Goal: Task Accomplishment & Management: Use online tool/utility

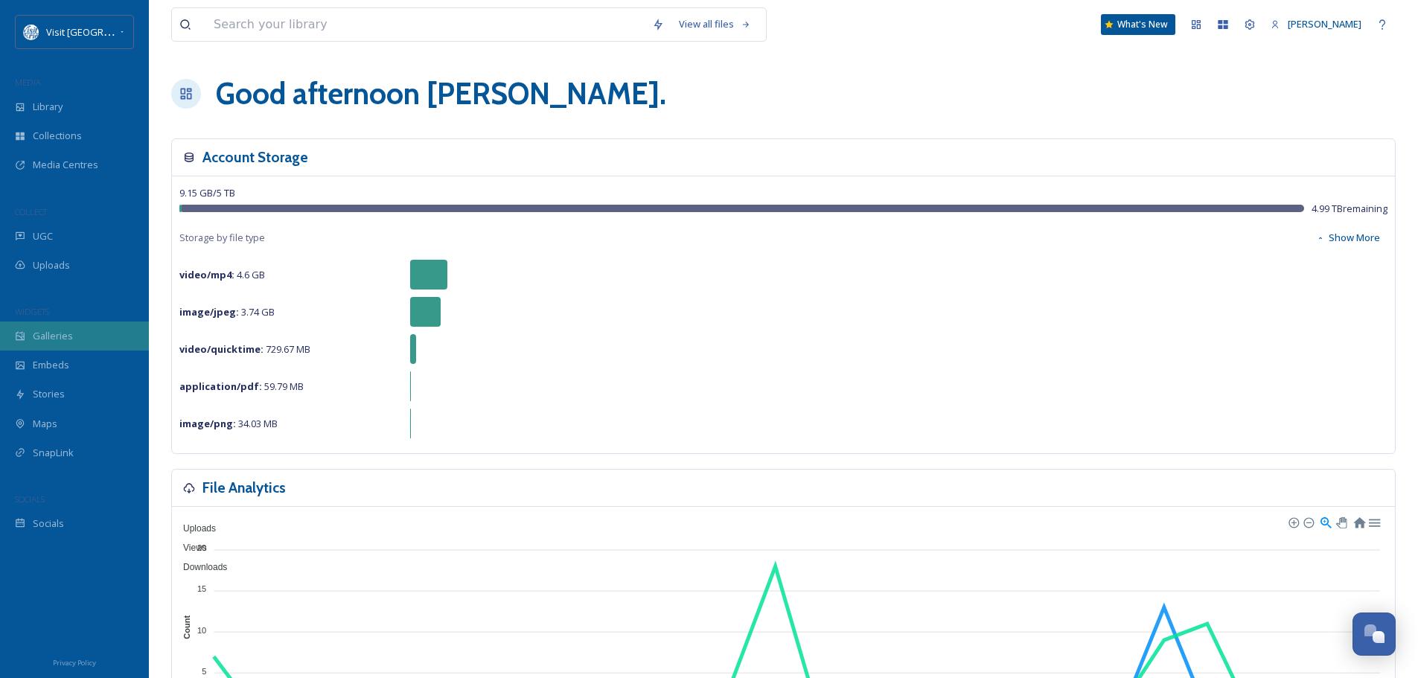
click at [47, 336] on span "Galleries" at bounding box center [53, 336] width 40 height 14
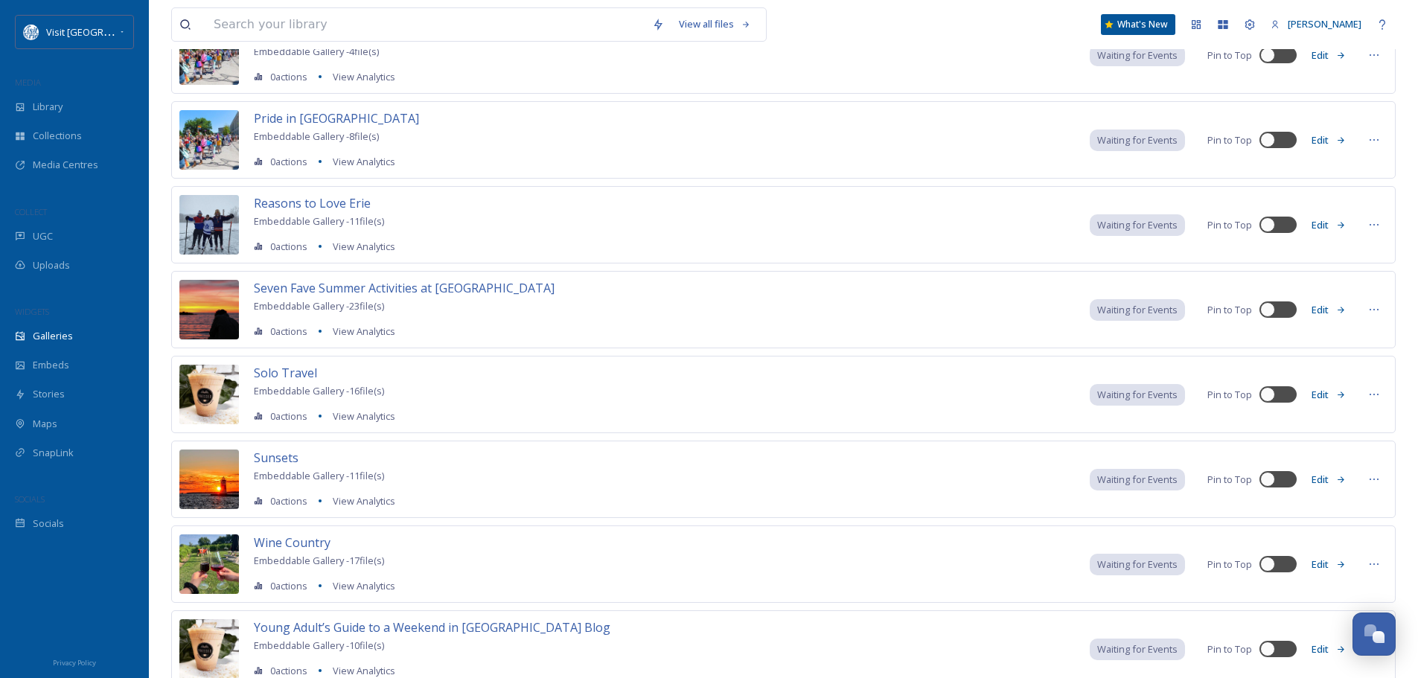
scroll to position [1819, 0]
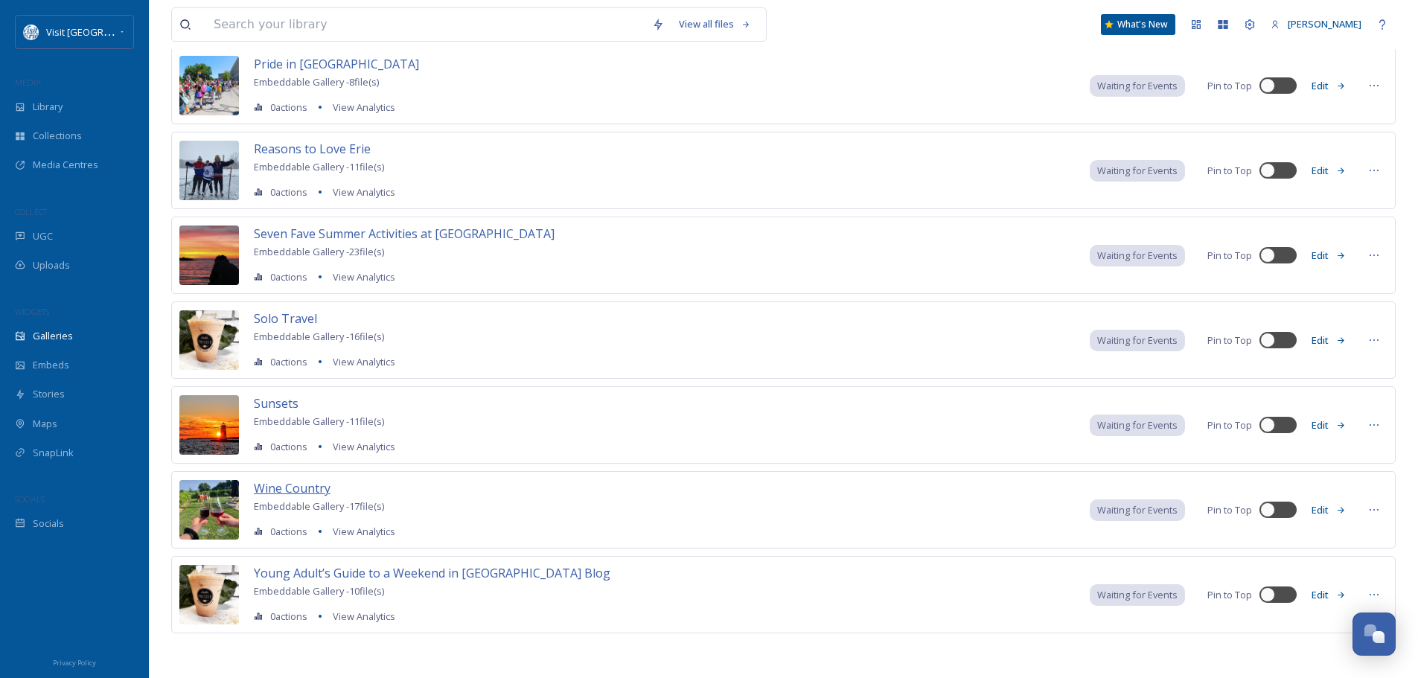
click at [302, 487] on span "Wine Country" at bounding box center [292, 488] width 77 height 16
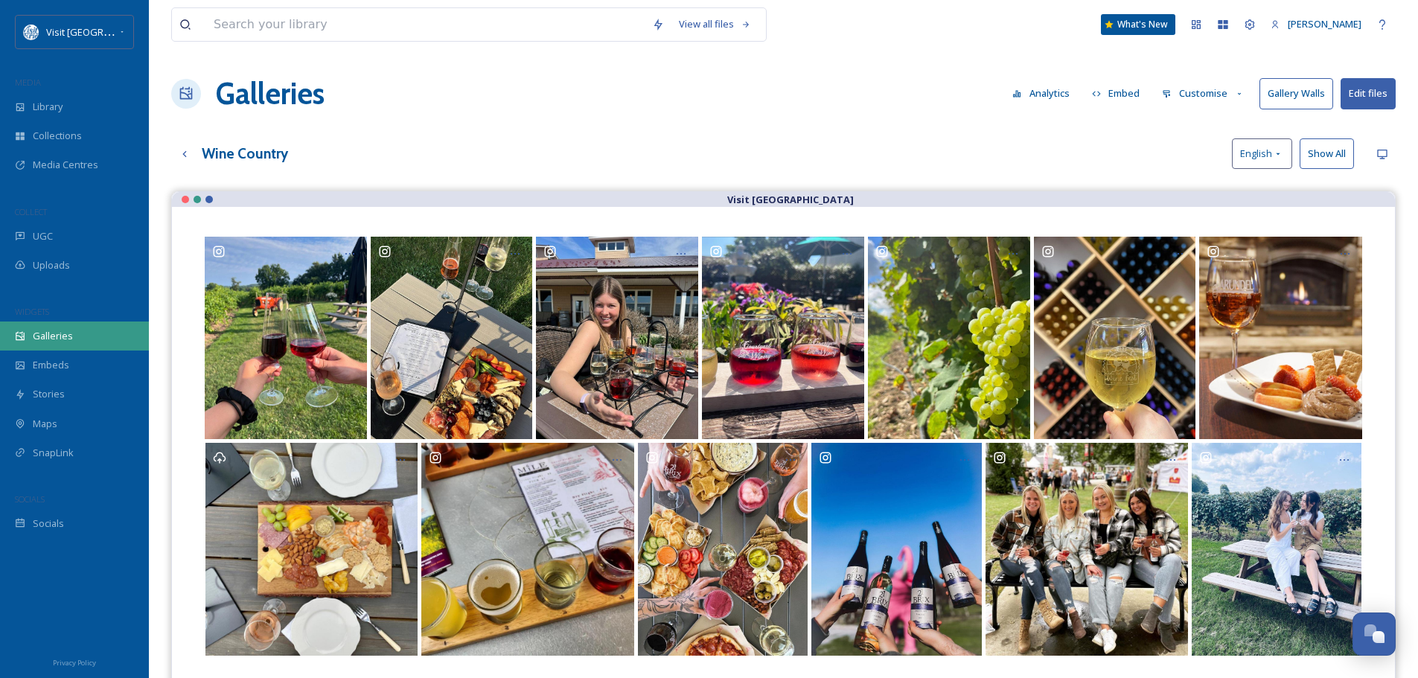
click at [51, 337] on span "Galleries" at bounding box center [53, 336] width 40 height 14
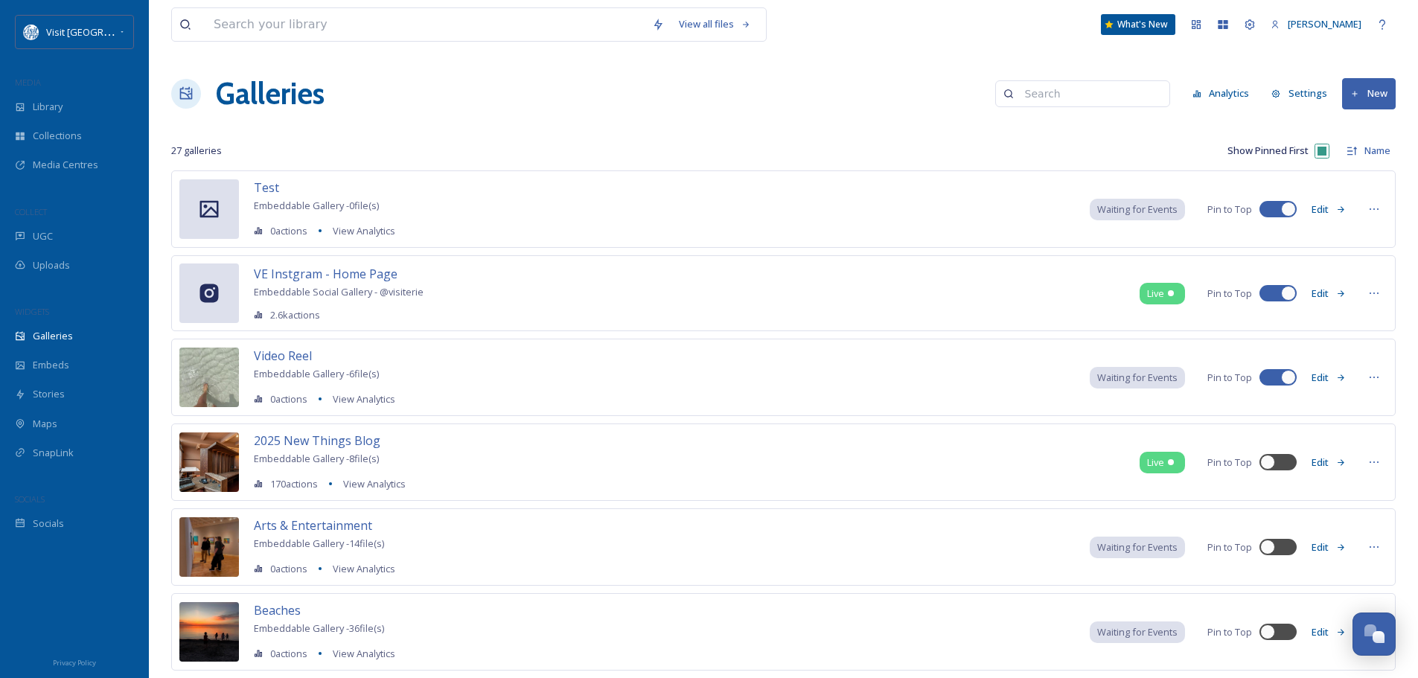
click at [1365, 94] on button "New" at bounding box center [1369, 93] width 54 height 31
click at [1368, 118] on div "Gallery" at bounding box center [1362, 128] width 66 height 29
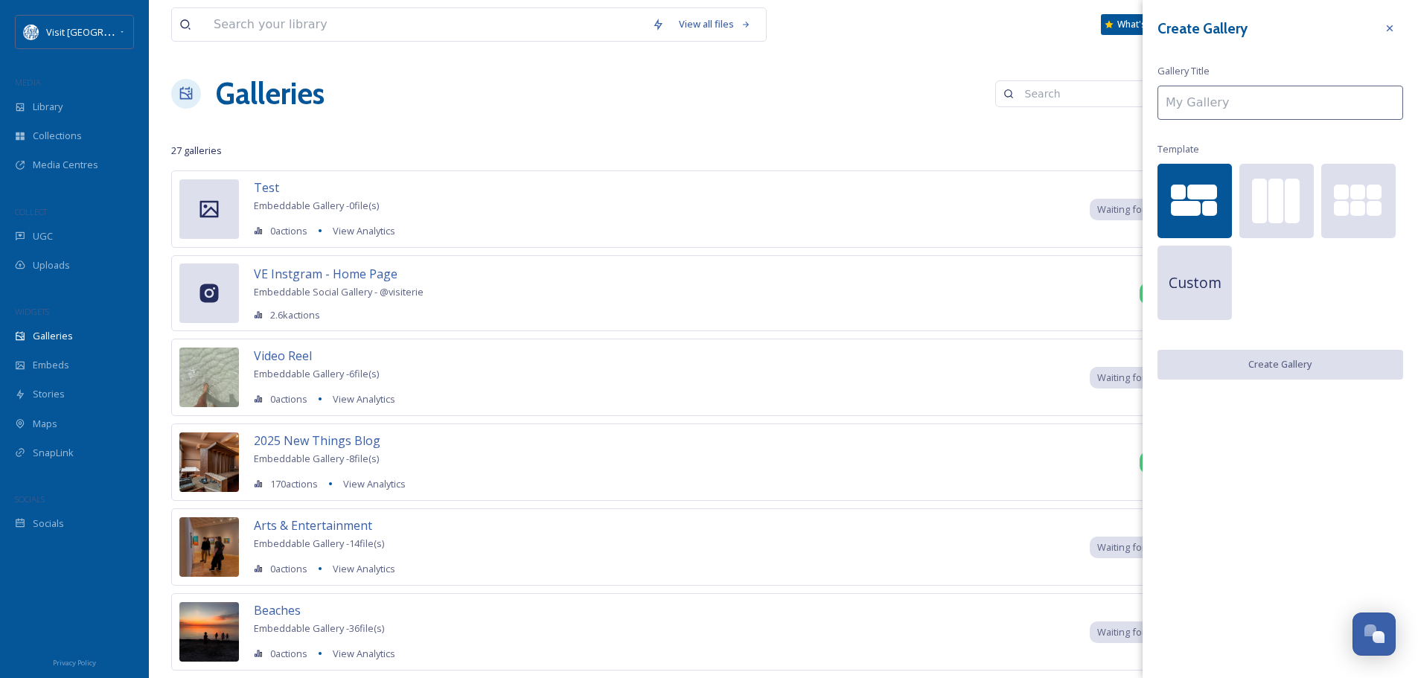
click at [1207, 105] on input at bounding box center [1280, 103] width 246 height 34
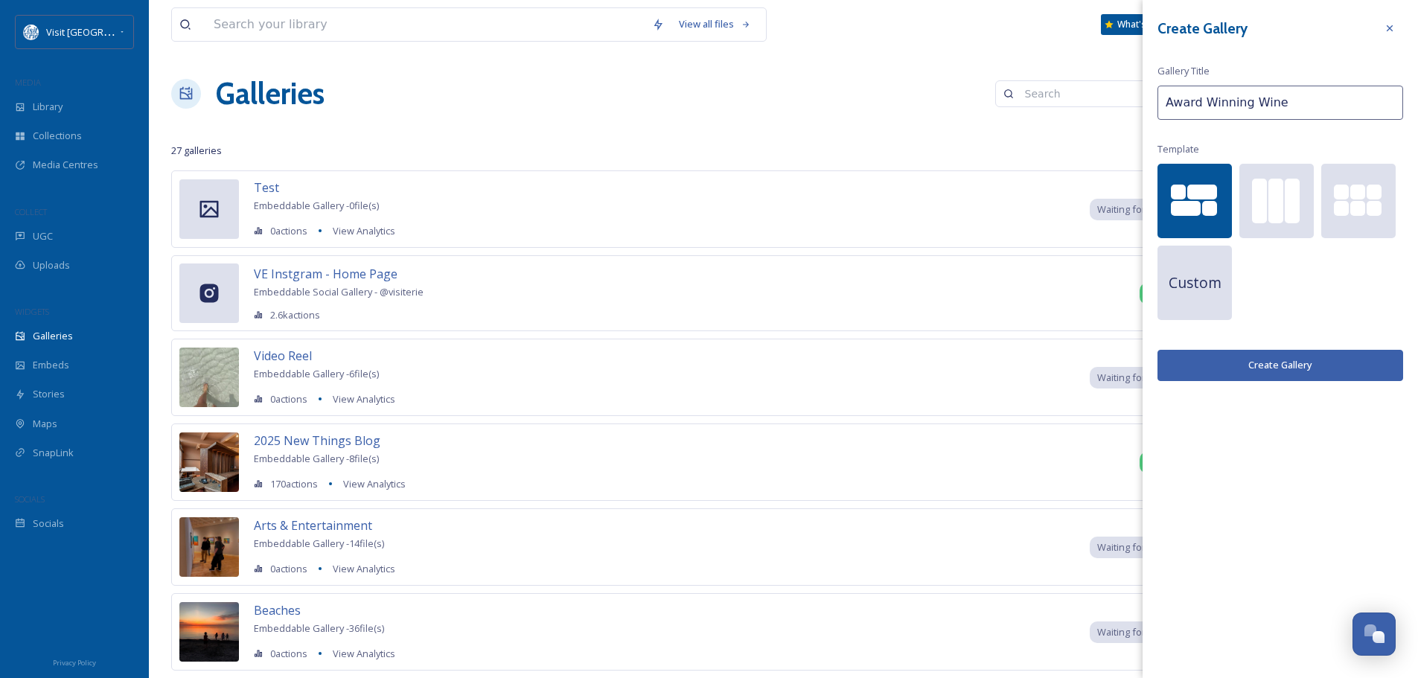
type input "Award Winning Wine"
click at [1311, 371] on button "Create Gallery" at bounding box center [1280, 365] width 246 height 31
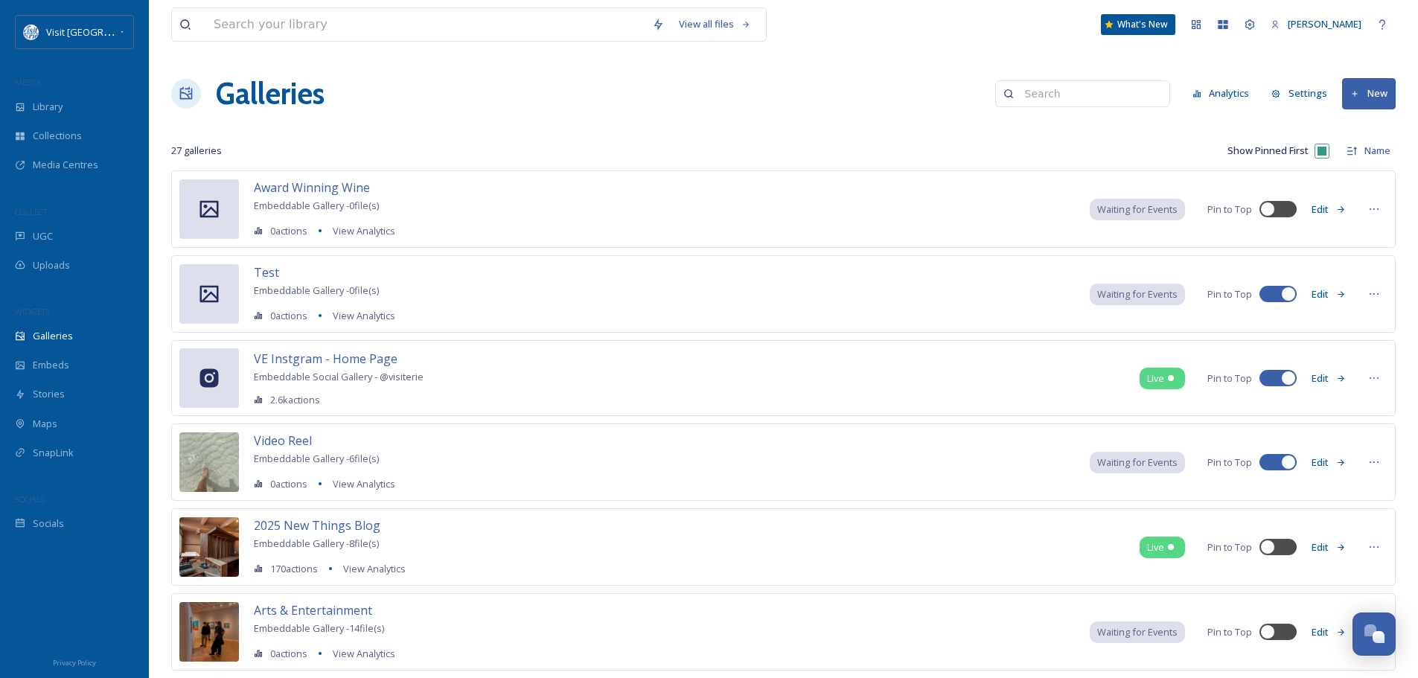
click at [1323, 205] on button "Edit" at bounding box center [1328, 209] width 49 height 29
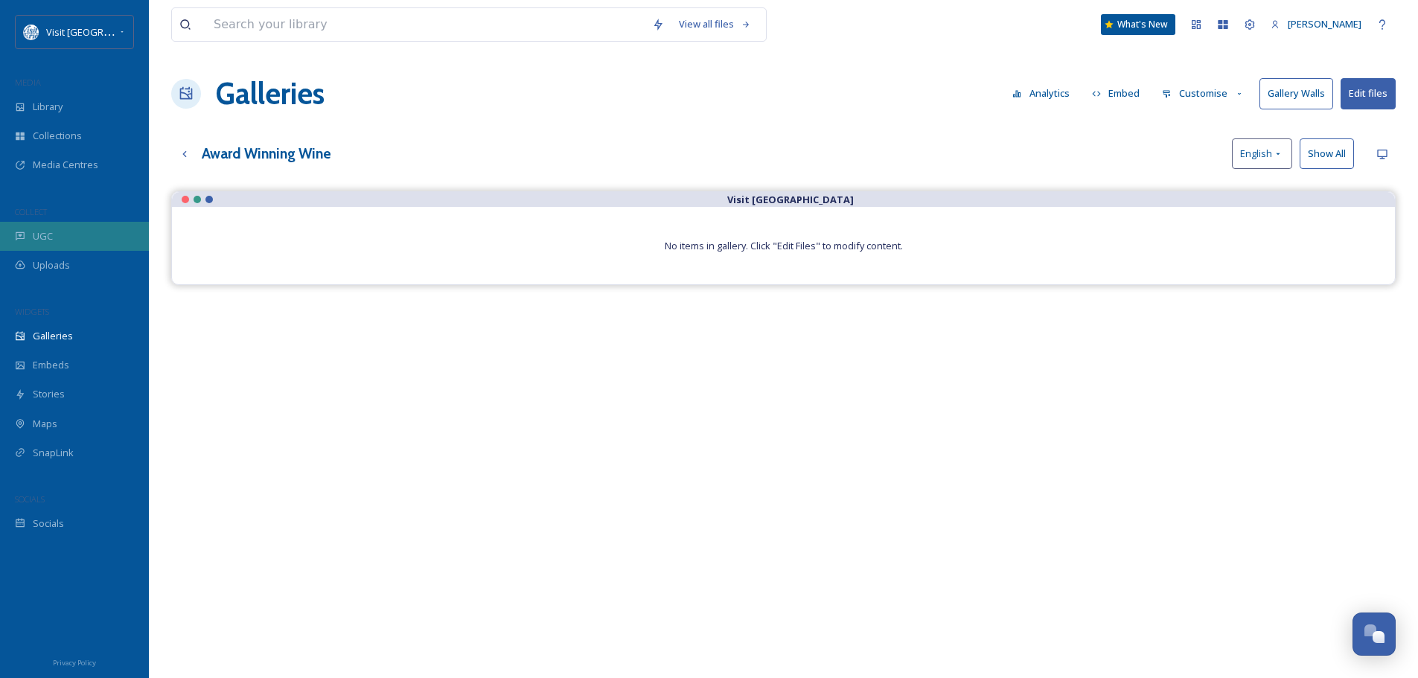
click at [59, 234] on div "UGC" at bounding box center [74, 236] width 149 height 29
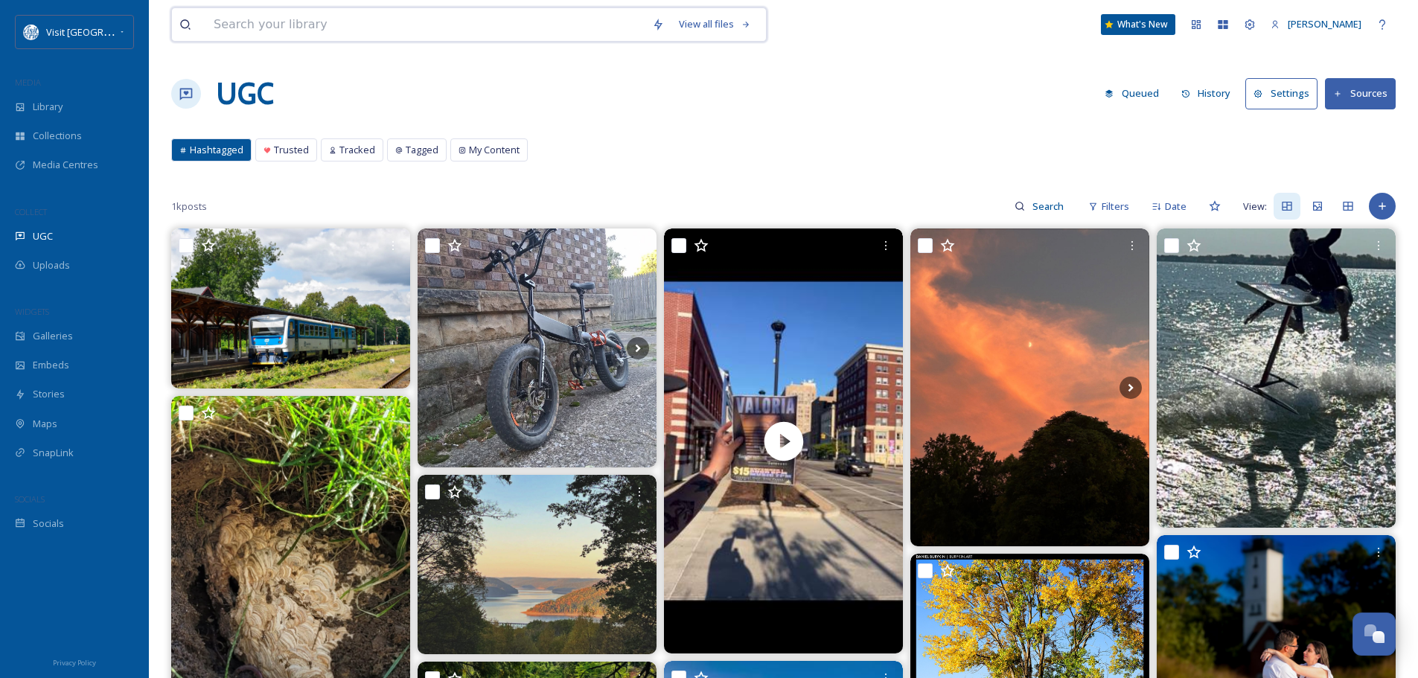
click at [346, 27] on input at bounding box center [425, 24] width 438 height 33
type input "wine"
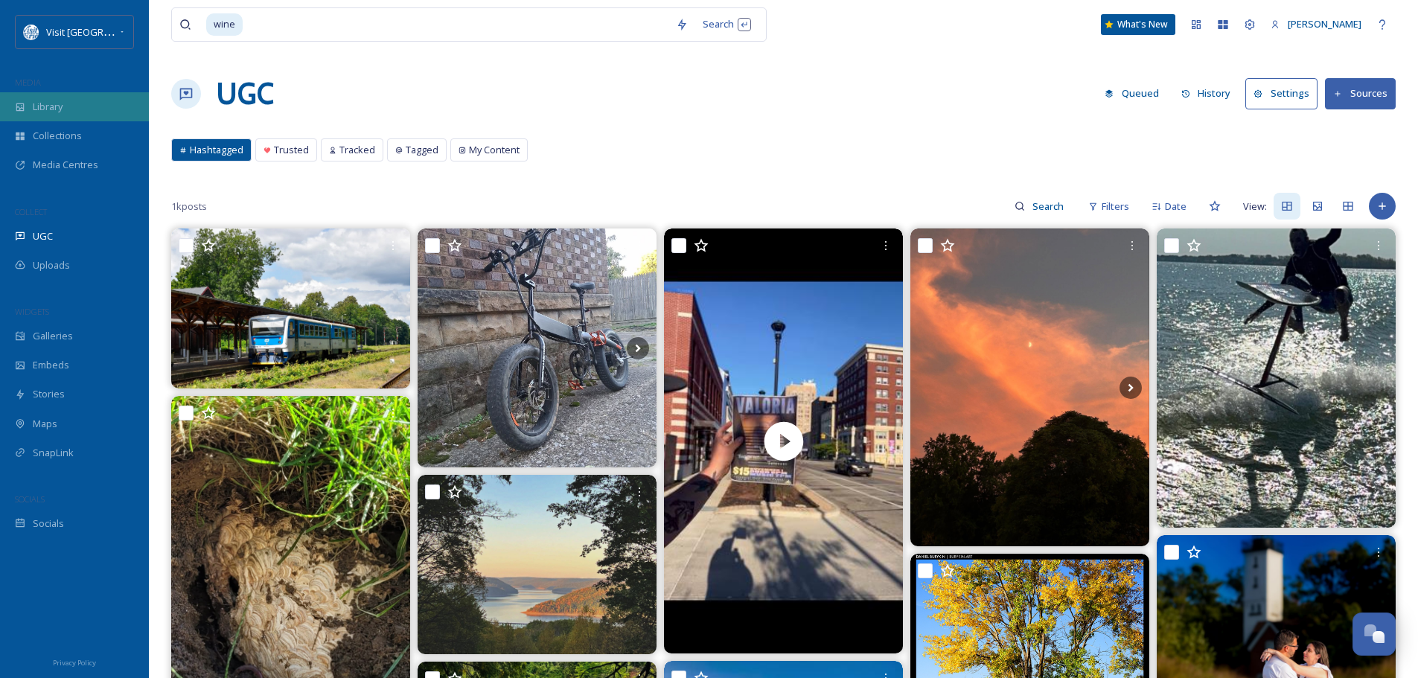
click at [49, 107] on span "Library" at bounding box center [48, 107] width 30 height 14
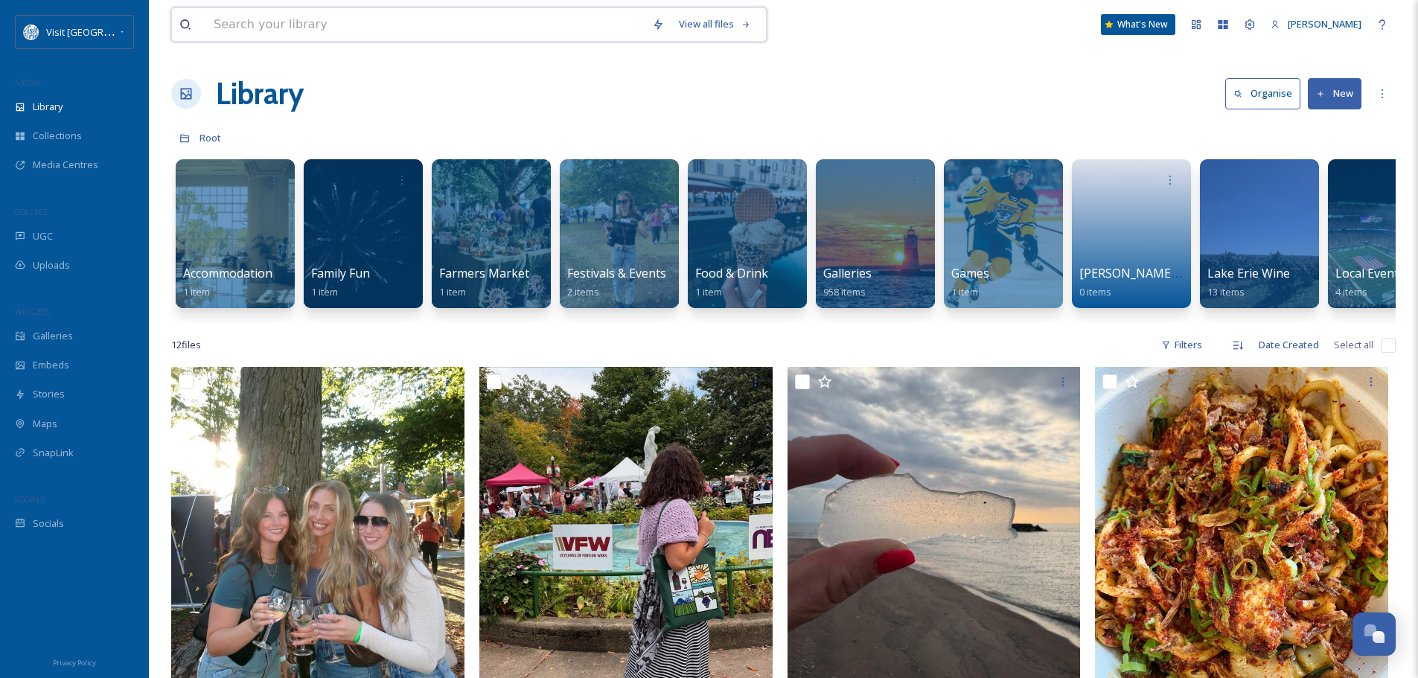
click at [312, 25] on input at bounding box center [425, 24] width 438 height 33
type input "i"
type input "wine"
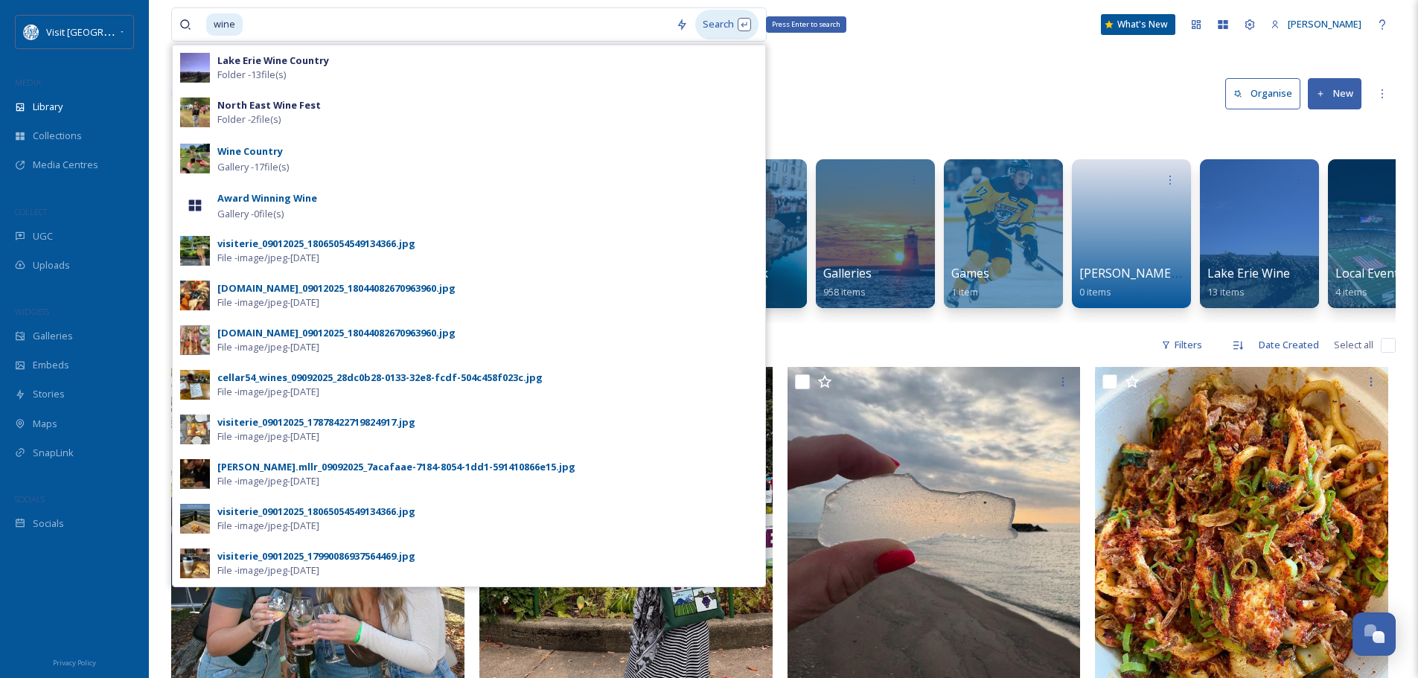
click at [744, 22] on div "Search Press Enter to search" at bounding box center [726, 24] width 63 height 29
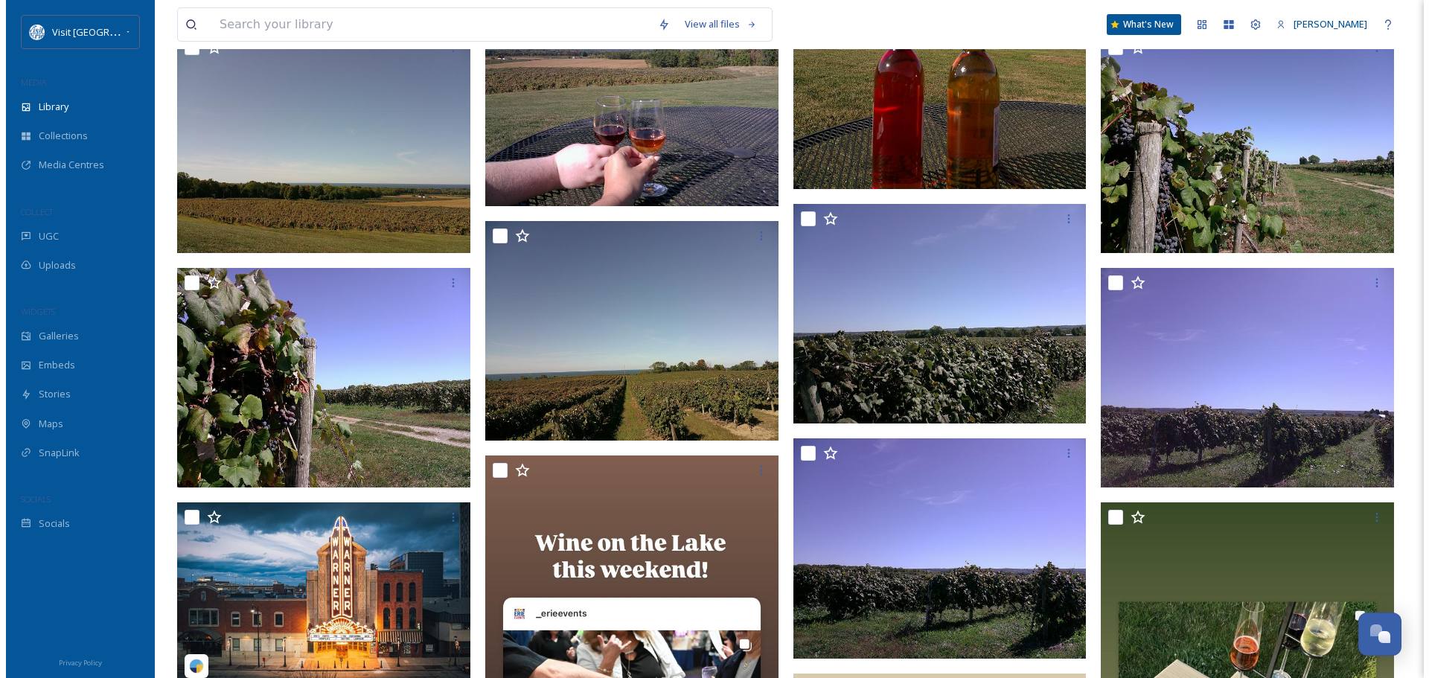
scroll to position [968, 0]
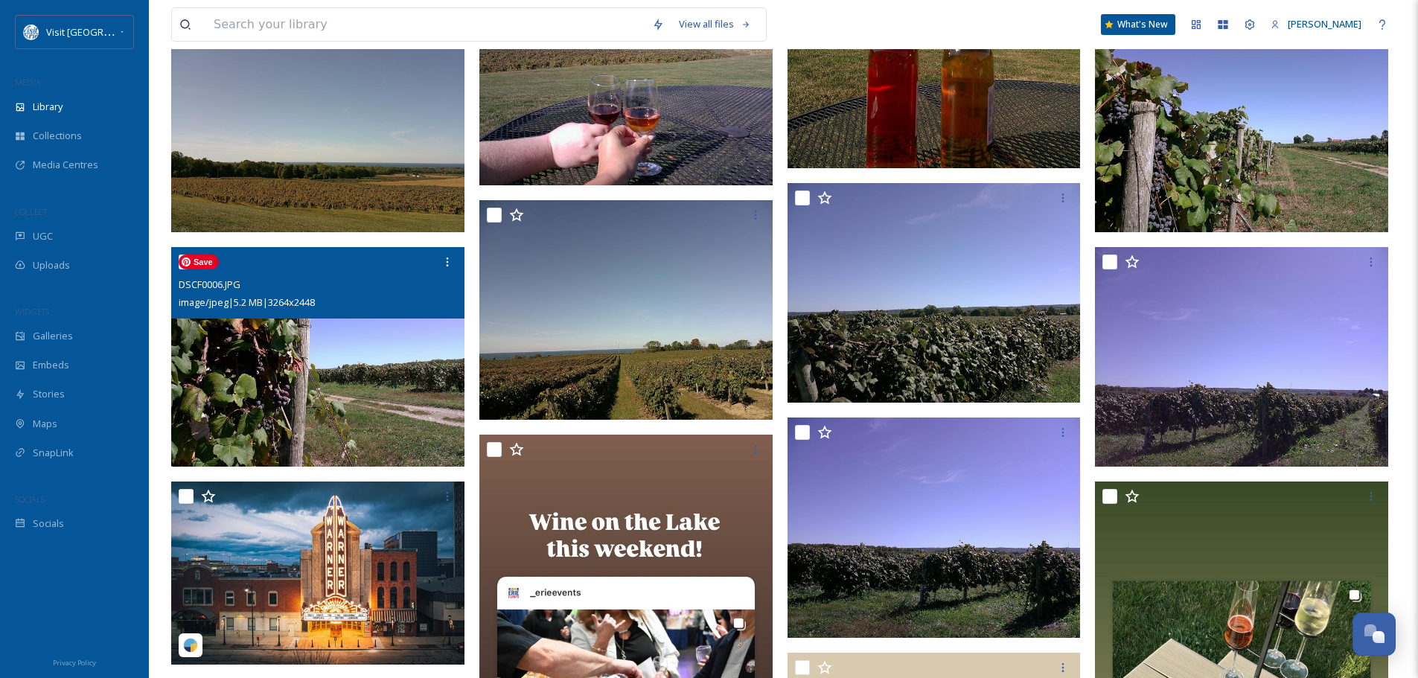
click at [379, 373] on img at bounding box center [317, 357] width 293 height 220
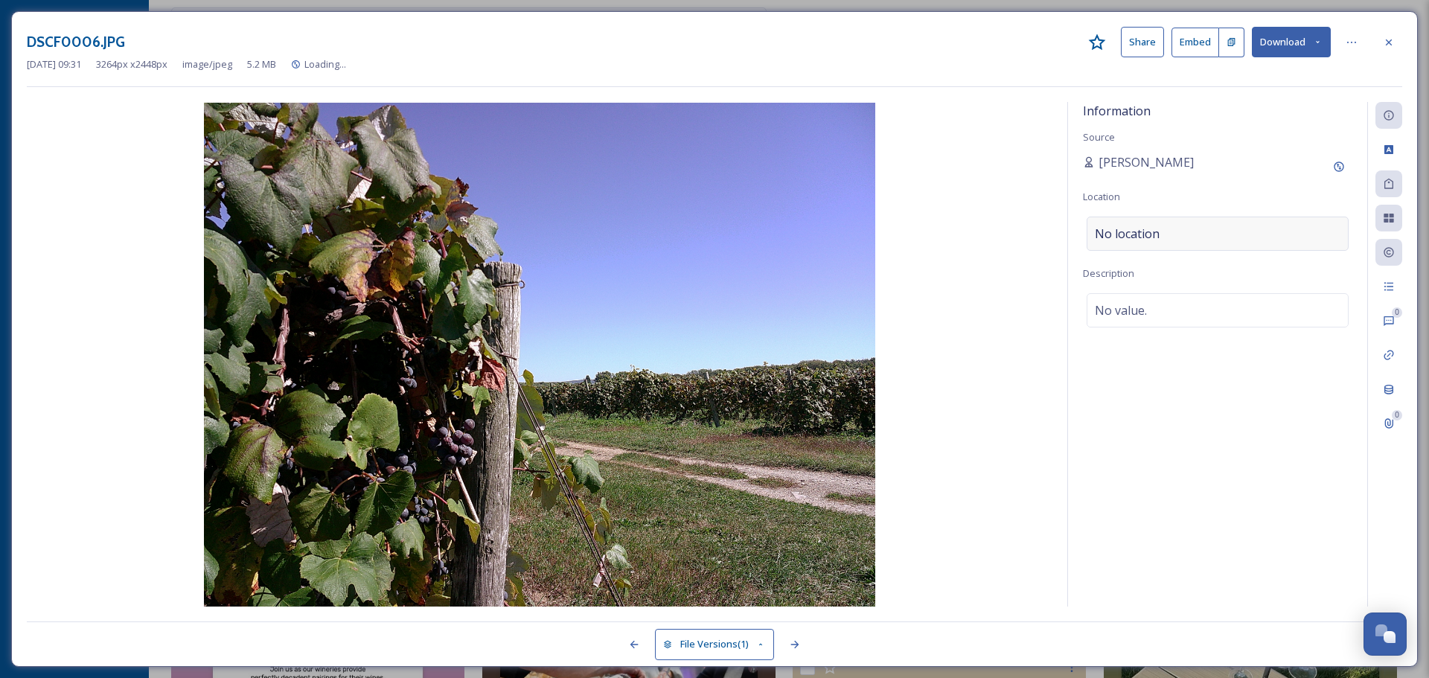
click at [1178, 234] on div "No location" at bounding box center [1218, 234] width 262 height 34
click at [1207, 230] on input at bounding box center [1217, 233] width 261 height 33
drag, startPoint x: 1232, startPoint y: 233, endPoint x: 1056, endPoint y: 229, distance: 175.7
click at [1056, 229] on div "Information Source [PERSON_NAME] Location [GEOGRAPHIC_DATA] wine country No res…" at bounding box center [715, 354] width 1376 height 505
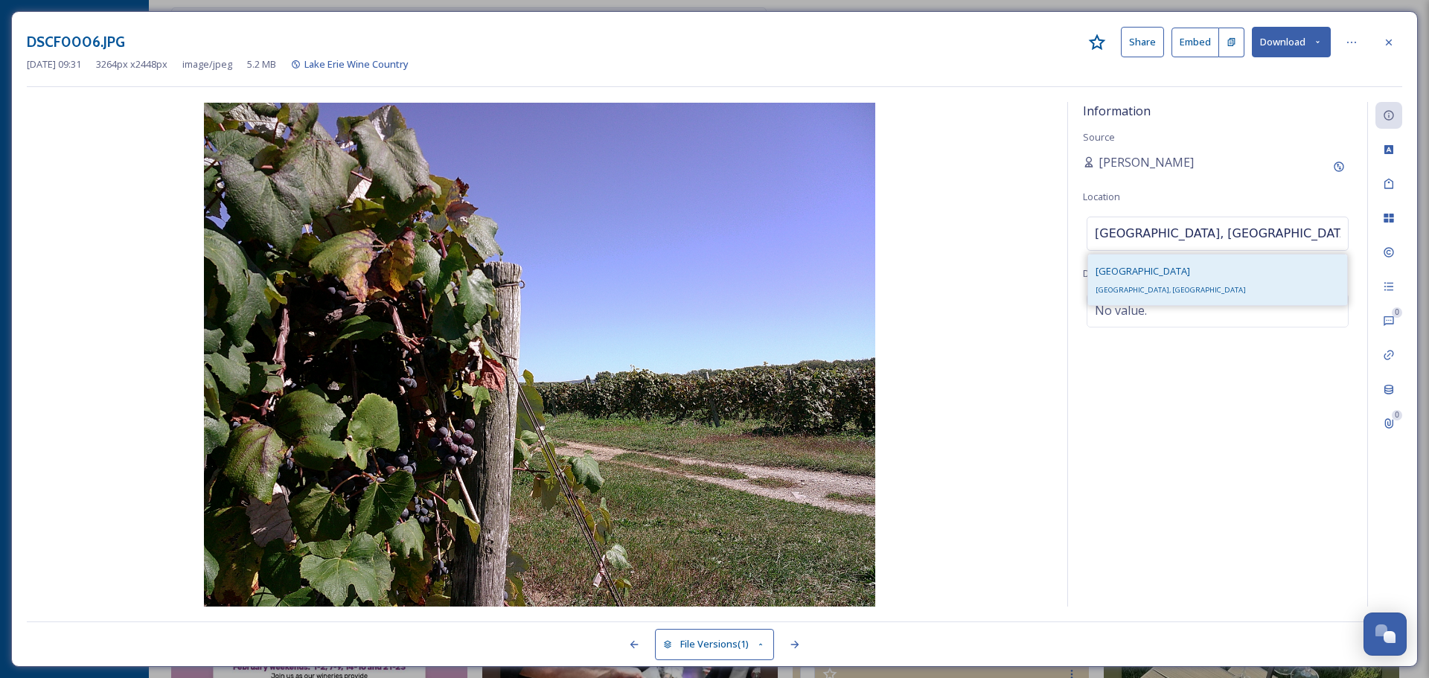
type input "[GEOGRAPHIC_DATA], [GEOGRAPHIC_DATA]"
click at [1155, 268] on div "[GEOGRAPHIC_DATA], [GEOGRAPHIC_DATA]" at bounding box center [1171, 280] width 150 height 36
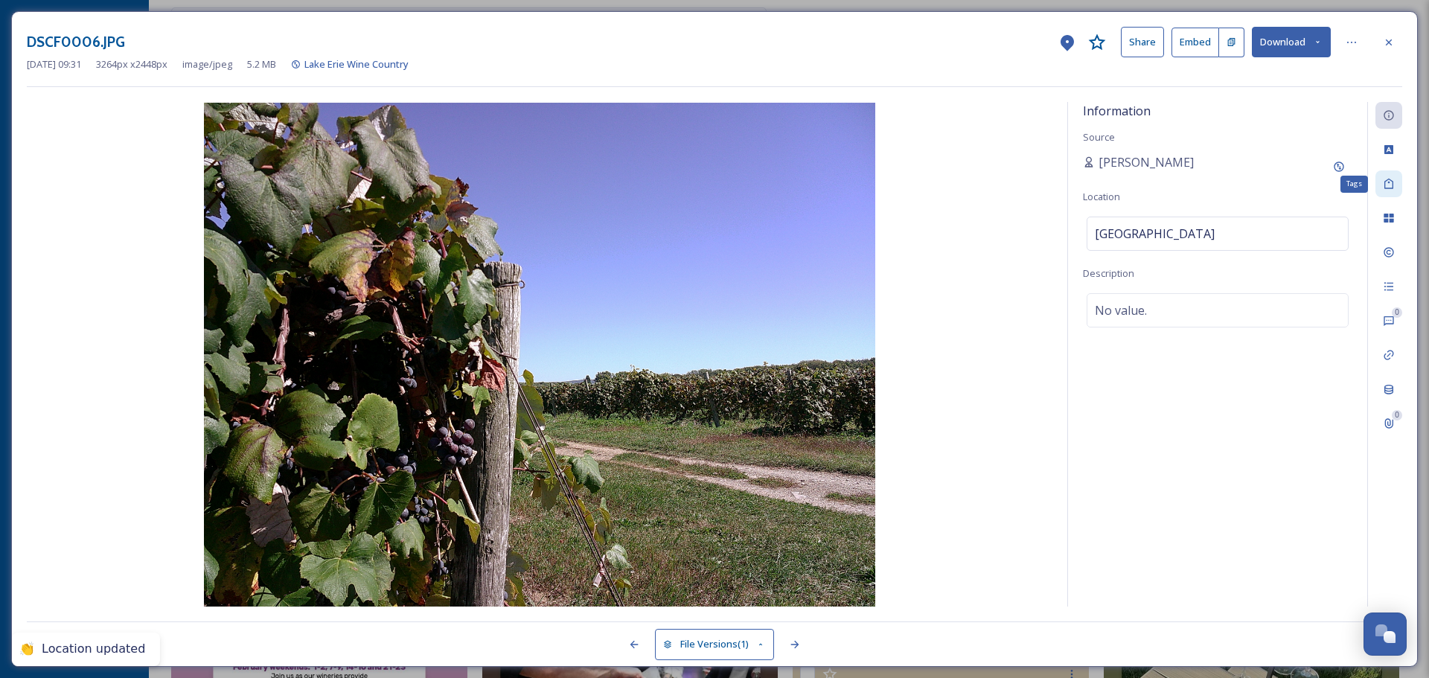
click at [1386, 185] on icon at bounding box center [1389, 184] width 12 height 12
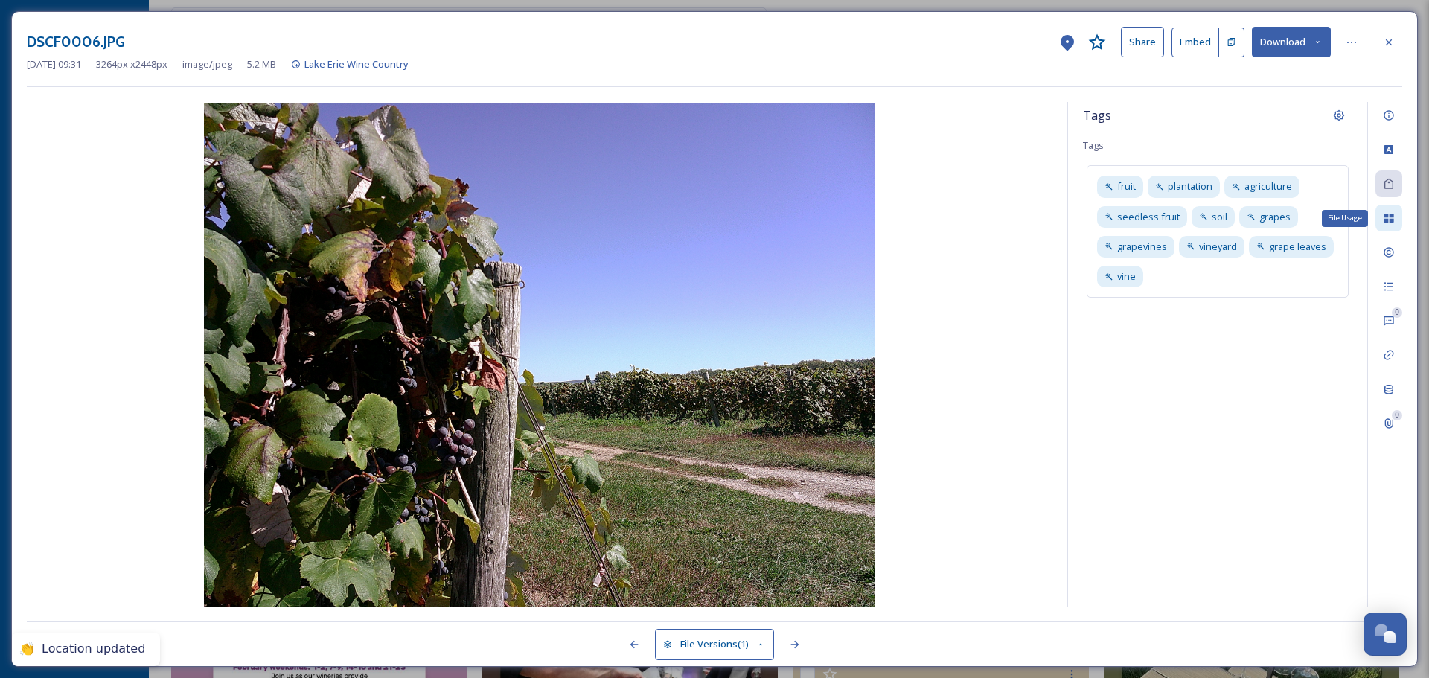
click at [1391, 225] on div "File Usage" at bounding box center [1389, 218] width 27 height 27
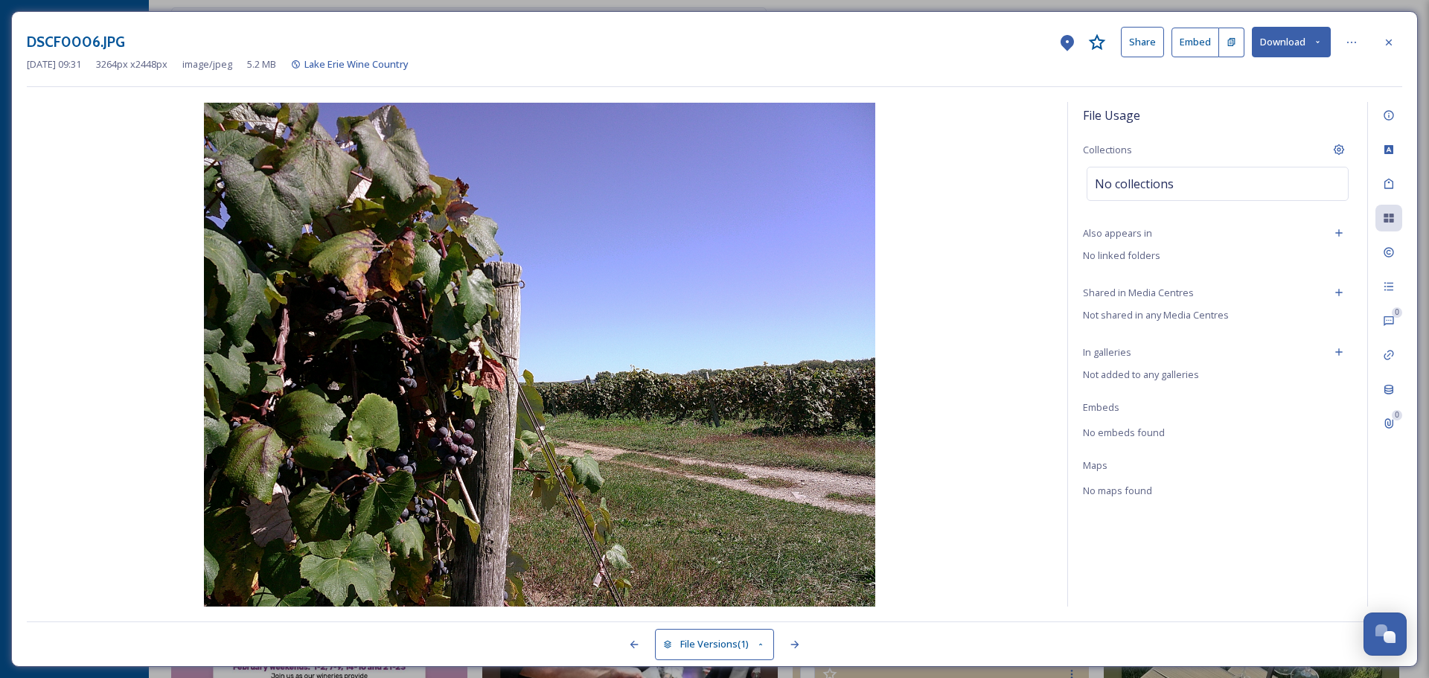
click at [1173, 378] on span "Not added to any galleries" at bounding box center [1141, 374] width 116 height 13
click at [1335, 354] on icon at bounding box center [1339, 352] width 12 height 12
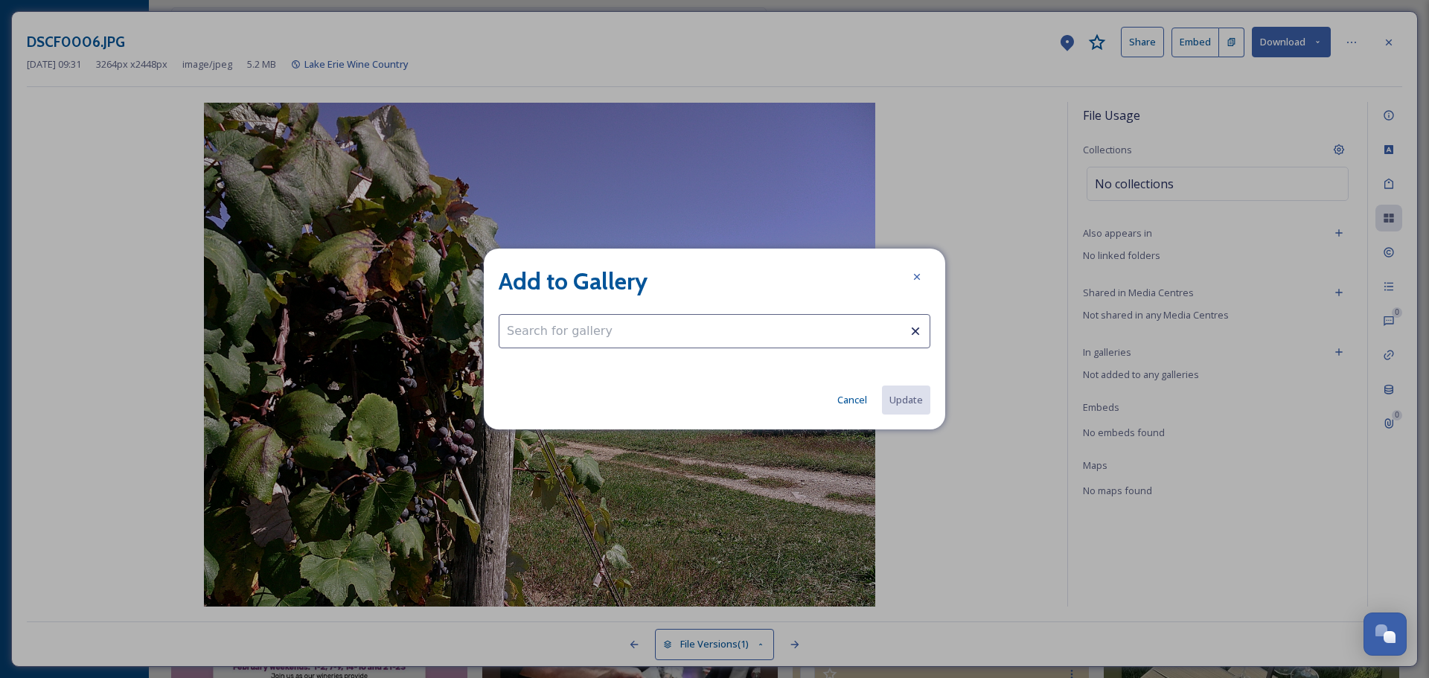
click at [692, 320] on input at bounding box center [715, 331] width 432 height 34
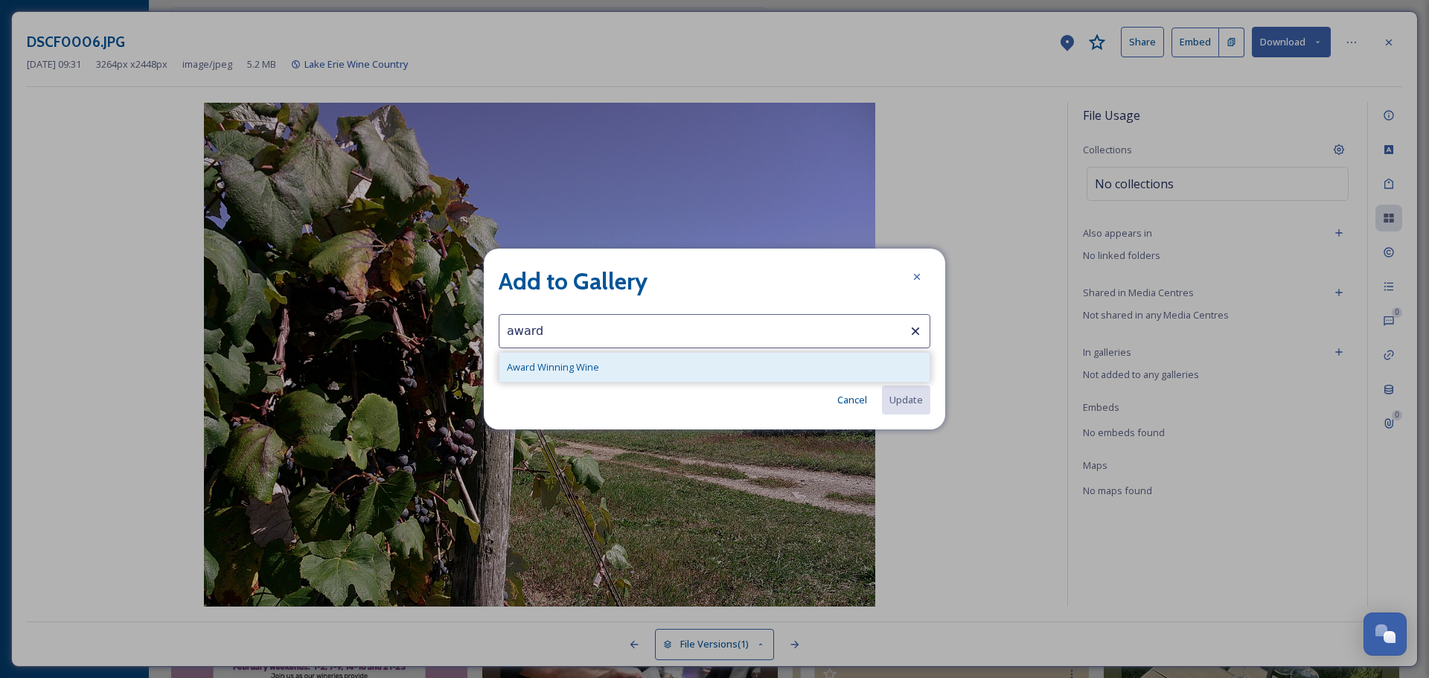
click at [655, 373] on div "Award Winning Wine" at bounding box center [714, 367] width 430 height 29
type input "Award Winning Wine"
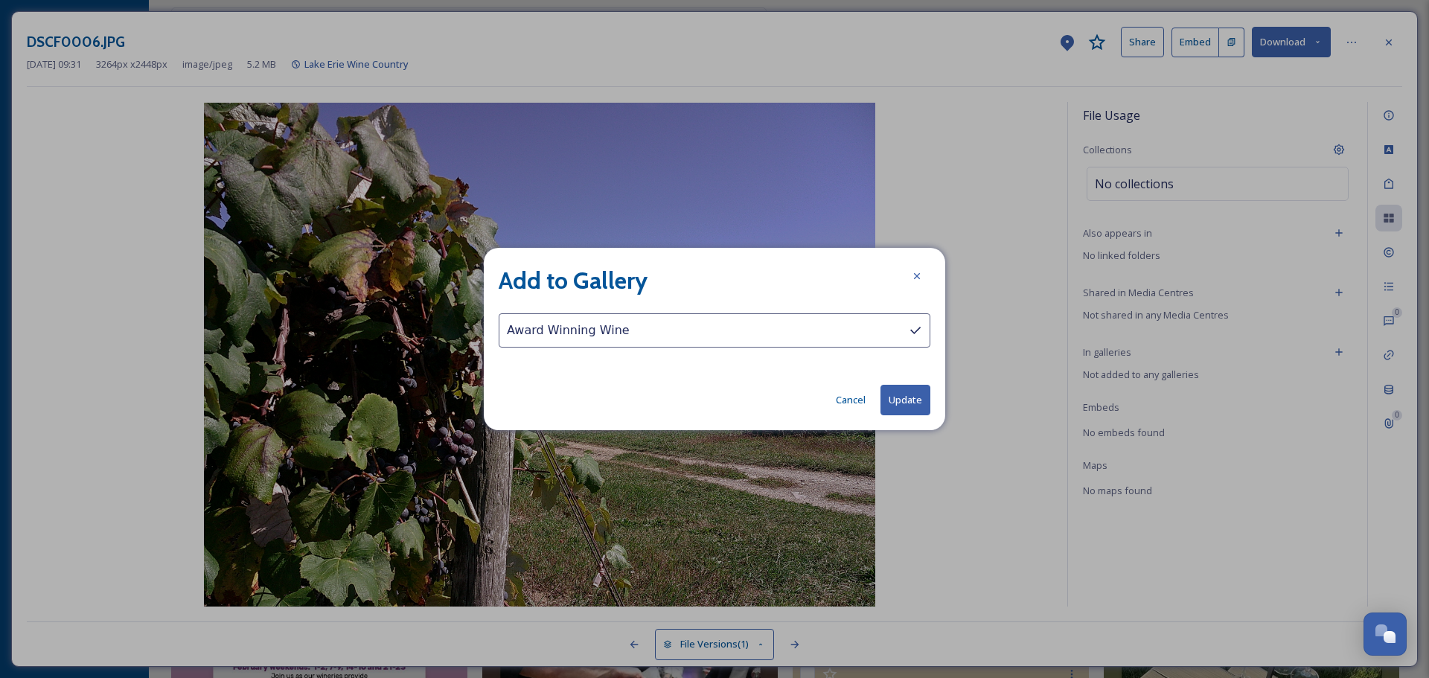
click at [909, 401] on button "Update" at bounding box center [906, 400] width 50 height 31
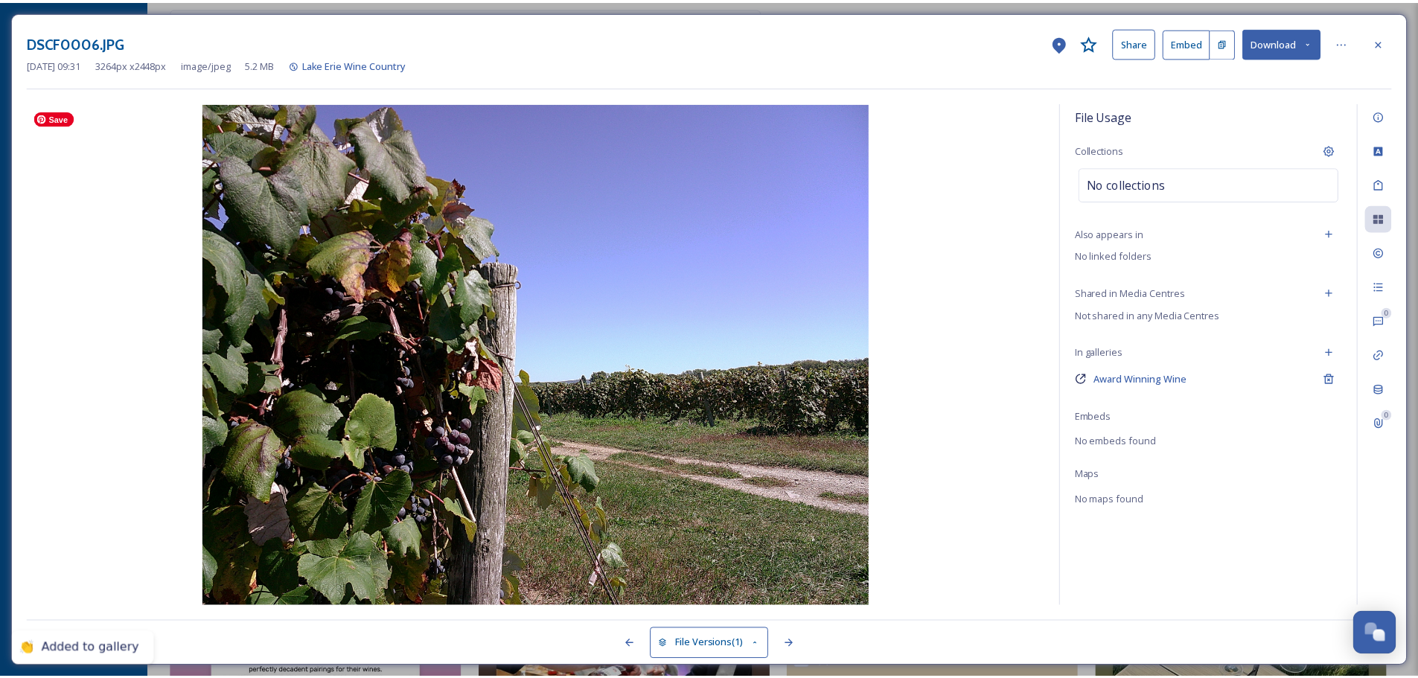
scroll to position [968, 0]
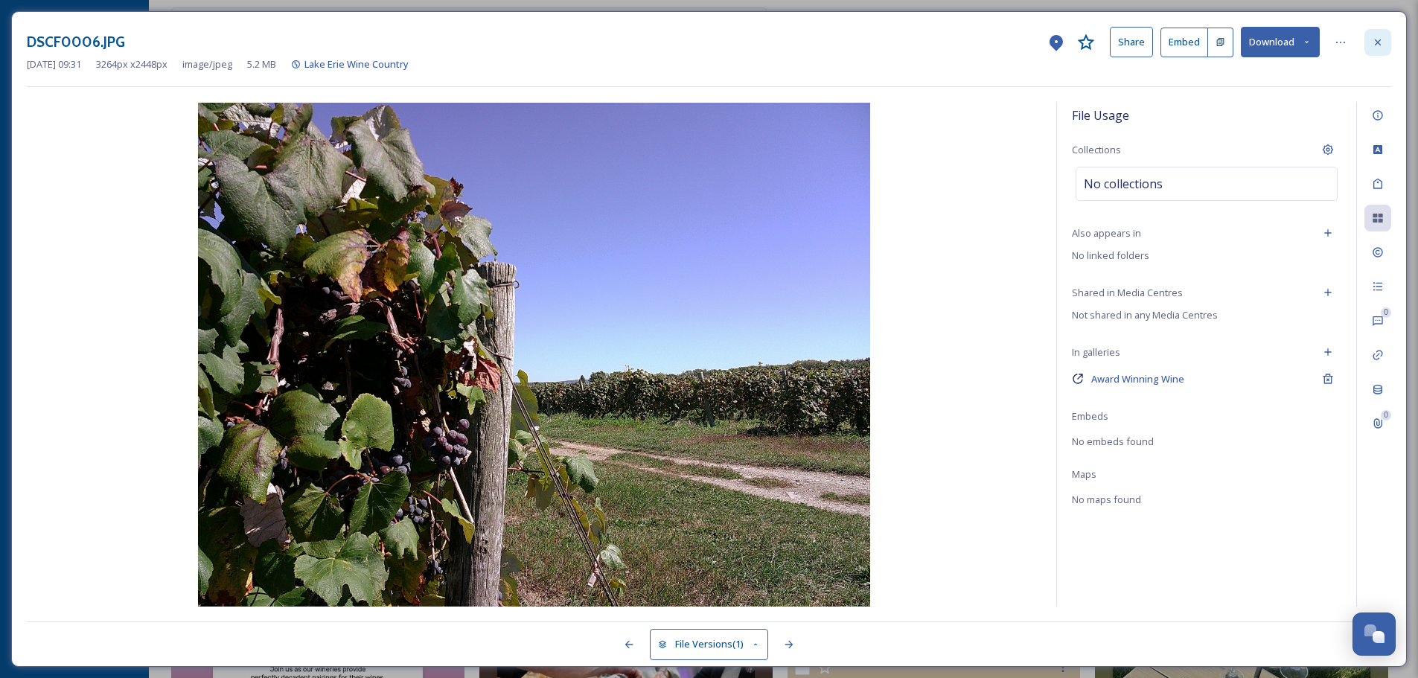
click at [1382, 37] on icon at bounding box center [1378, 42] width 12 height 12
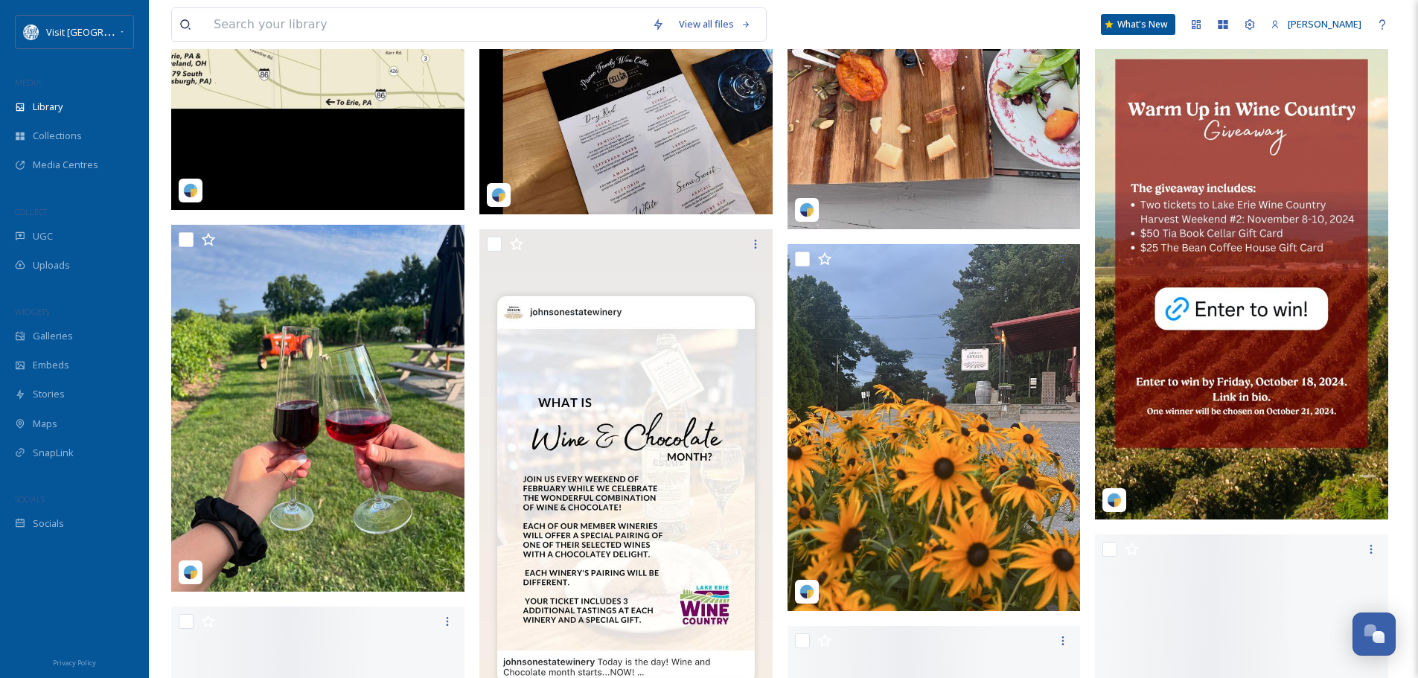
scroll to position [3126, 0]
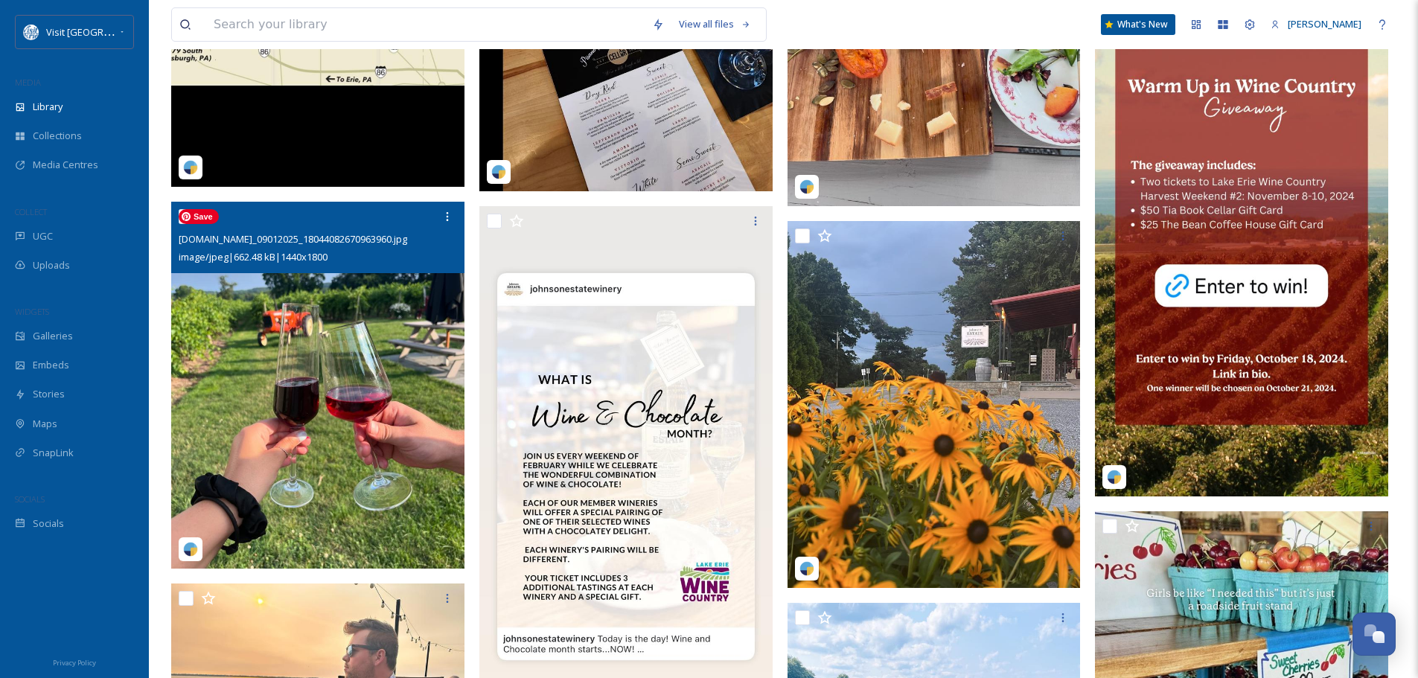
click at [390, 332] on img at bounding box center [317, 385] width 293 height 367
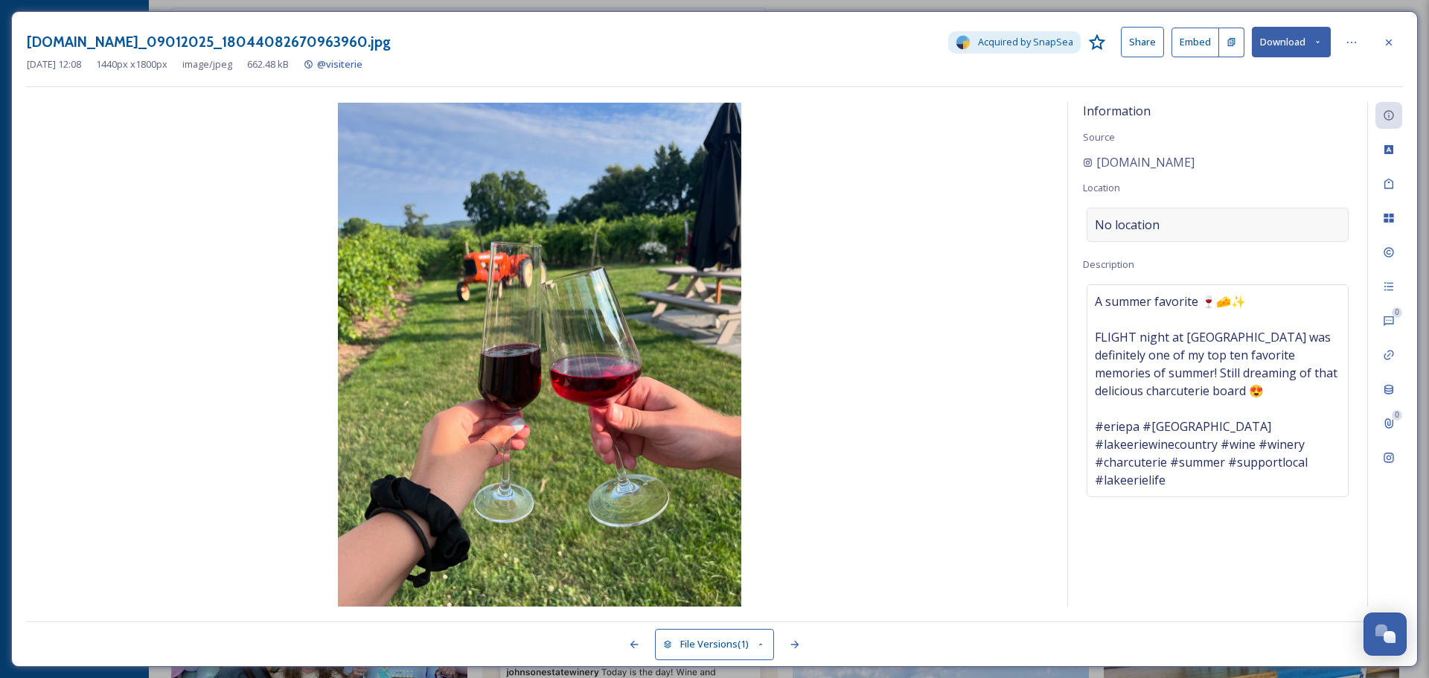
click at [1198, 224] on div "No location" at bounding box center [1218, 225] width 262 height 34
click at [1195, 223] on input at bounding box center [1217, 224] width 261 height 33
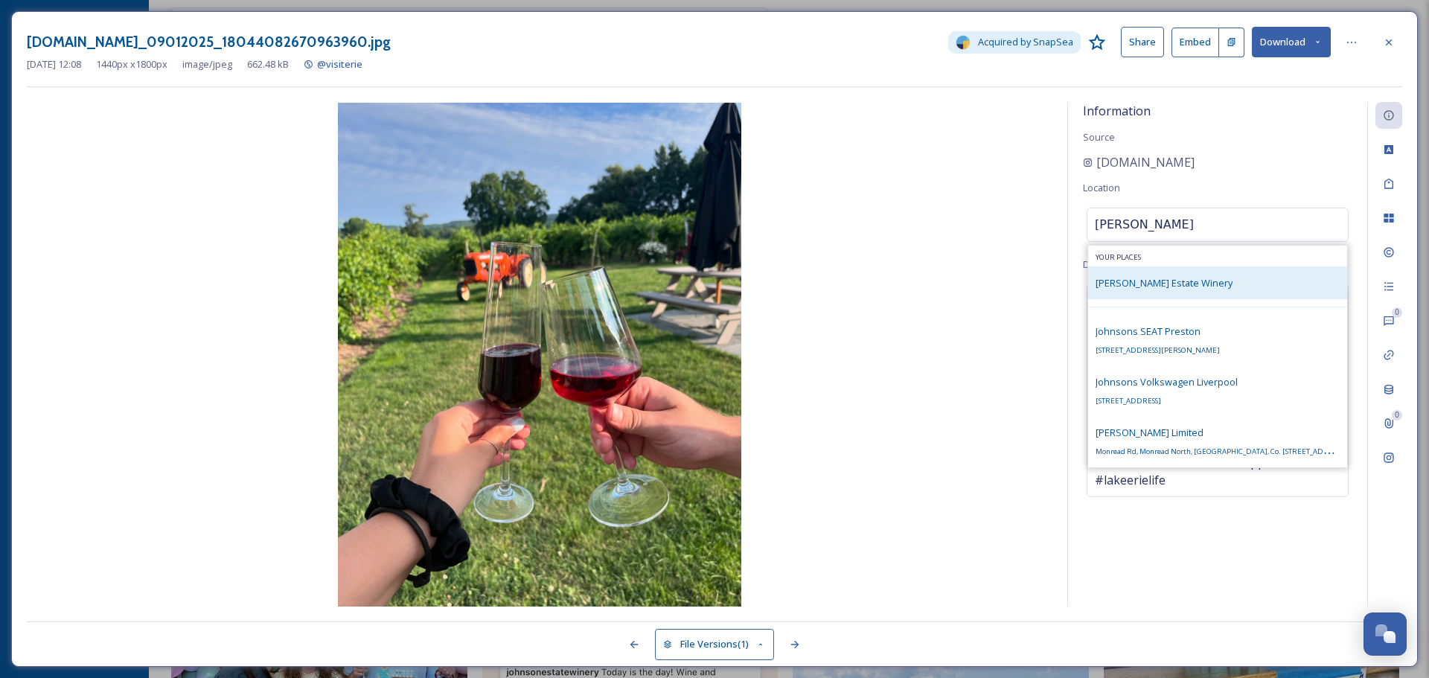
type input "[PERSON_NAME]"
click at [1177, 274] on div "[PERSON_NAME] Estate Winery" at bounding box center [1164, 283] width 137 height 18
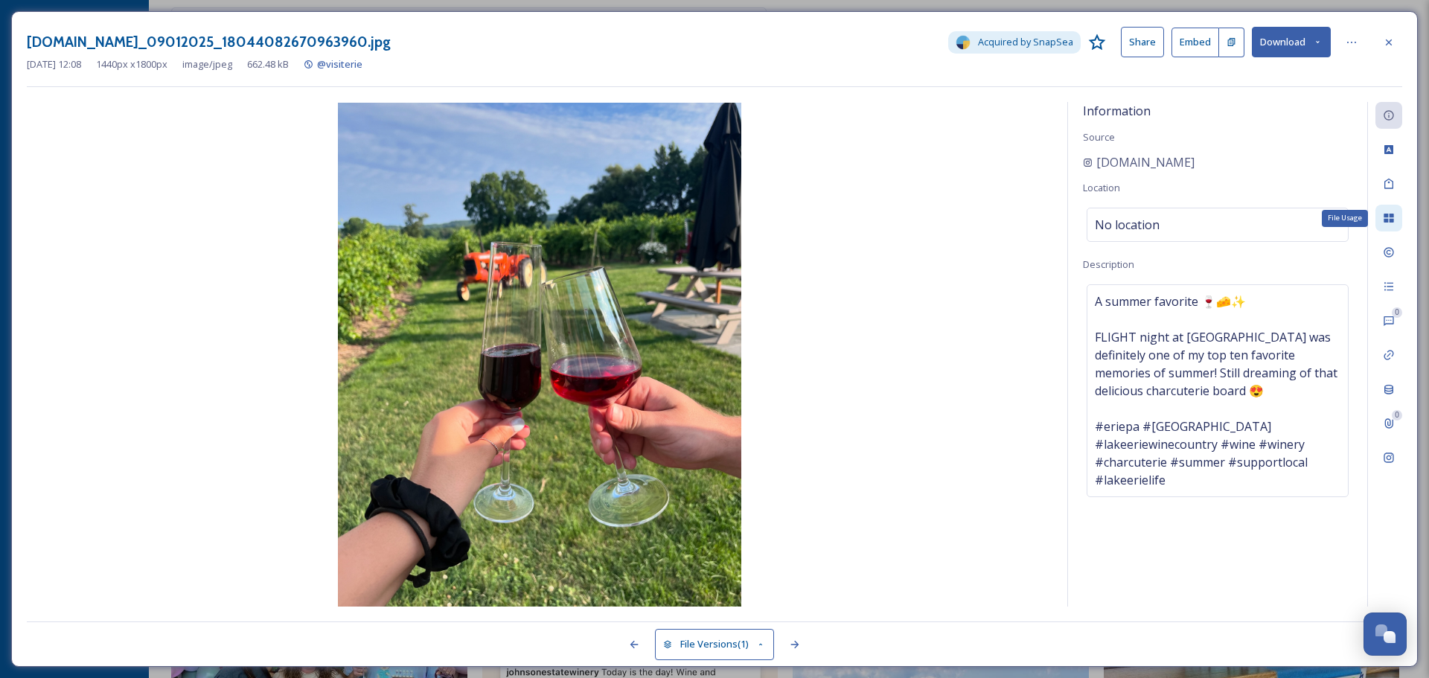
click at [1387, 219] on icon at bounding box center [1389, 218] width 12 height 12
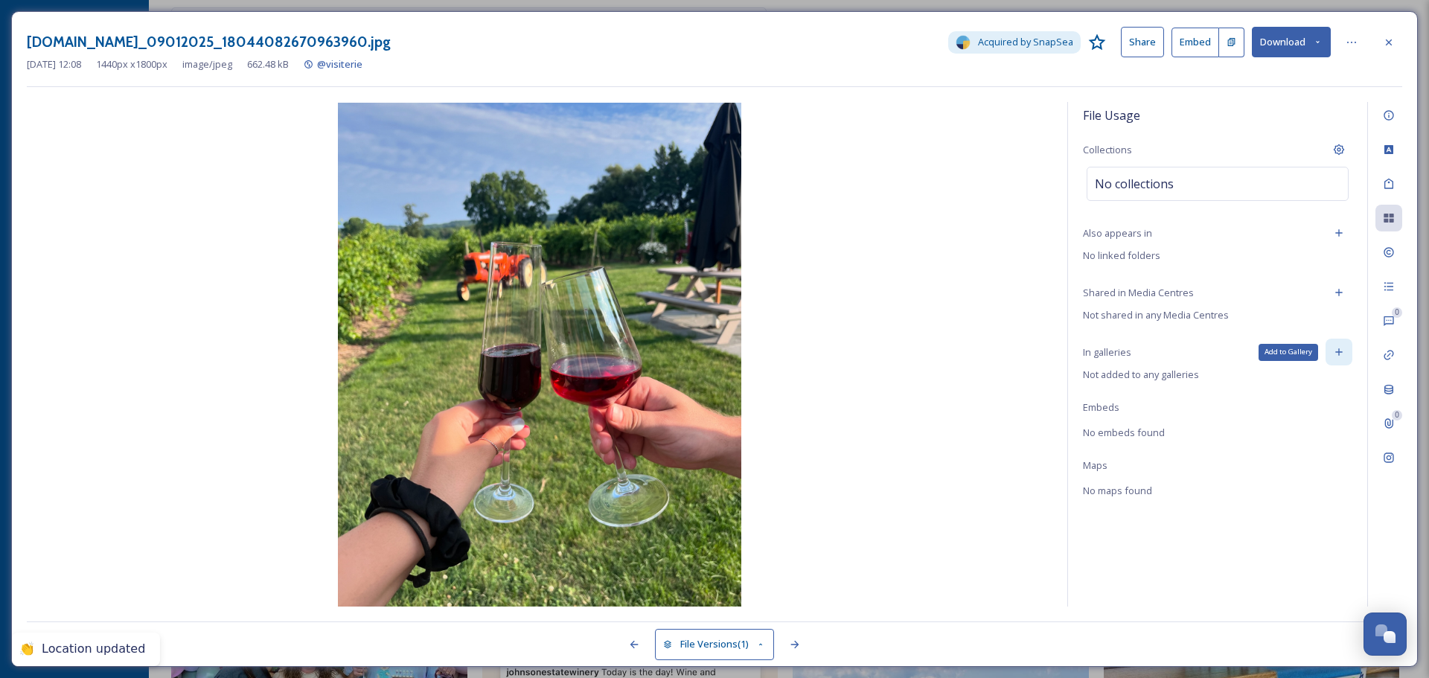
click at [1339, 351] on icon at bounding box center [1338, 352] width 7 height 7
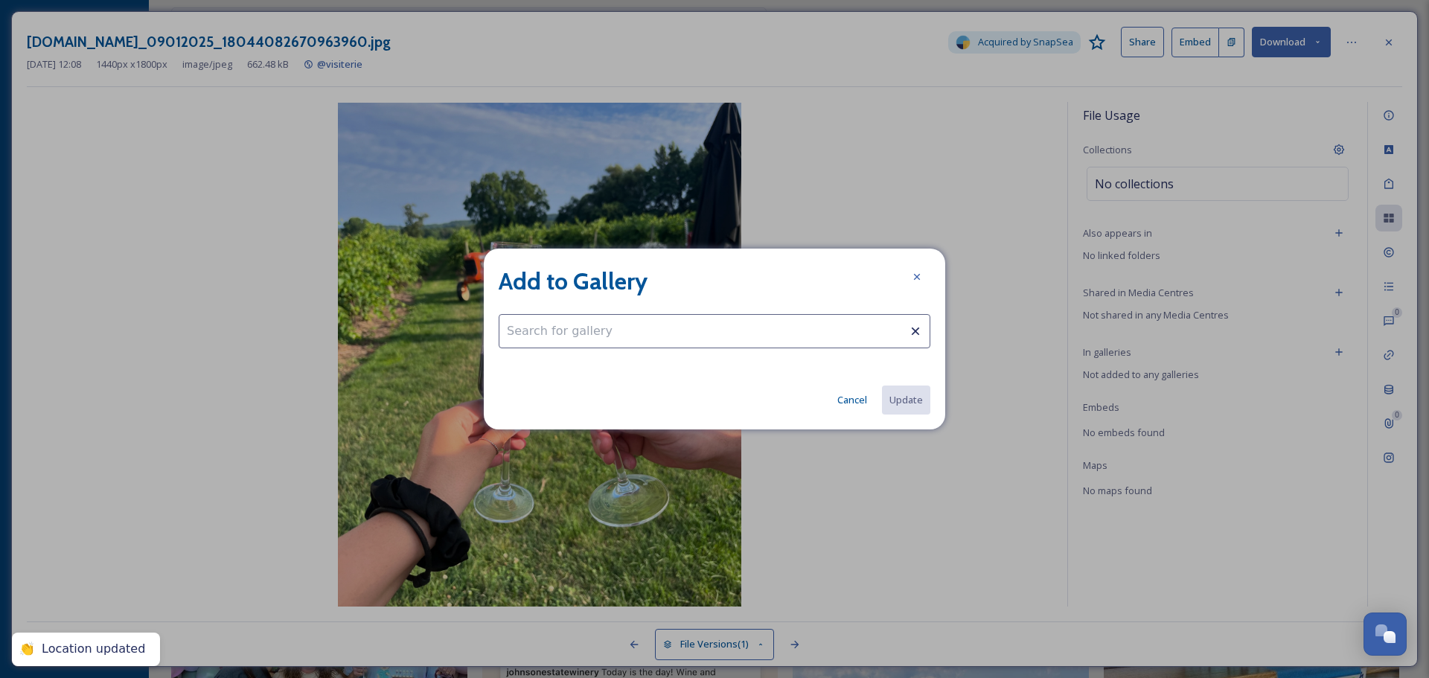
click at [701, 326] on input at bounding box center [715, 331] width 432 height 34
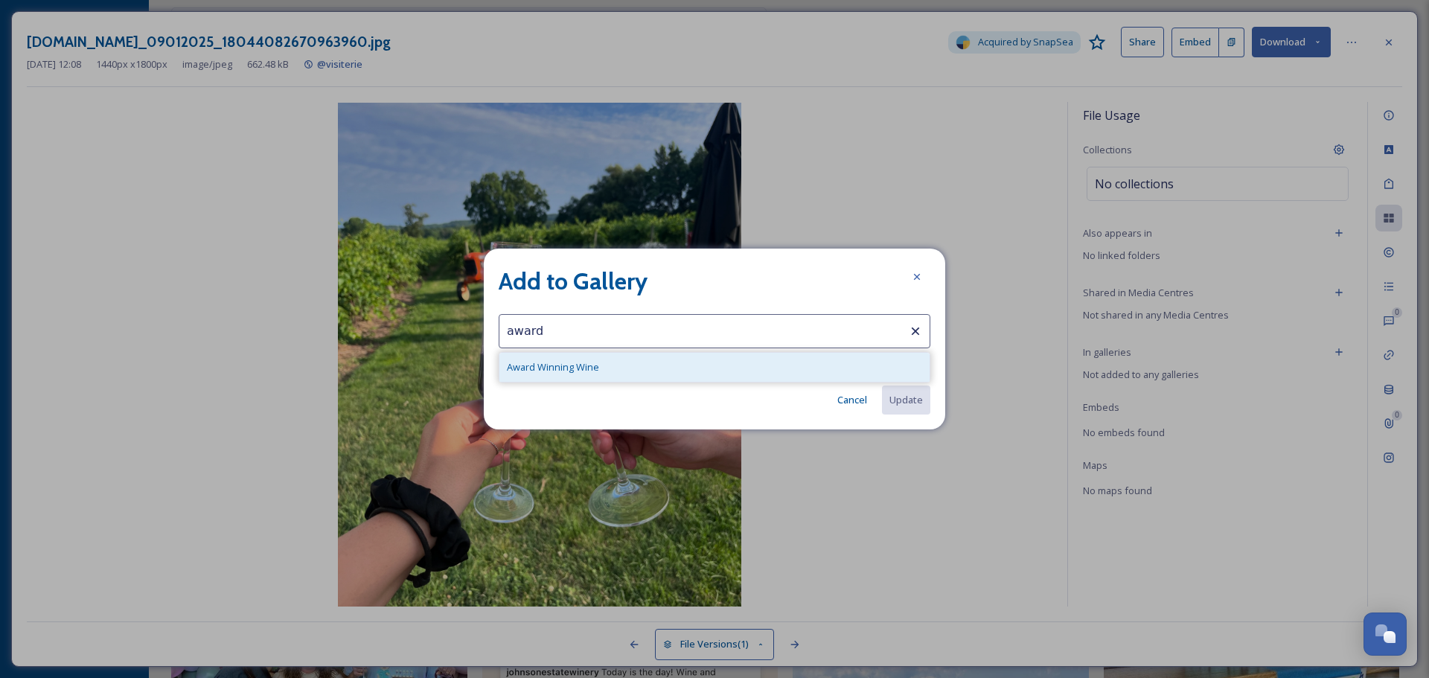
click at [609, 360] on div "Award Winning Wine" at bounding box center [714, 367] width 430 height 29
type input "Award Winning Wine"
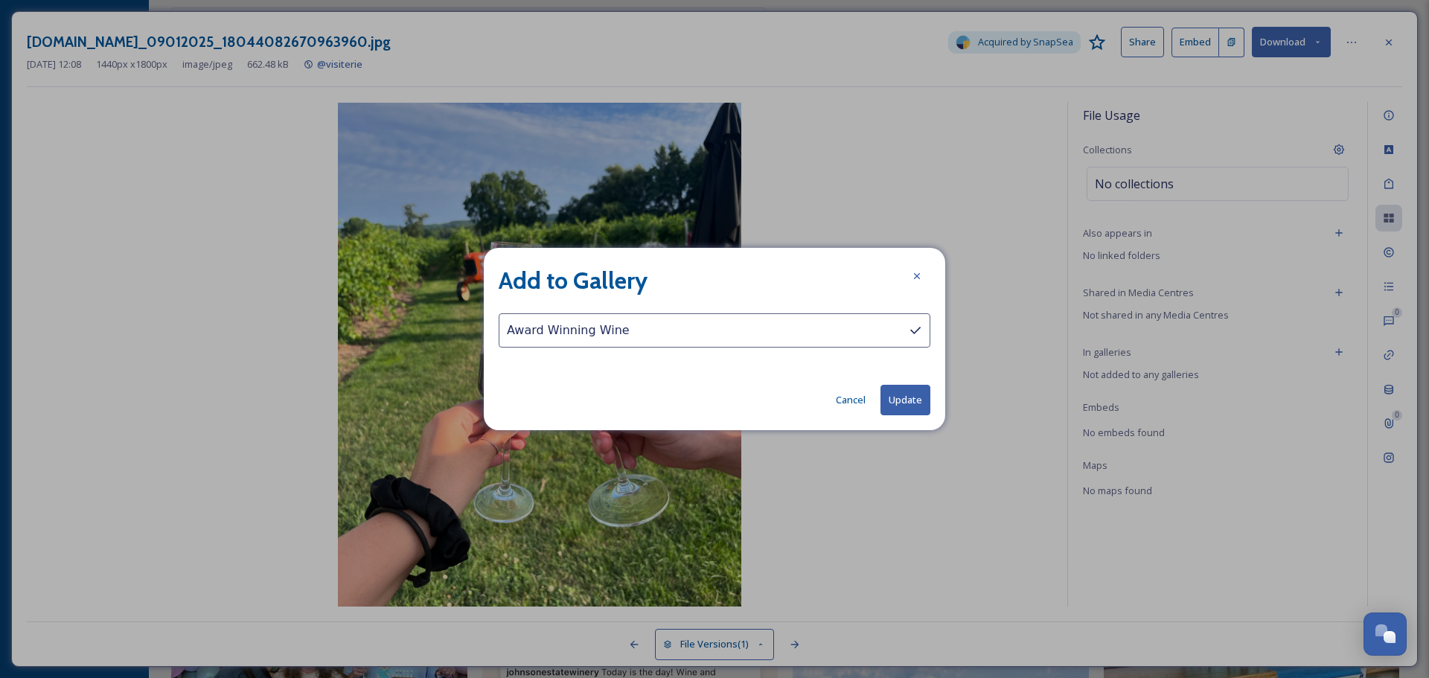
click at [901, 396] on button "Update" at bounding box center [906, 400] width 50 height 31
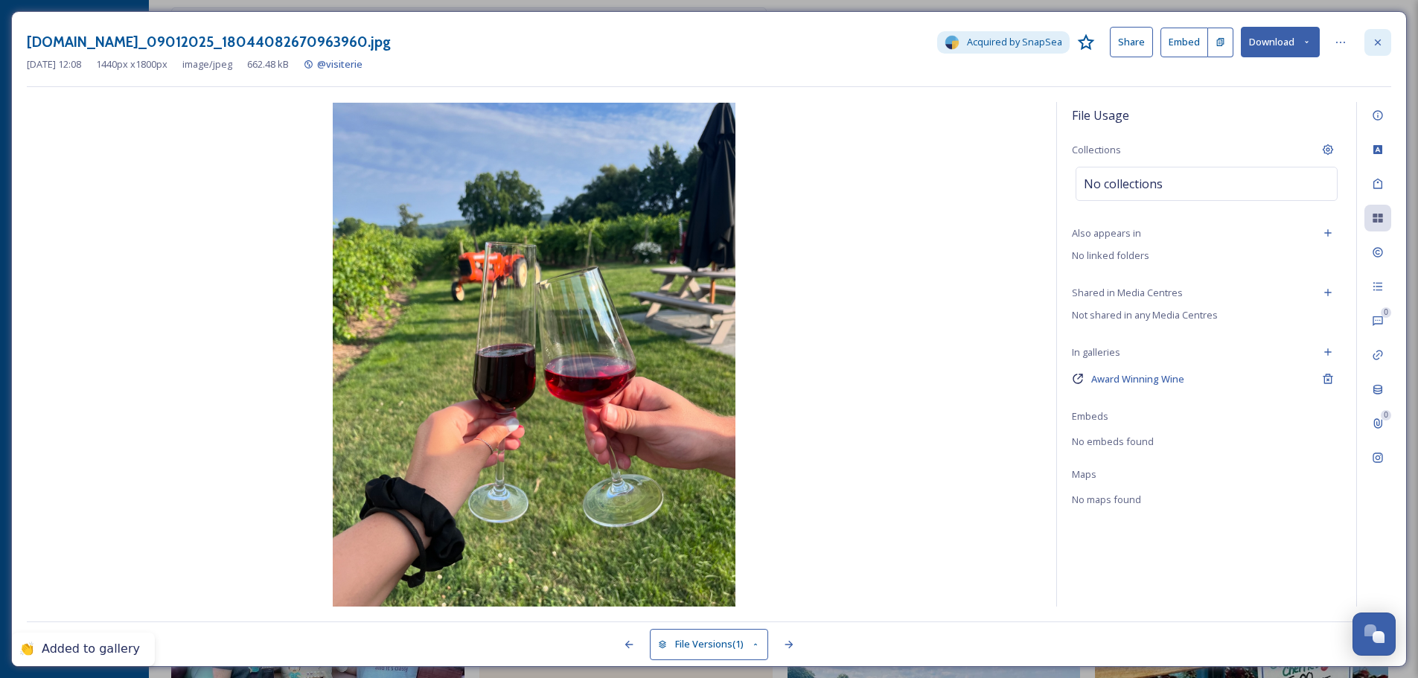
click at [1374, 39] on icon at bounding box center [1378, 42] width 12 height 12
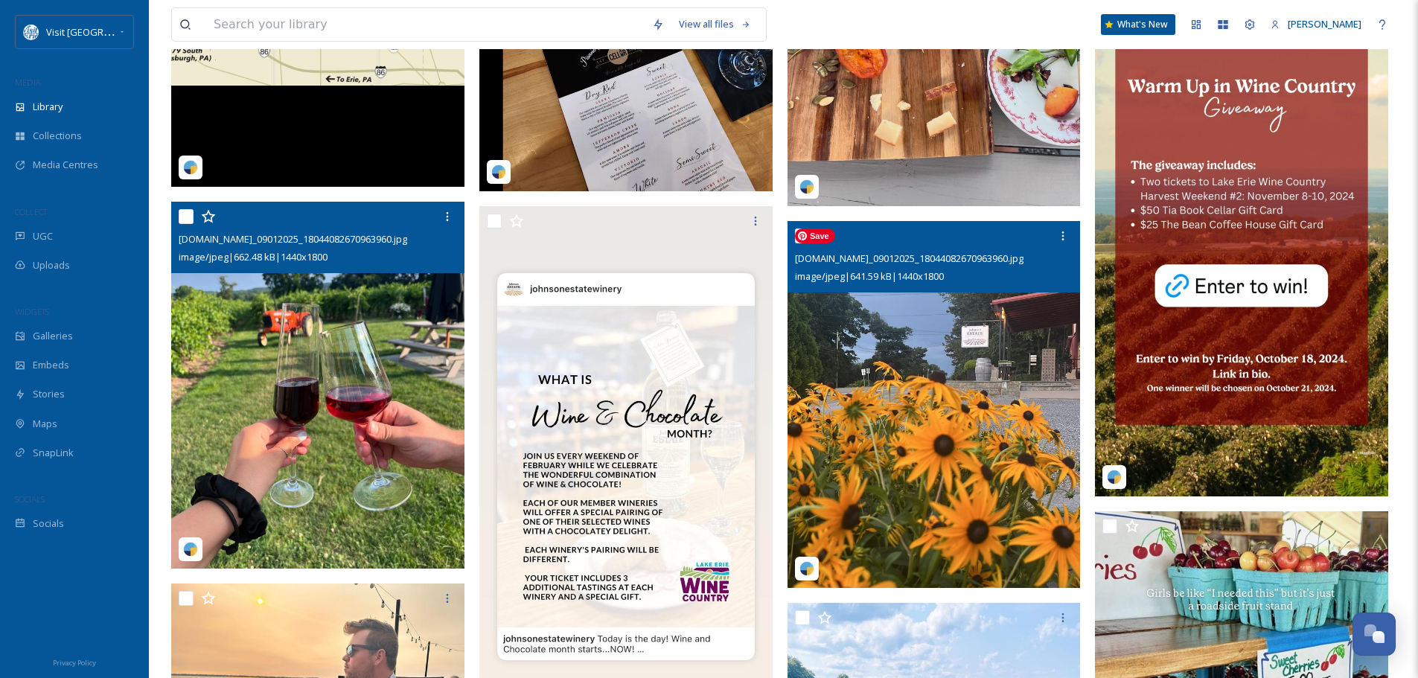
click at [955, 397] on img at bounding box center [934, 404] width 293 height 367
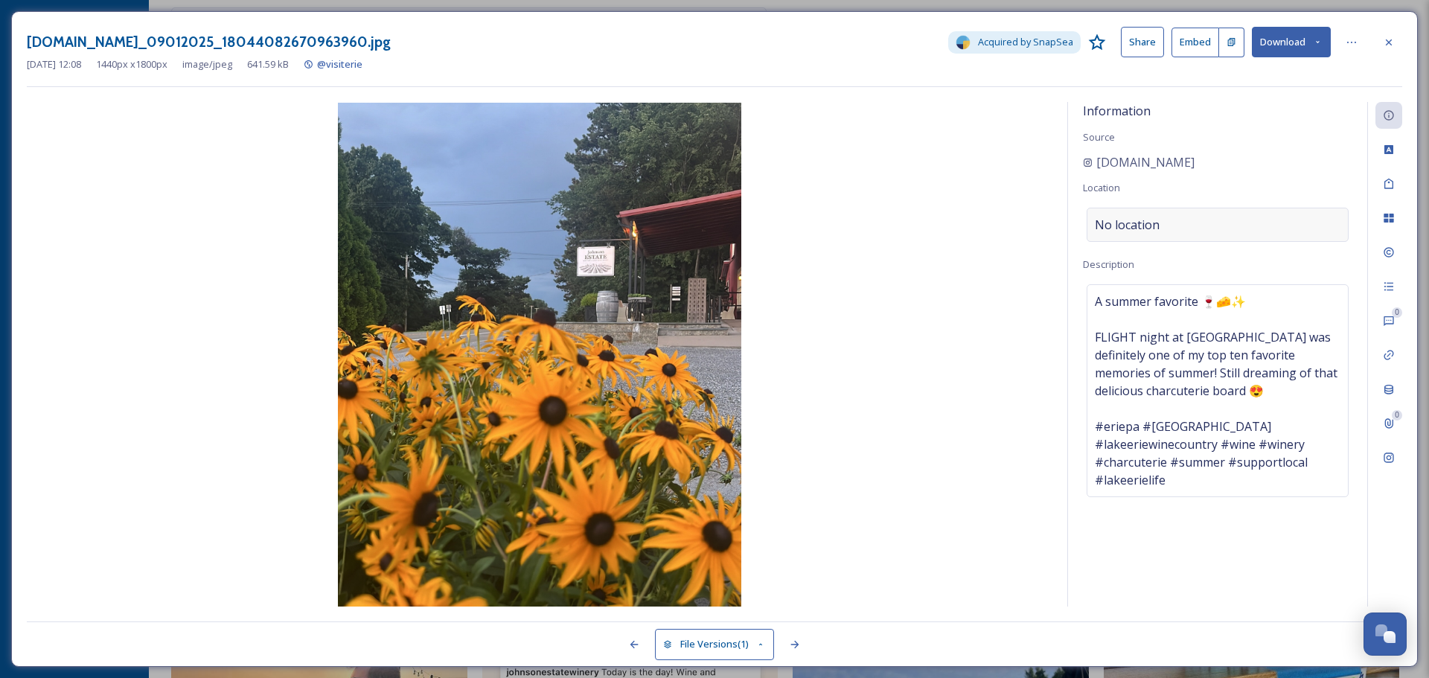
click at [1192, 217] on div "No location" at bounding box center [1218, 225] width 262 height 34
click at [1192, 217] on input at bounding box center [1217, 224] width 261 height 33
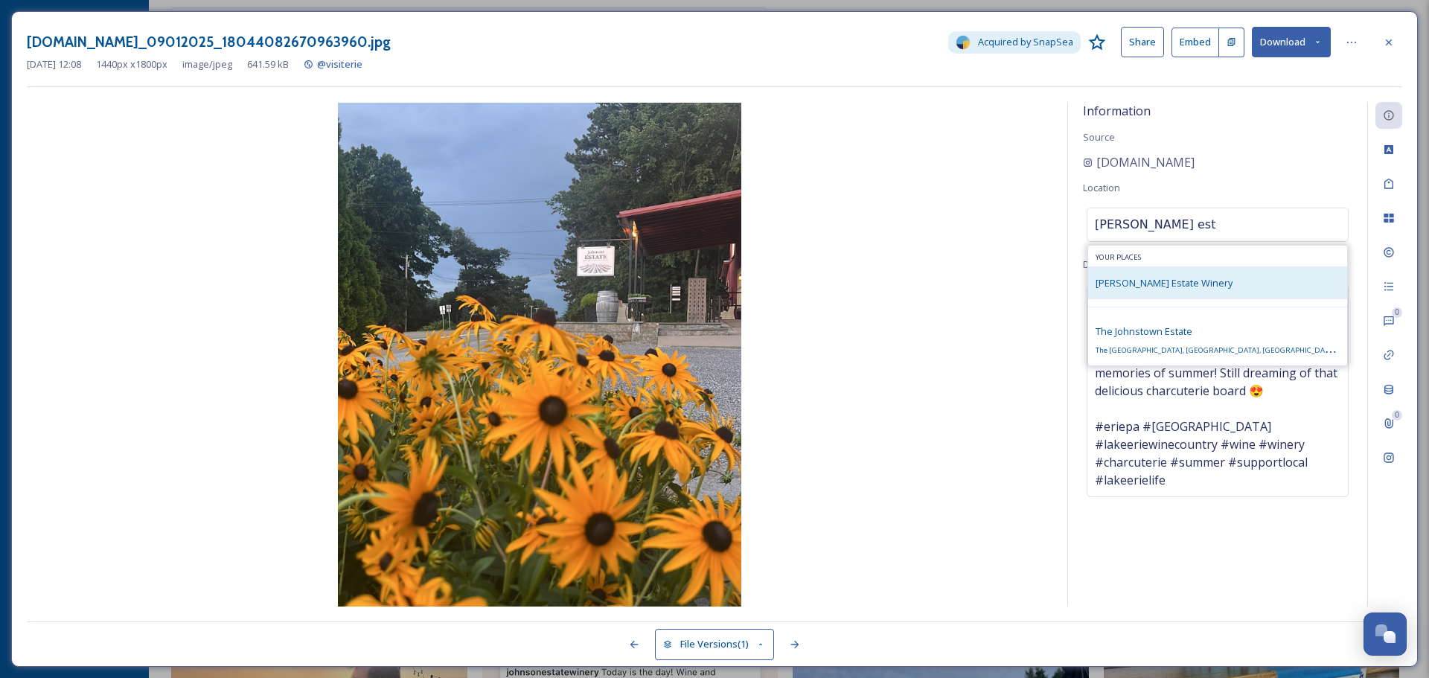
type input "[PERSON_NAME] est"
click at [1161, 285] on span "[PERSON_NAME] Estate Winery" at bounding box center [1164, 282] width 137 height 13
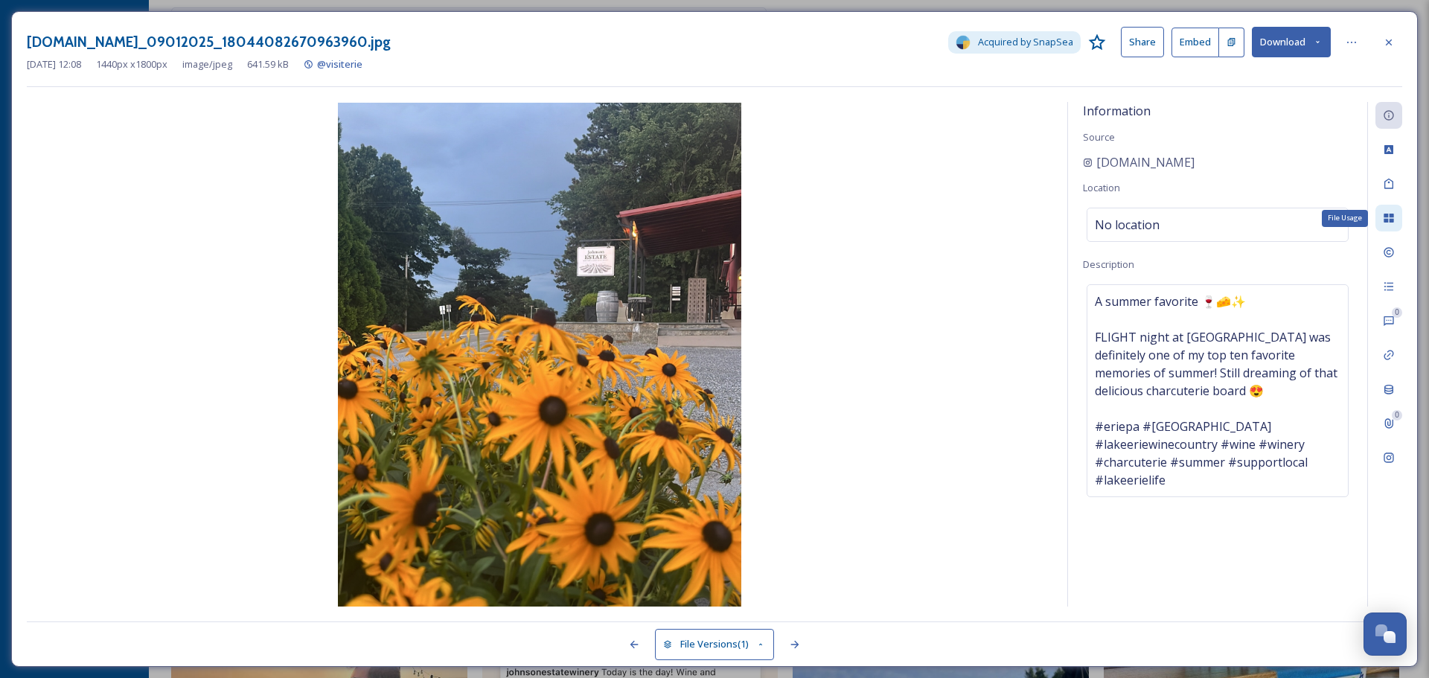
click at [1399, 220] on div "File Usage" at bounding box center [1389, 218] width 27 height 27
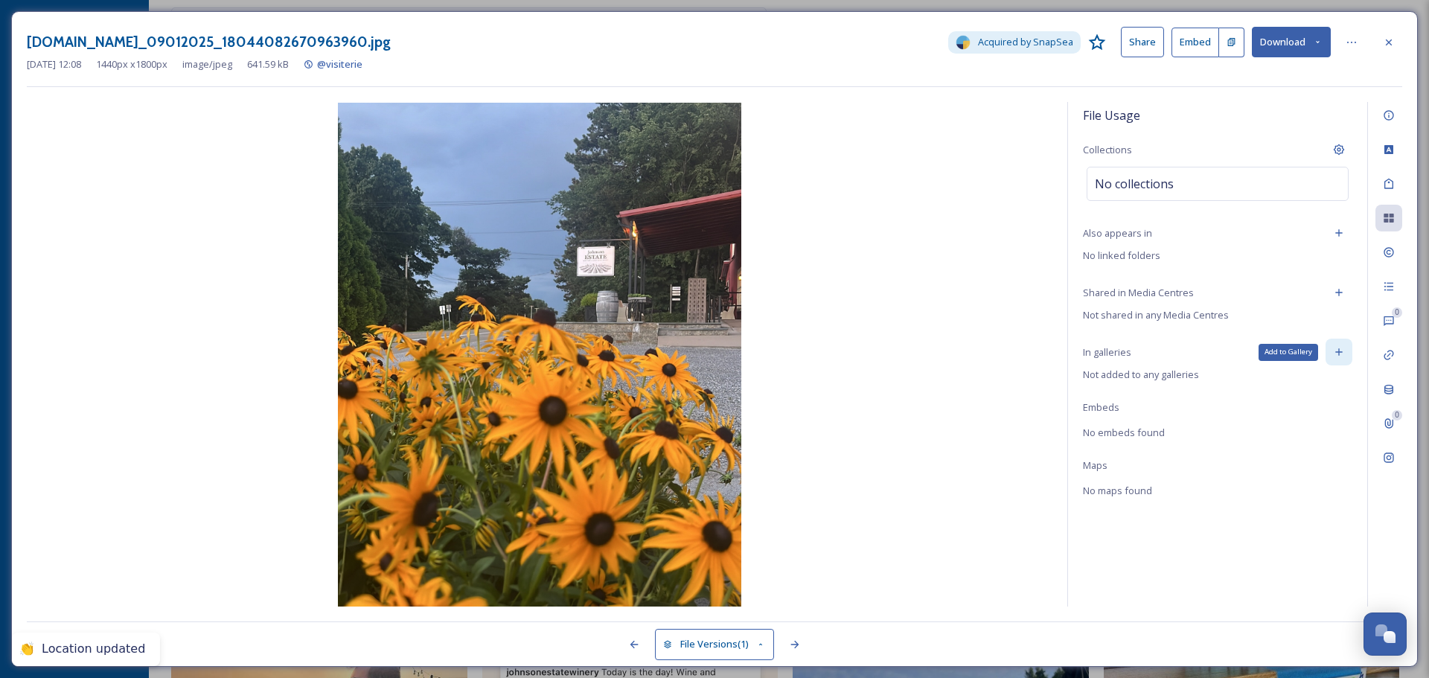
click at [1341, 352] on icon at bounding box center [1338, 352] width 7 height 7
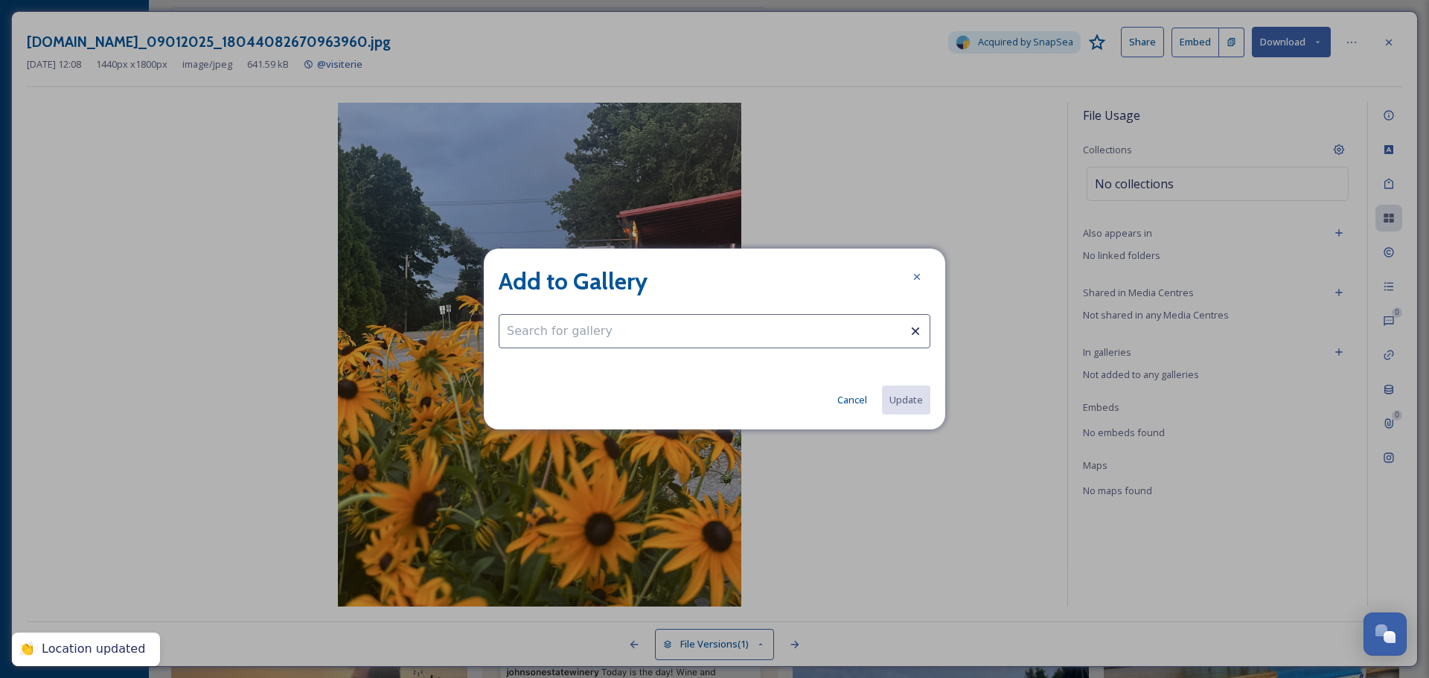
click at [820, 338] on input at bounding box center [715, 331] width 432 height 34
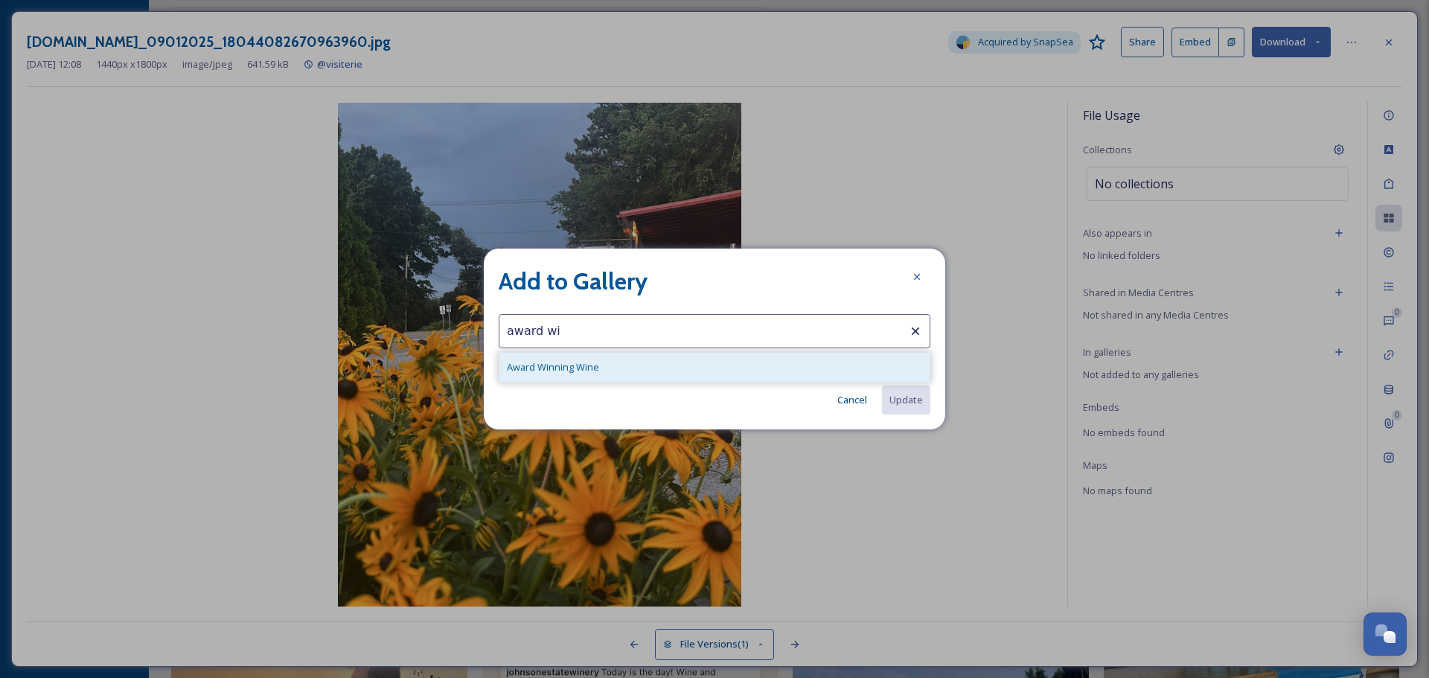
click at [770, 365] on div "Award Winning Wine" at bounding box center [714, 367] width 430 height 29
type input "Award Winning Wine"
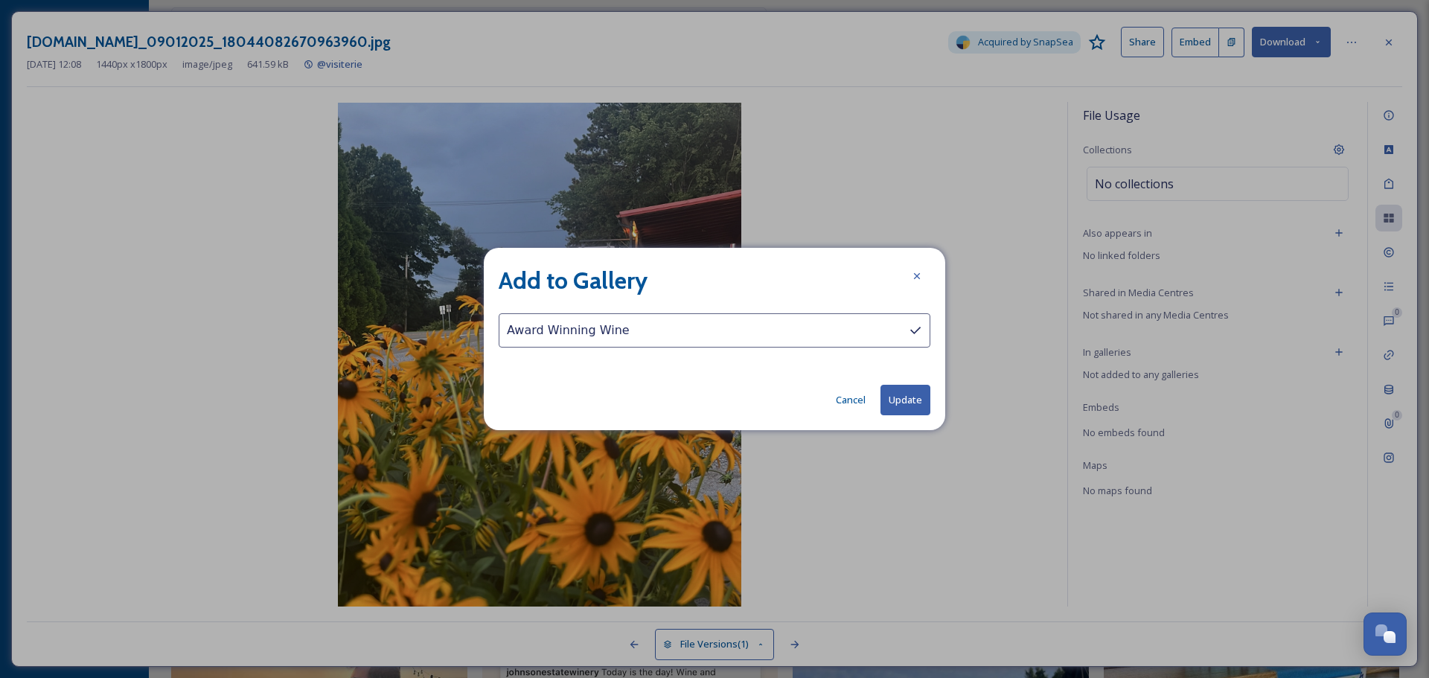
click at [897, 397] on button "Update" at bounding box center [906, 400] width 50 height 31
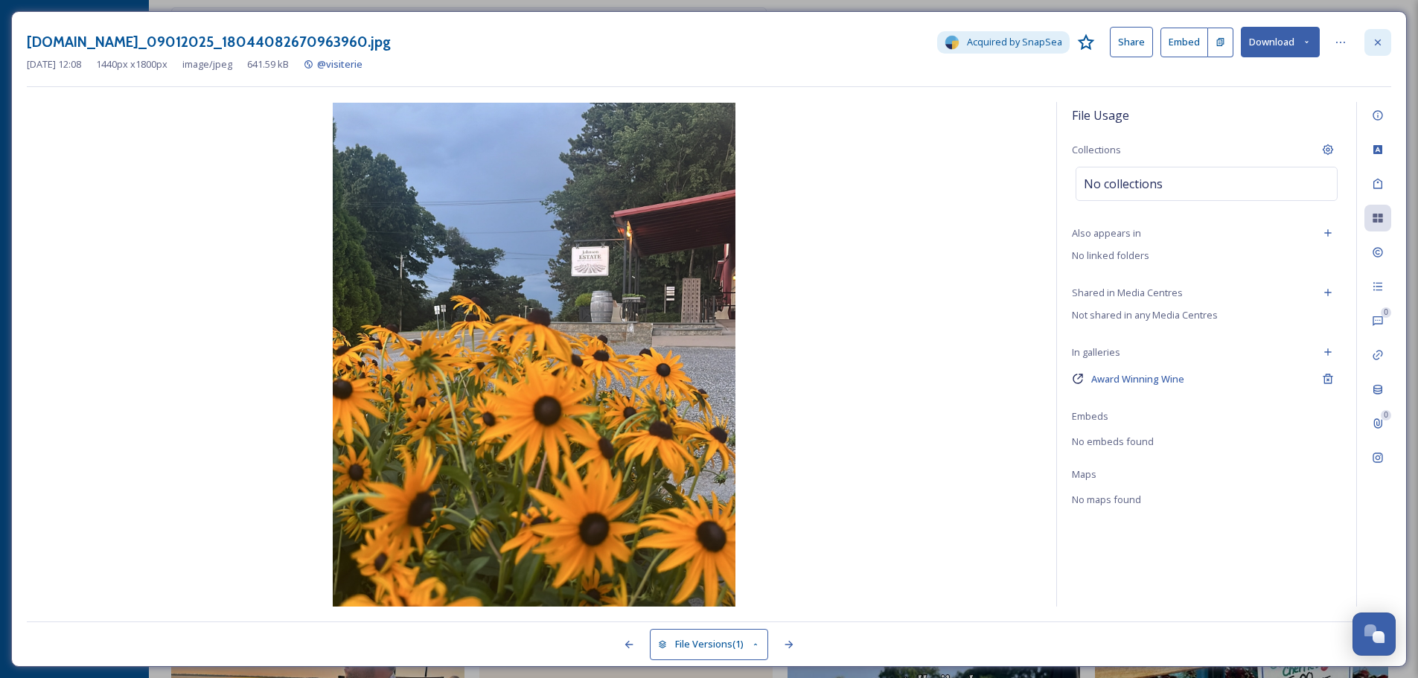
click at [1376, 40] on icon at bounding box center [1378, 42] width 6 height 6
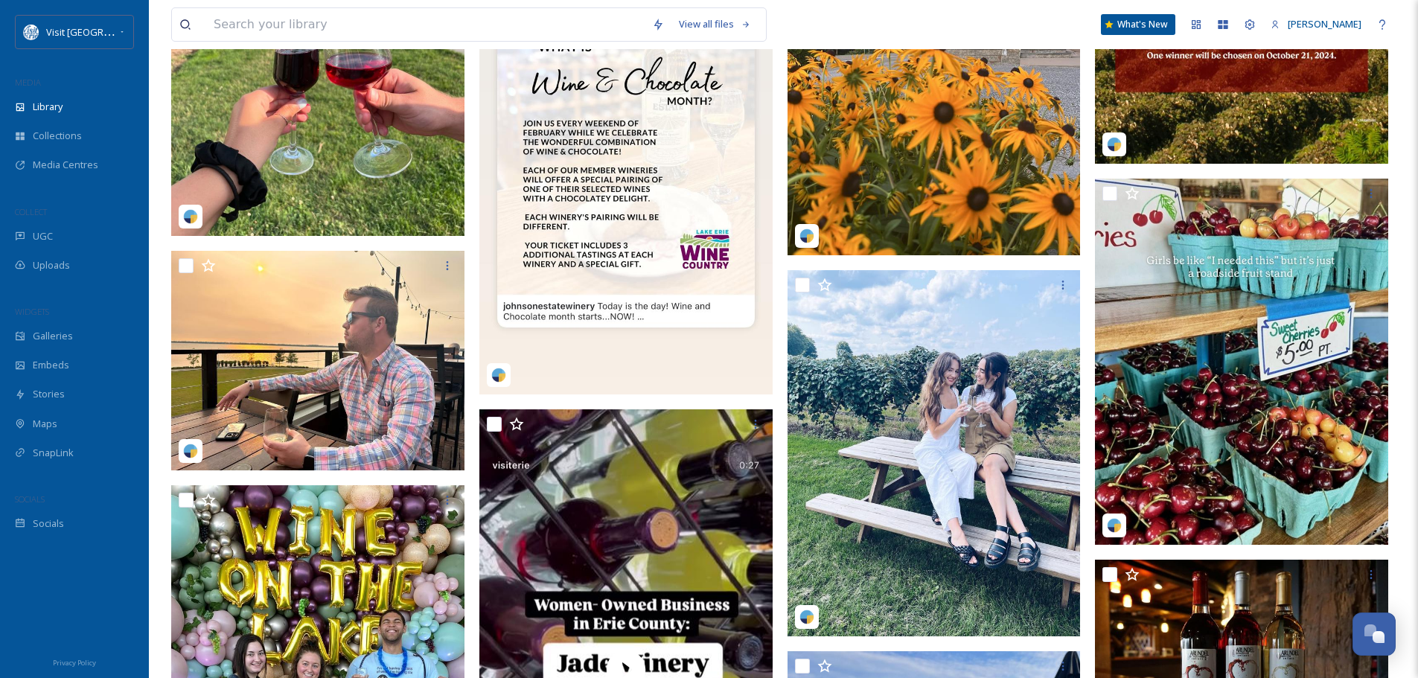
scroll to position [3573, 0]
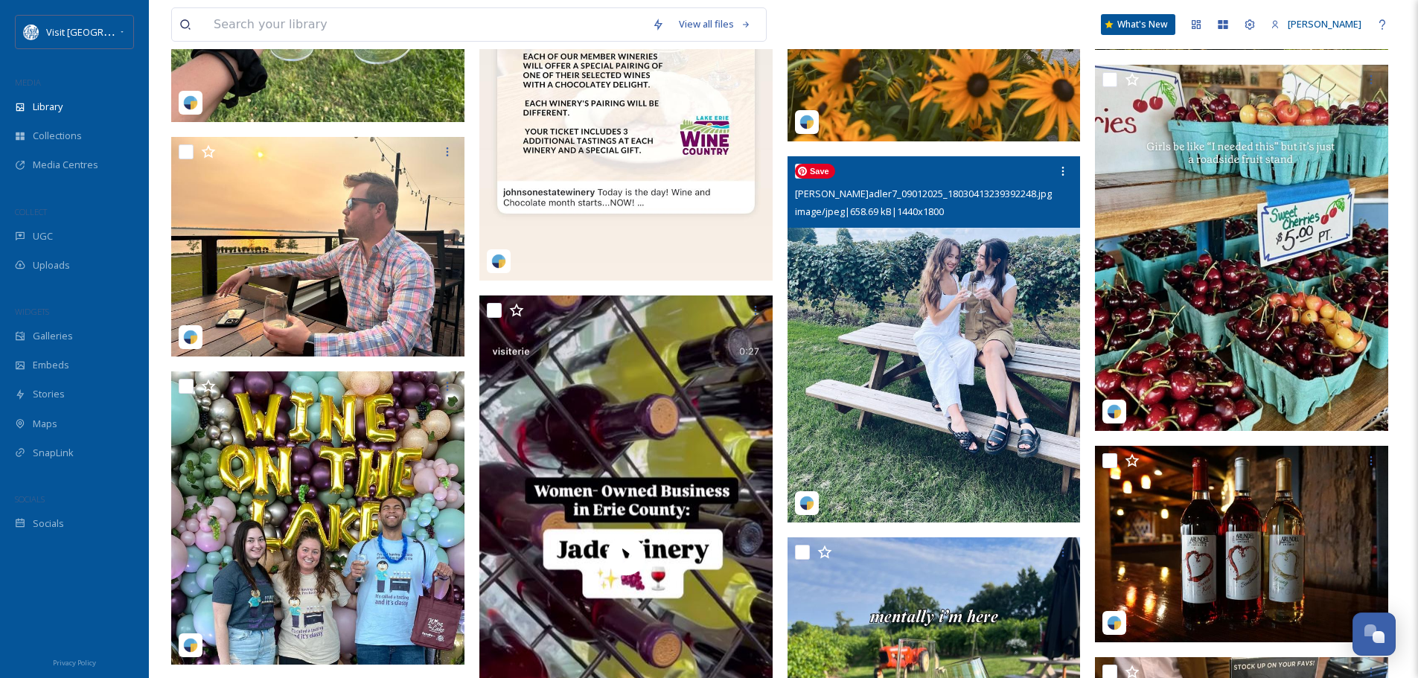
click at [885, 339] on img at bounding box center [934, 339] width 293 height 367
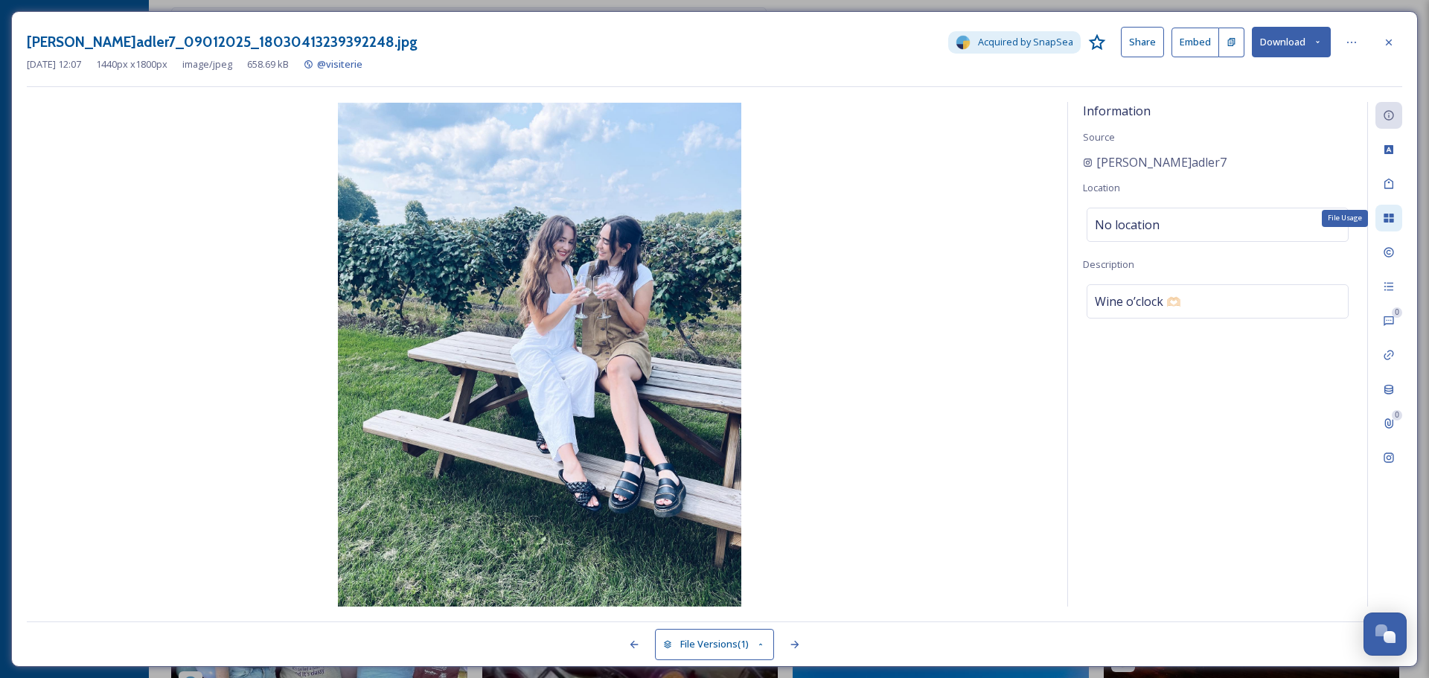
click at [1392, 222] on icon at bounding box center [1389, 218] width 10 height 9
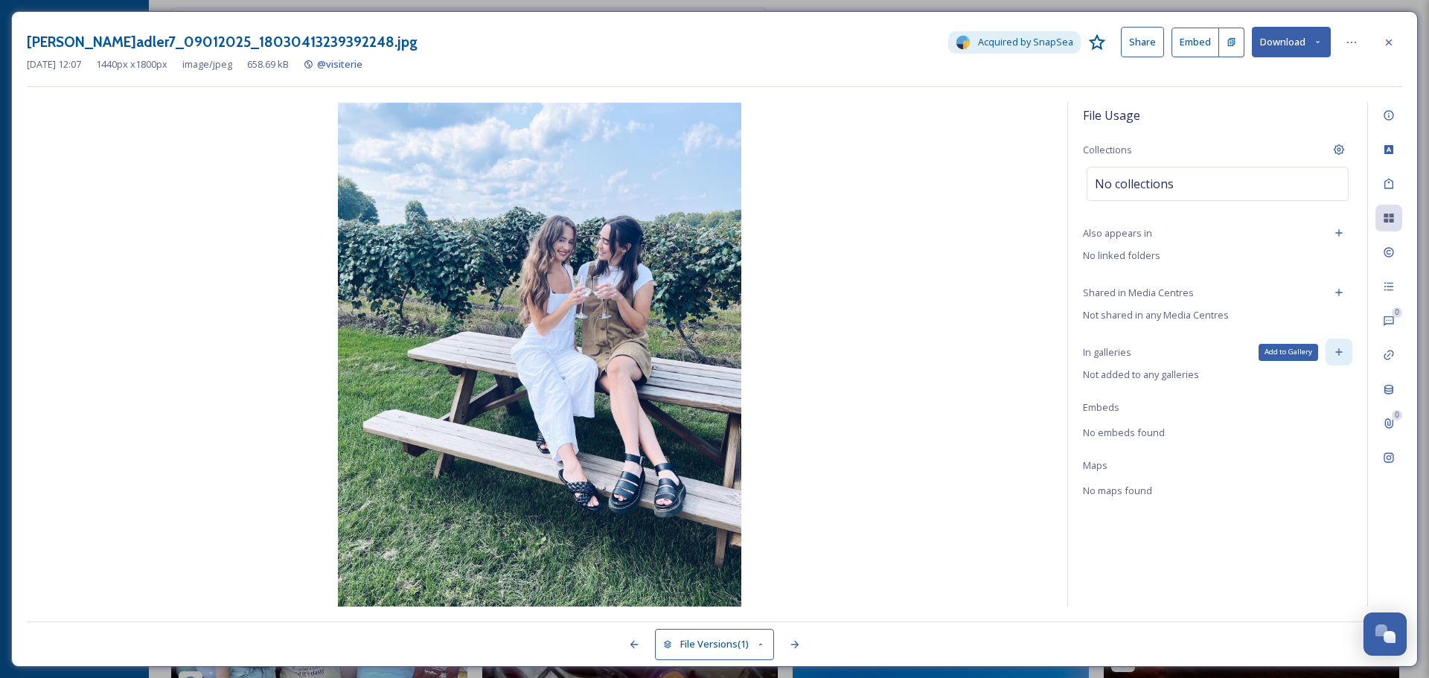
click at [1343, 349] on icon at bounding box center [1339, 352] width 12 height 12
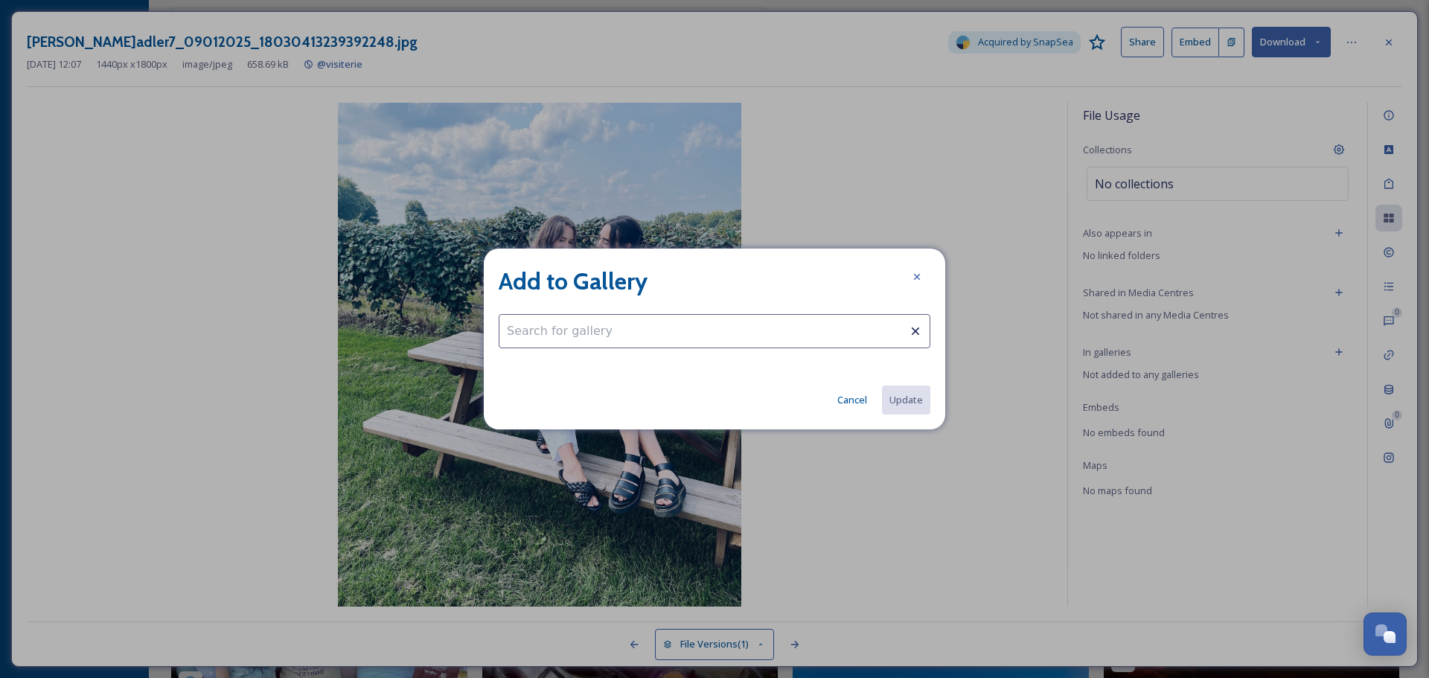
click at [721, 333] on input at bounding box center [715, 331] width 432 height 34
click at [665, 363] on div "Award Winning Wine" at bounding box center [714, 367] width 430 height 29
type input "Award Winning Wine"
click at [910, 405] on button "Update" at bounding box center [906, 400] width 50 height 31
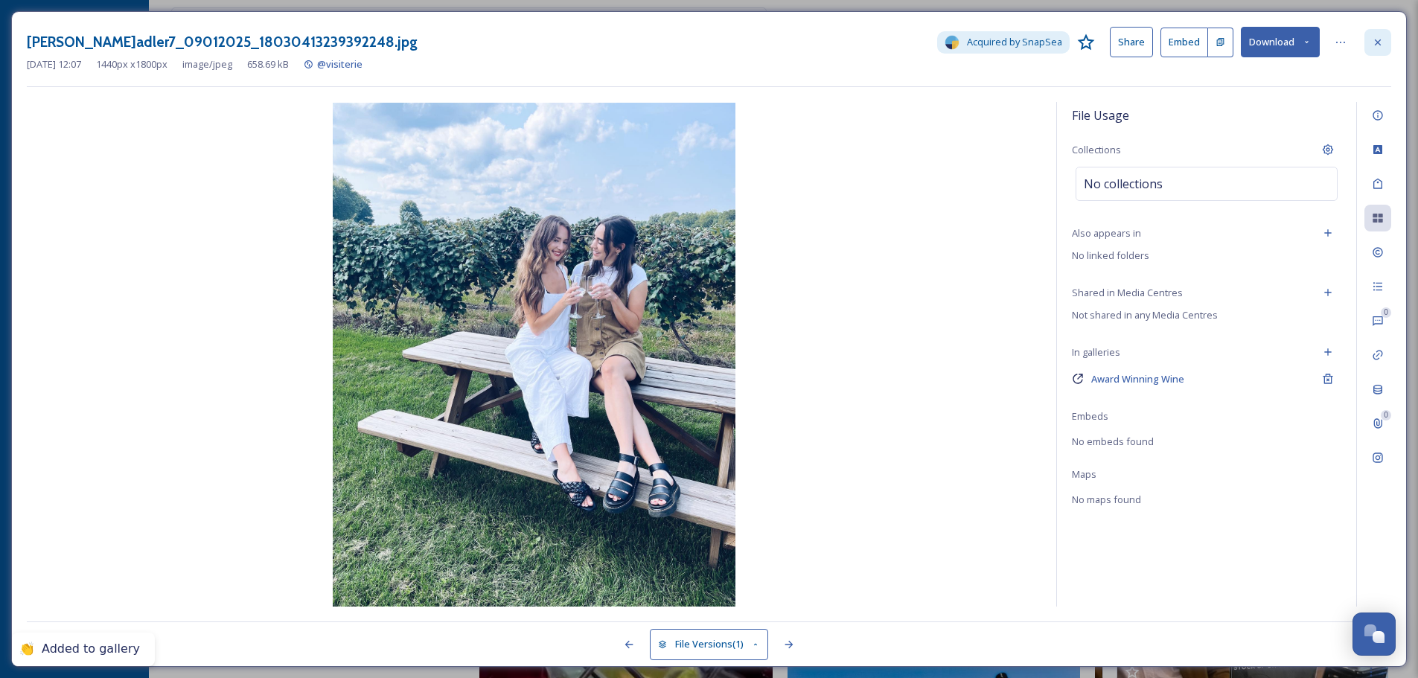
click at [1385, 46] on div at bounding box center [1377, 42] width 27 height 27
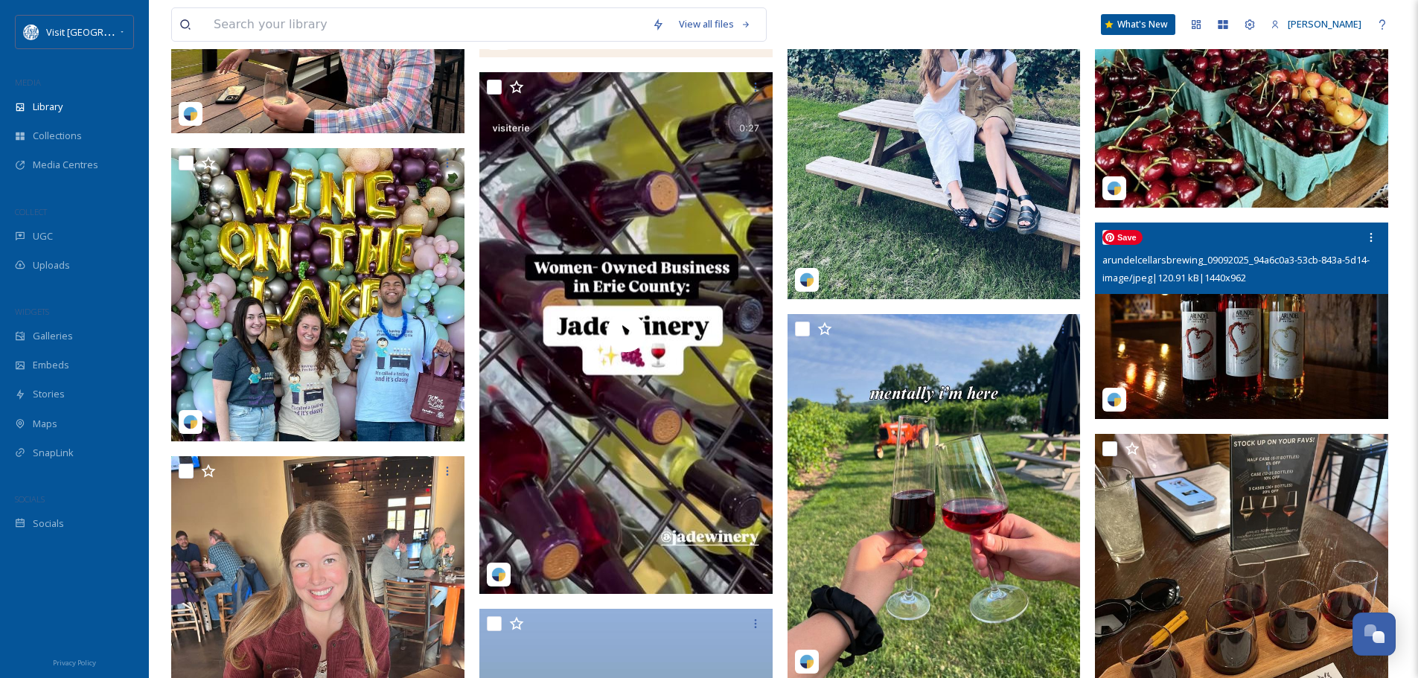
scroll to position [4019, 0]
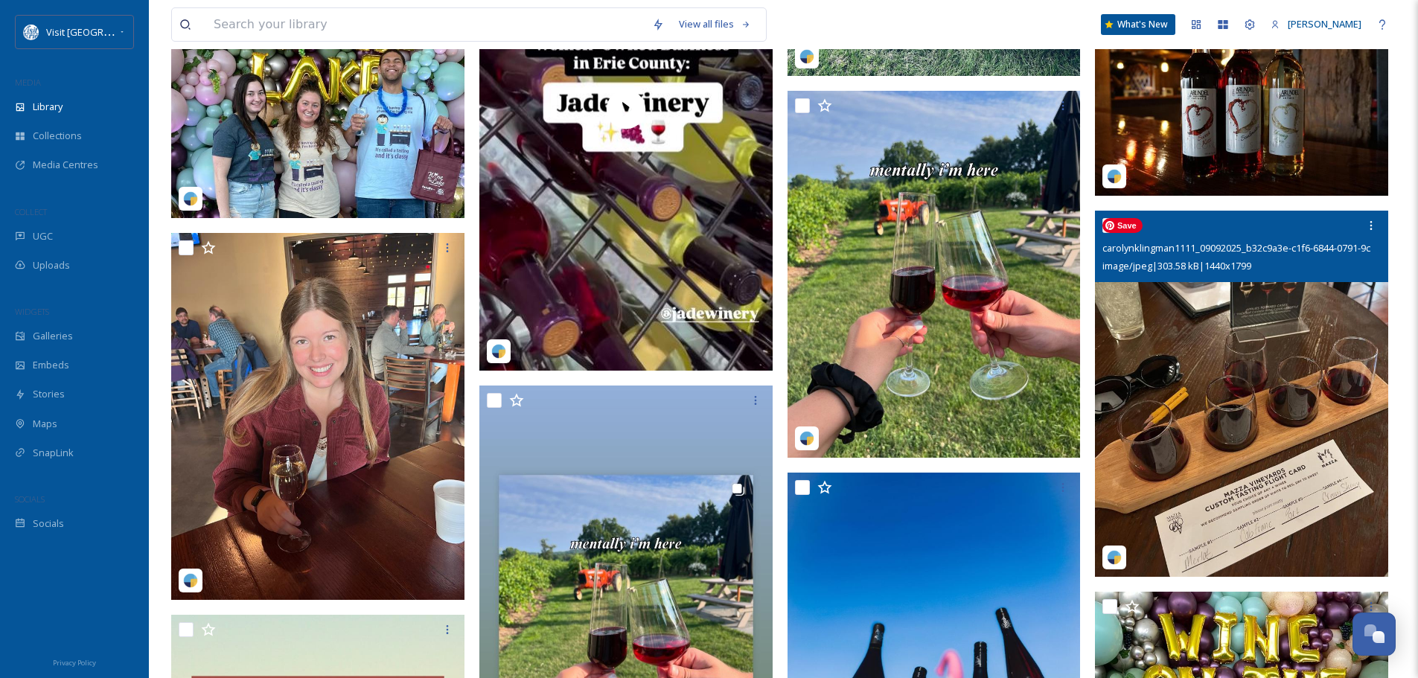
click at [1252, 395] on img at bounding box center [1241, 394] width 293 height 366
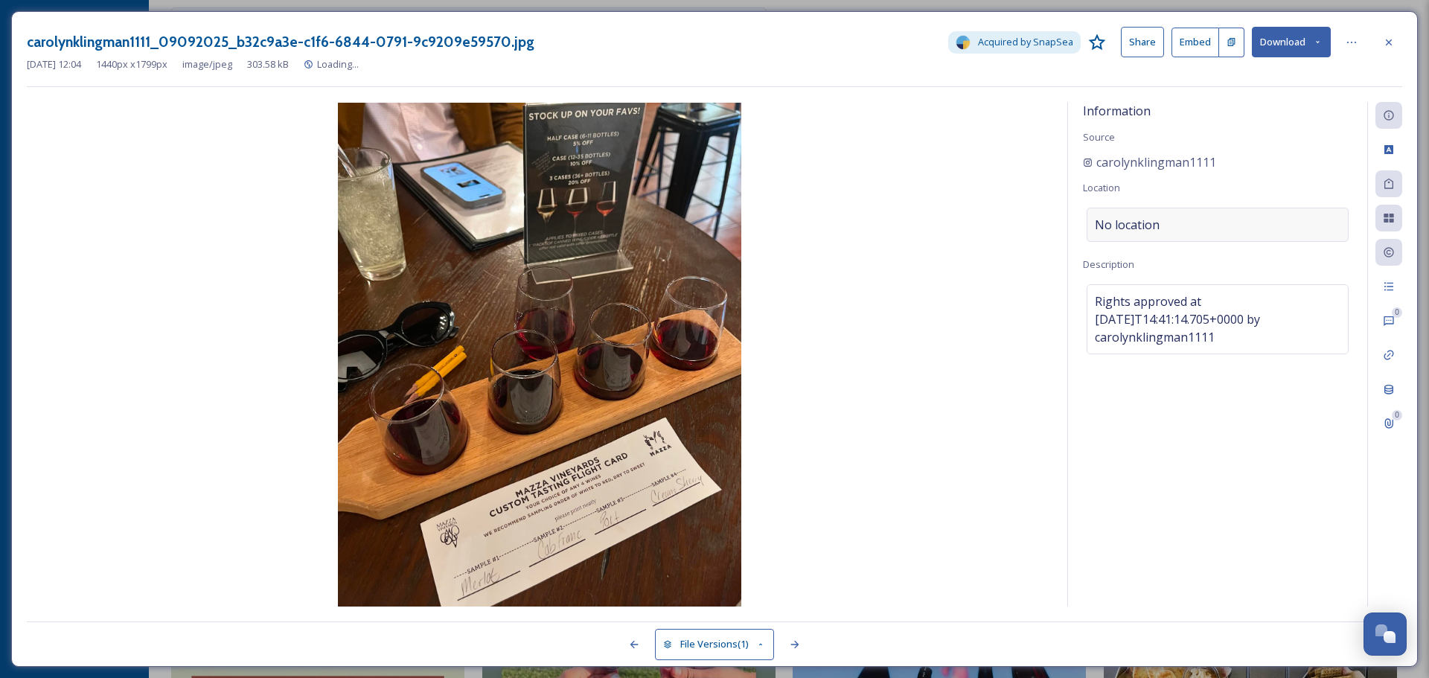
click at [1204, 220] on div "No location" at bounding box center [1218, 225] width 262 height 34
click at [1204, 220] on input at bounding box center [1217, 224] width 261 height 33
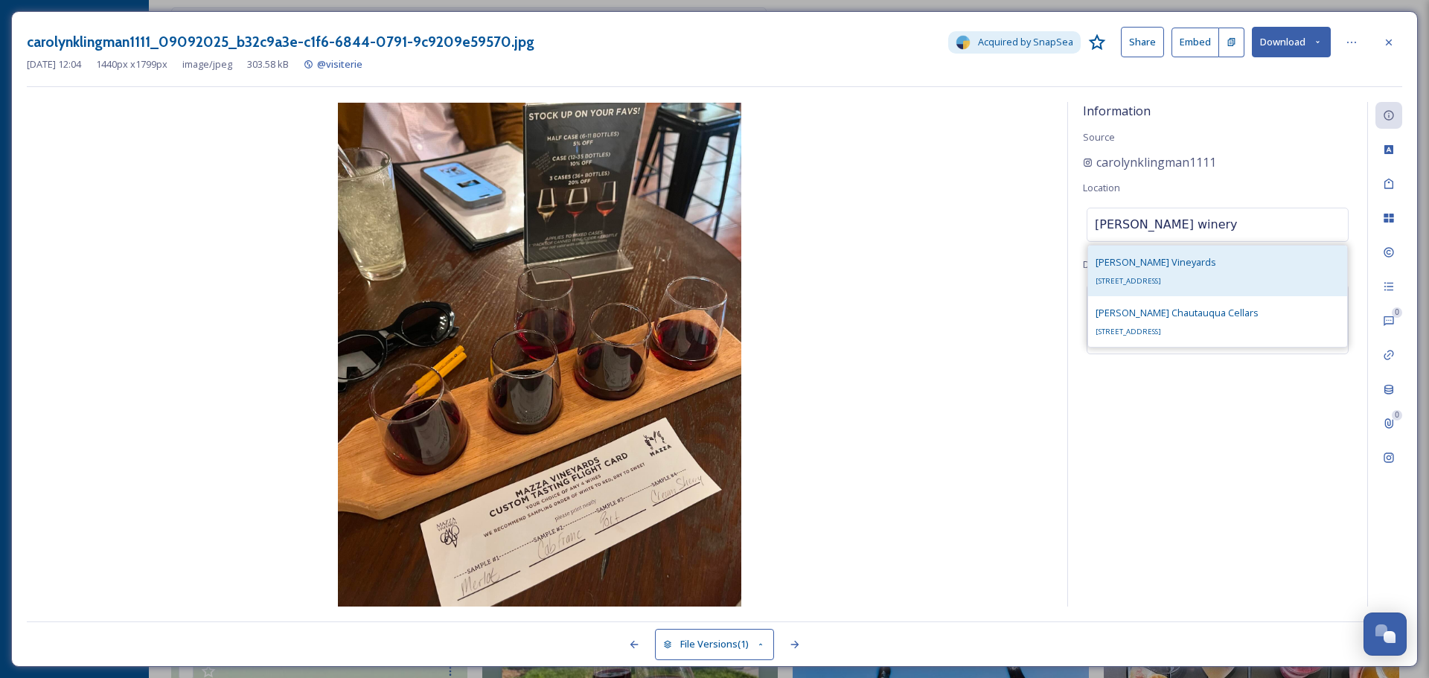
type input "[PERSON_NAME] winery"
click at [1183, 261] on div "[PERSON_NAME] Vineyards [STREET_ADDRESS]" at bounding box center [1156, 271] width 121 height 36
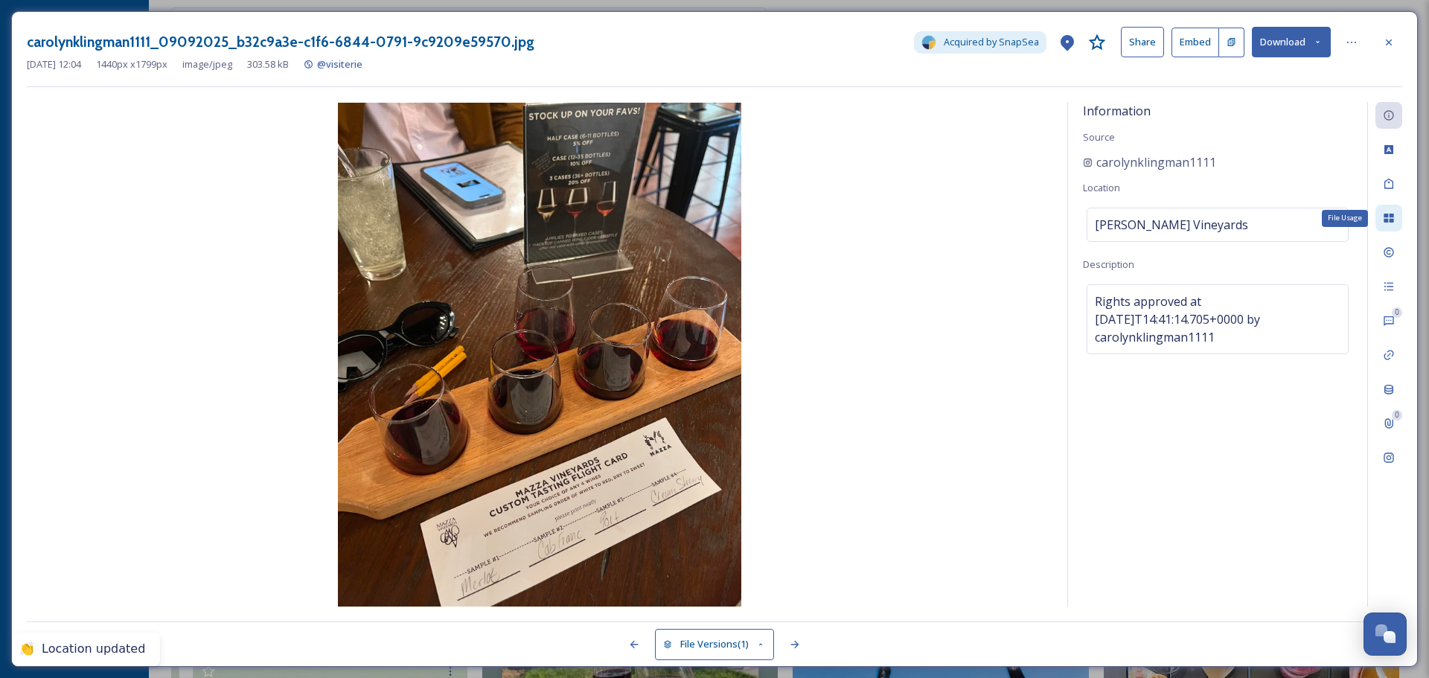
click at [1391, 218] on icon at bounding box center [1389, 218] width 12 height 12
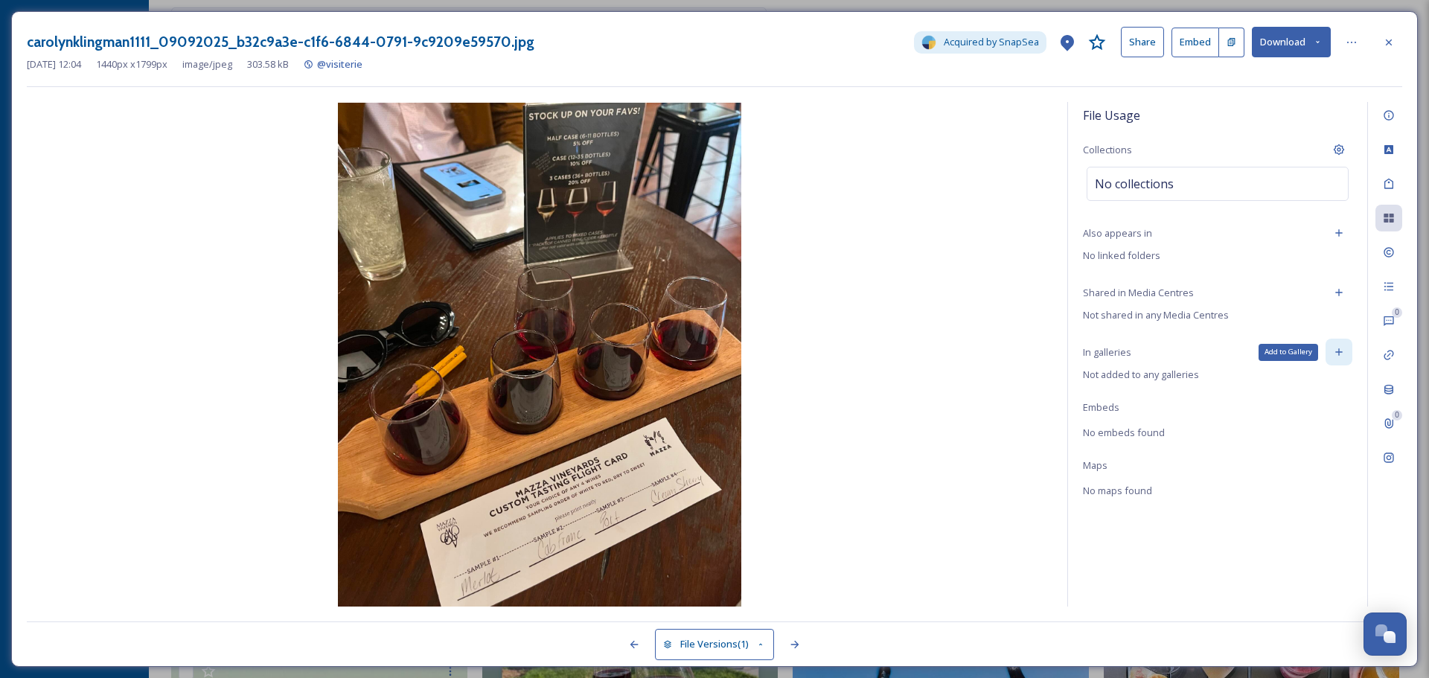
click at [1341, 351] on icon at bounding box center [1339, 352] width 12 height 12
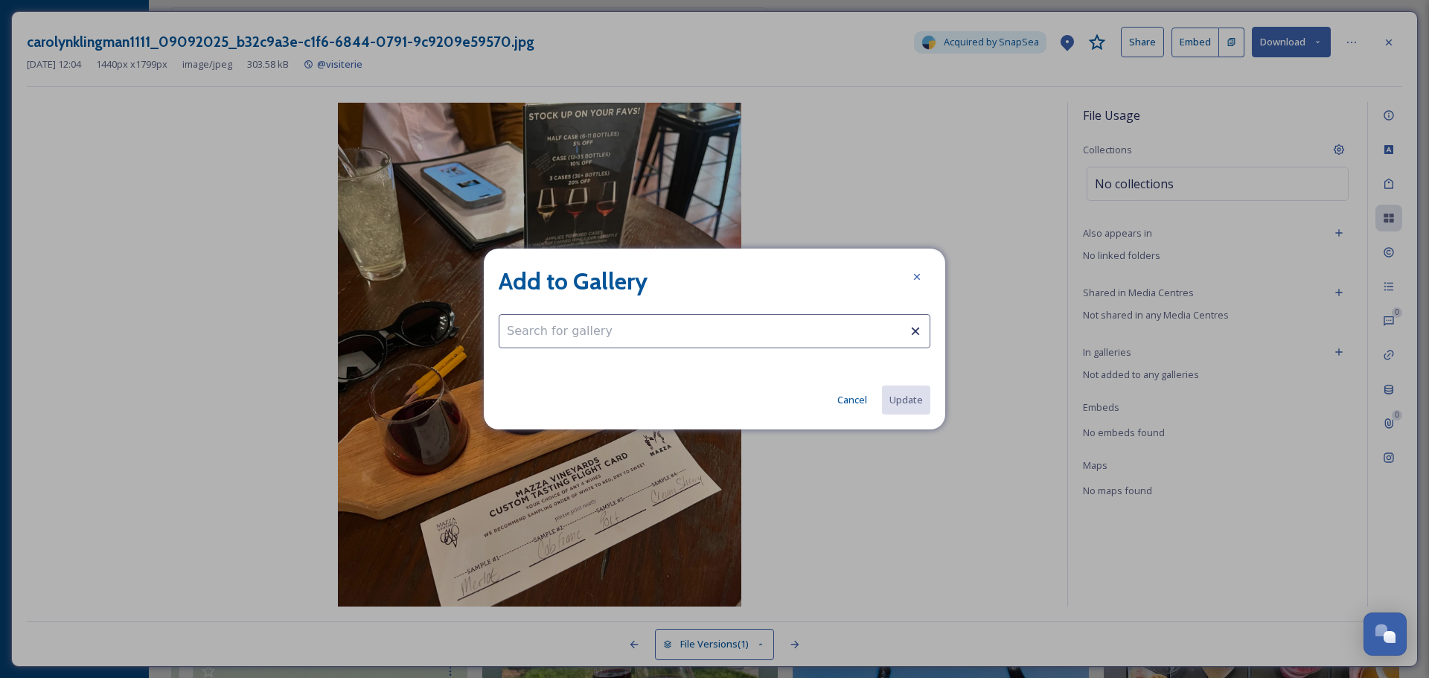
click at [755, 332] on input at bounding box center [715, 331] width 432 height 34
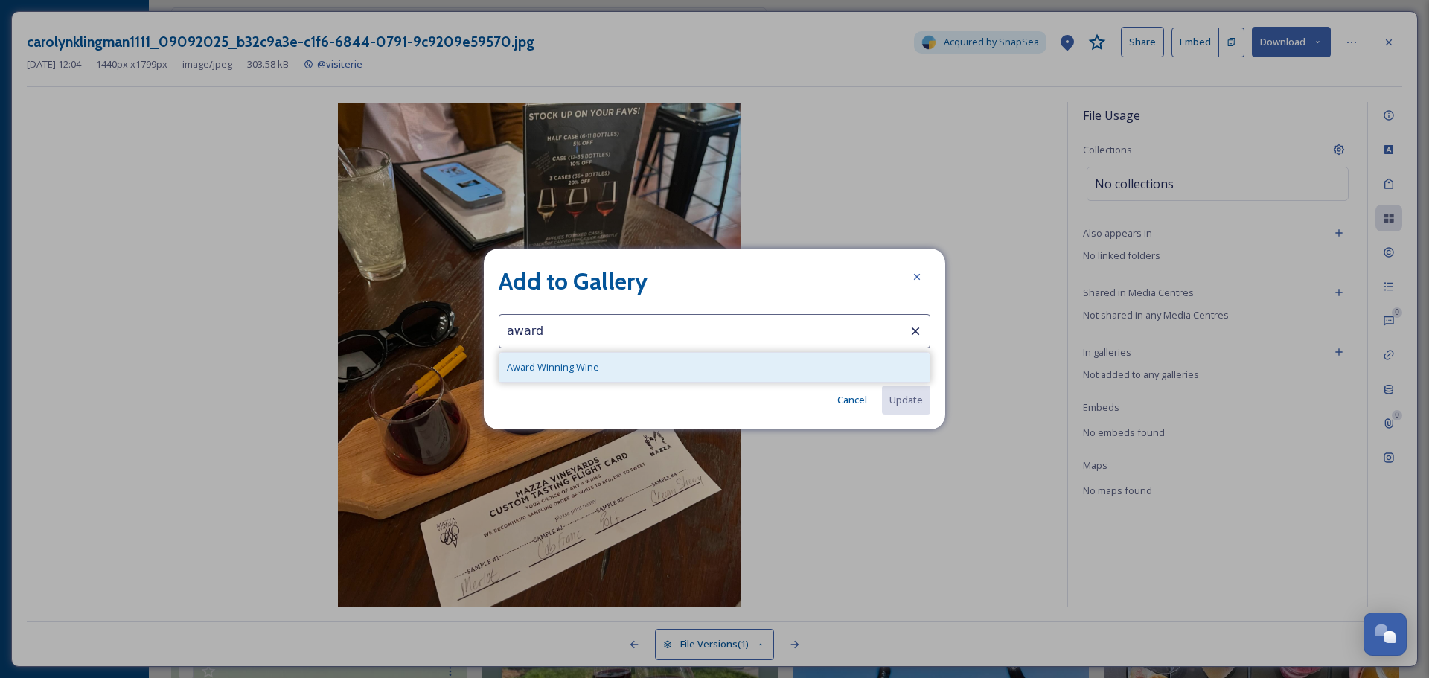
click at [617, 368] on div "Award Winning Wine" at bounding box center [714, 367] width 430 height 29
type input "Award Winning Wine"
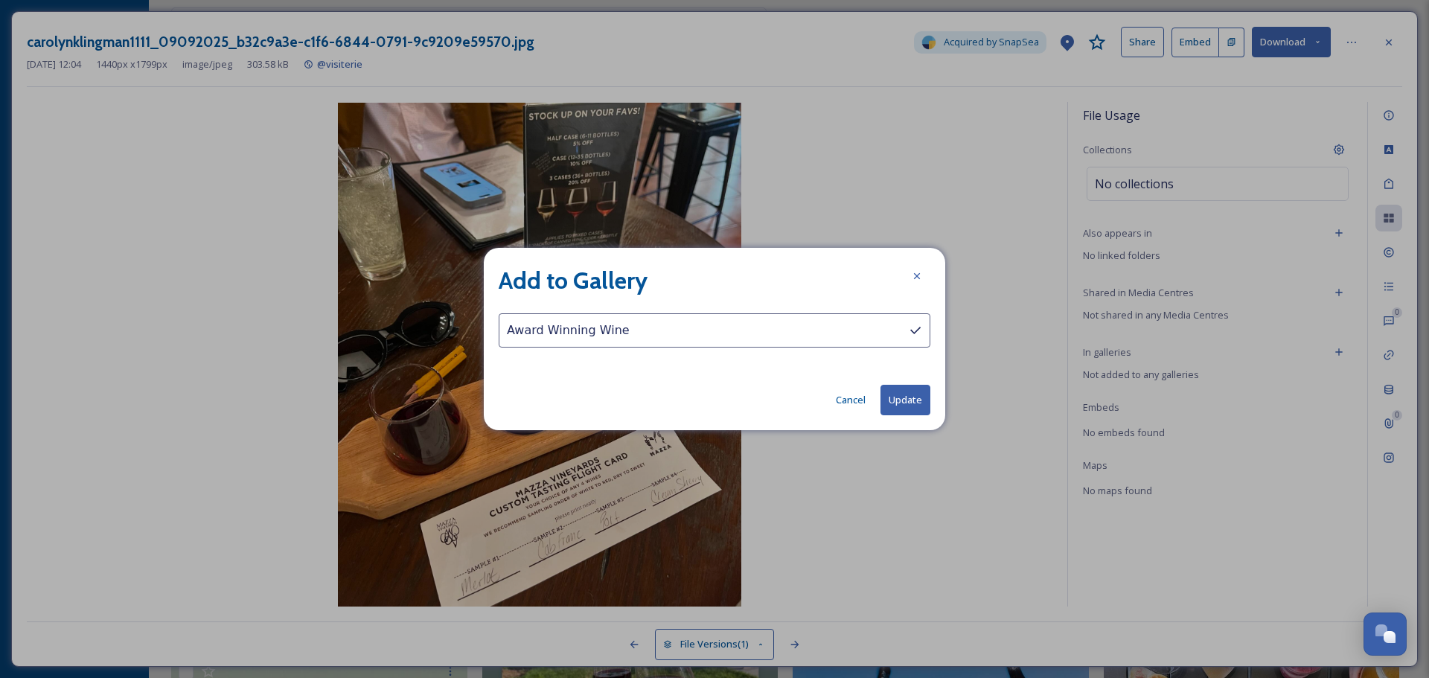
click at [913, 405] on button "Update" at bounding box center [906, 400] width 50 height 31
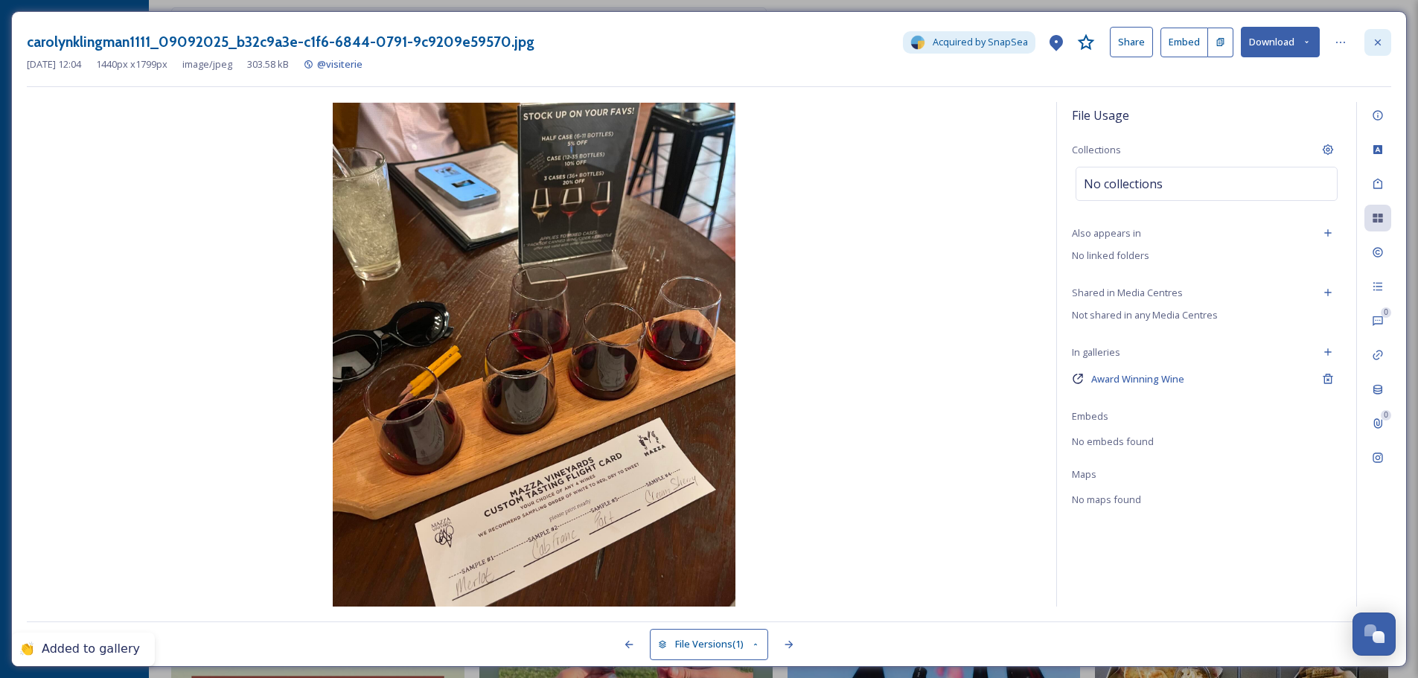
click at [1390, 45] on div at bounding box center [1377, 42] width 27 height 27
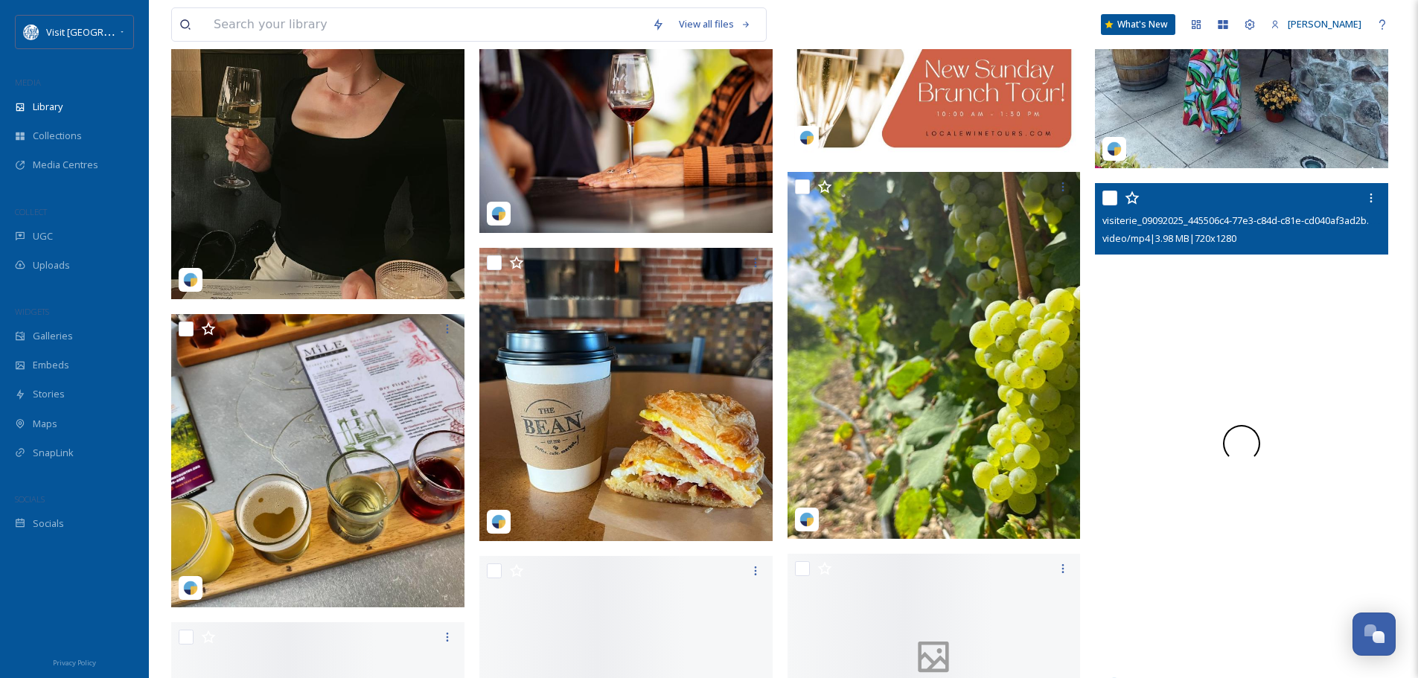
scroll to position [6699, 0]
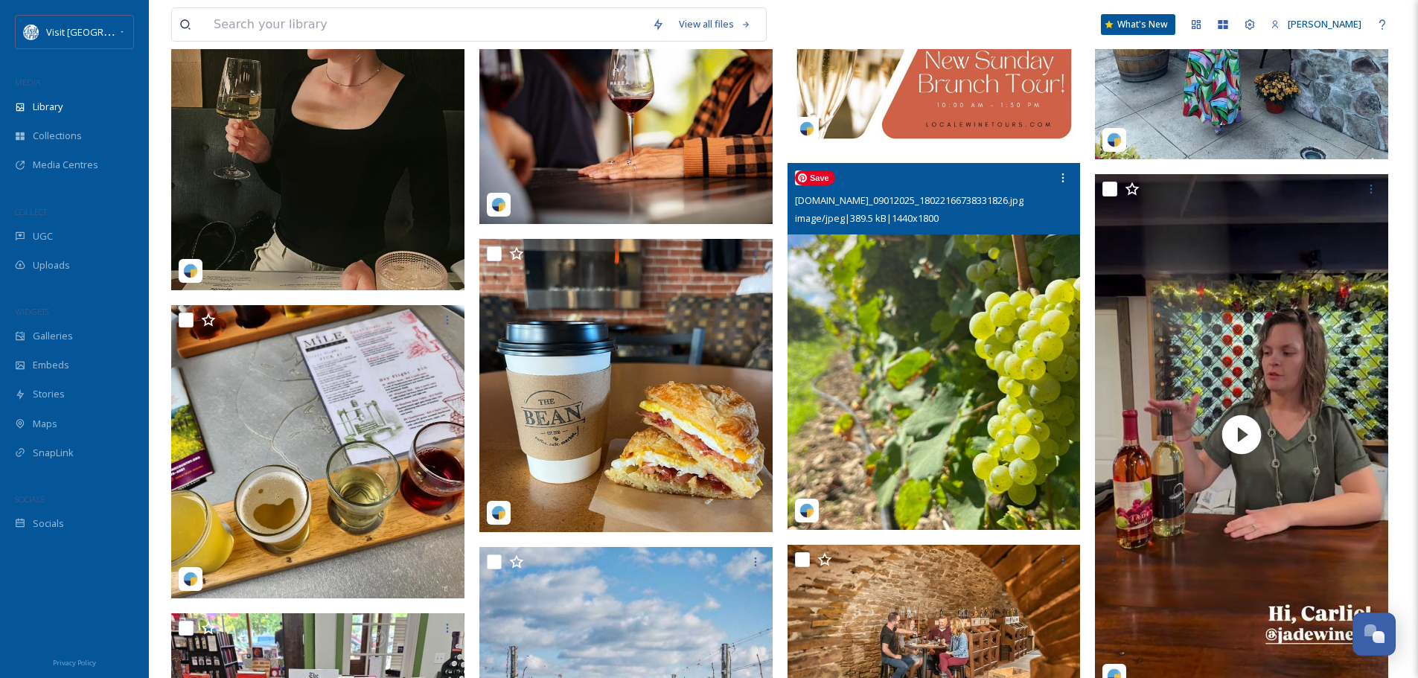
click at [956, 360] on img at bounding box center [934, 346] width 293 height 367
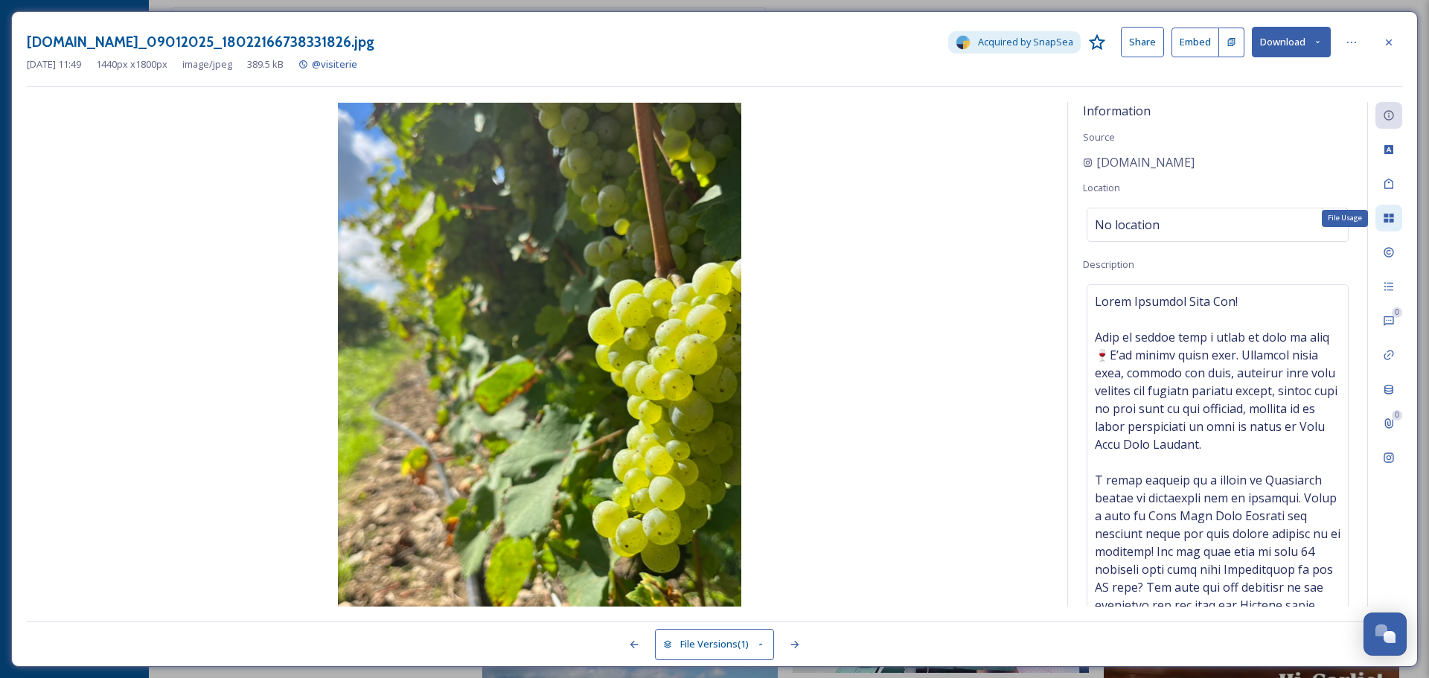
click at [1390, 221] on icon at bounding box center [1389, 218] width 10 height 9
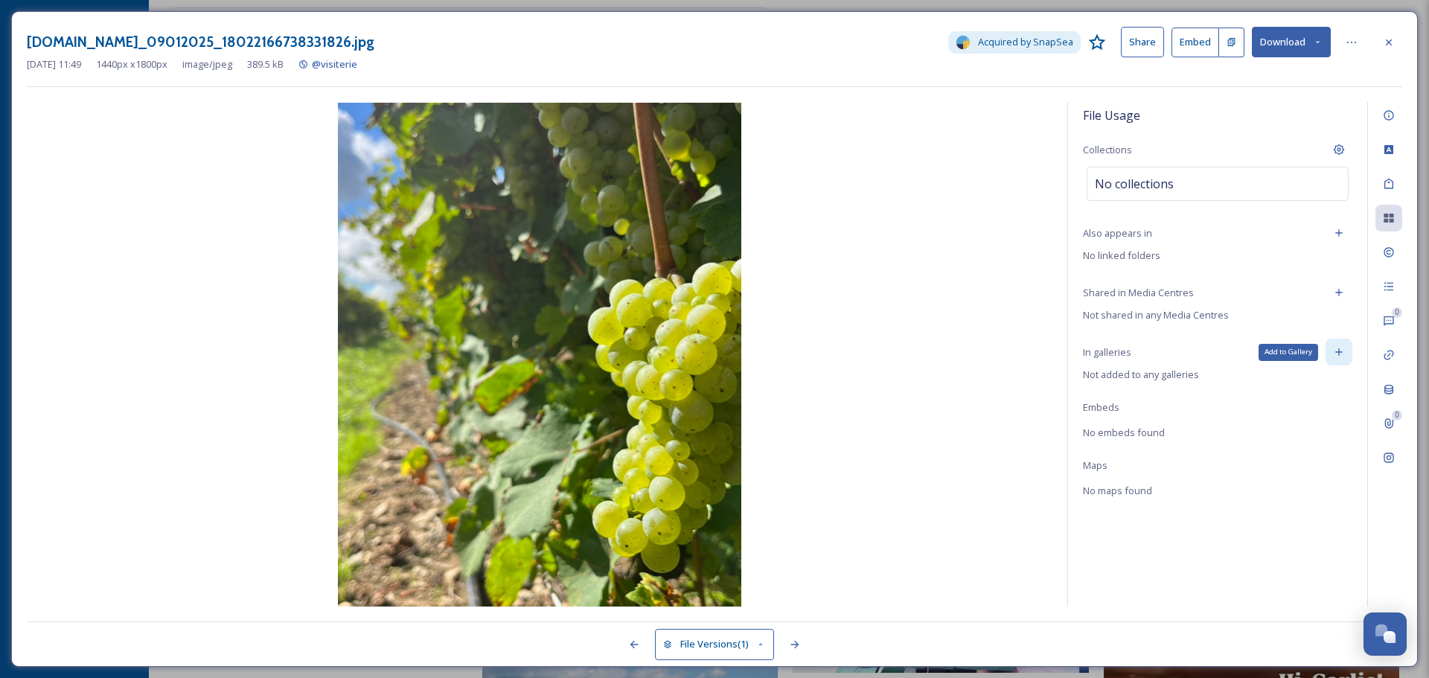
click at [1340, 348] on icon at bounding box center [1339, 352] width 12 height 12
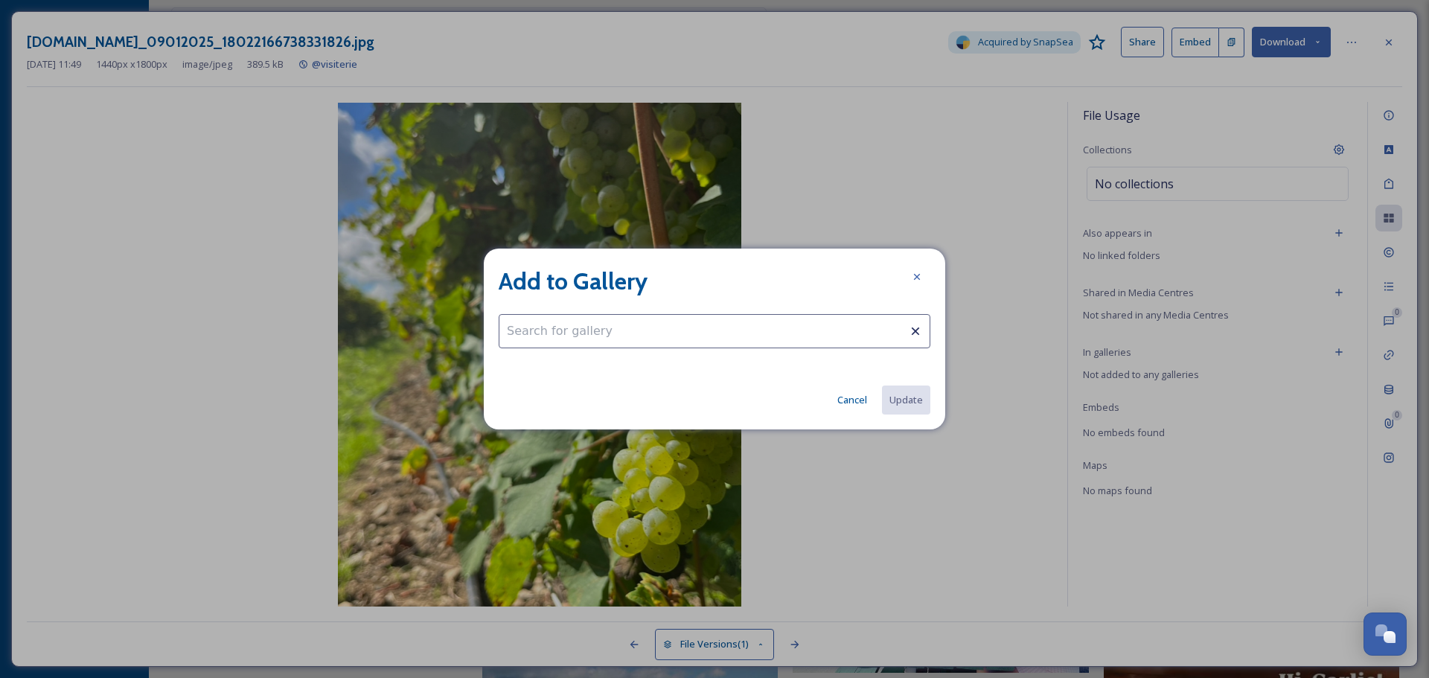
click at [756, 336] on input at bounding box center [715, 331] width 432 height 34
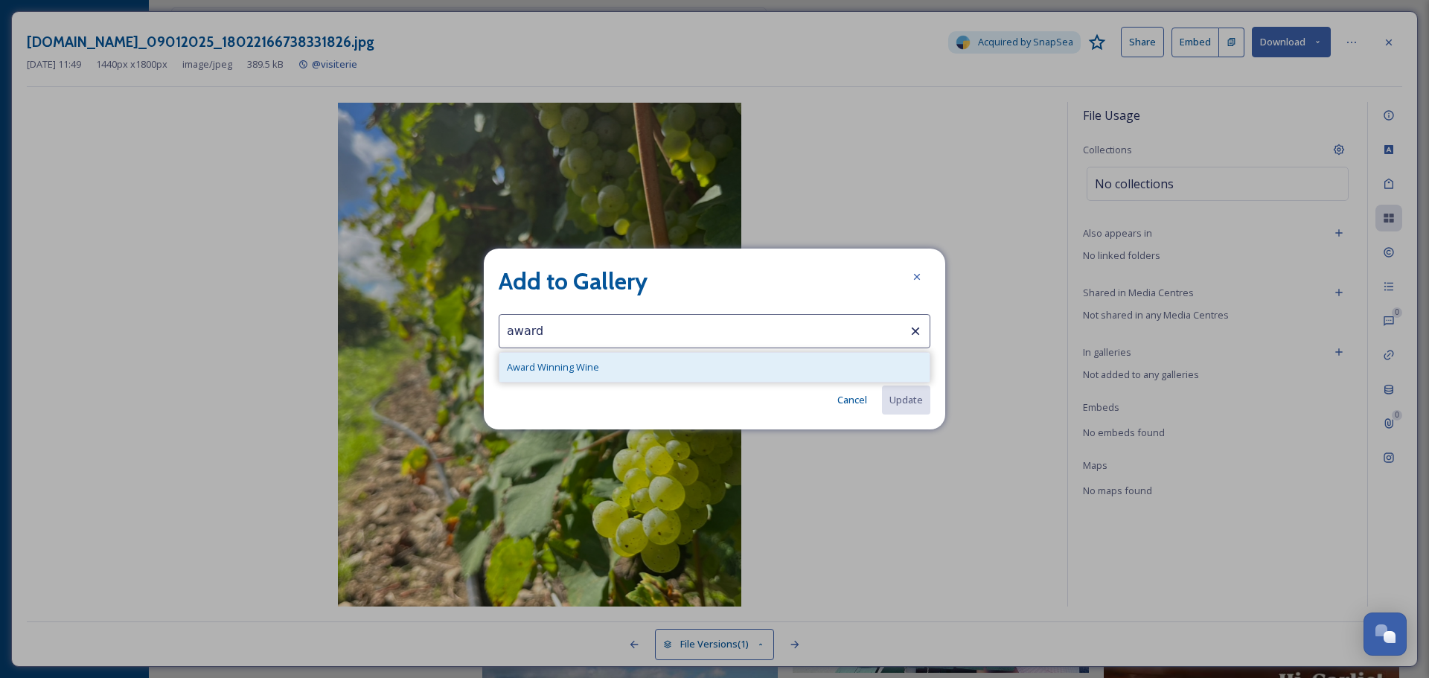
click at [719, 362] on div "Award Winning Wine" at bounding box center [714, 367] width 430 height 29
type input "Award Winning Wine"
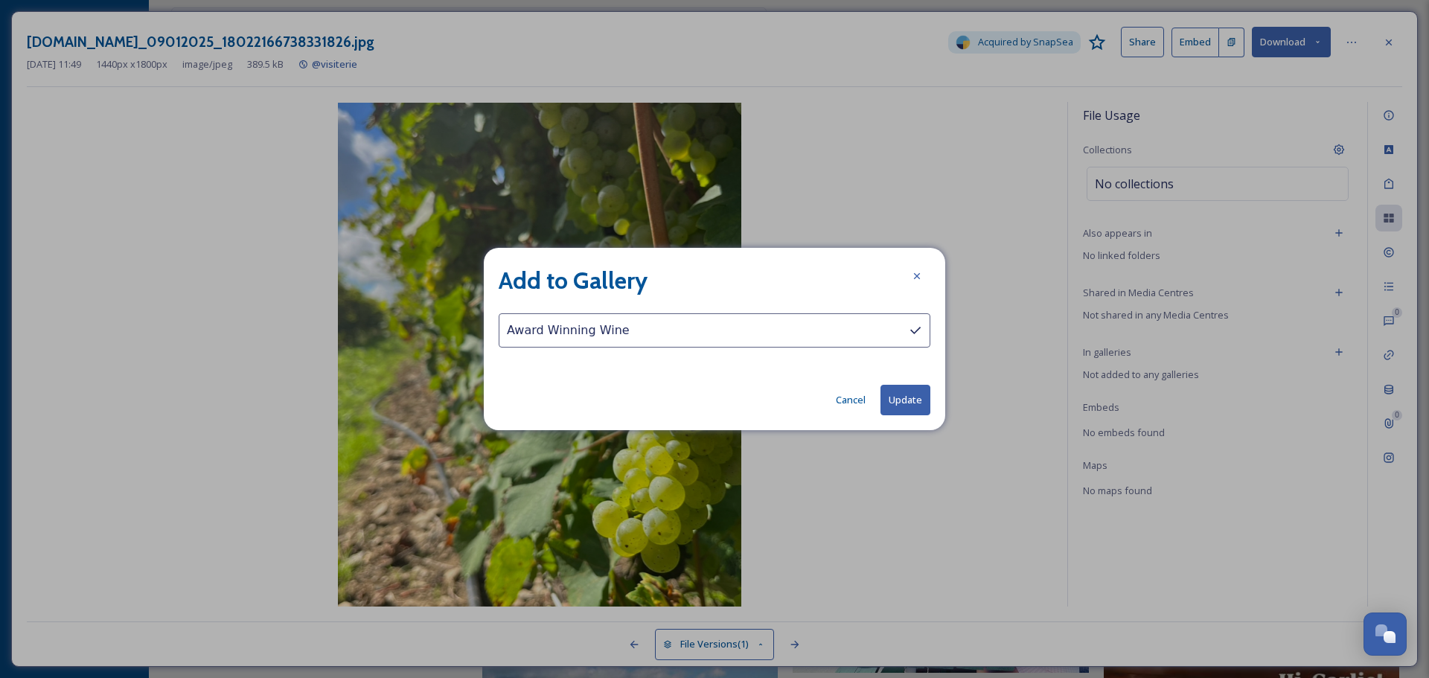
click at [904, 396] on button "Update" at bounding box center [906, 400] width 50 height 31
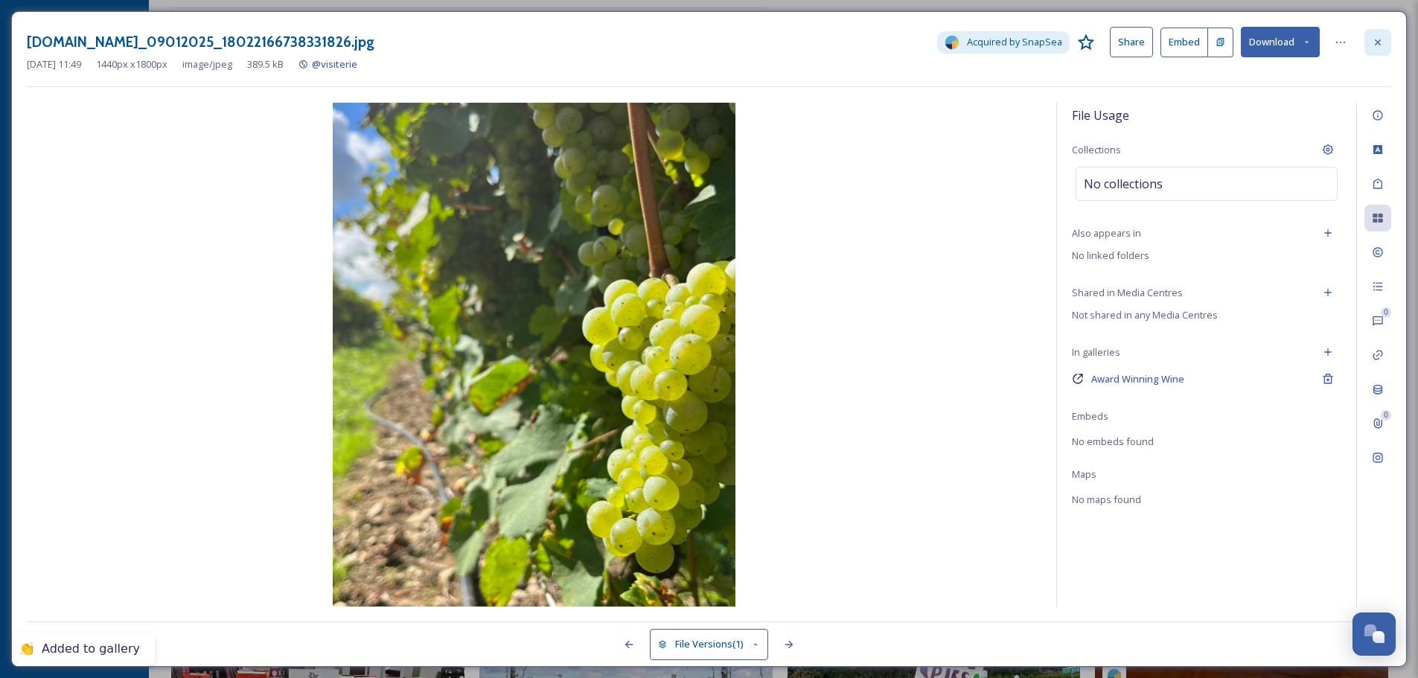
click at [1384, 42] on div at bounding box center [1377, 42] width 27 height 27
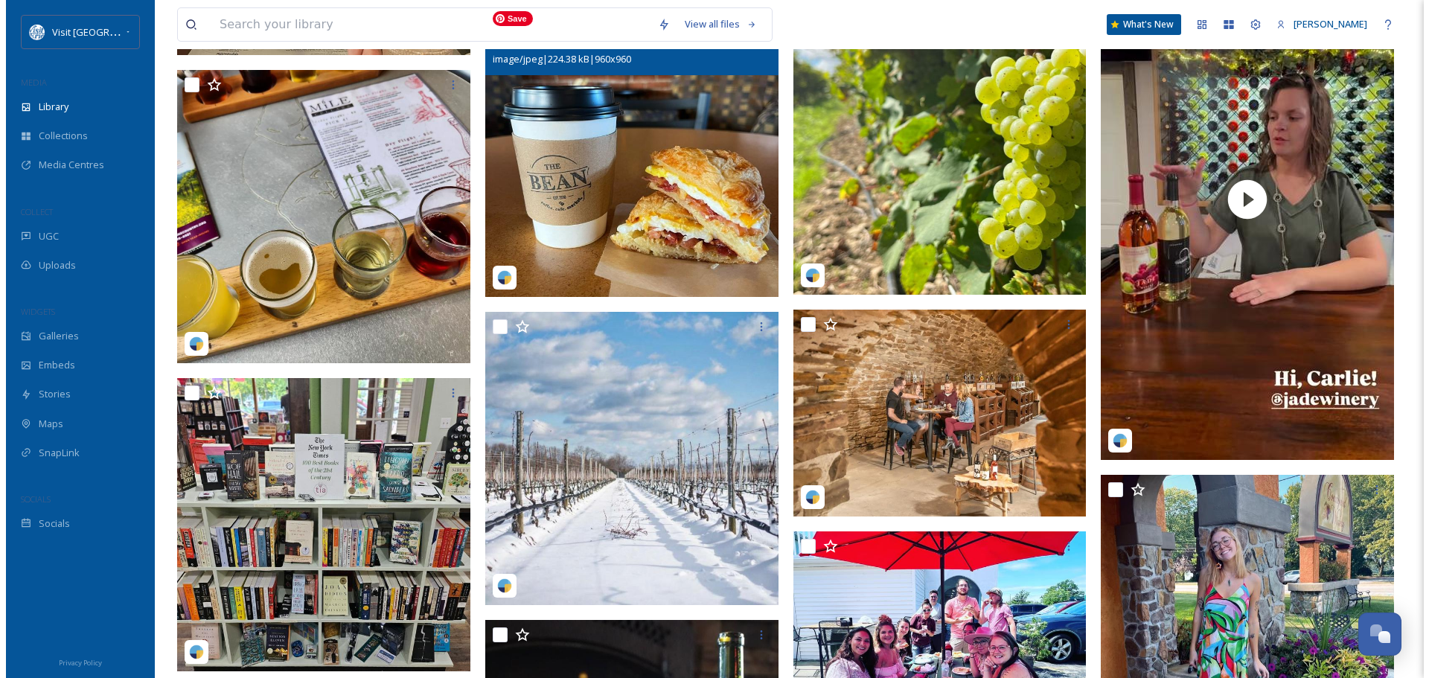
scroll to position [6997, 0]
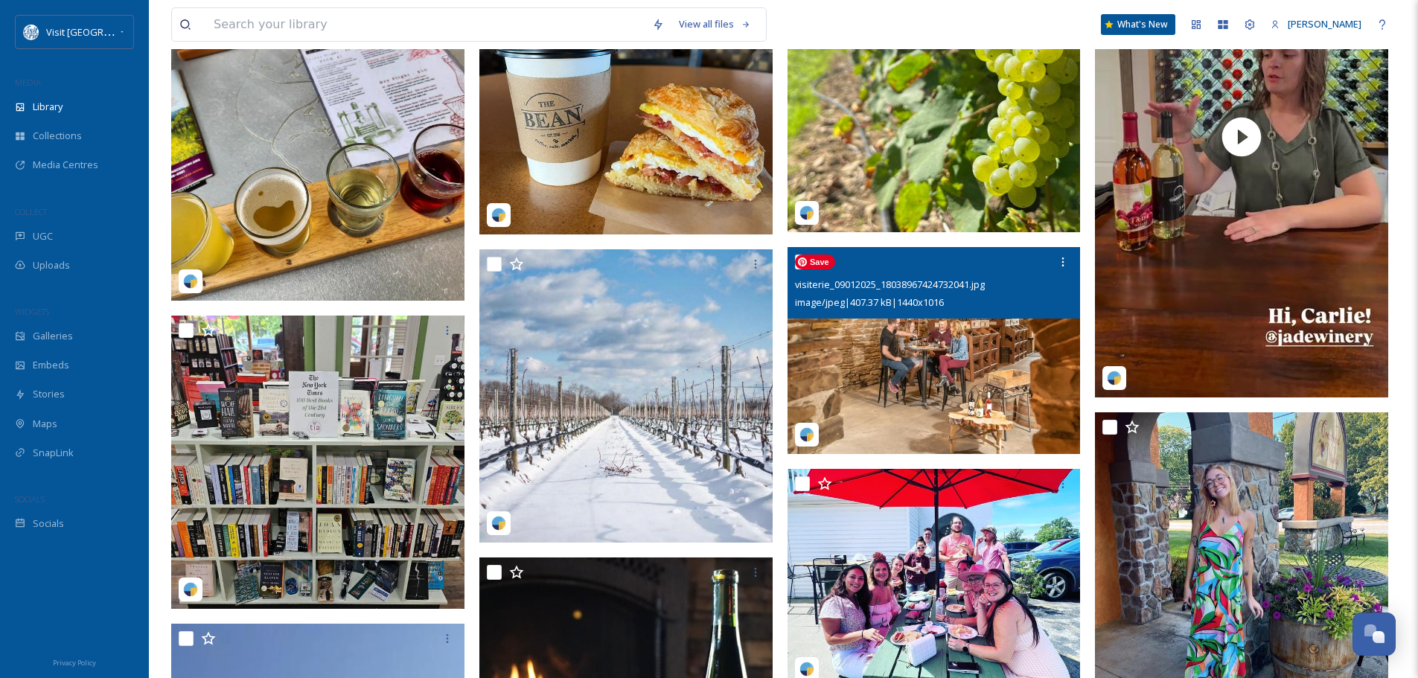
click at [950, 338] on img at bounding box center [934, 350] width 293 height 207
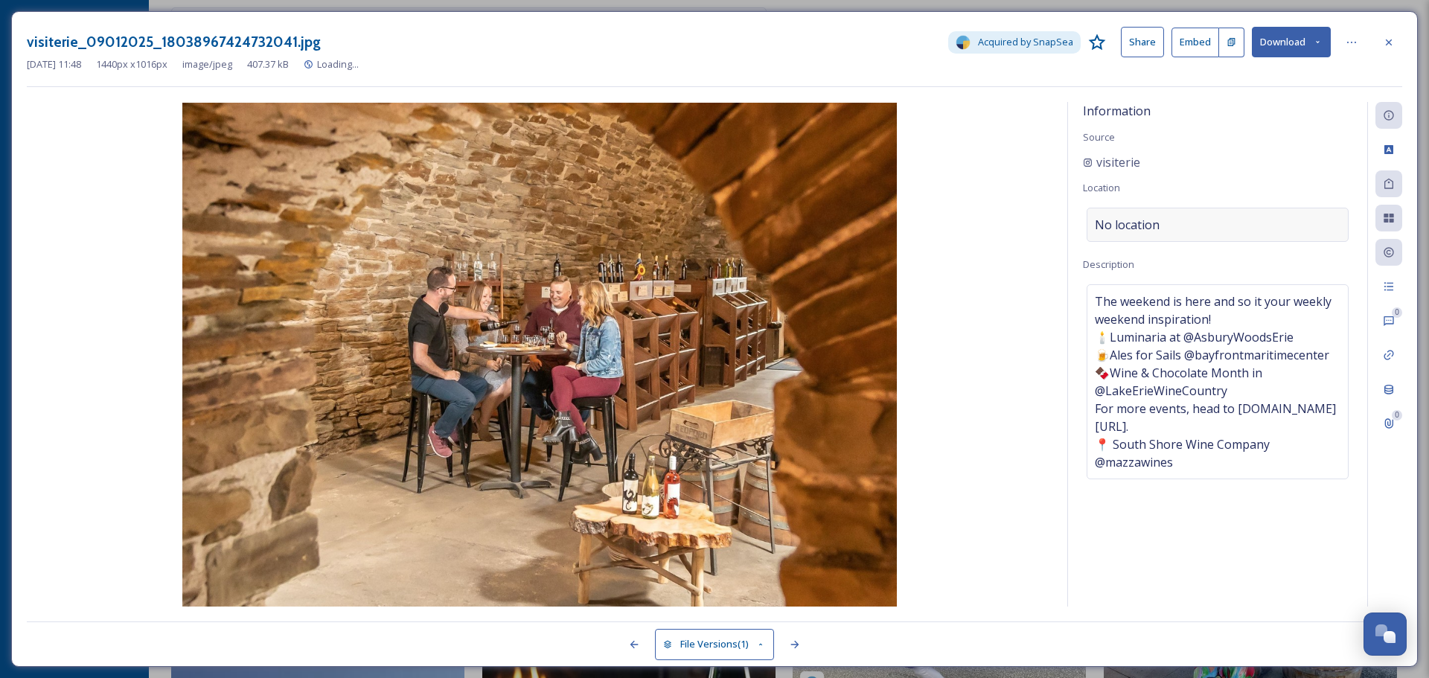
click at [1210, 220] on div "No location" at bounding box center [1218, 225] width 262 height 34
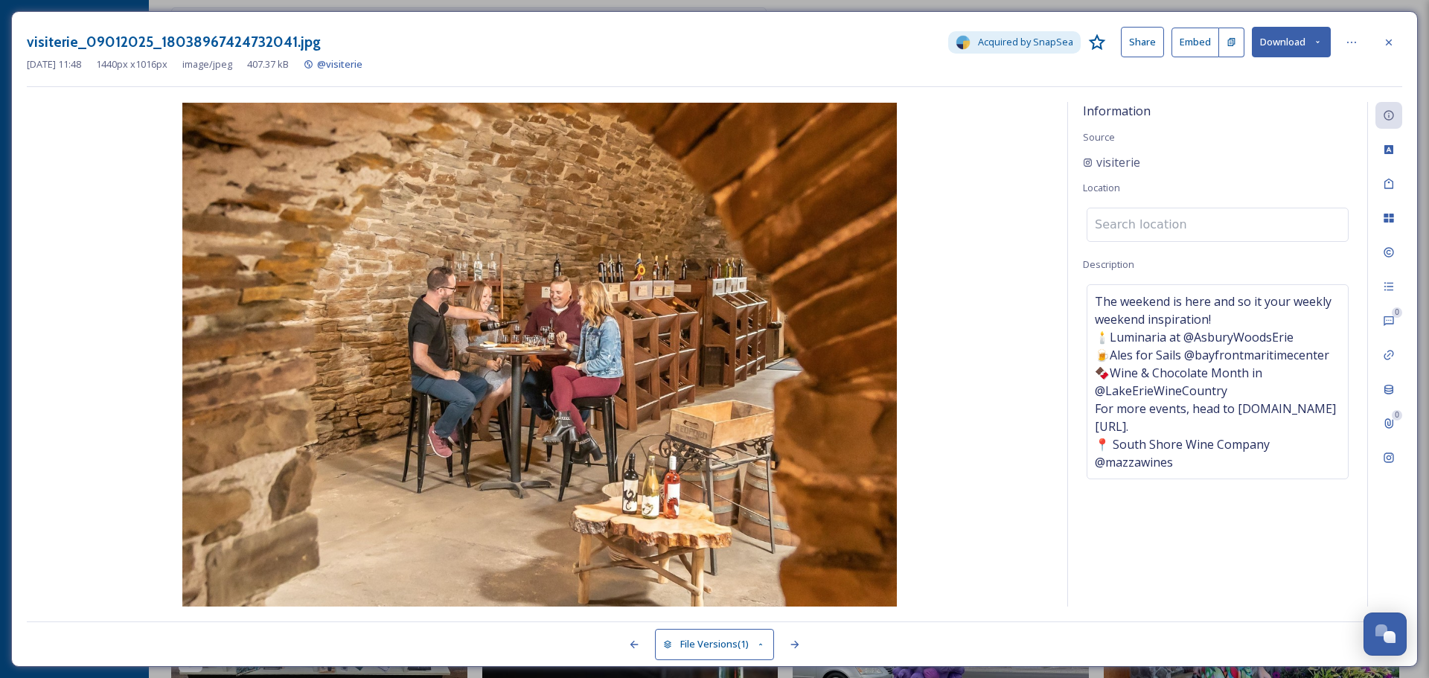
scroll to position [7062, 0]
click at [1188, 217] on input at bounding box center [1217, 224] width 261 height 33
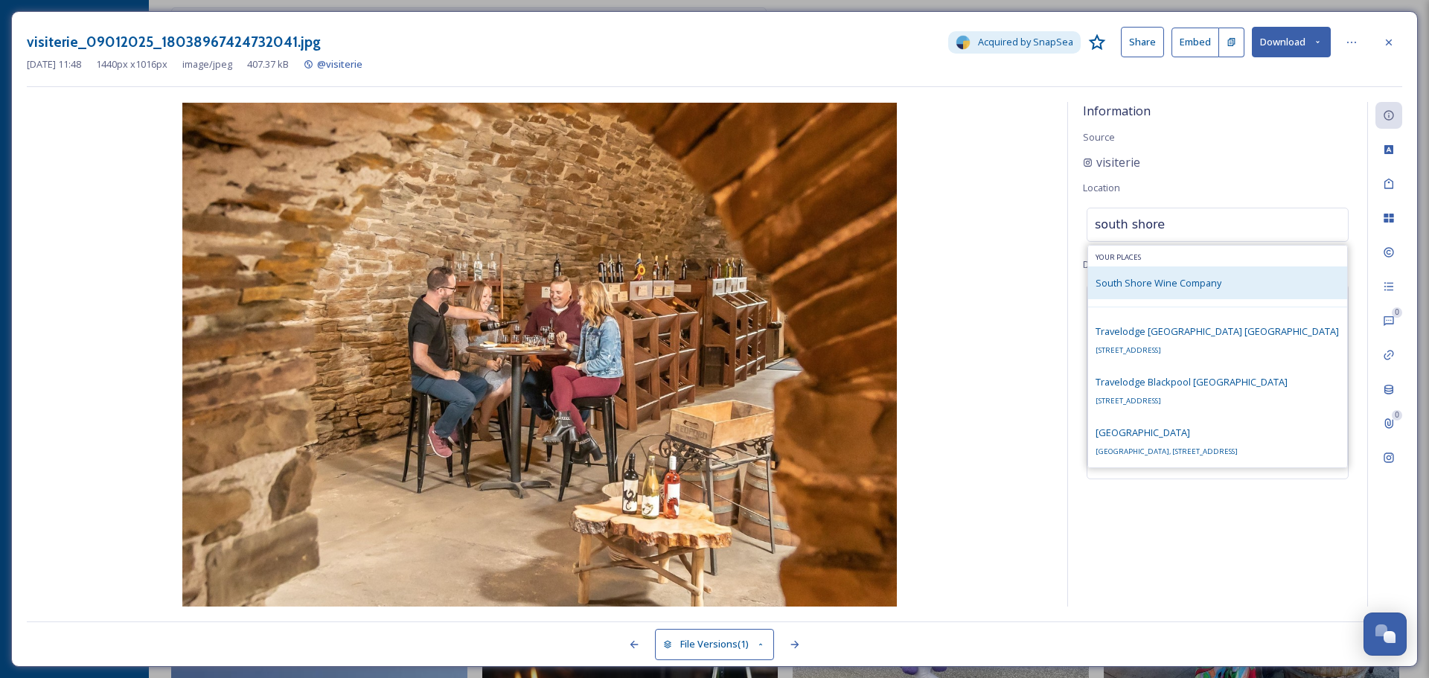
type input "south shore"
click at [1224, 285] on div "South Shore Wine Company" at bounding box center [1217, 282] width 259 height 33
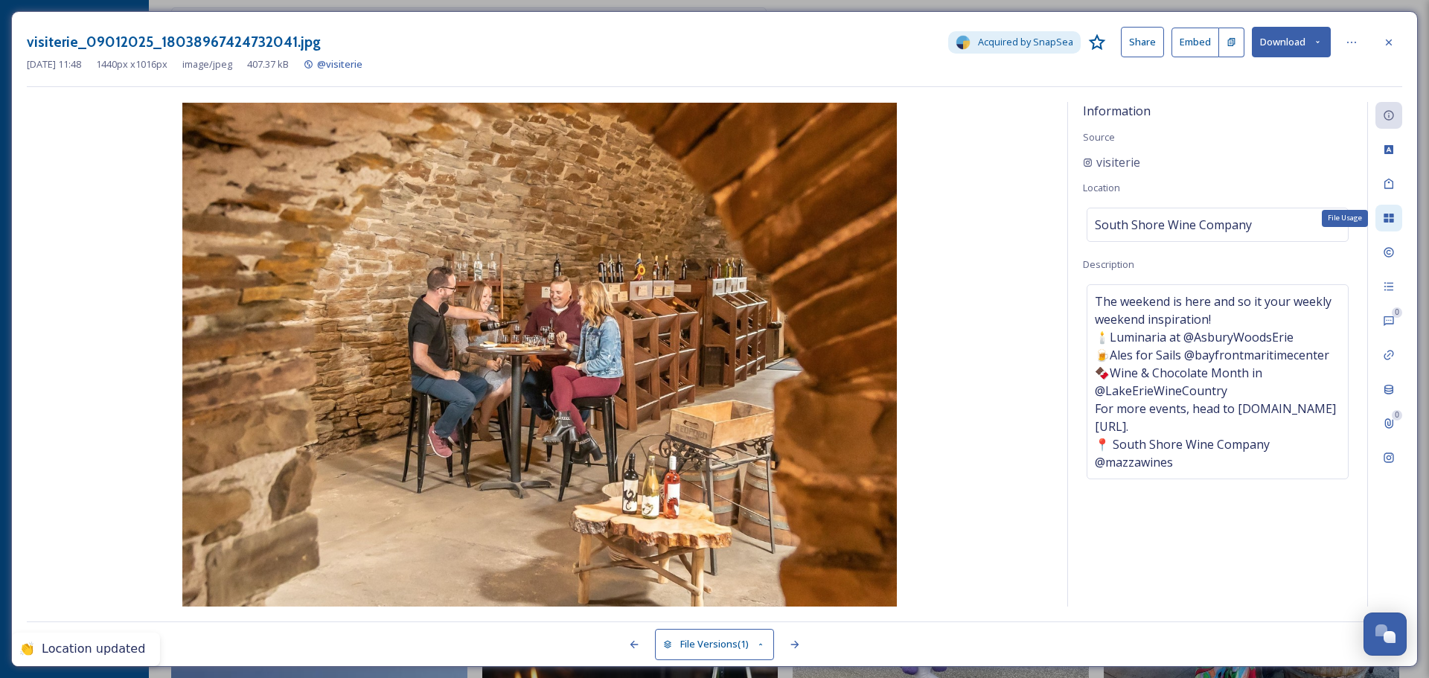
click at [1387, 220] on icon at bounding box center [1389, 218] width 10 height 9
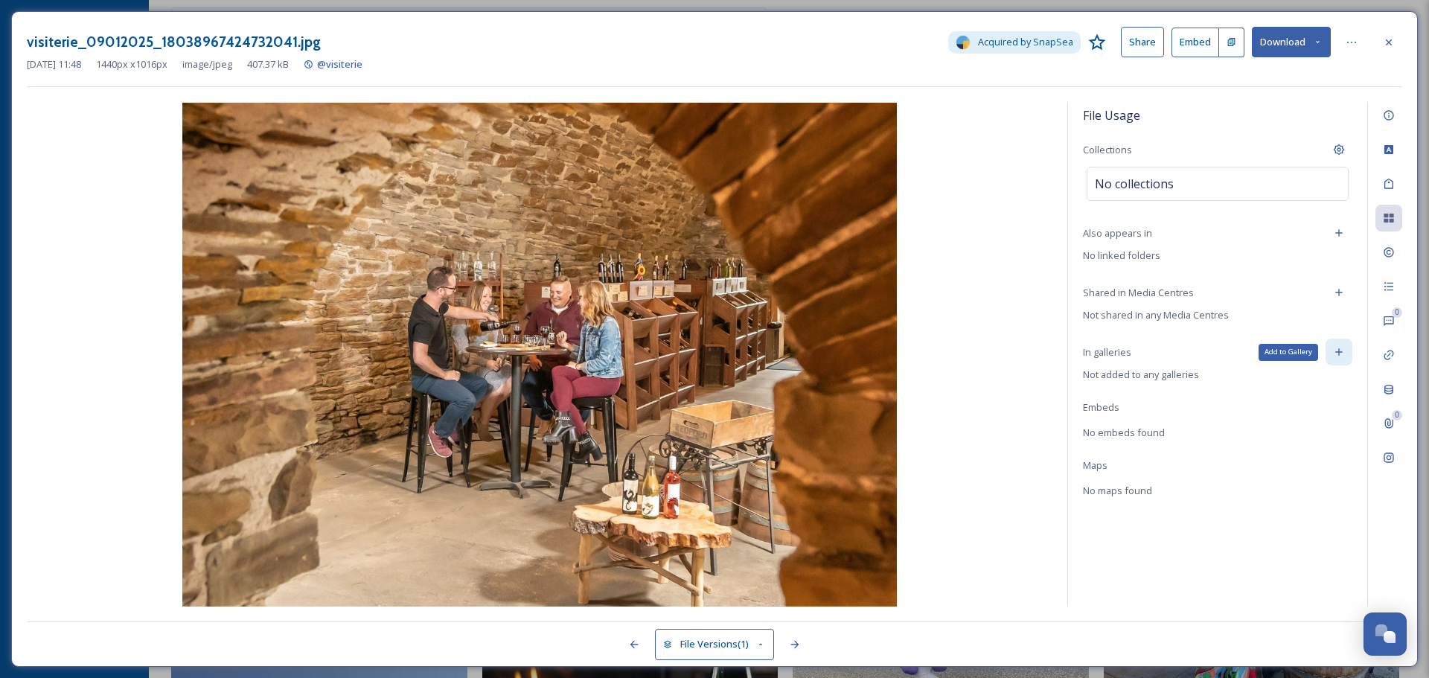
click at [1335, 354] on icon at bounding box center [1339, 352] width 12 height 12
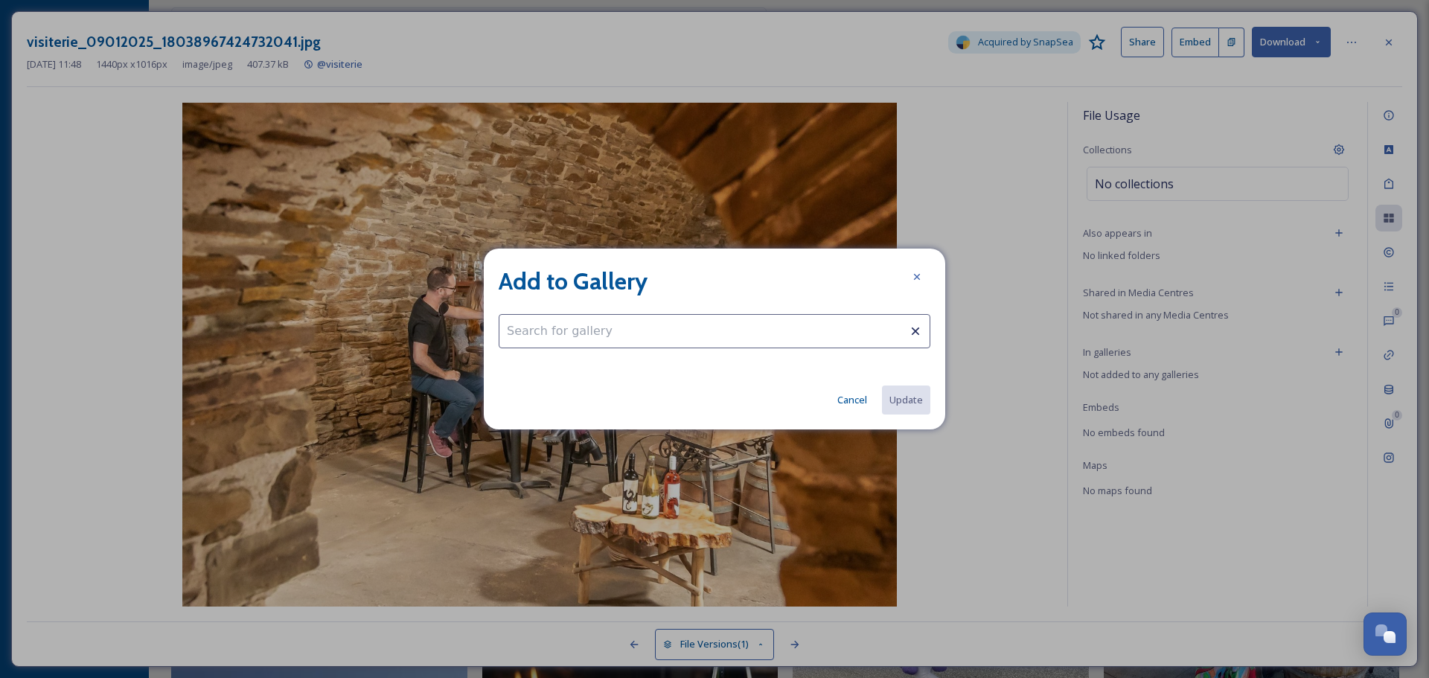
click at [662, 325] on input at bounding box center [715, 331] width 432 height 34
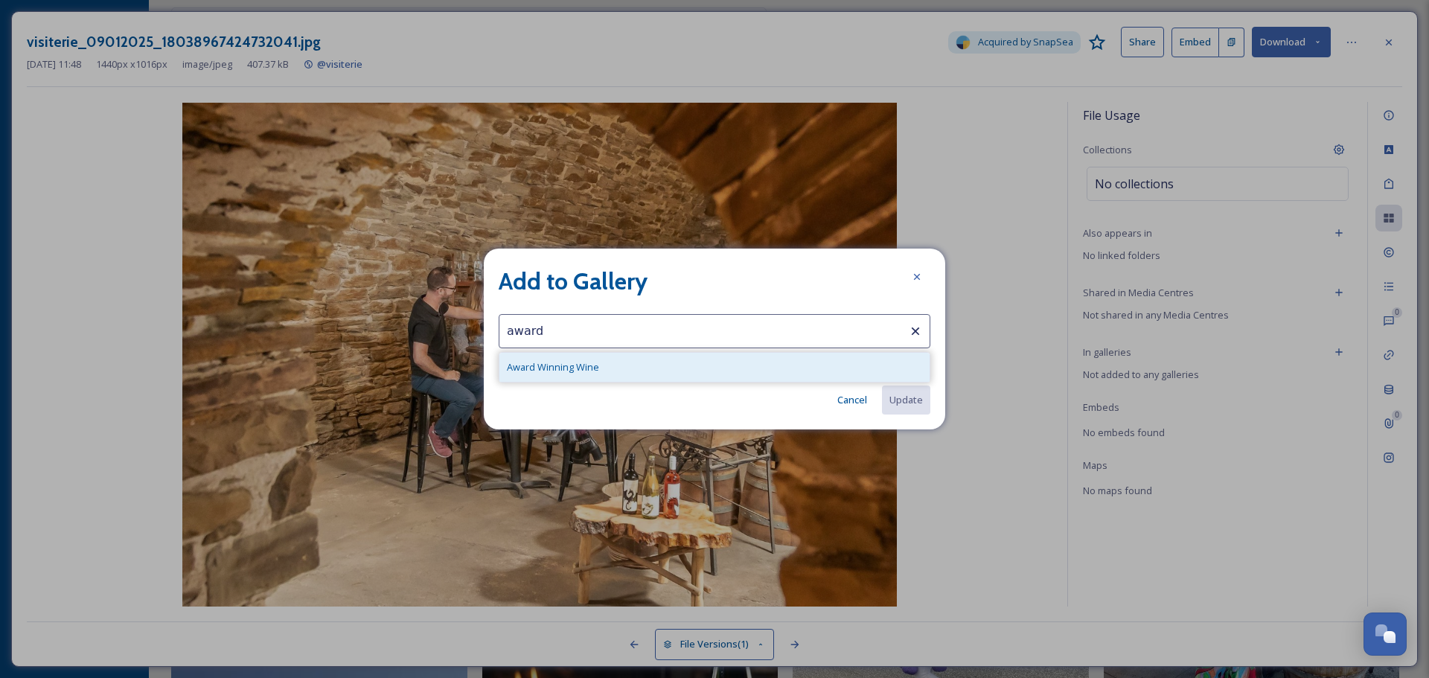
click at [636, 365] on div "Award Winning Wine" at bounding box center [714, 367] width 430 height 29
type input "Award Winning Wine"
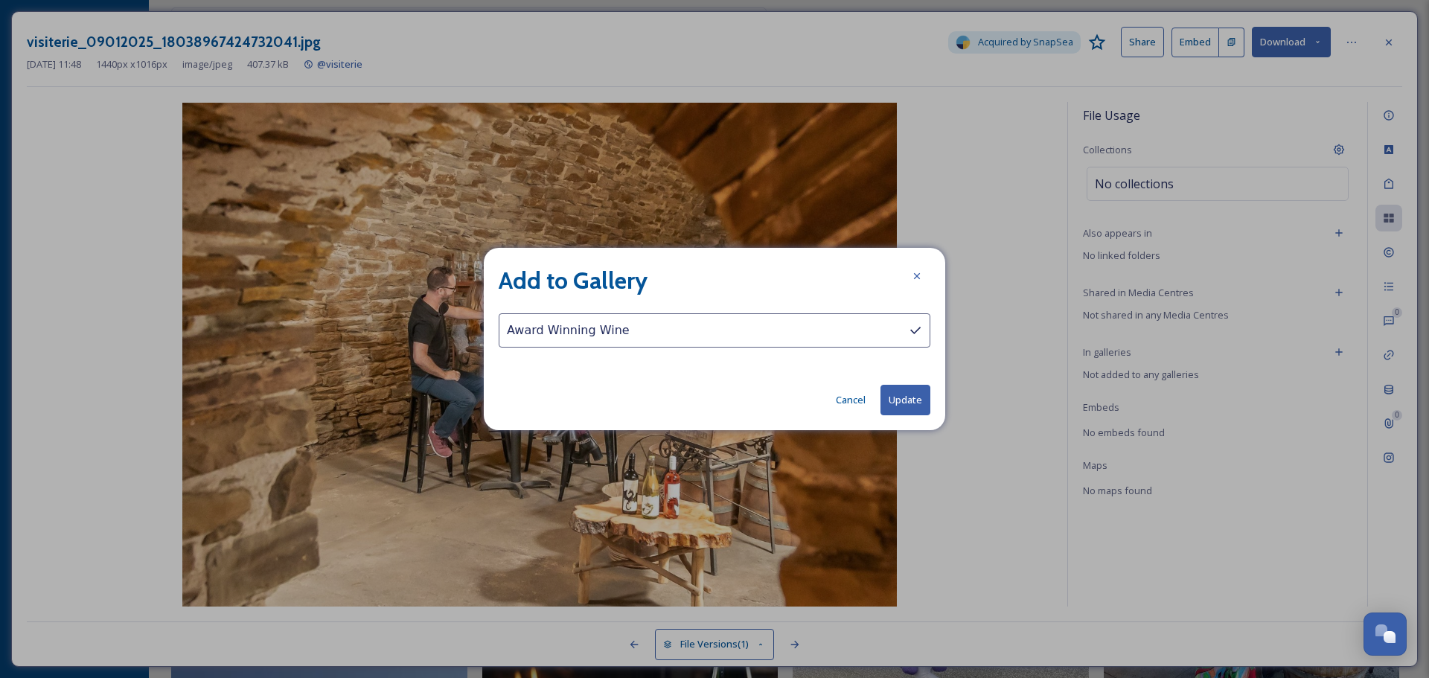
click at [902, 396] on button "Update" at bounding box center [906, 400] width 50 height 31
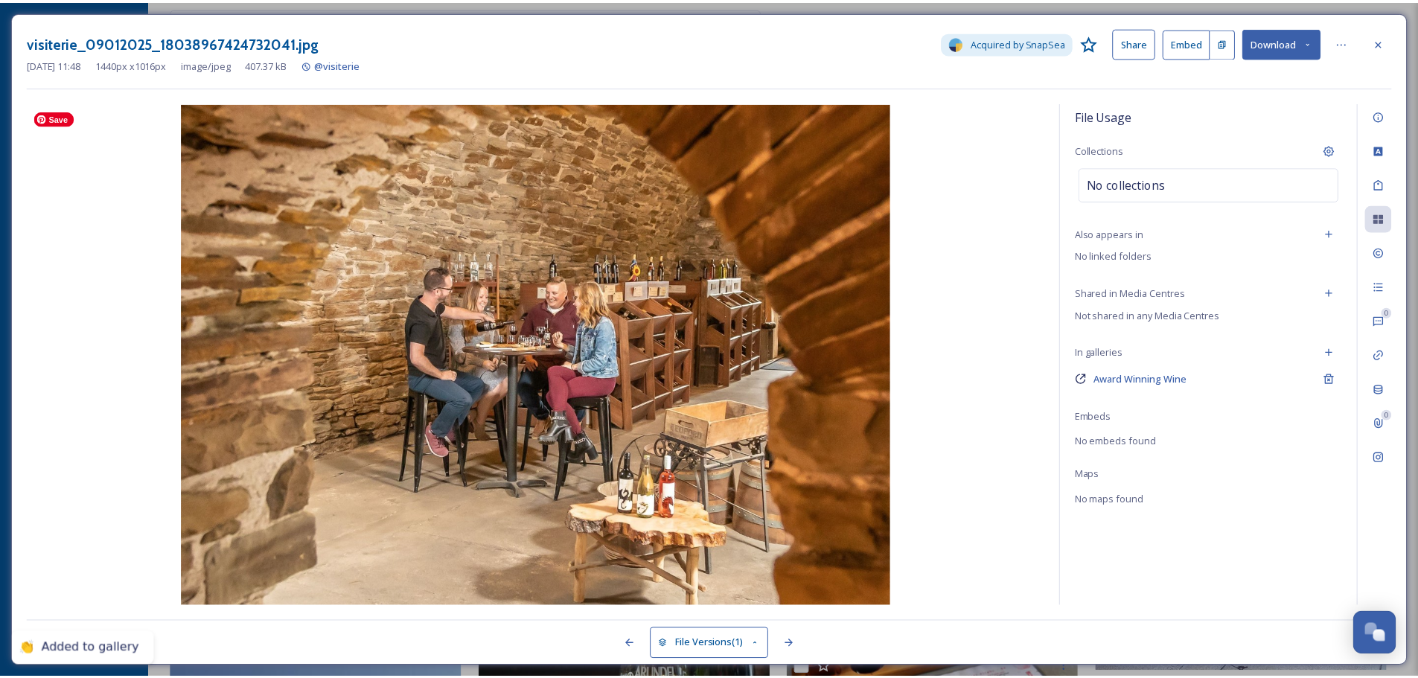
scroll to position [6997, 0]
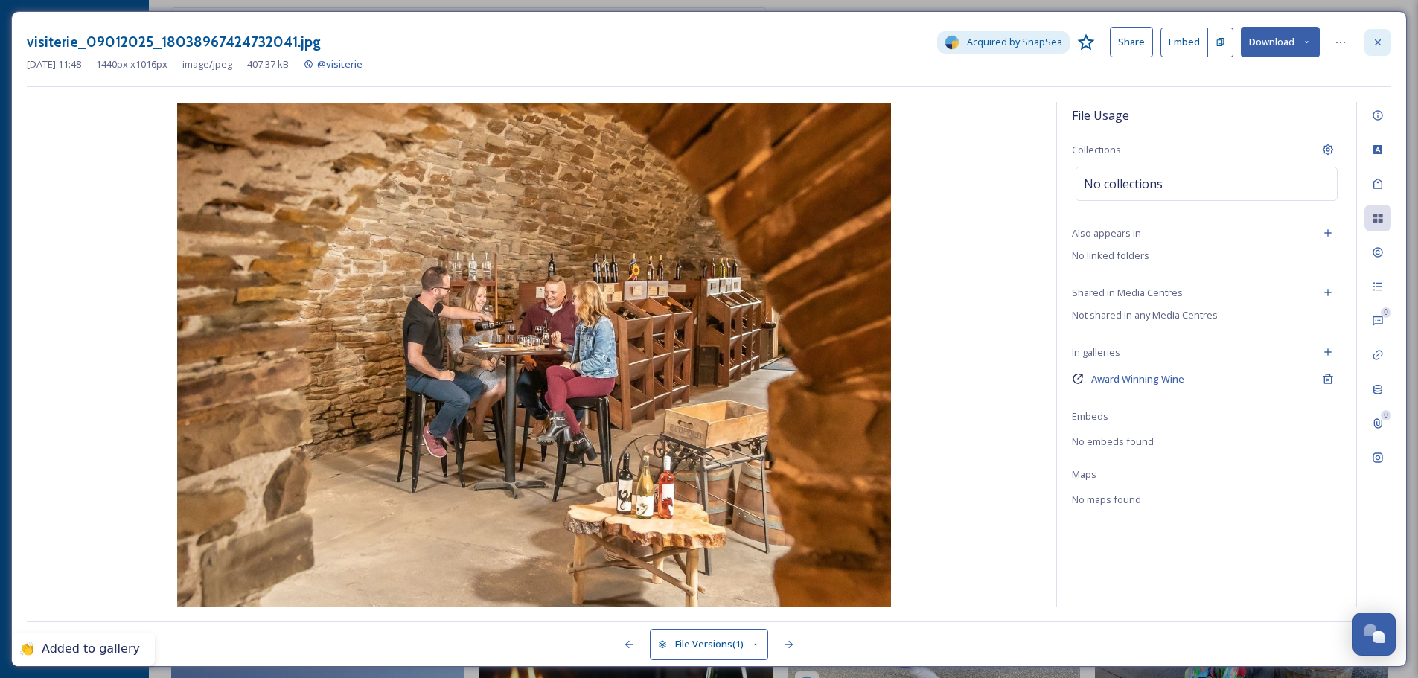
click at [1379, 42] on icon at bounding box center [1378, 42] width 12 height 12
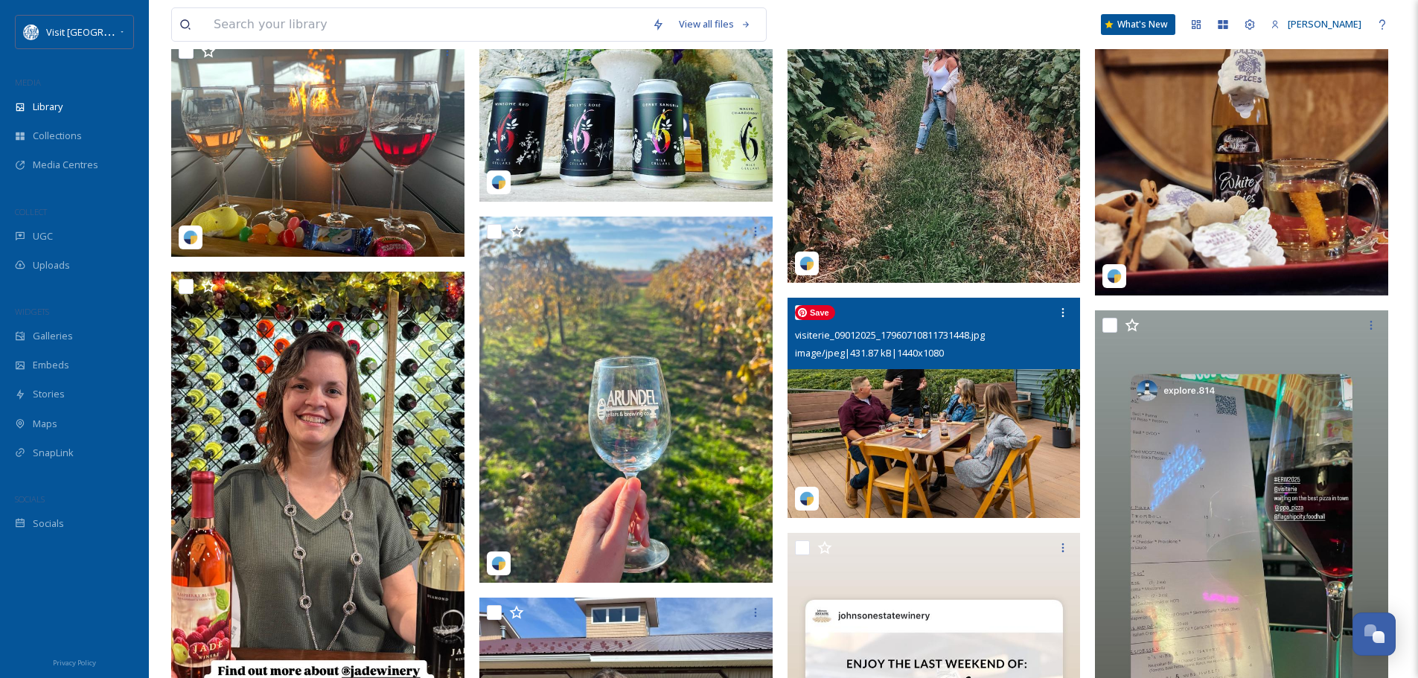
scroll to position [10570, 0]
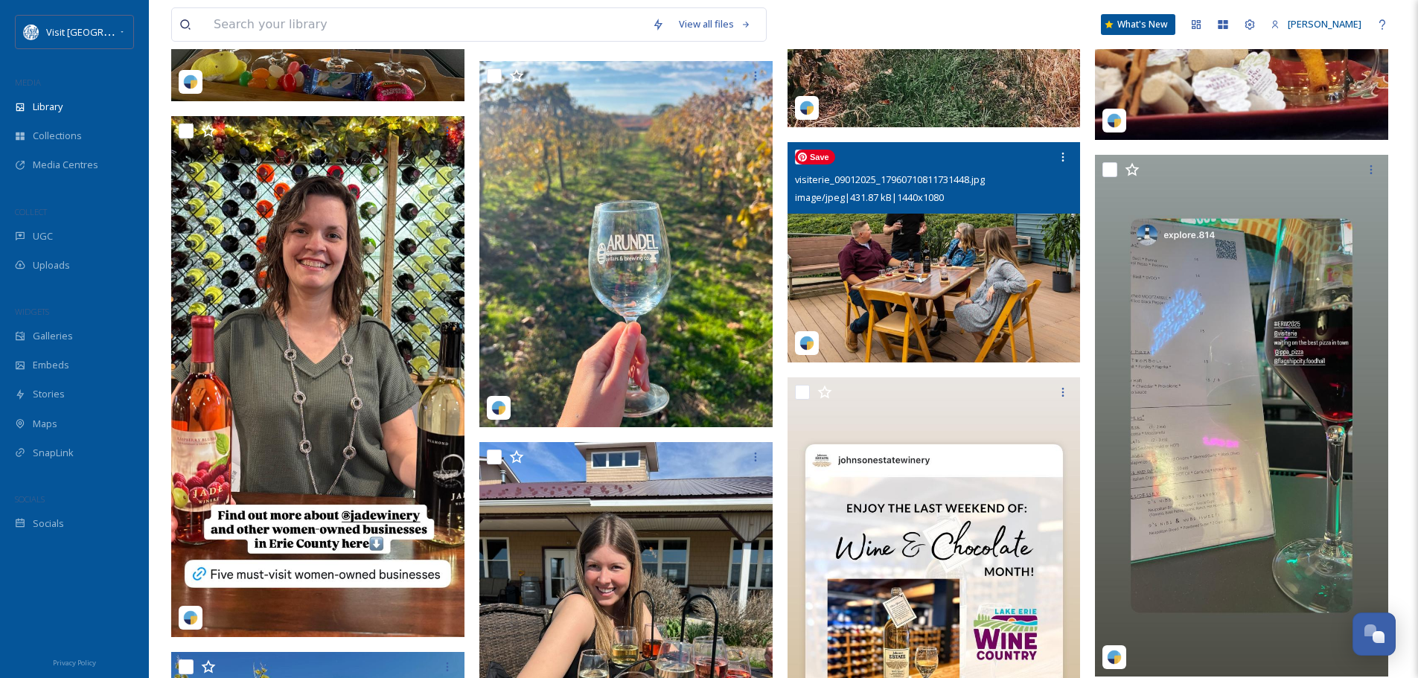
click at [971, 264] on img at bounding box center [934, 252] width 293 height 220
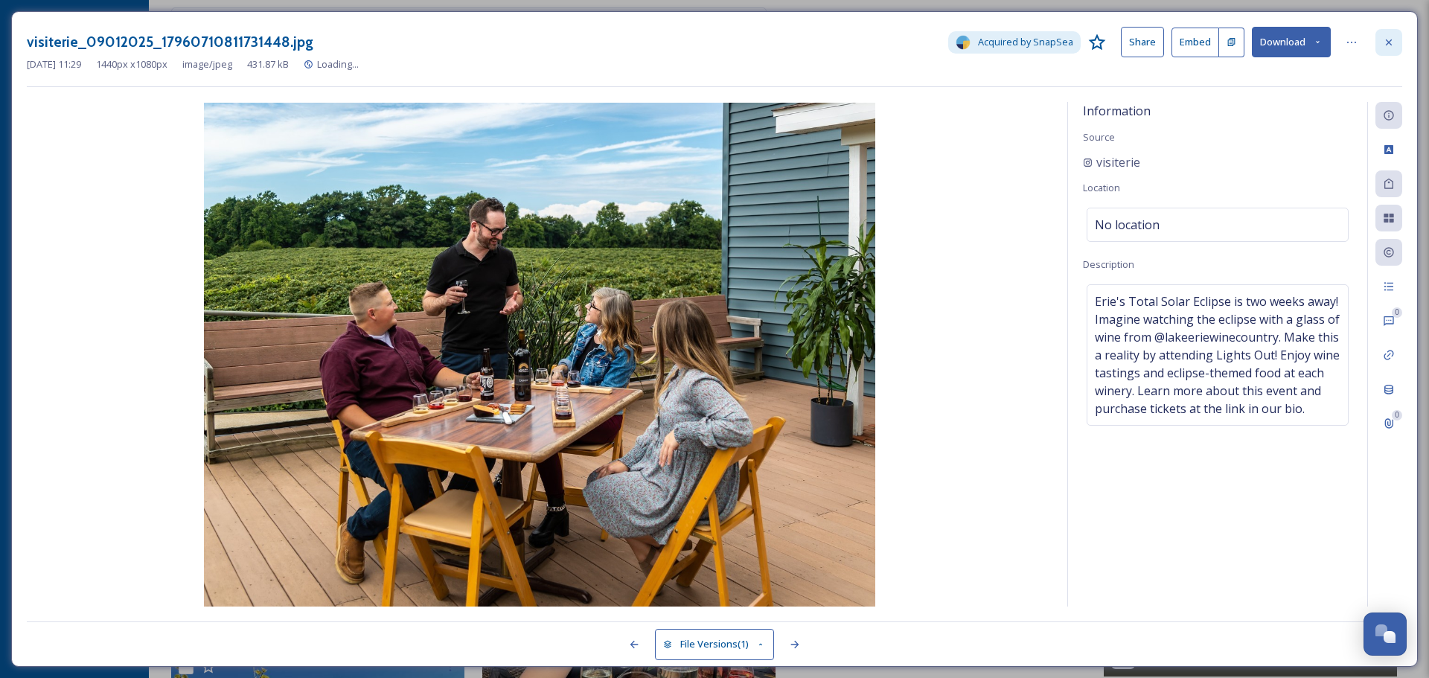
click at [1386, 41] on icon at bounding box center [1389, 42] width 12 height 12
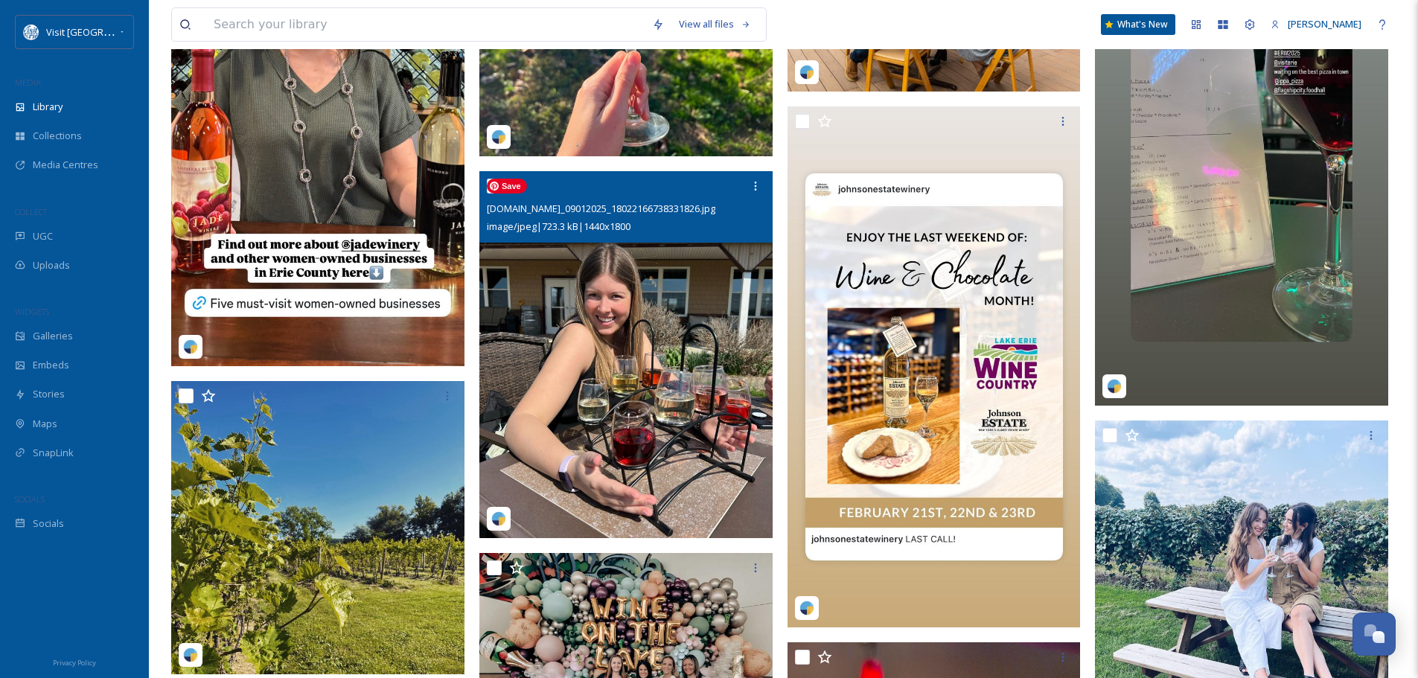
scroll to position [11016, 0]
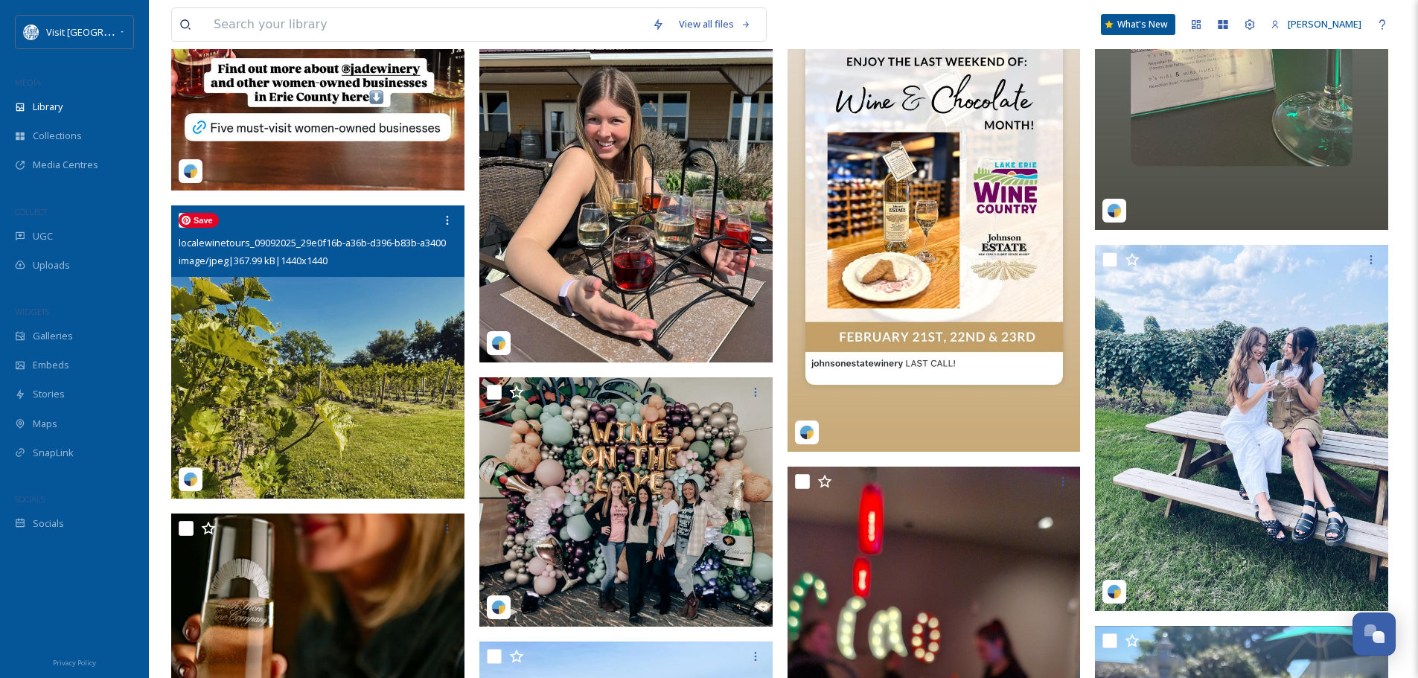
click at [351, 316] on img at bounding box center [317, 351] width 293 height 293
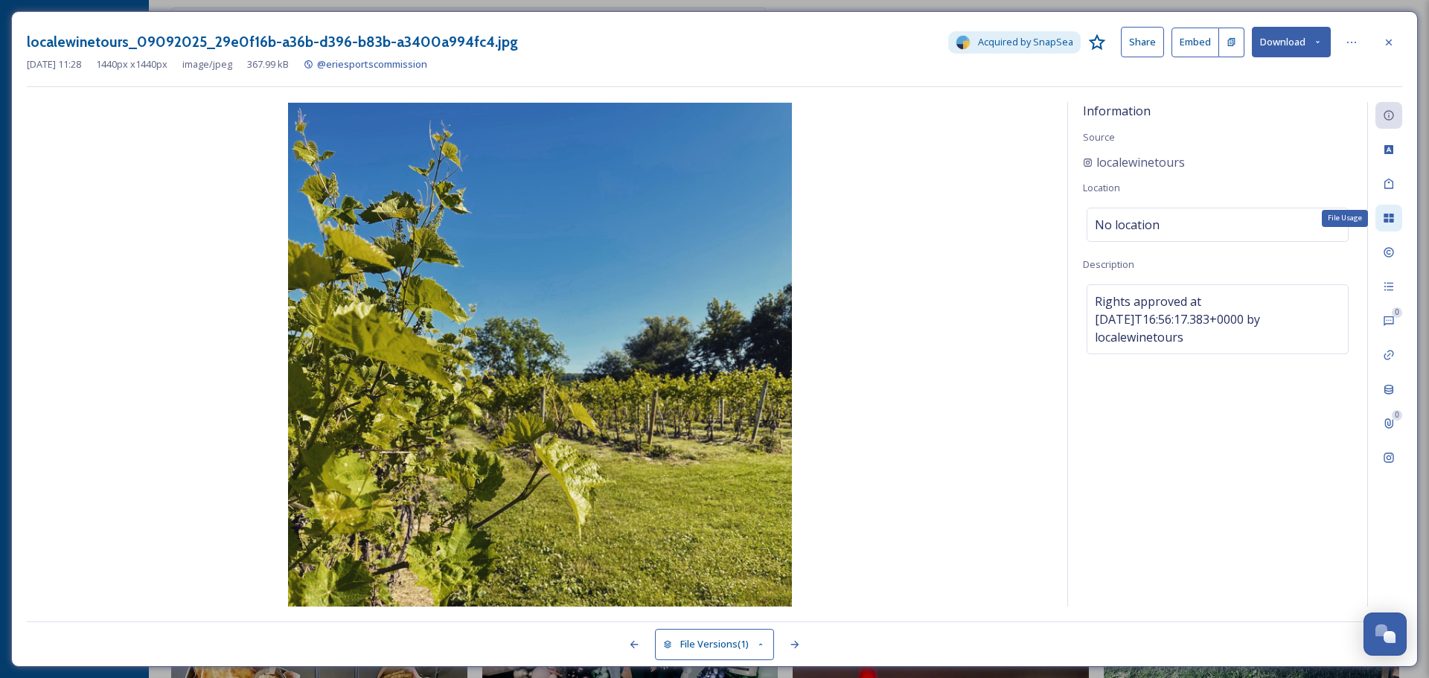
click at [1390, 223] on icon at bounding box center [1389, 218] width 10 height 9
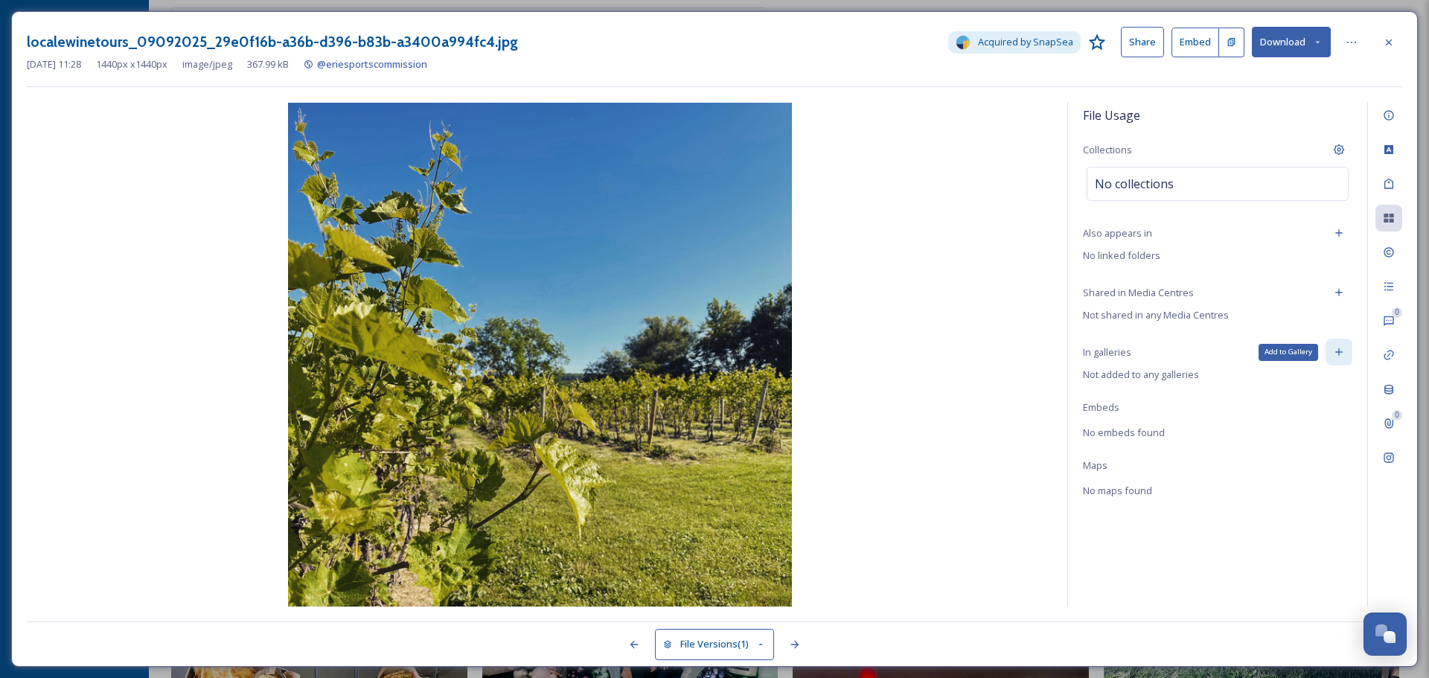
click at [1338, 348] on icon at bounding box center [1339, 352] width 12 height 12
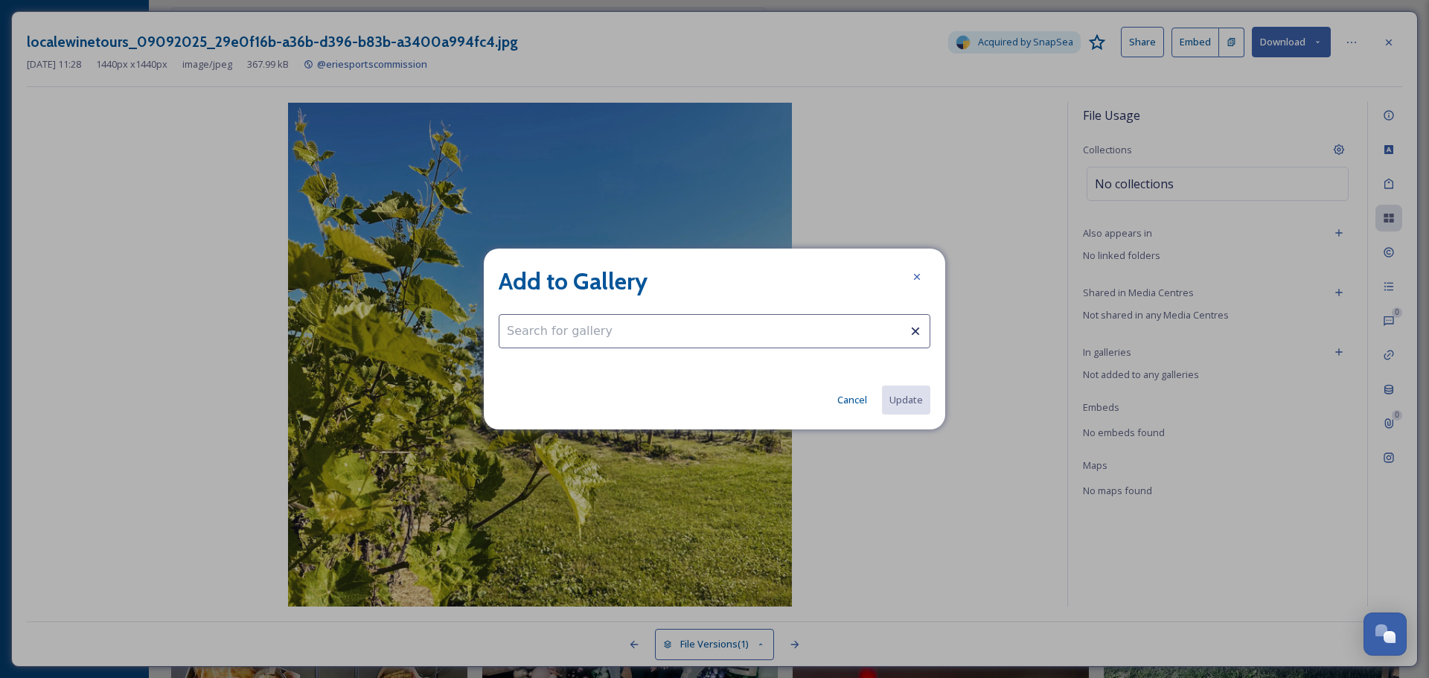
click at [630, 319] on input at bounding box center [715, 331] width 432 height 34
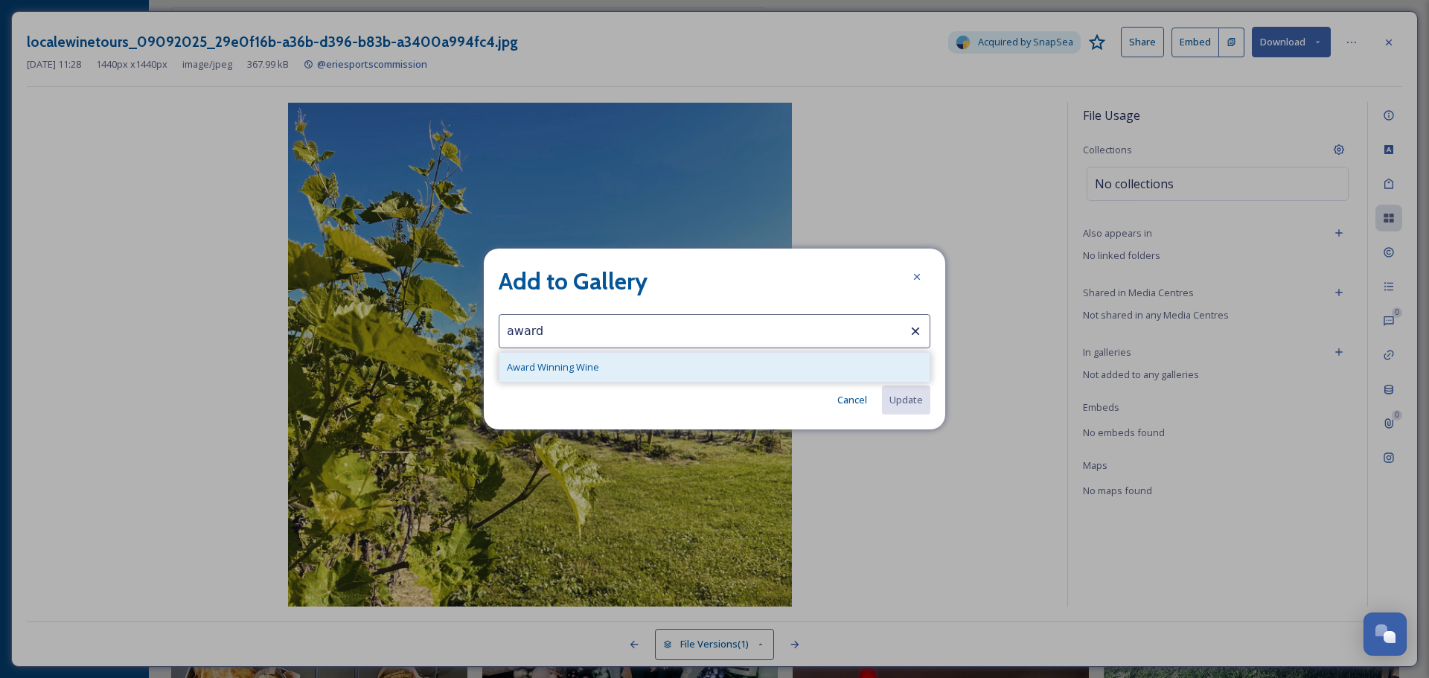
click at [616, 364] on div "Award Winning Wine" at bounding box center [714, 367] width 430 height 29
type input "Award Winning Wine"
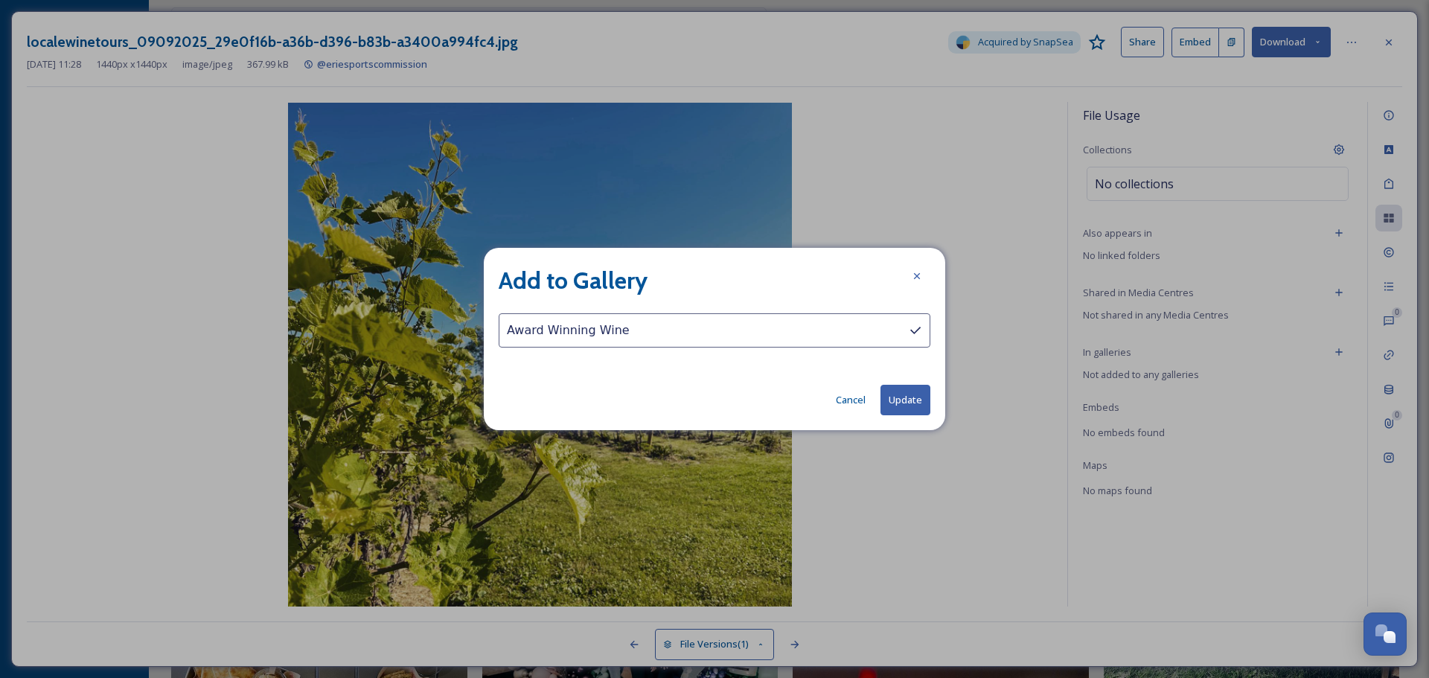
click at [898, 396] on button "Update" at bounding box center [906, 400] width 50 height 31
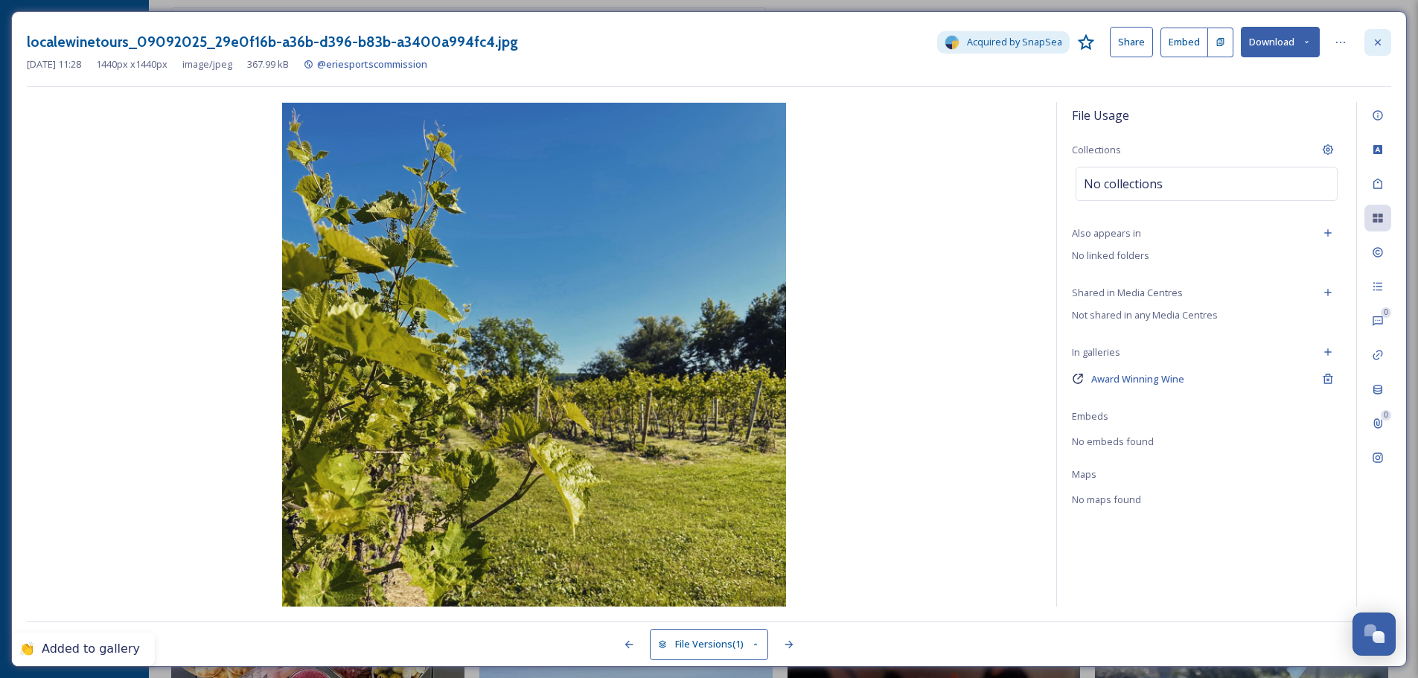
click at [1377, 43] on icon at bounding box center [1378, 42] width 6 height 6
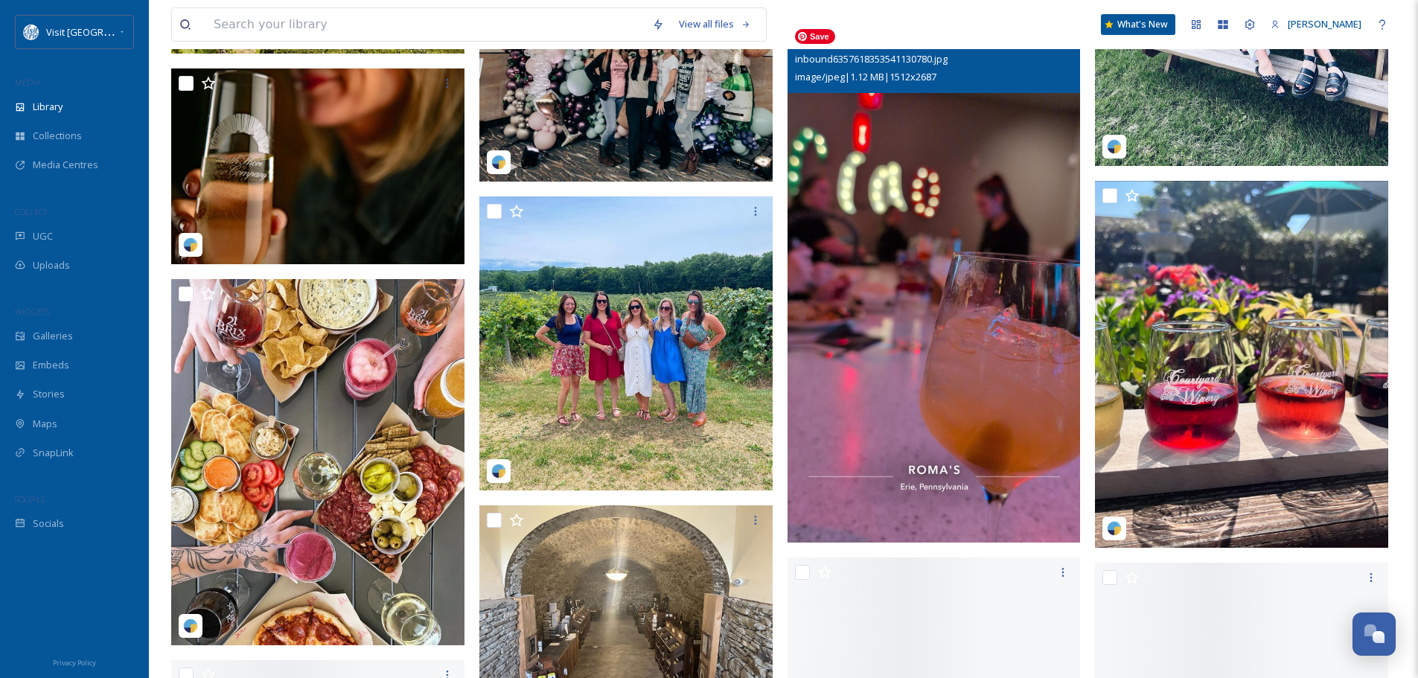
scroll to position [11463, 0]
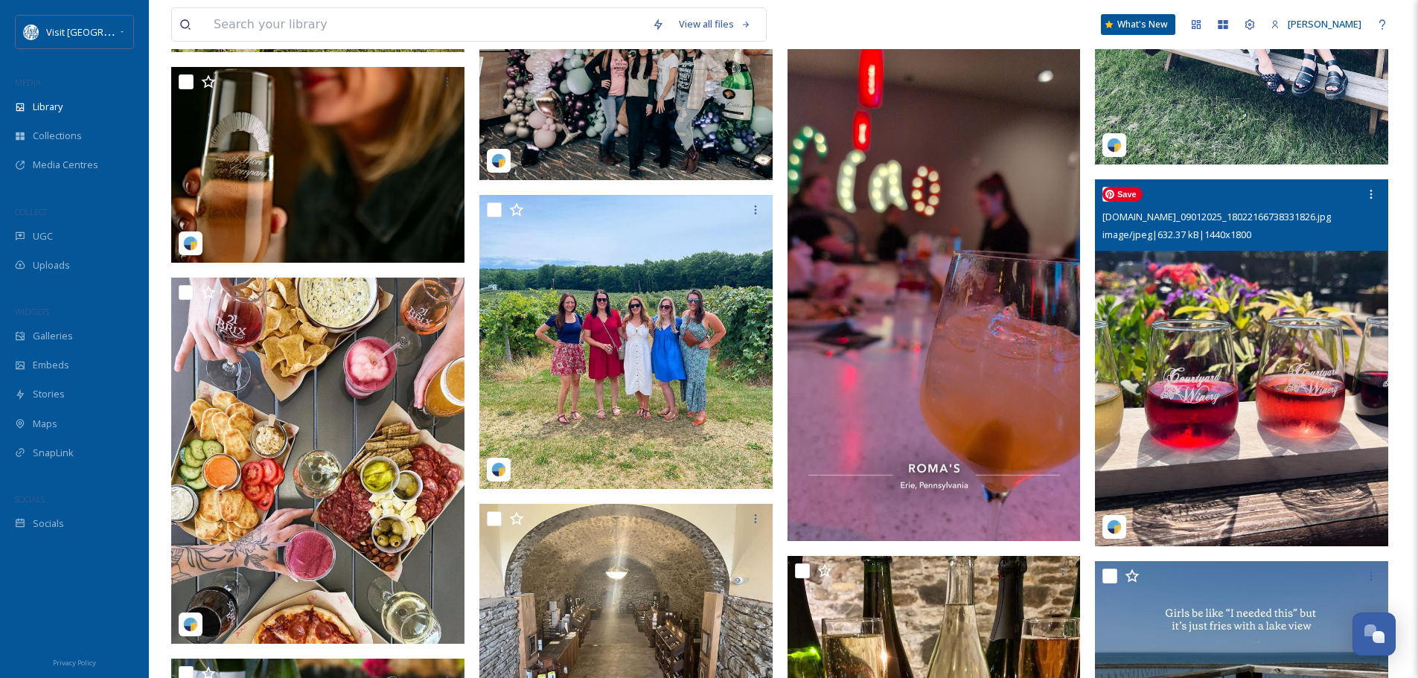
click at [1223, 301] on img at bounding box center [1241, 362] width 293 height 367
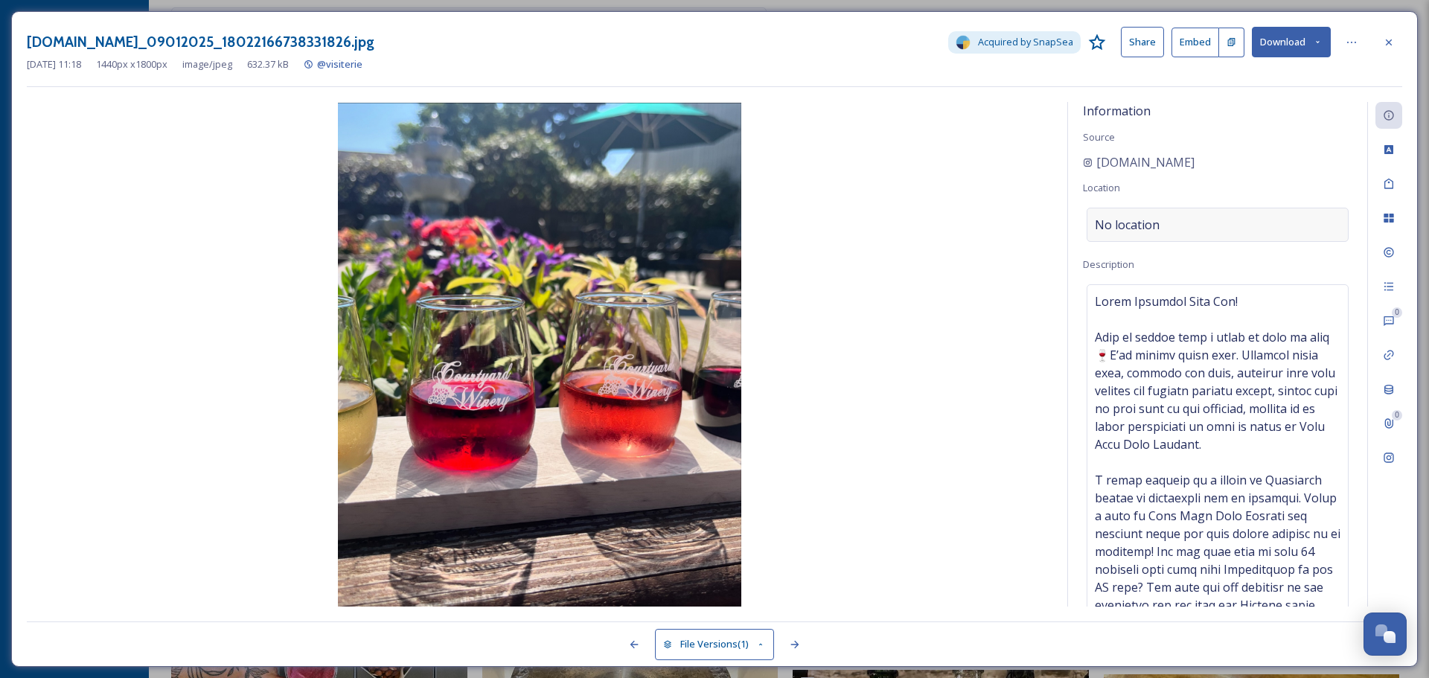
click at [1230, 223] on div "No location" at bounding box center [1218, 225] width 262 height 34
click at [1217, 223] on input at bounding box center [1217, 224] width 261 height 33
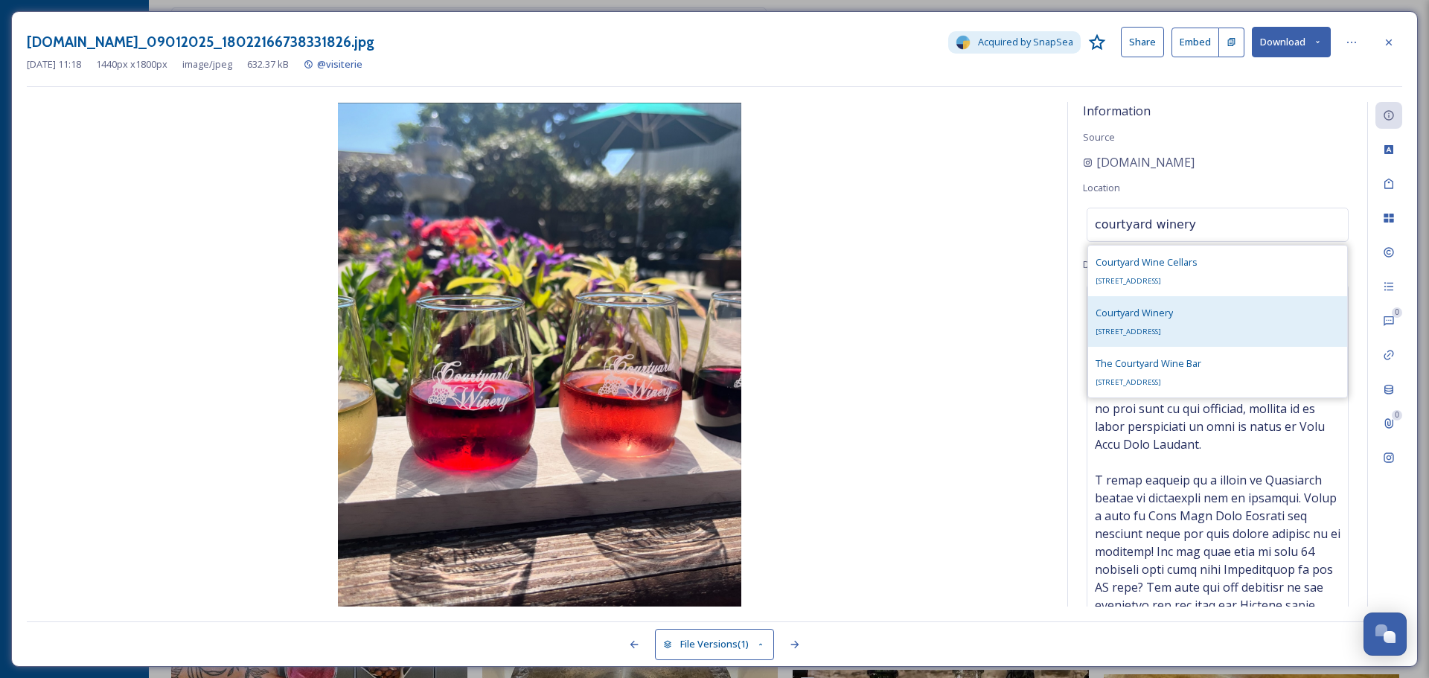
type input "courtyard winery"
click at [1140, 317] on span "Courtyard Winery" at bounding box center [1134, 312] width 77 height 13
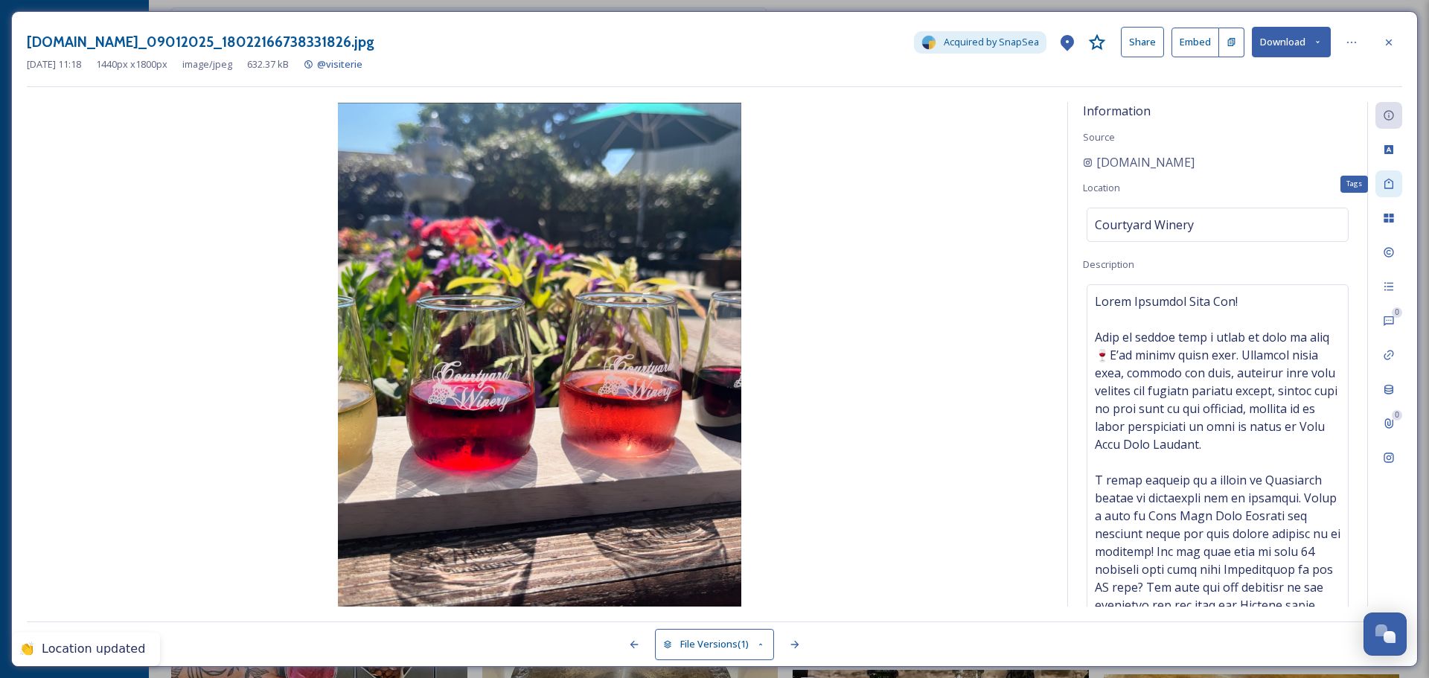
click at [1391, 182] on icon at bounding box center [1389, 184] width 12 height 12
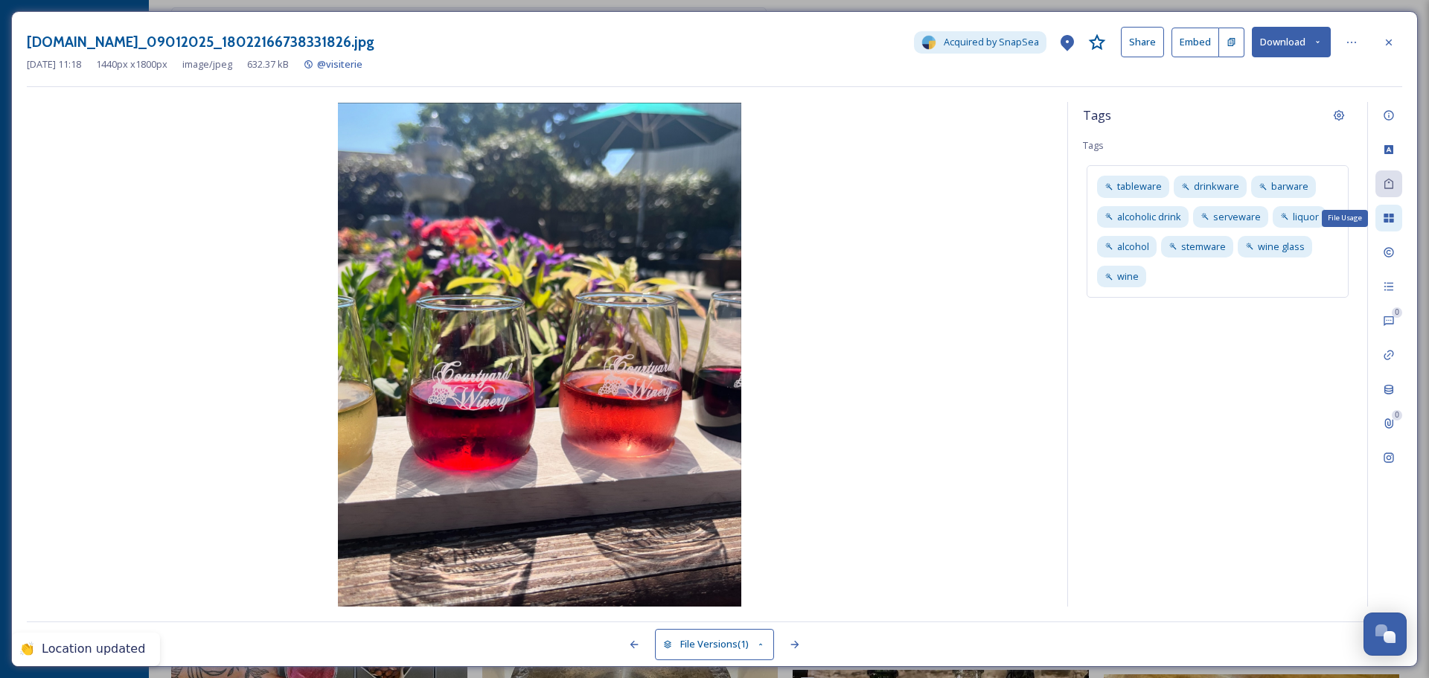
click at [1393, 216] on icon at bounding box center [1389, 218] width 10 height 9
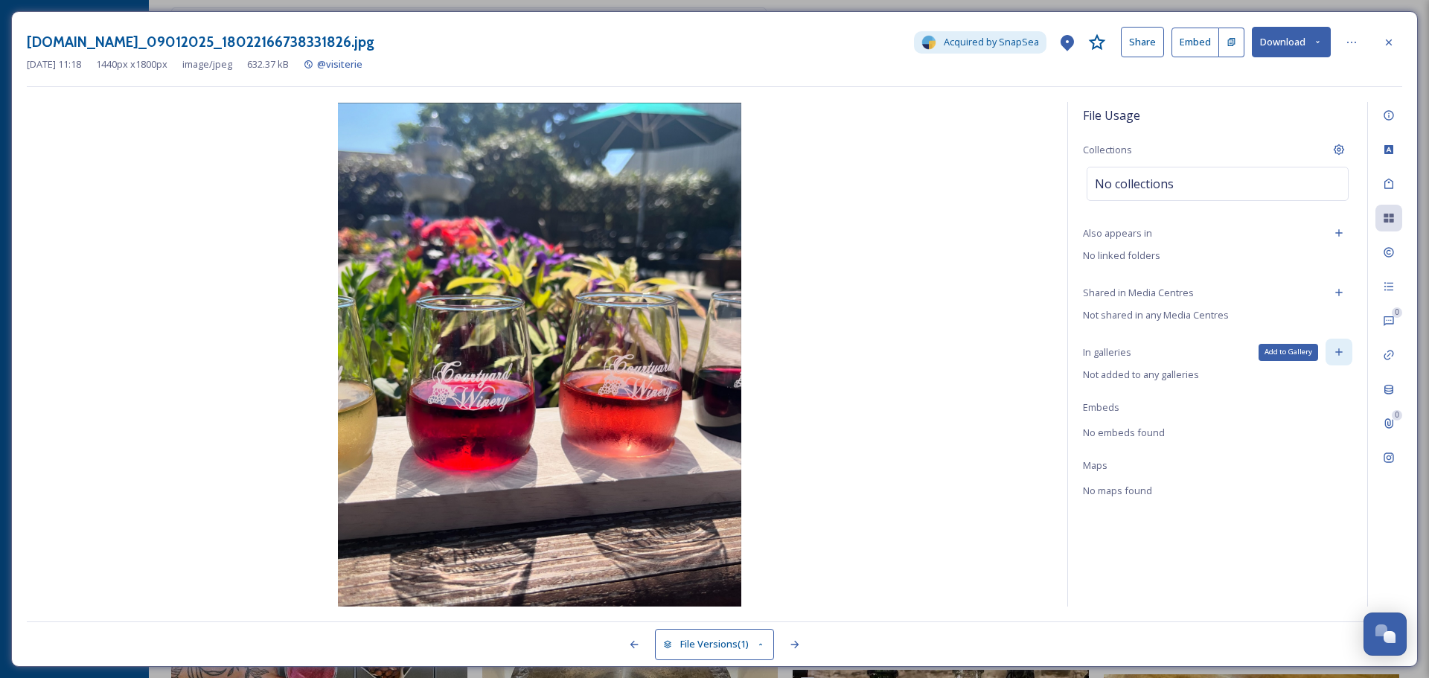
click at [1336, 352] on icon at bounding box center [1338, 352] width 7 height 7
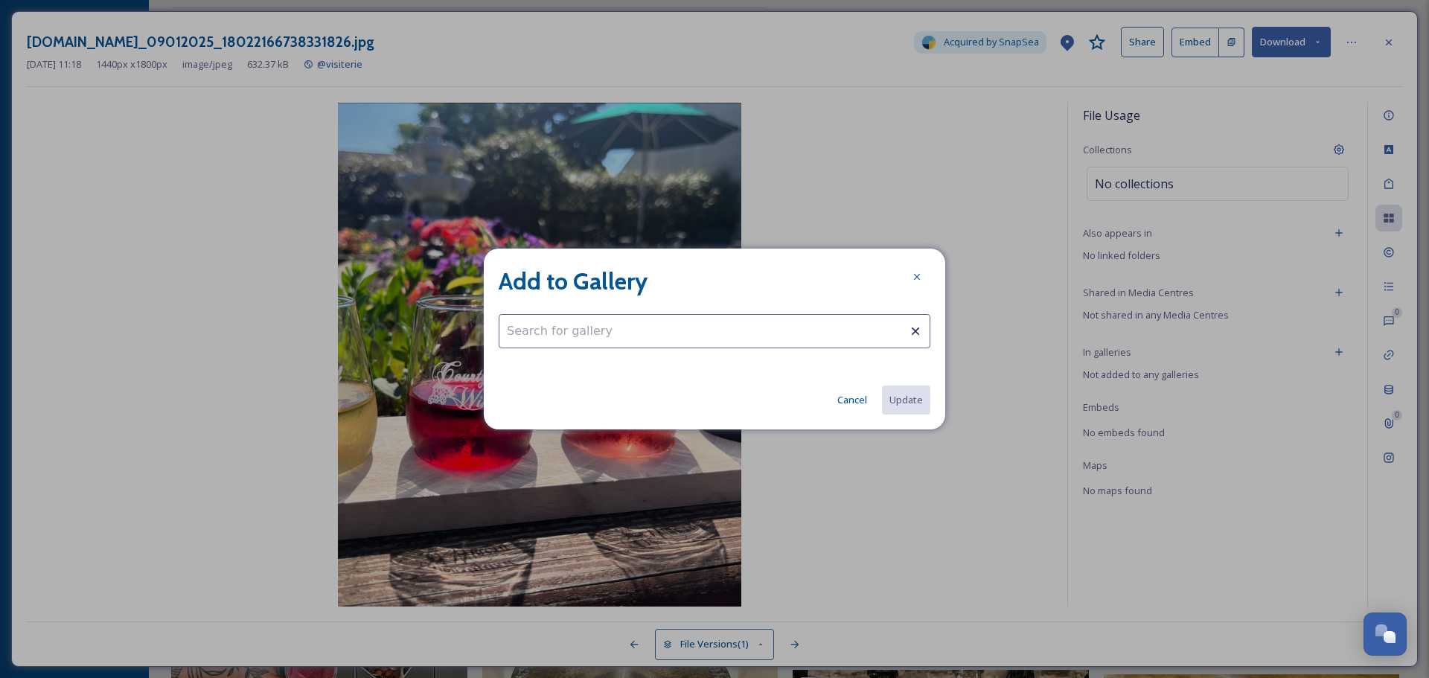
click at [768, 326] on input at bounding box center [715, 331] width 432 height 34
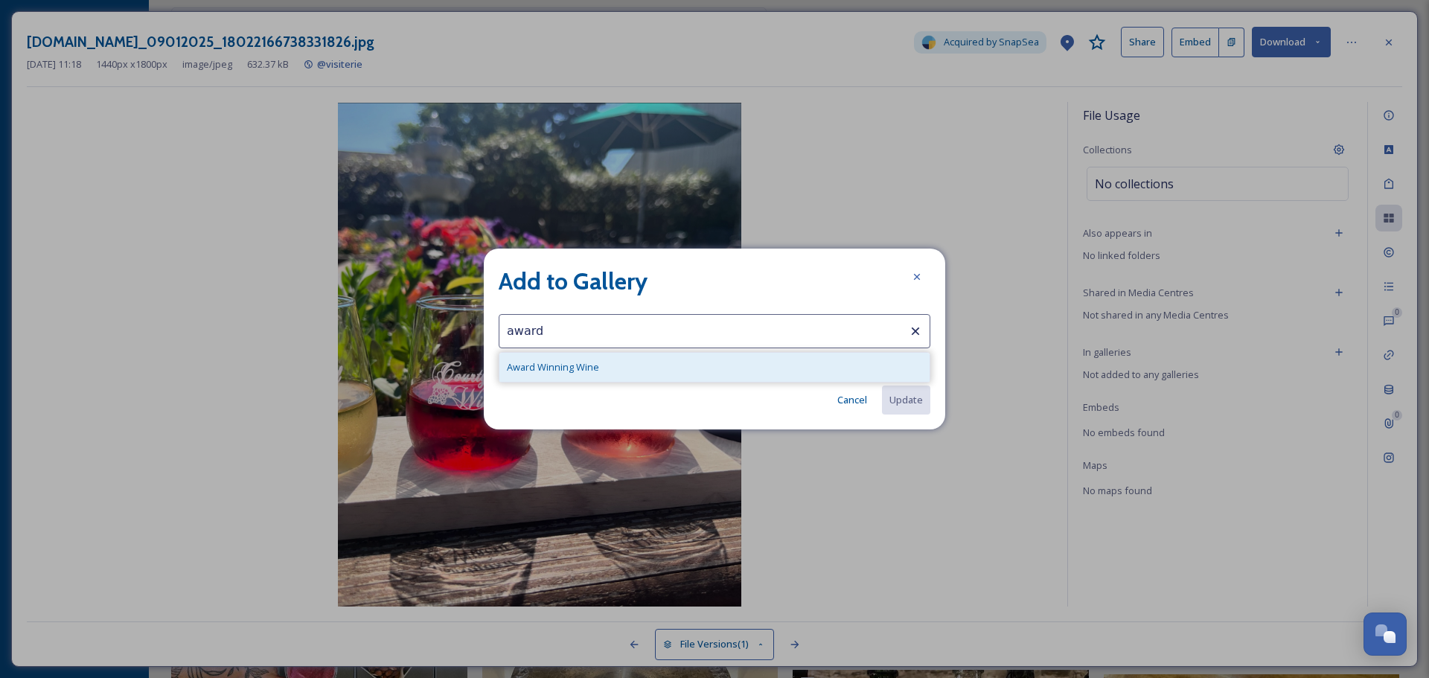
click at [674, 364] on div "Award Winning Wine" at bounding box center [714, 367] width 430 height 29
type input "Award Winning Wine"
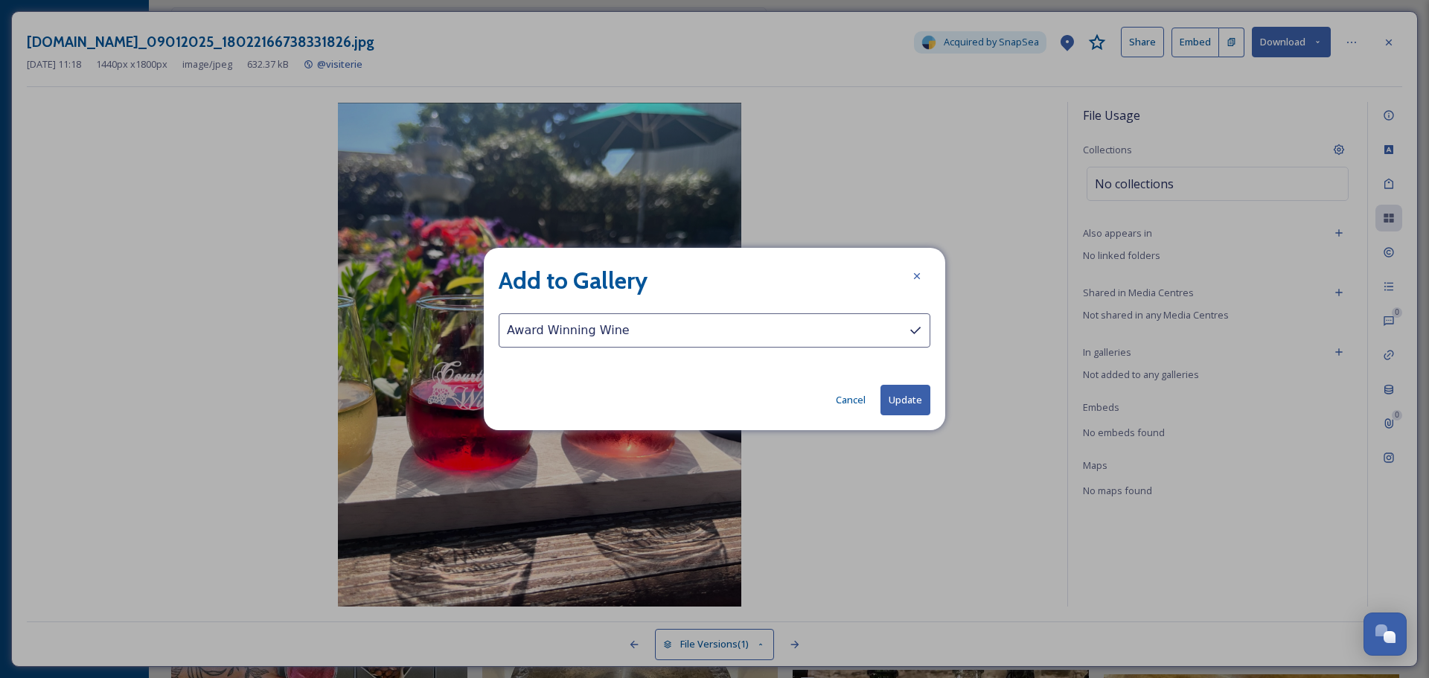
click at [910, 399] on button "Update" at bounding box center [906, 400] width 50 height 31
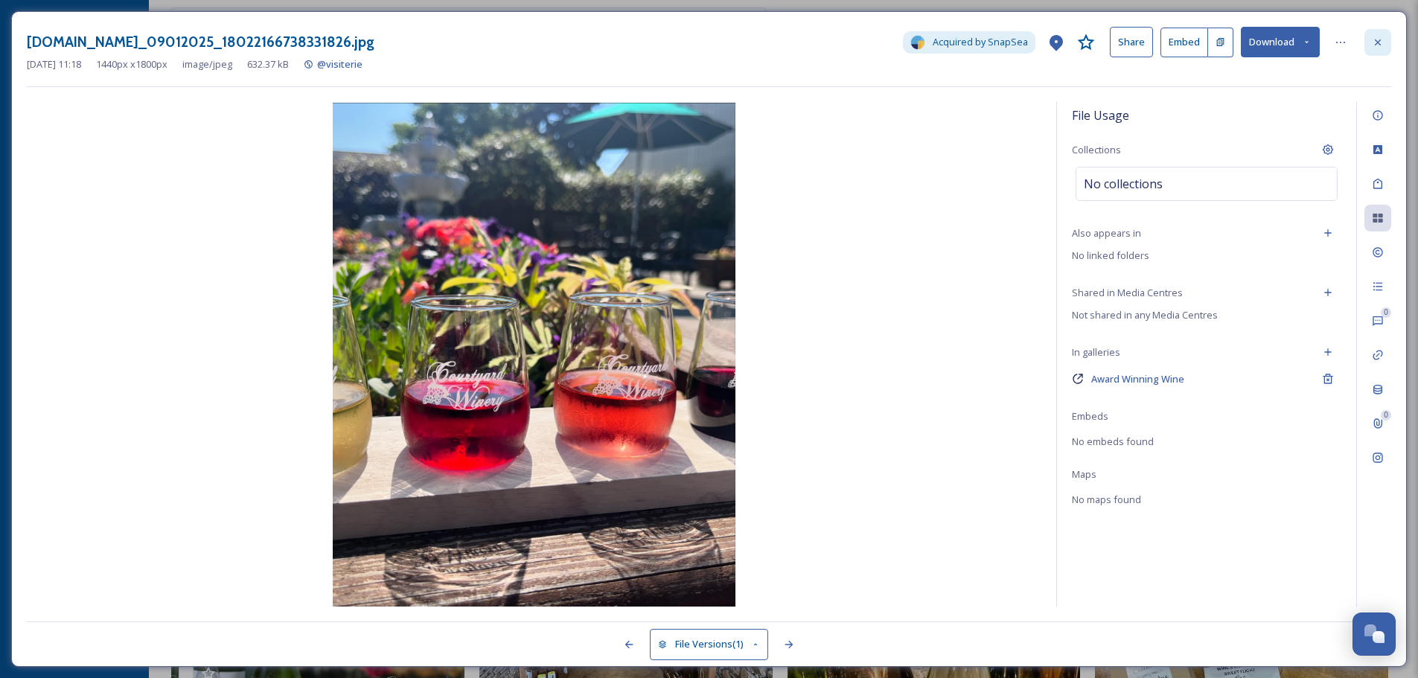
click at [1387, 45] on div at bounding box center [1377, 42] width 27 height 27
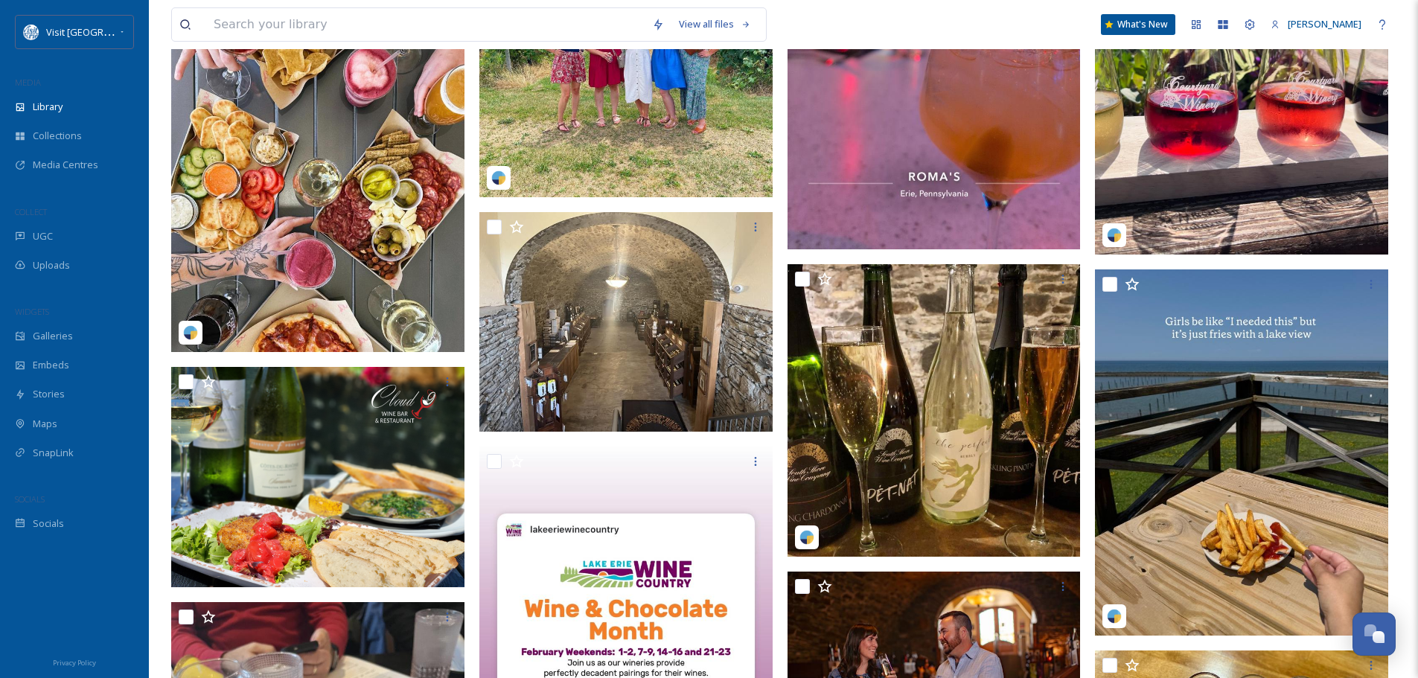
scroll to position [11761, 0]
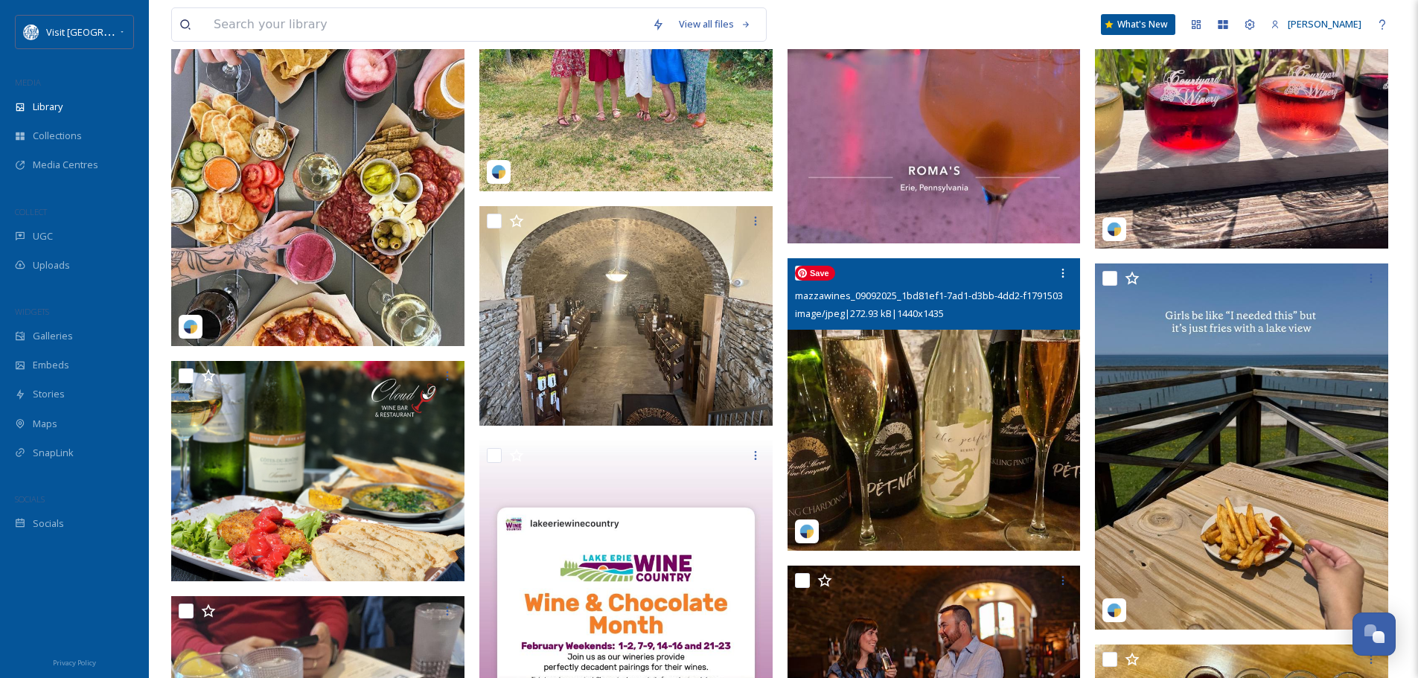
click at [949, 377] on img at bounding box center [934, 404] width 293 height 293
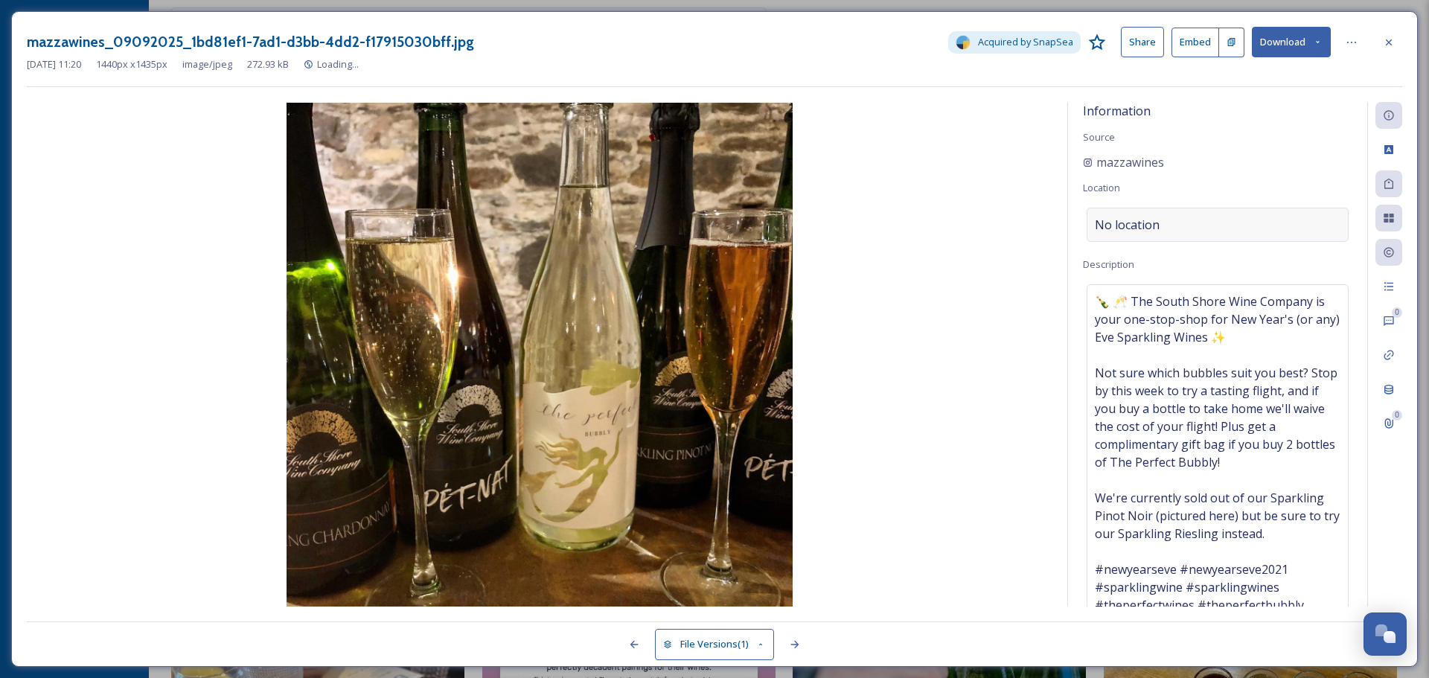
click at [1184, 219] on div "No location" at bounding box center [1218, 225] width 262 height 34
click at [1184, 219] on input at bounding box center [1217, 224] width 261 height 33
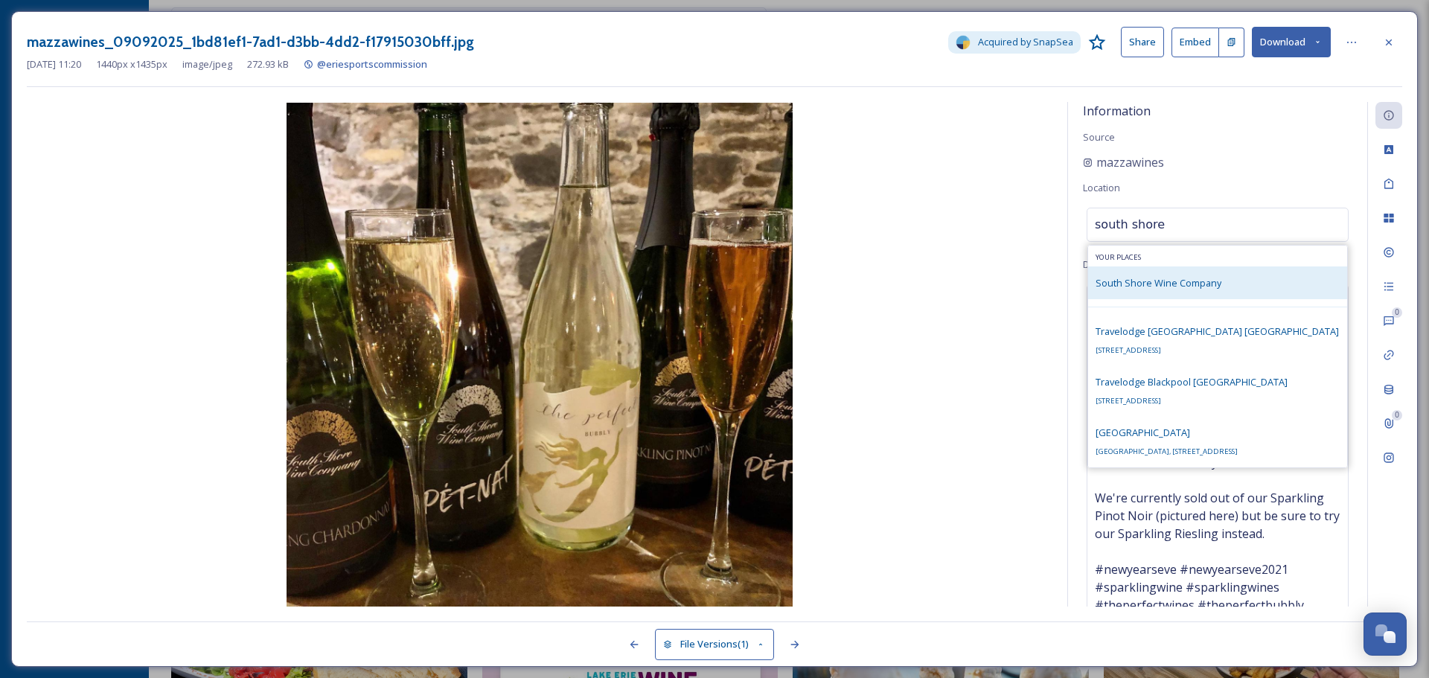
type input "south shore"
click at [1181, 283] on span "South Shore Wine Company" at bounding box center [1159, 282] width 126 height 13
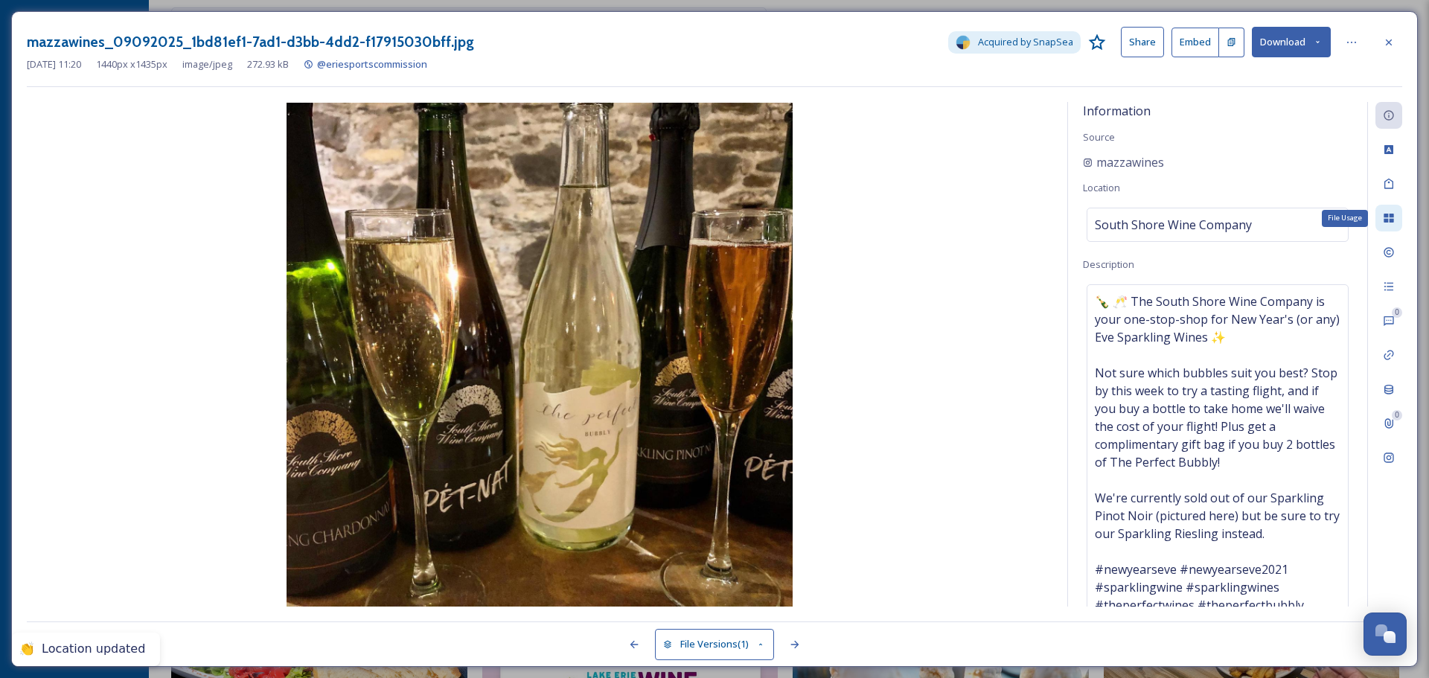
click at [1391, 220] on icon at bounding box center [1389, 218] width 10 height 9
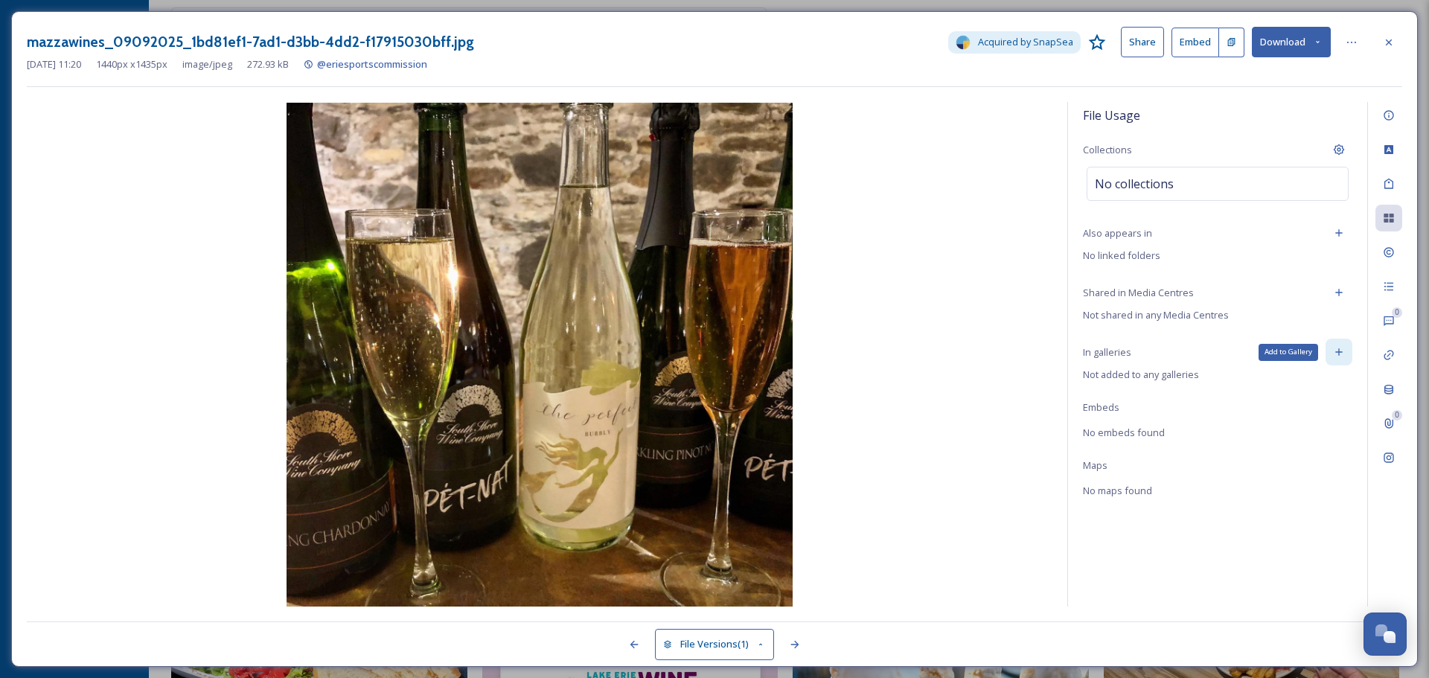
click at [1347, 348] on div "Add to Gallery" at bounding box center [1339, 352] width 27 height 27
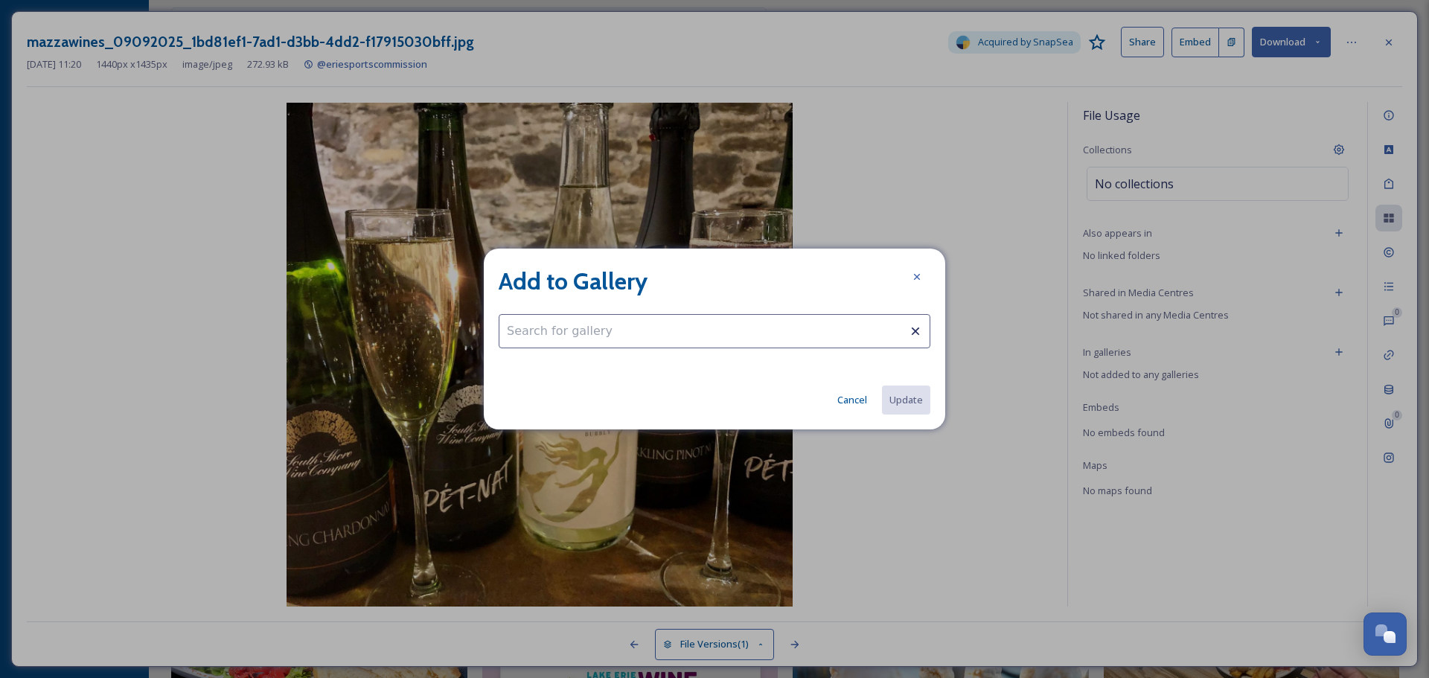
click at [863, 319] on input at bounding box center [715, 331] width 432 height 34
click at [590, 368] on span "Award Winning Wine" at bounding box center [553, 367] width 92 height 14
type input "Award Winning Wine"
click at [916, 399] on button "Update" at bounding box center [906, 400] width 50 height 31
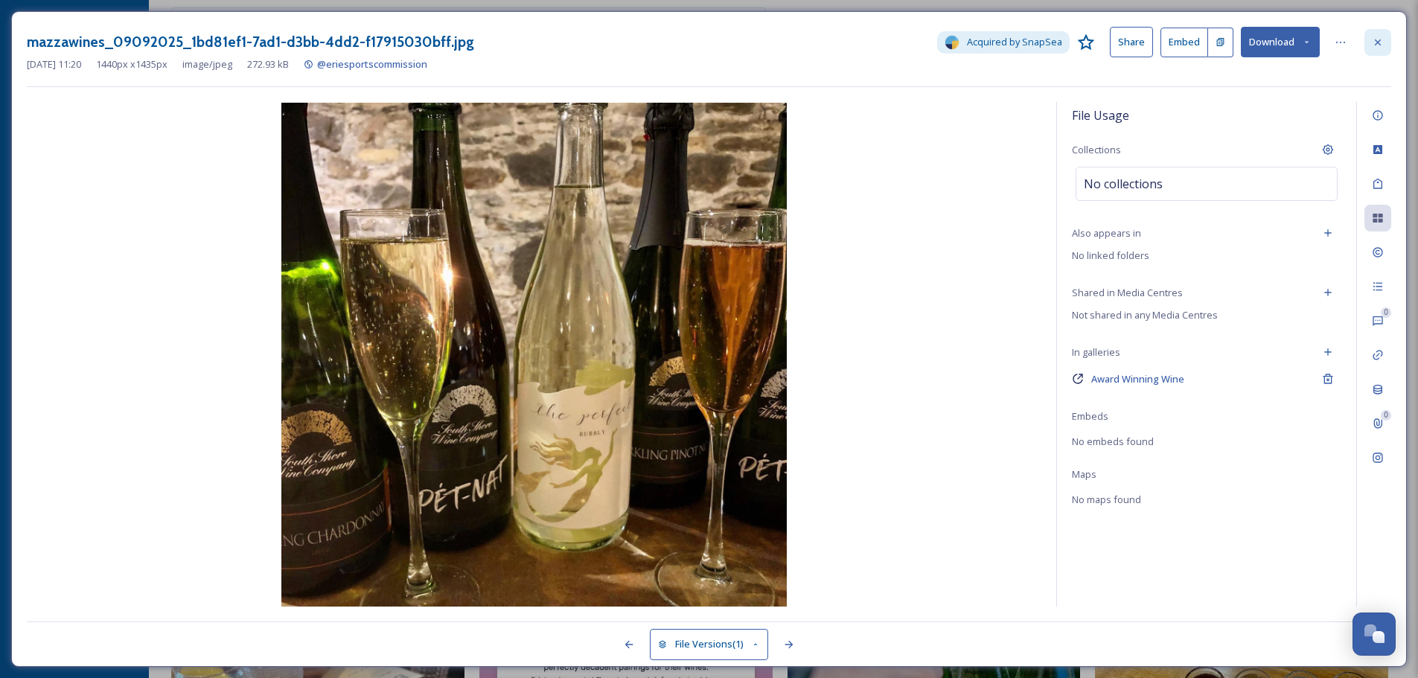
click at [1382, 44] on icon at bounding box center [1378, 42] width 12 height 12
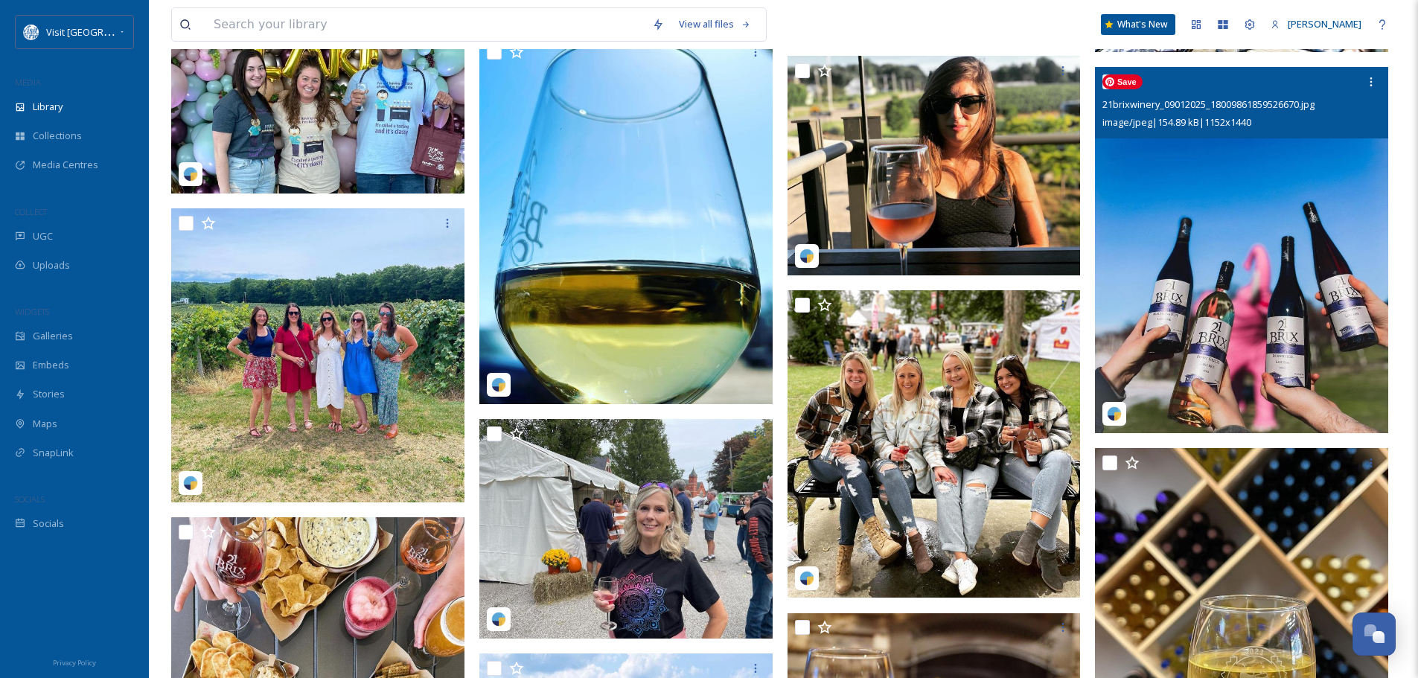
scroll to position [13249, 0]
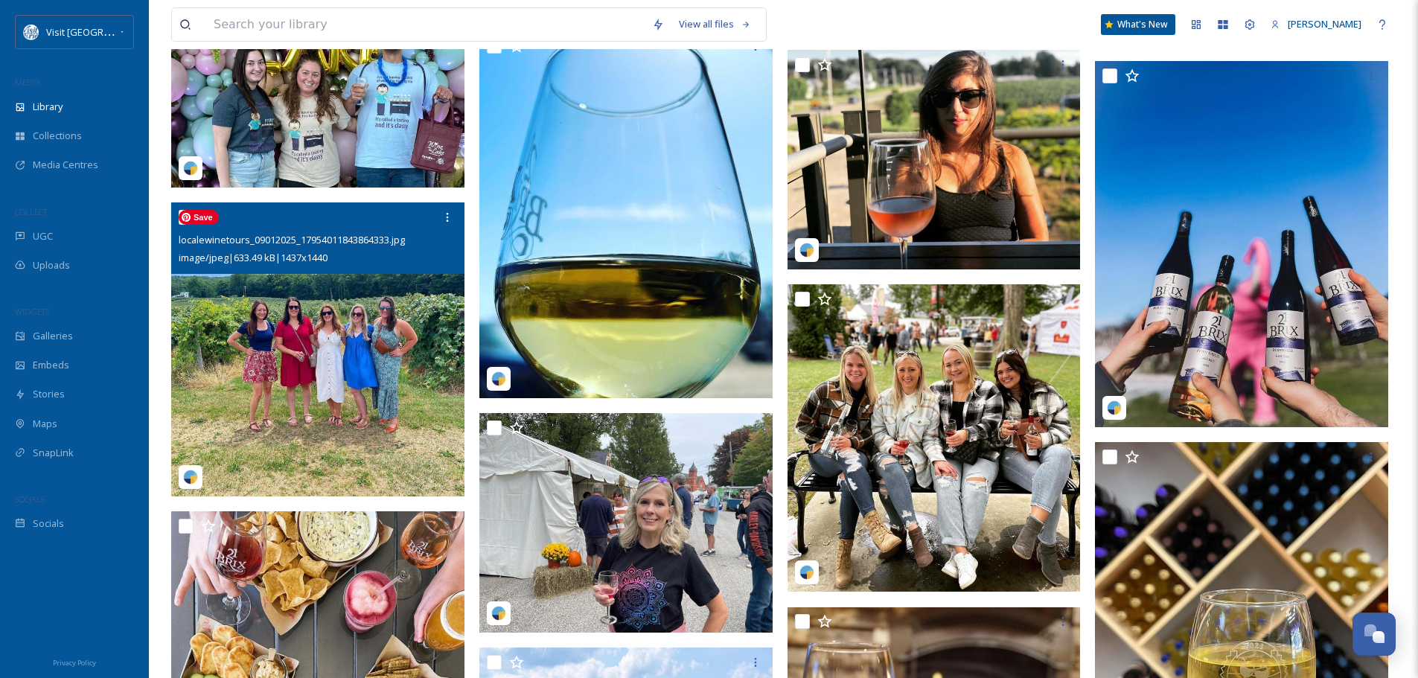
click at [272, 333] on img at bounding box center [317, 349] width 293 height 294
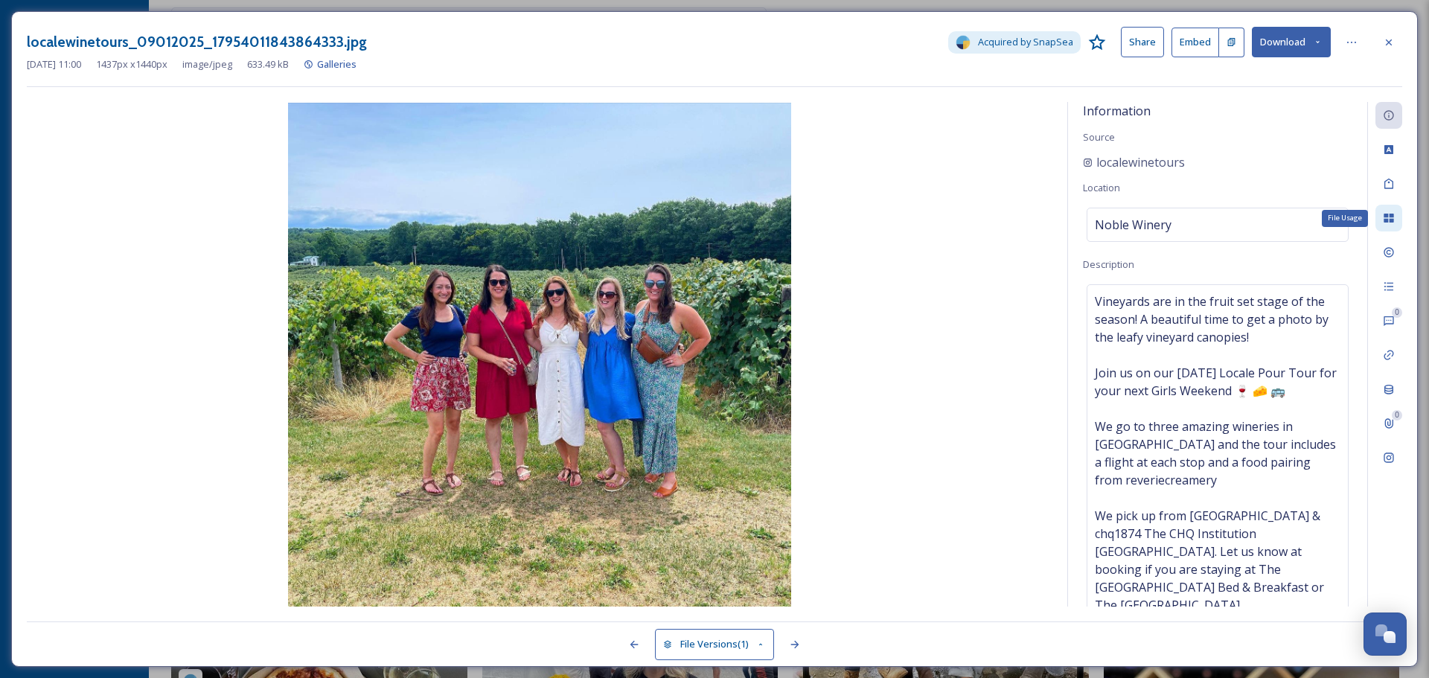
click at [1393, 223] on icon at bounding box center [1389, 218] width 12 height 12
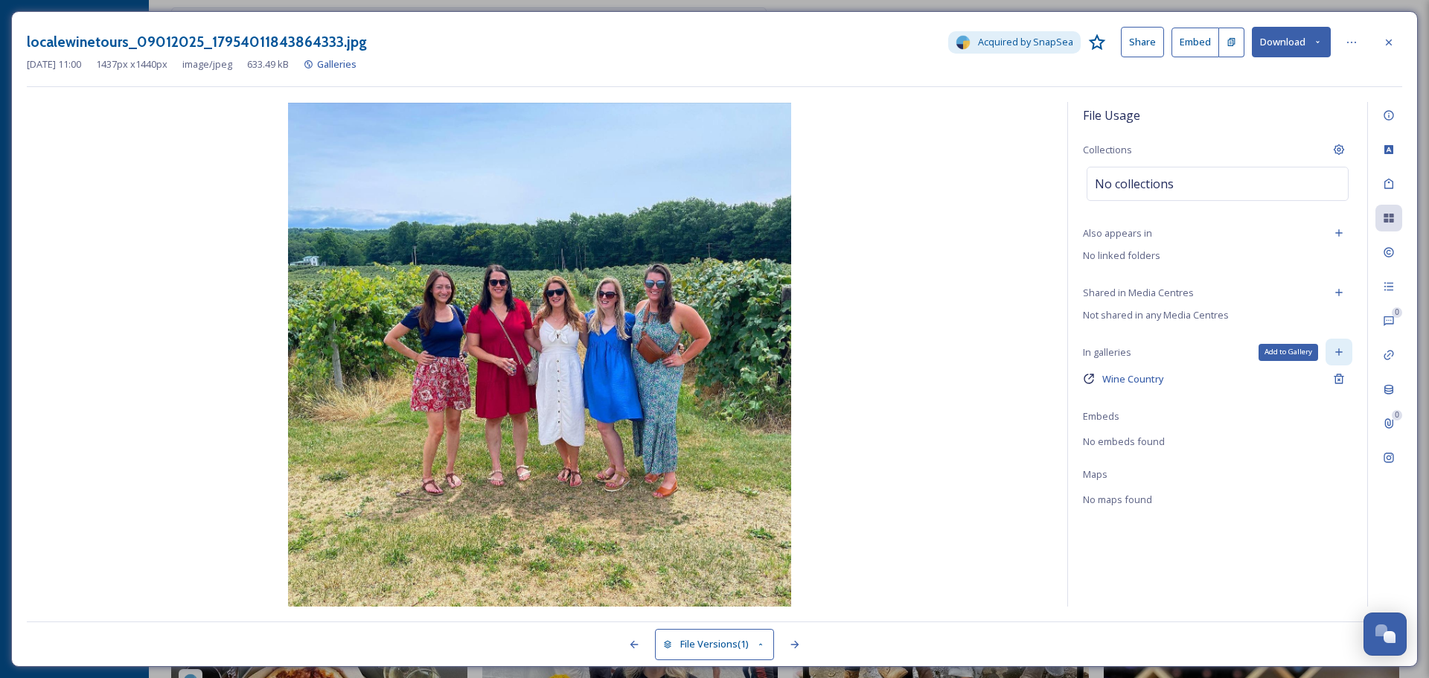
click at [1335, 353] on icon at bounding box center [1339, 352] width 12 height 12
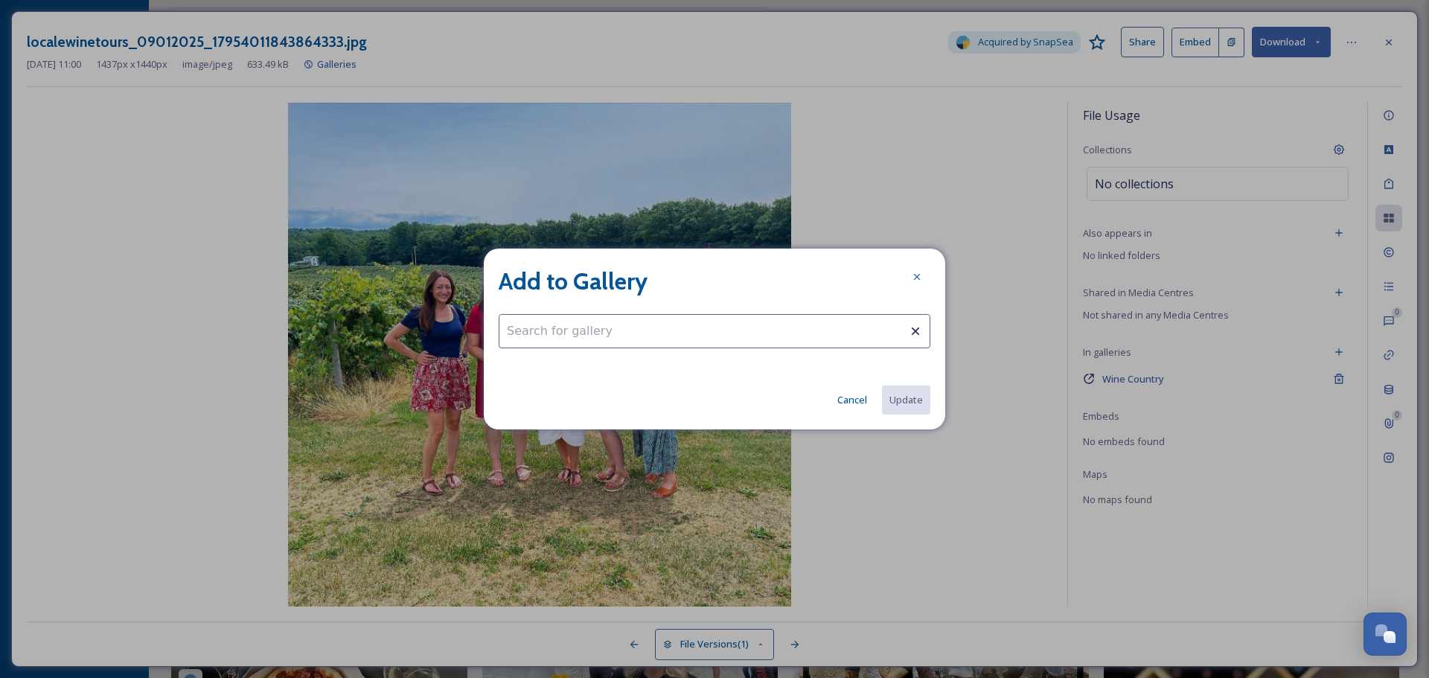
click at [663, 328] on input at bounding box center [715, 331] width 432 height 34
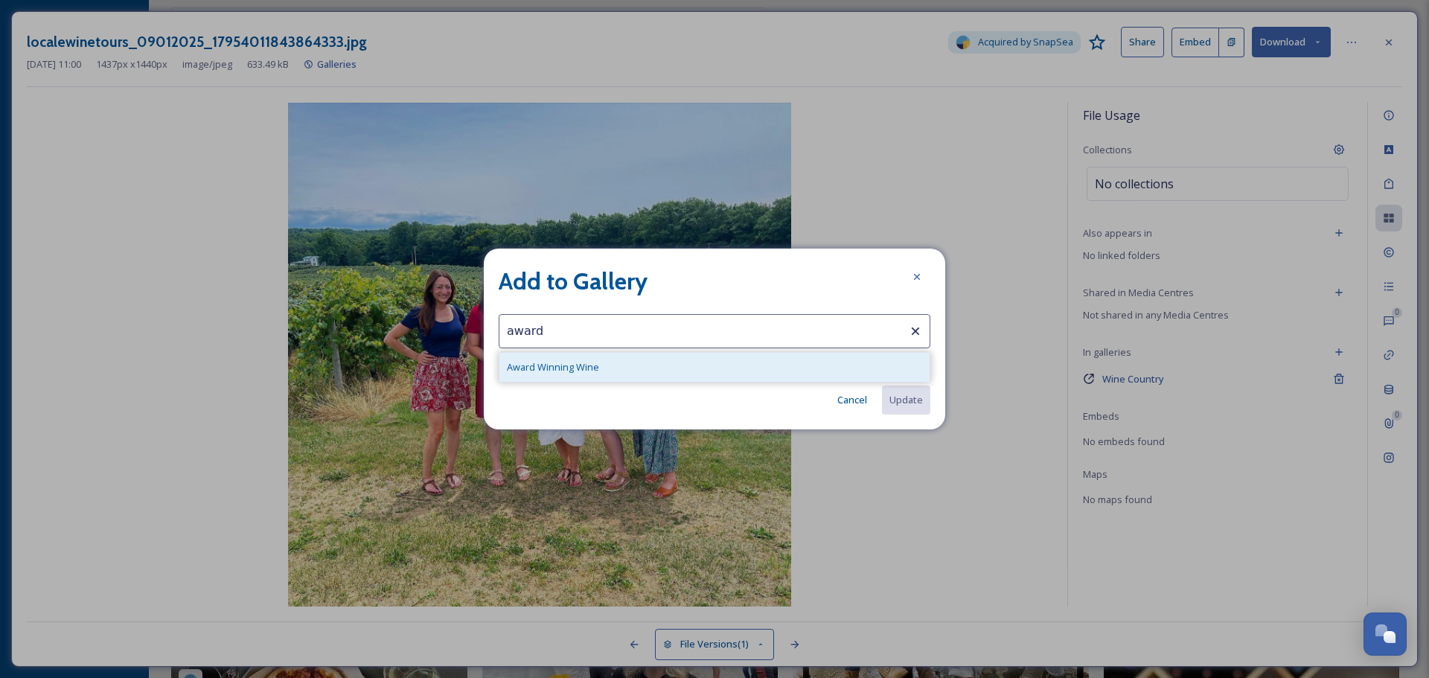
click at [649, 371] on div "Award Winning Wine" at bounding box center [714, 367] width 430 height 29
type input "Award Winning Wine"
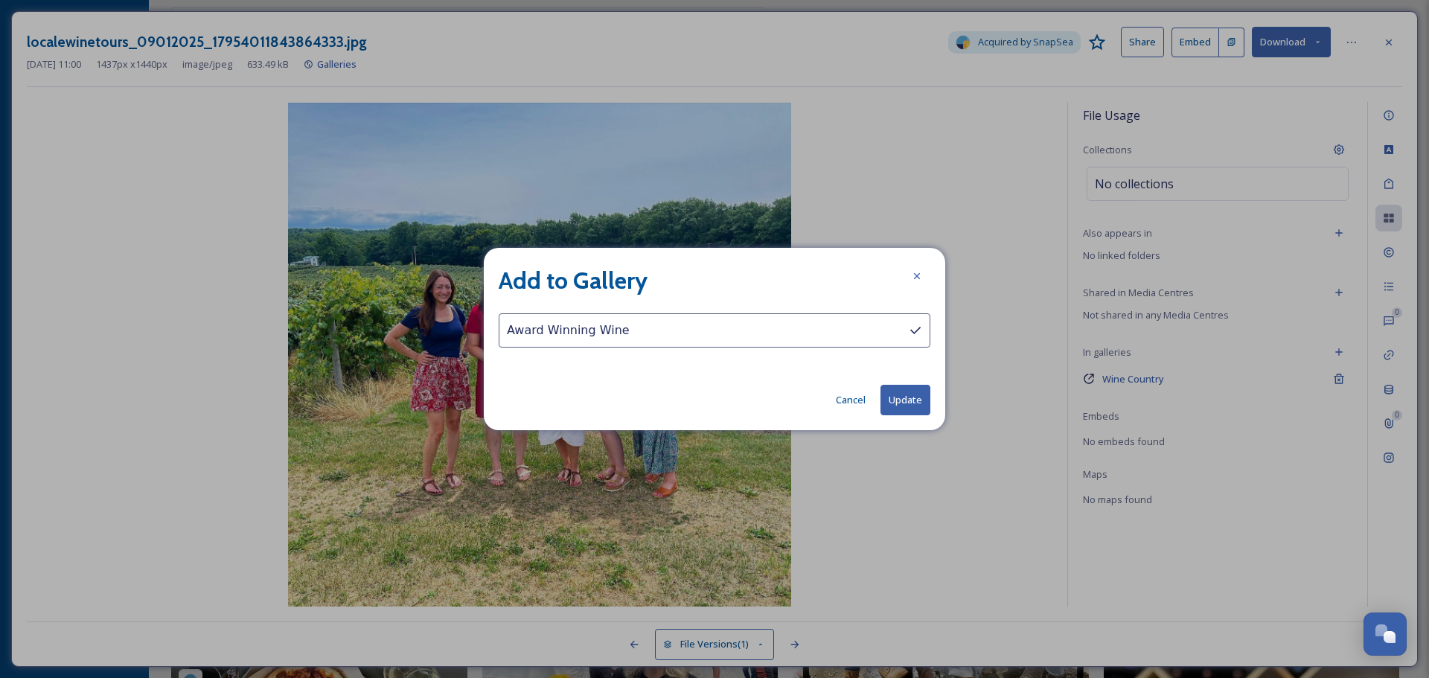
click at [901, 397] on button "Update" at bounding box center [906, 400] width 50 height 31
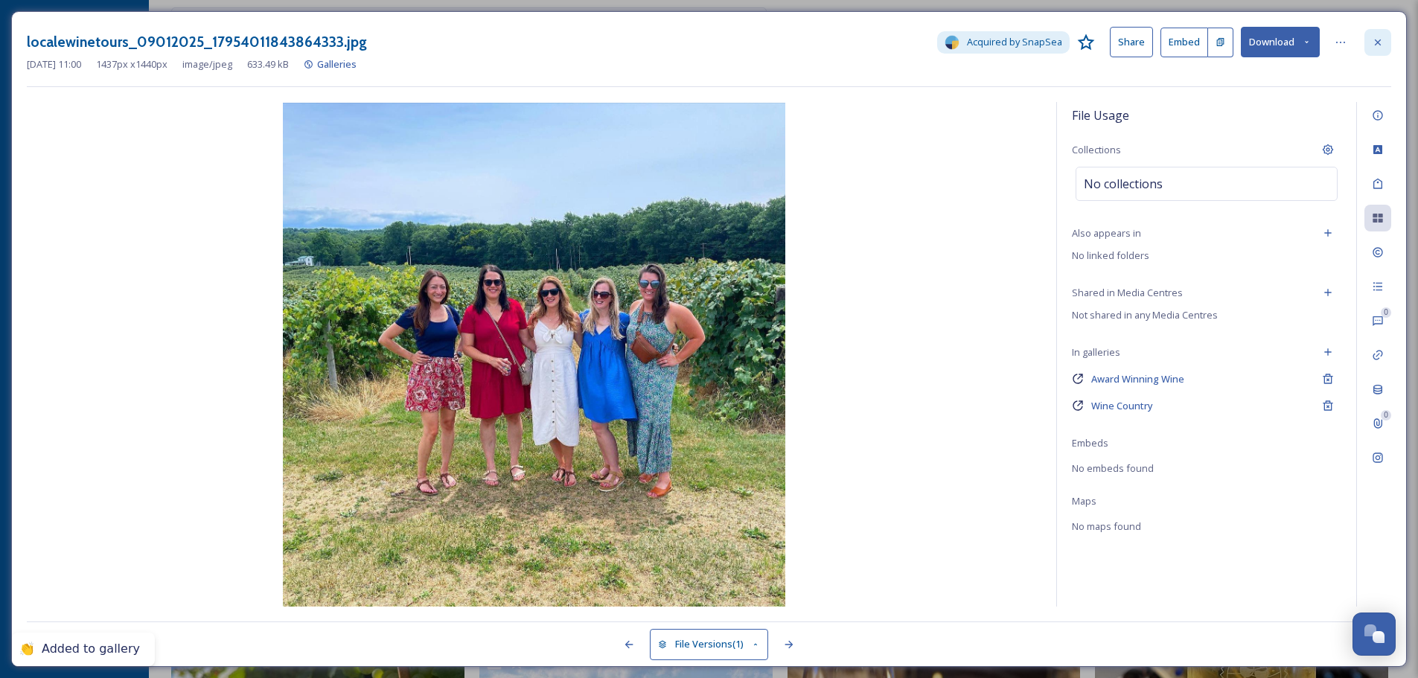
click at [1384, 46] on div at bounding box center [1377, 42] width 27 height 27
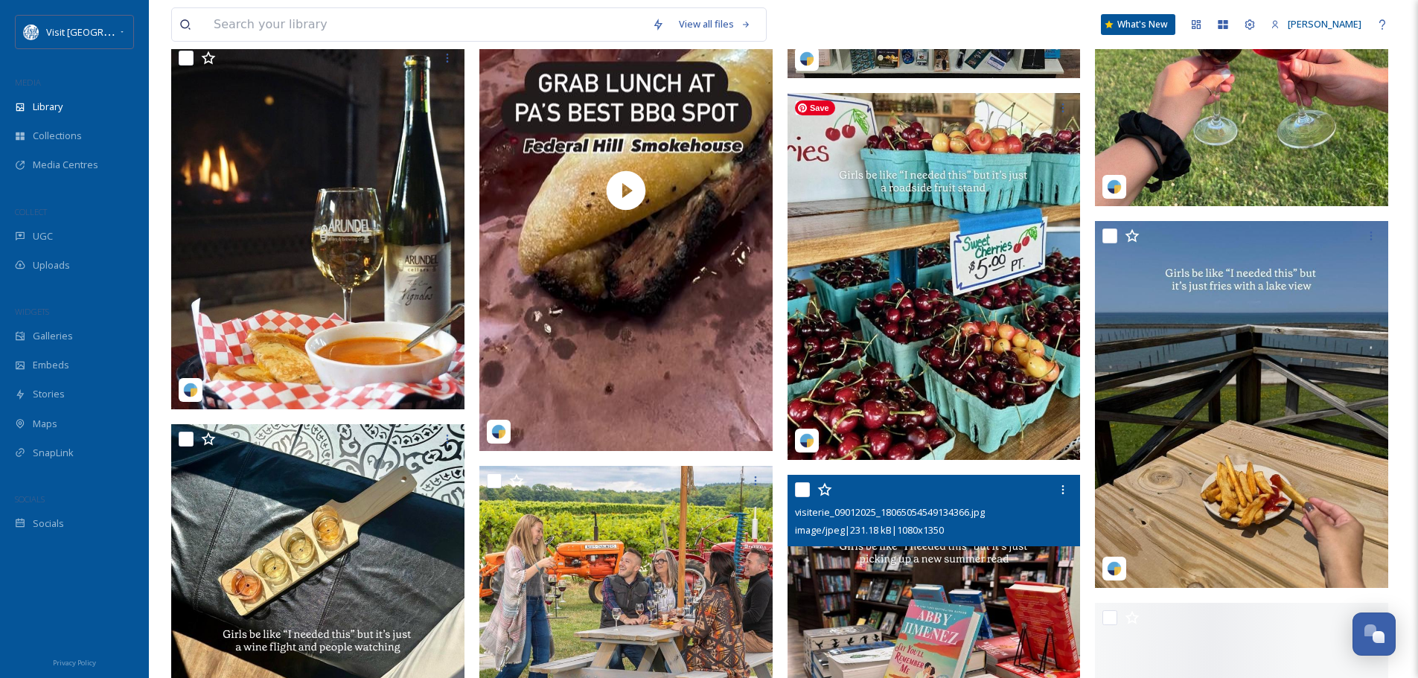
scroll to position [16971, 0]
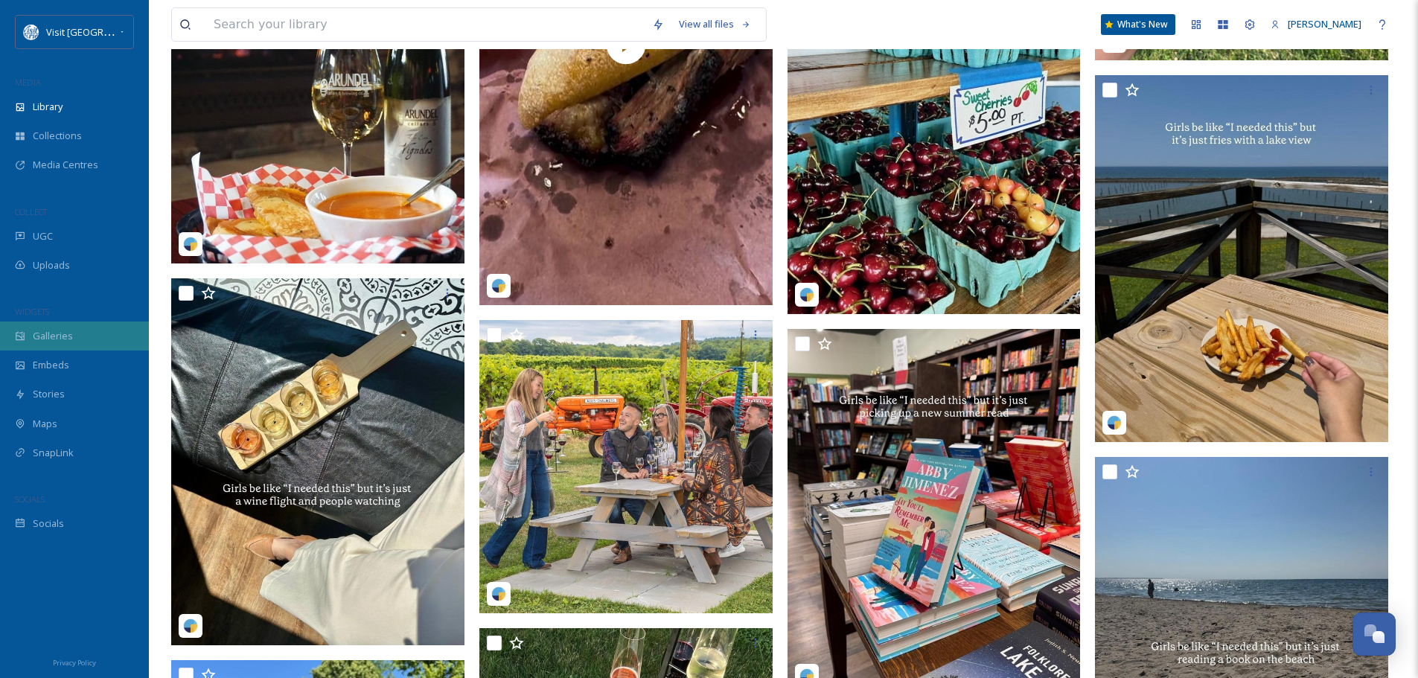
click at [55, 329] on span "Galleries" at bounding box center [53, 336] width 40 height 14
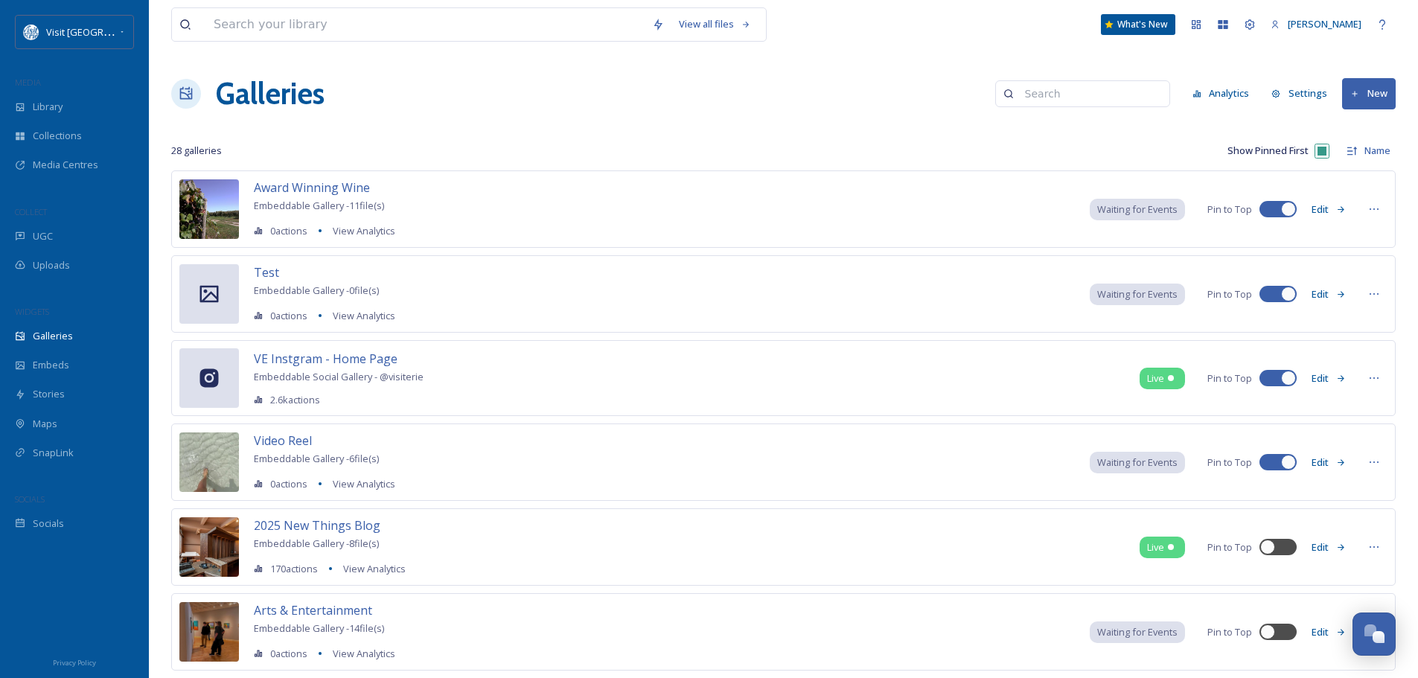
click at [1318, 207] on button "Edit" at bounding box center [1328, 209] width 49 height 29
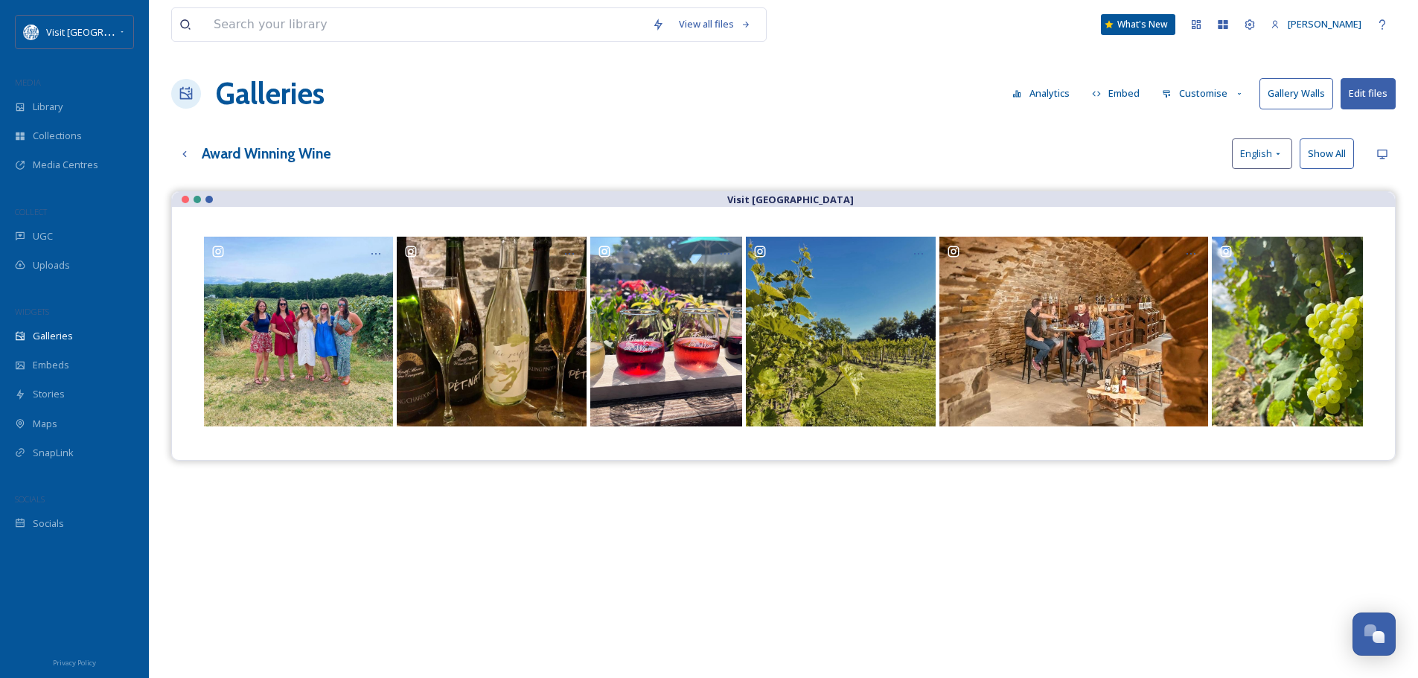
click at [1216, 94] on button "Customise" at bounding box center [1203, 93] width 98 height 29
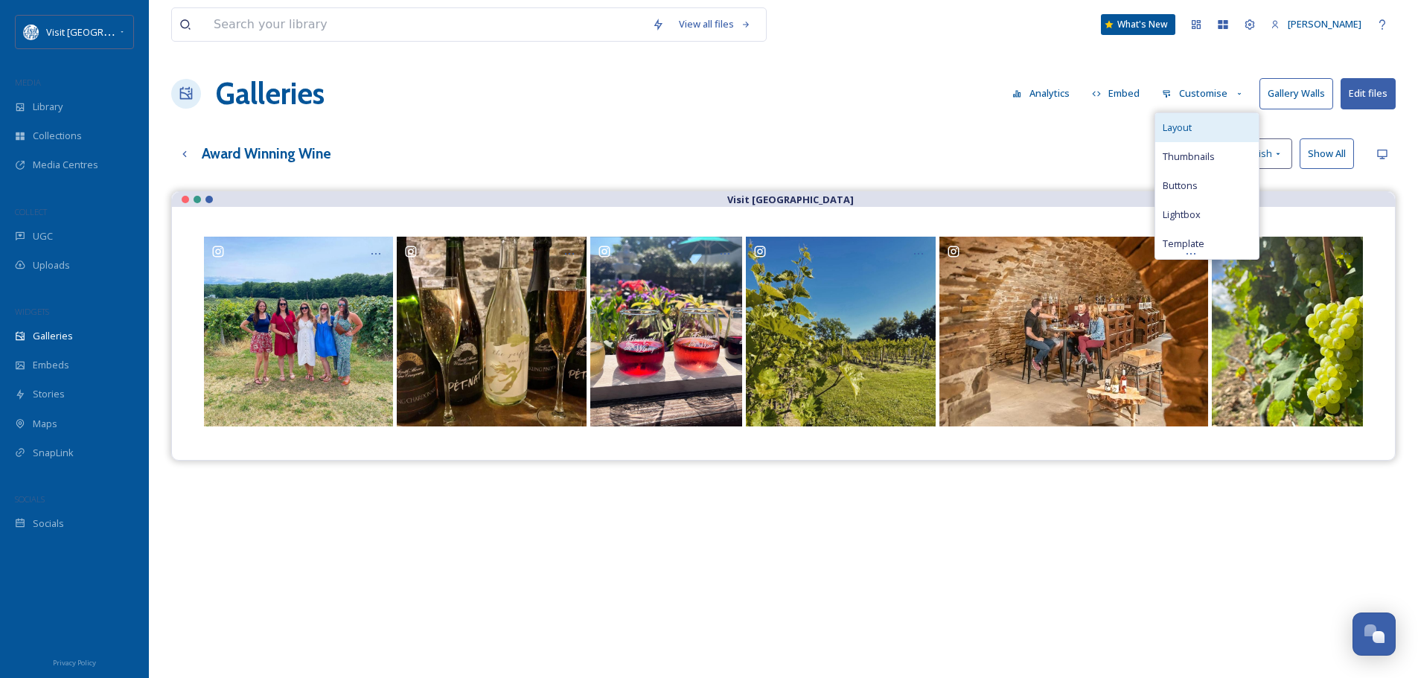
click at [1211, 128] on div "Layout" at bounding box center [1206, 127] width 103 height 29
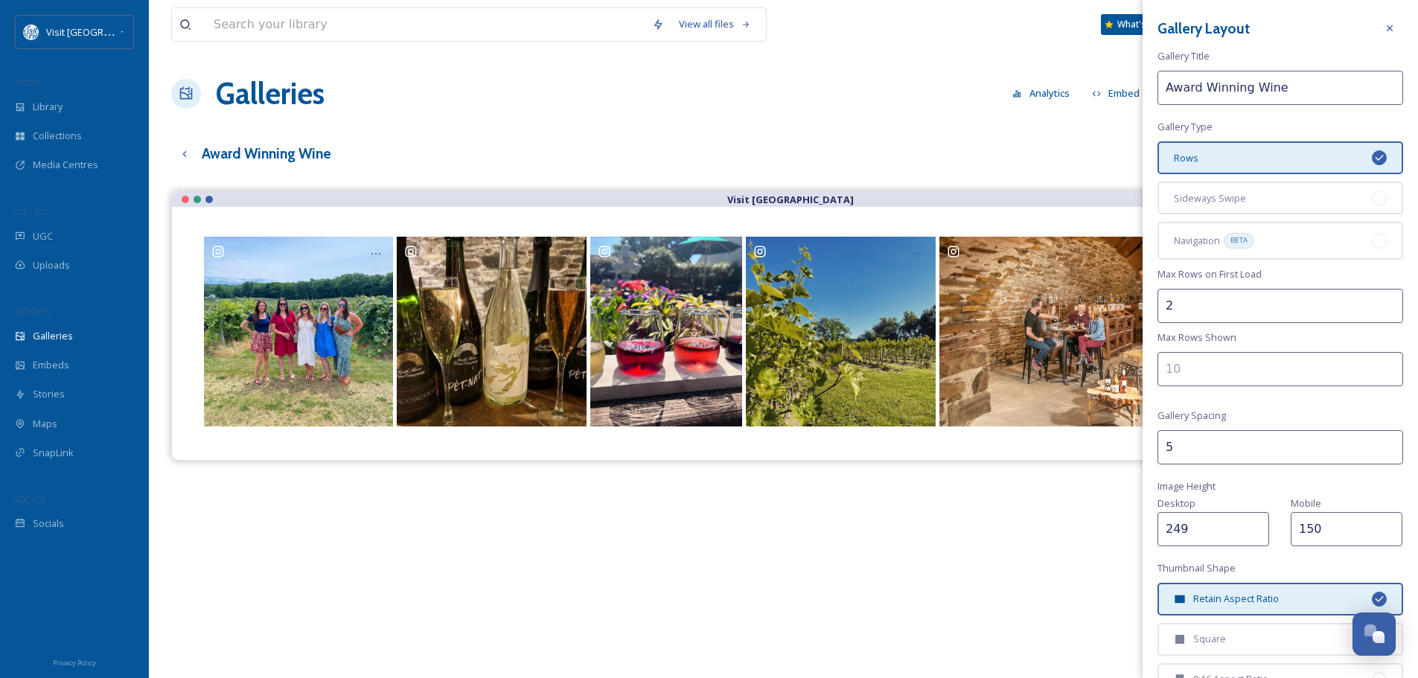
click at [1258, 535] on input "249" at bounding box center [1213, 529] width 112 height 34
click at [1259, 534] on input "248" at bounding box center [1213, 529] width 112 height 34
click at [1259, 534] on input "247" at bounding box center [1213, 529] width 112 height 34
click at [1259, 534] on input "246" at bounding box center [1213, 529] width 112 height 34
click at [1259, 534] on input "244" at bounding box center [1213, 529] width 112 height 34
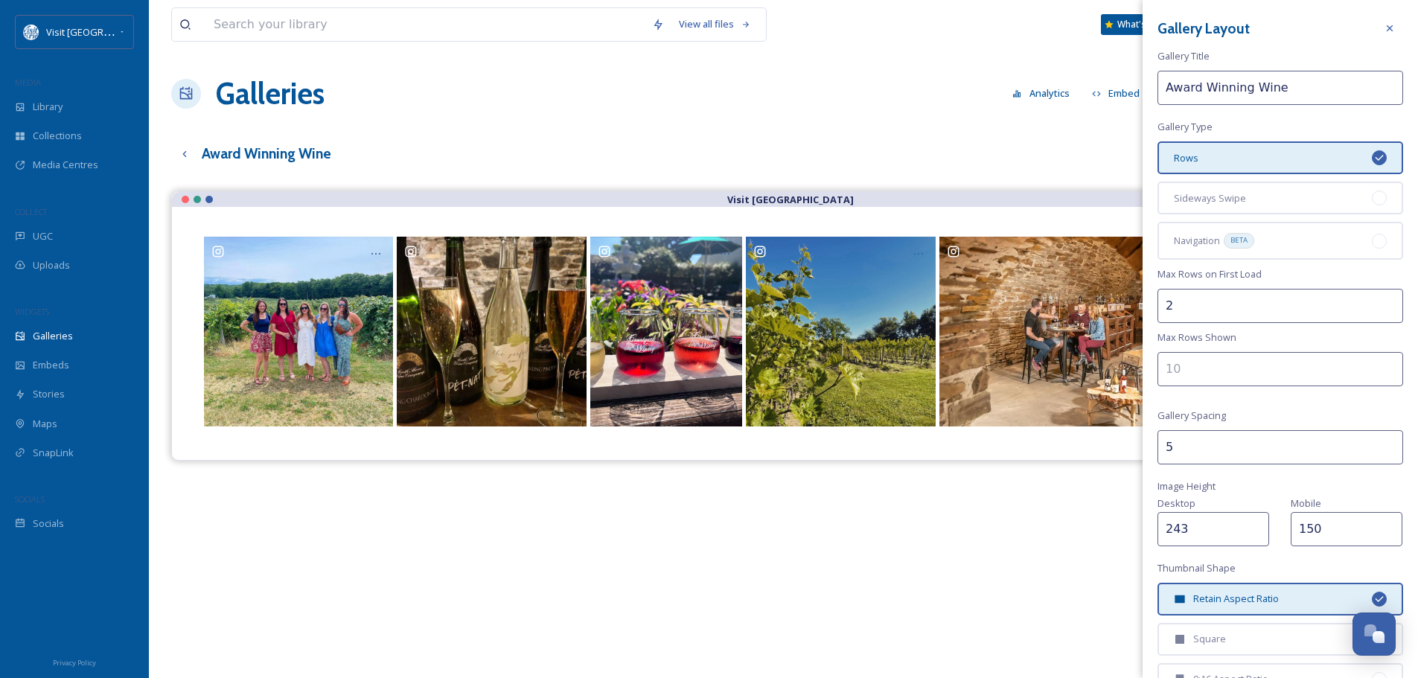
click at [1259, 534] on input "243" at bounding box center [1213, 529] width 112 height 34
click at [1259, 534] on input "242" at bounding box center [1213, 529] width 112 height 34
click at [1259, 534] on input "241" at bounding box center [1213, 529] width 112 height 34
click at [1259, 534] on input "240" at bounding box center [1213, 529] width 112 height 34
click at [1259, 534] on input "239" at bounding box center [1213, 529] width 112 height 34
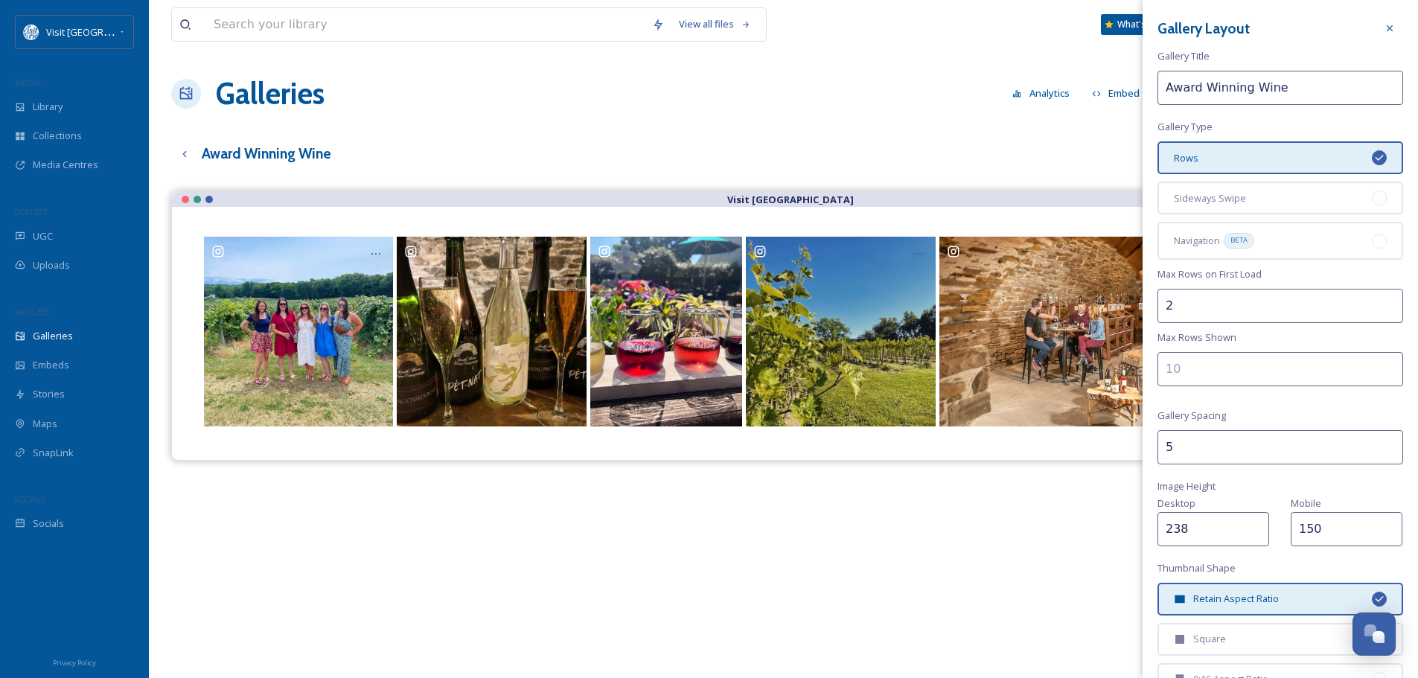
click at [1258, 534] on input "238" at bounding box center [1213, 529] width 112 height 34
click at [1258, 534] on input "237" at bounding box center [1213, 529] width 112 height 34
click at [1256, 534] on input "236" at bounding box center [1213, 529] width 112 height 34
click at [1256, 534] on input "235" at bounding box center [1213, 529] width 112 height 34
click at [1256, 534] on input "234" at bounding box center [1213, 529] width 112 height 34
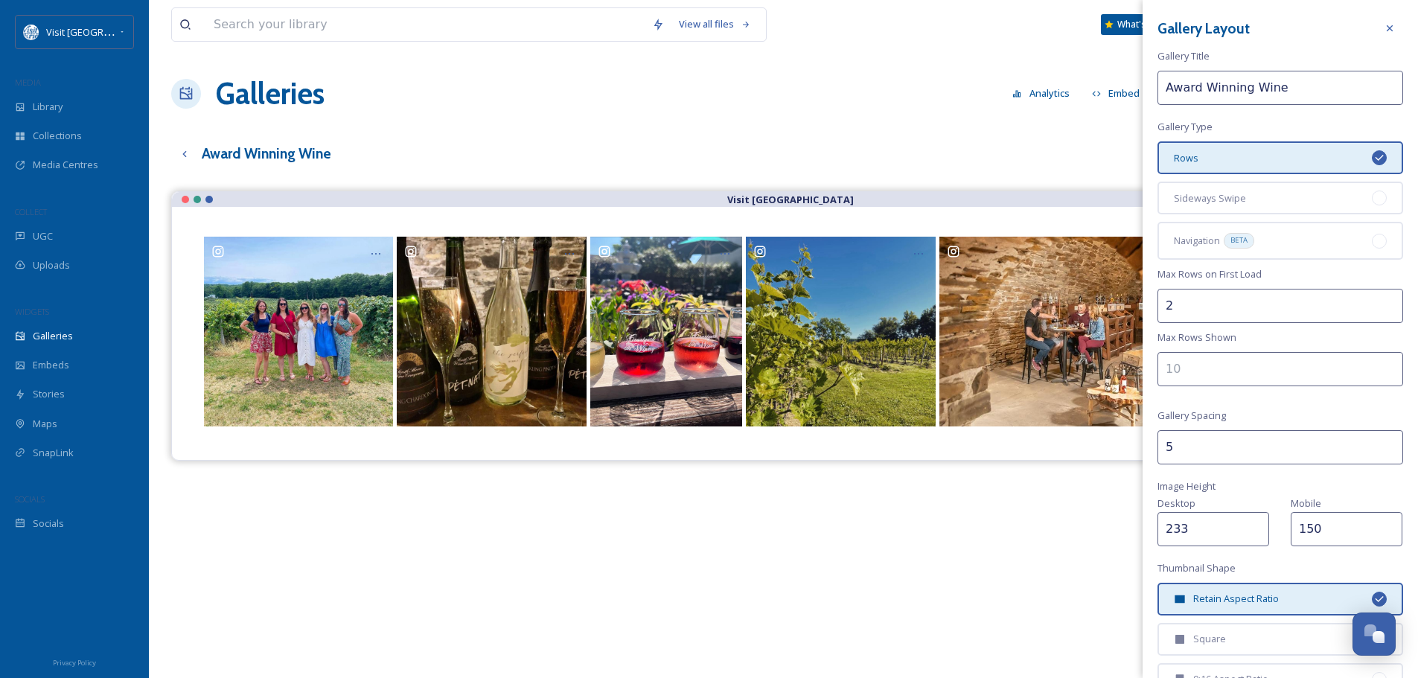
click at [1256, 534] on input "233" at bounding box center [1213, 529] width 112 height 34
click at [1256, 534] on input "232" at bounding box center [1213, 529] width 112 height 34
click at [1255, 534] on input "231" at bounding box center [1213, 529] width 112 height 34
click at [1255, 534] on input "230" at bounding box center [1213, 529] width 112 height 34
click at [1255, 534] on input "229" at bounding box center [1213, 529] width 112 height 34
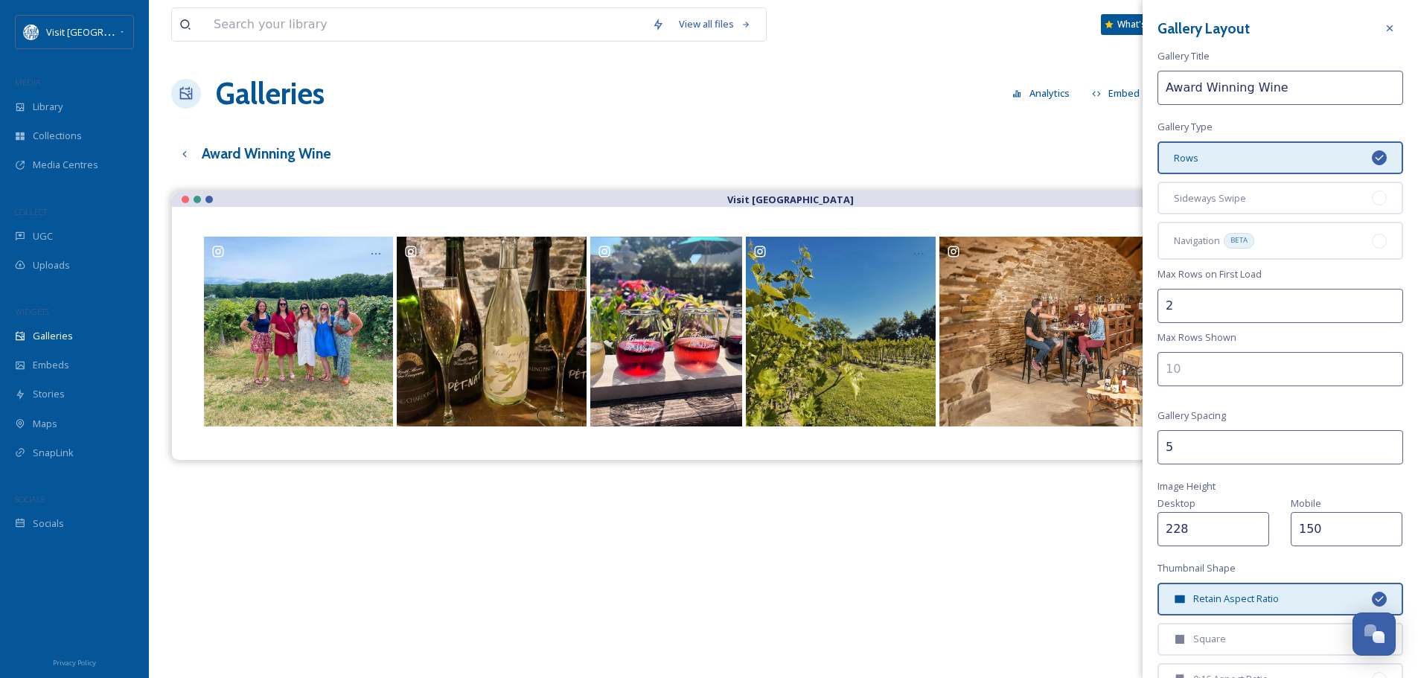
click at [1255, 534] on input "228" at bounding box center [1213, 529] width 112 height 34
click at [1255, 534] on input "227" at bounding box center [1213, 529] width 112 height 34
click at [1255, 534] on input "226" at bounding box center [1213, 529] width 112 height 34
type input "225"
click at [1255, 534] on input "225" at bounding box center [1213, 529] width 112 height 34
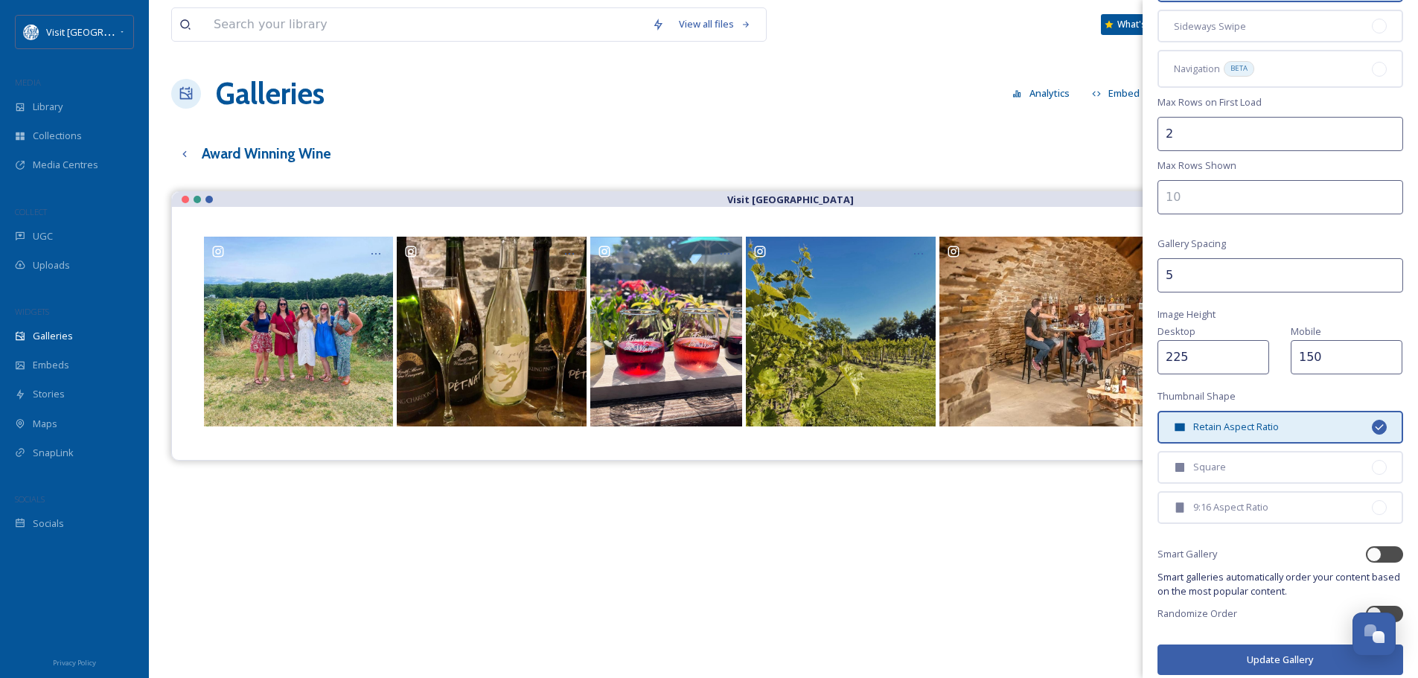
scroll to position [184, 0]
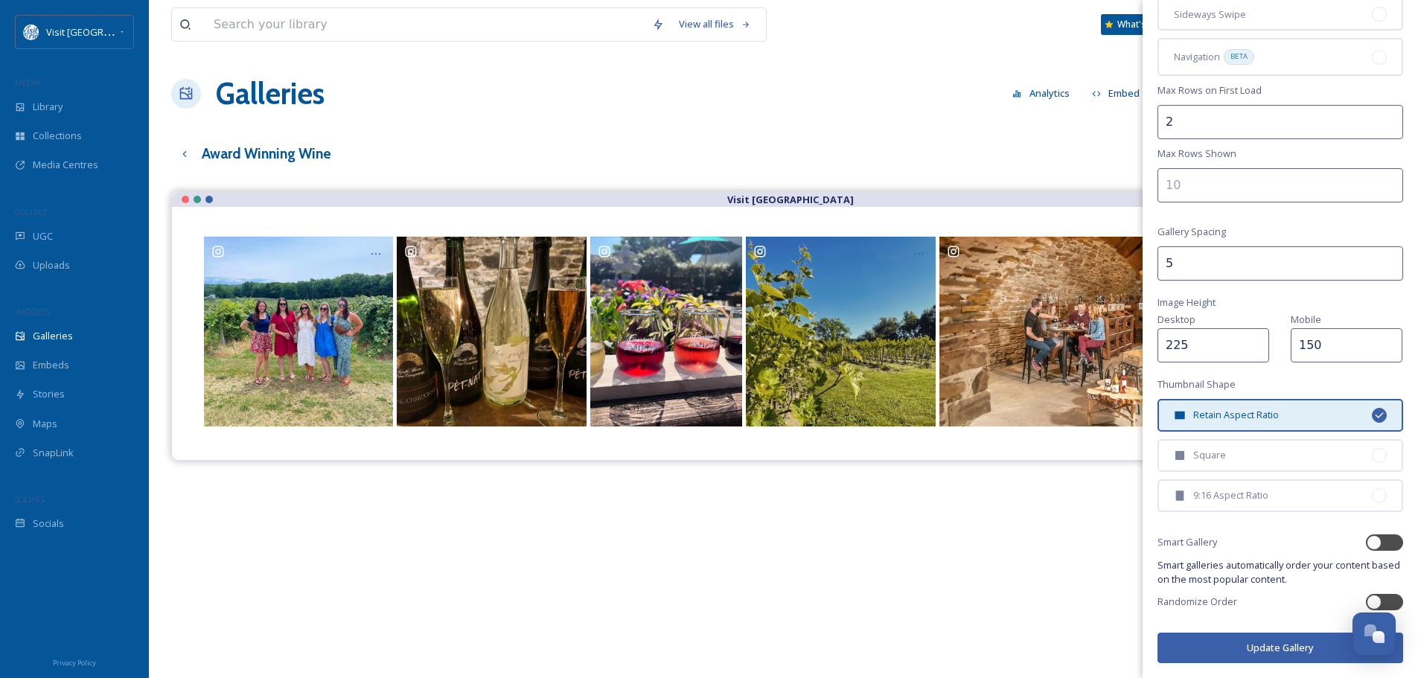
click at [1207, 657] on button "Update Gallery" at bounding box center [1280, 648] width 246 height 31
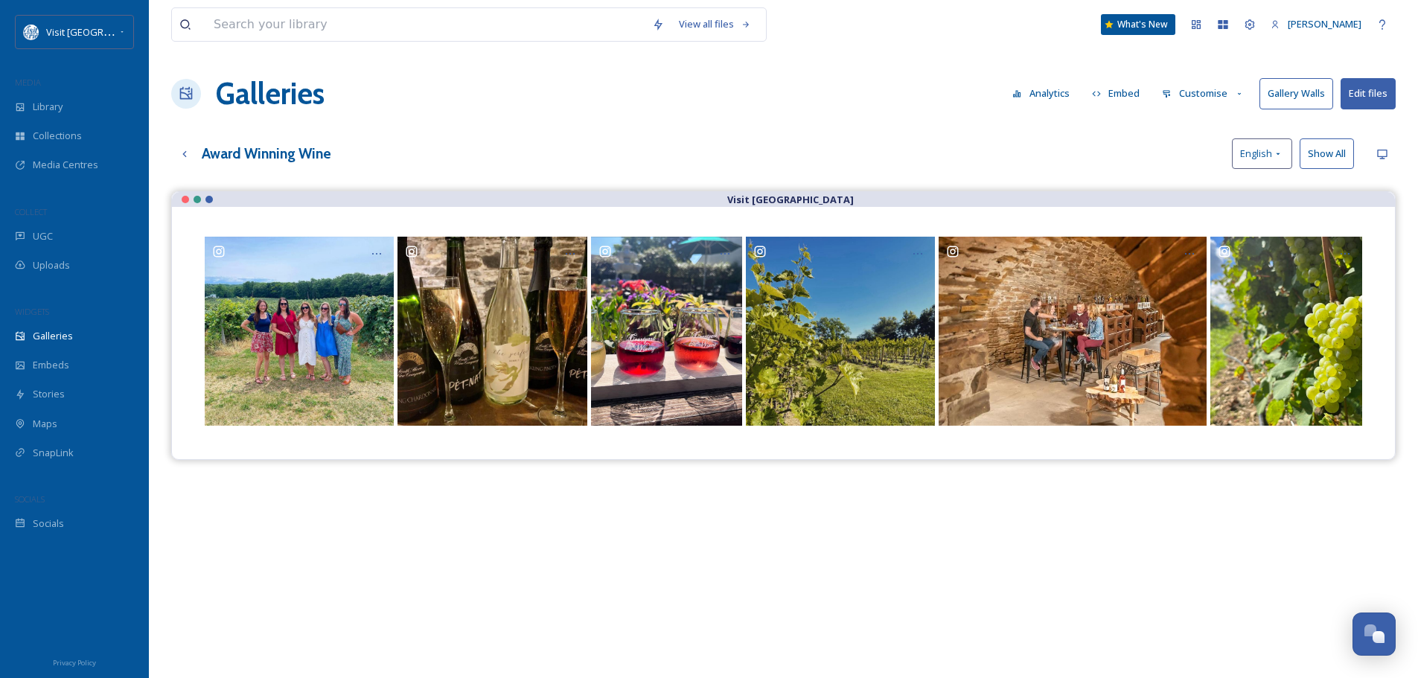
click at [1199, 90] on button "Customise" at bounding box center [1203, 93] width 98 height 29
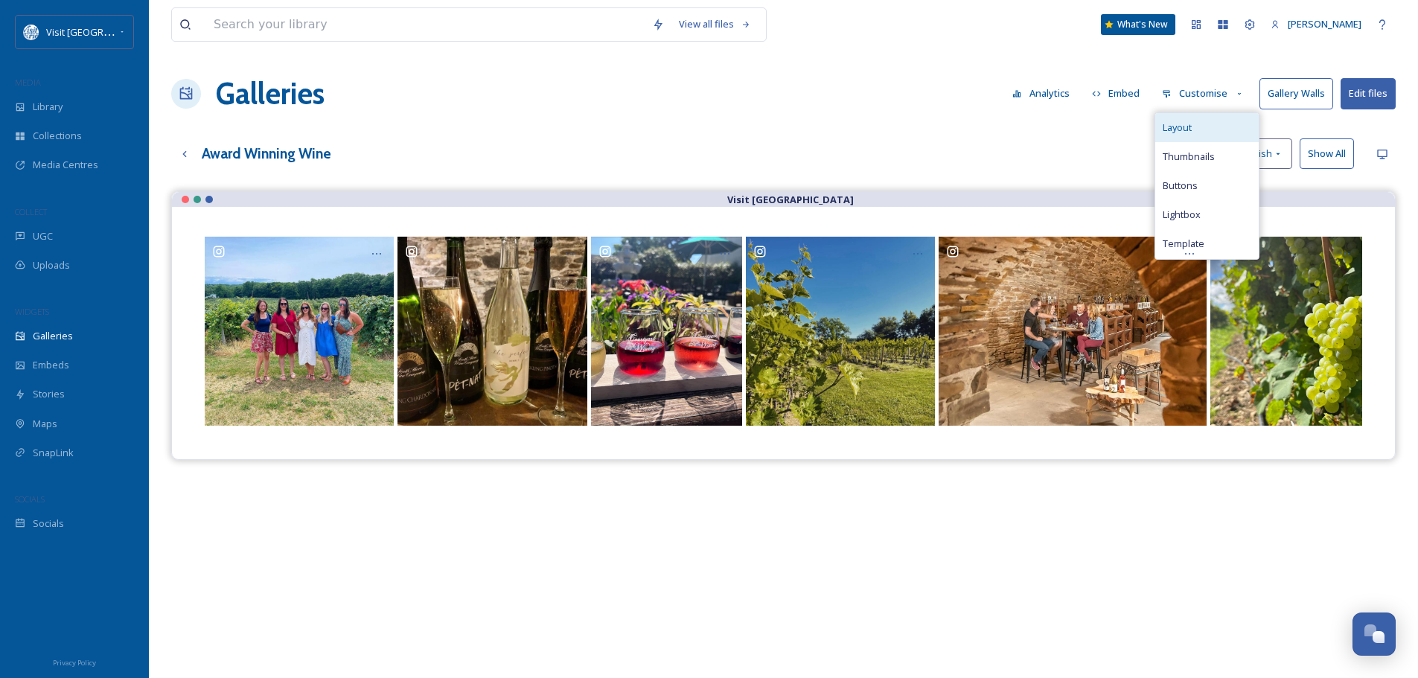
click at [1188, 123] on span "Layout" at bounding box center [1177, 128] width 29 height 14
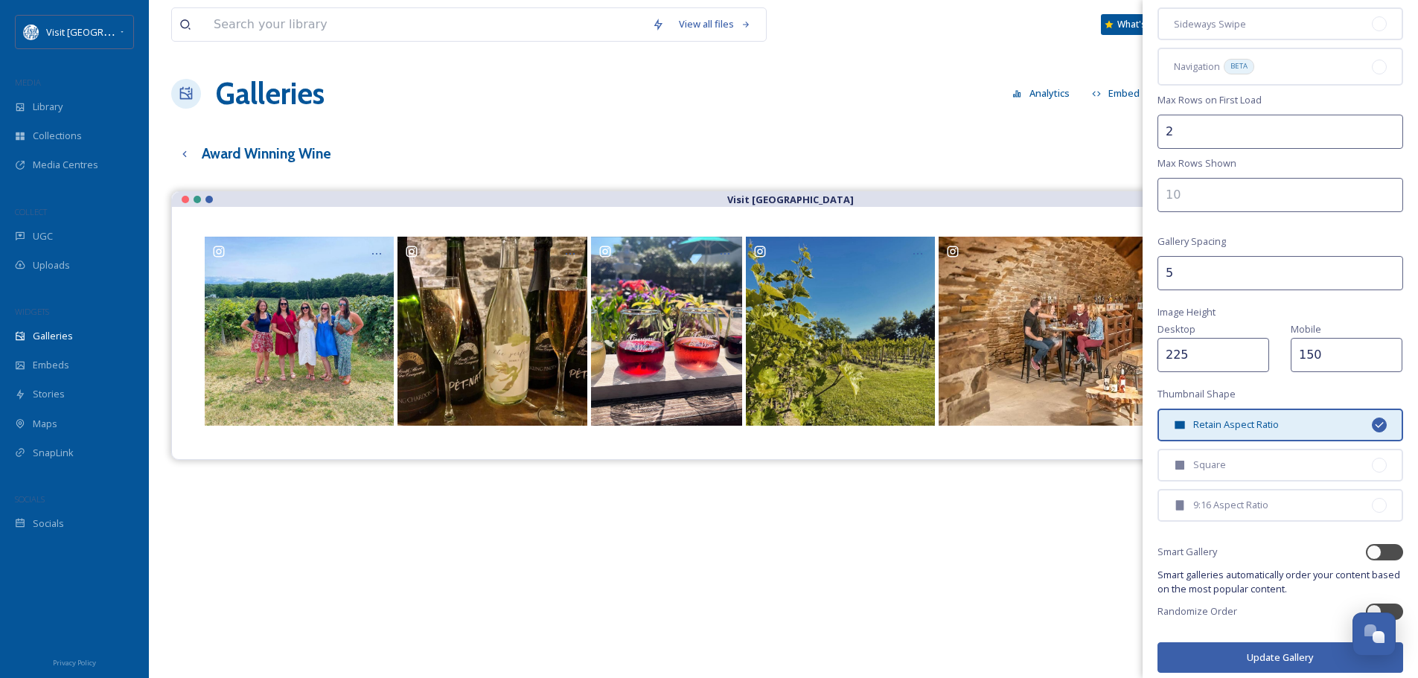
scroll to position [184, 0]
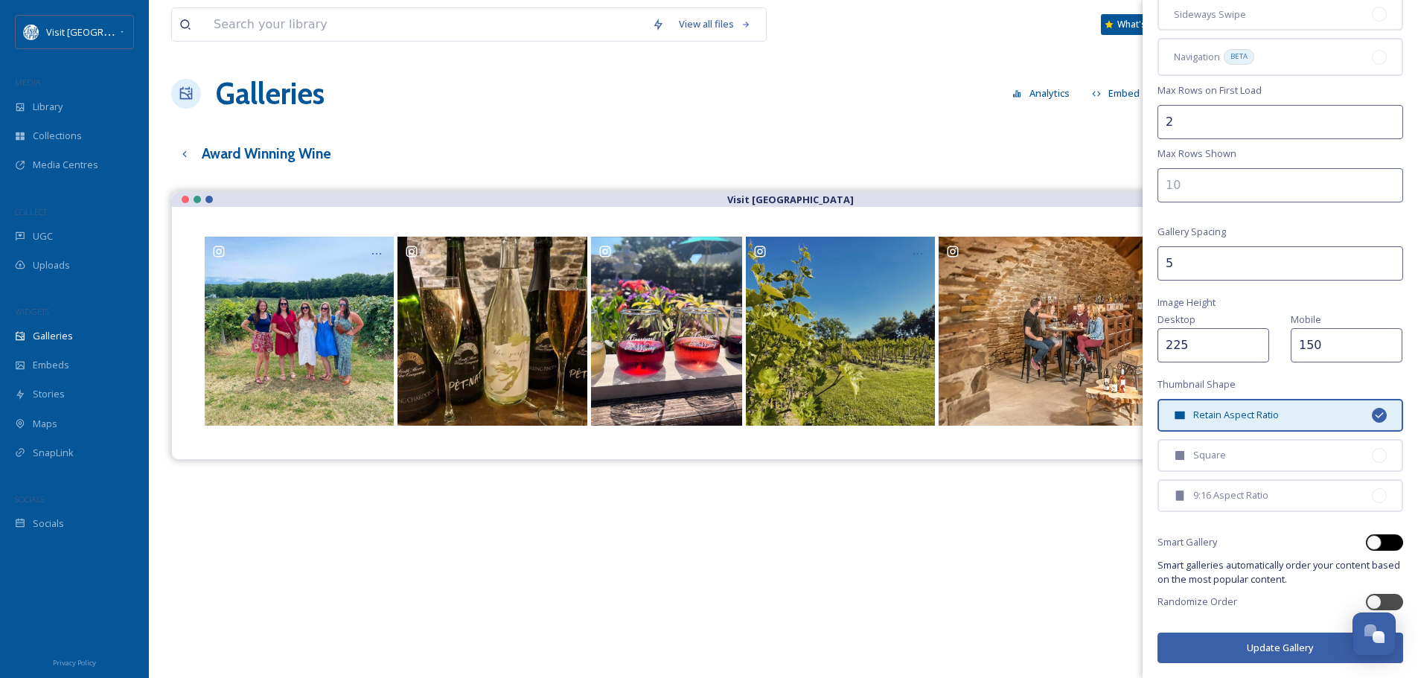
click at [1388, 539] on div at bounding box center [1391, 542] width 7 height 7
checkbox input "true"
click at [1296, 654] on button "Update Gallery" at bounding box center [1280, 648] width 246 height 31
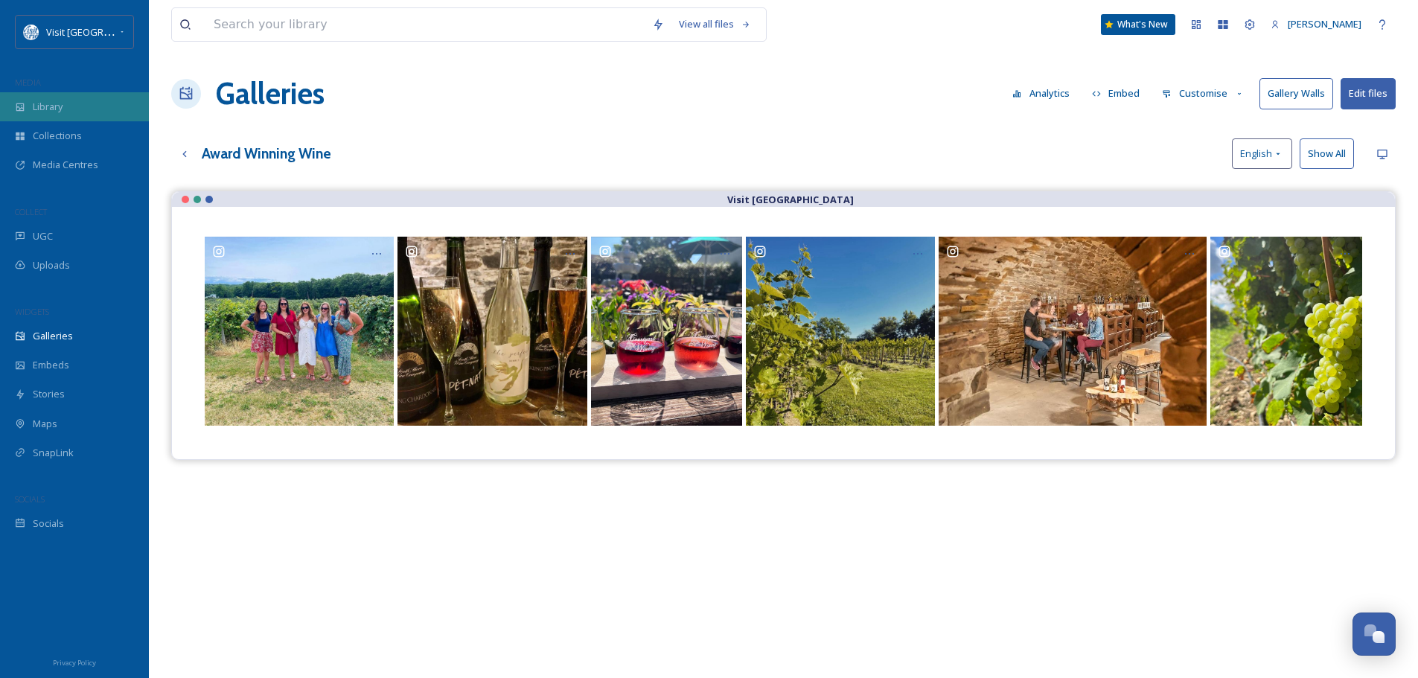
click at [55, 104] on span "Library" at bounding box center [48, 107] width 30 height 14
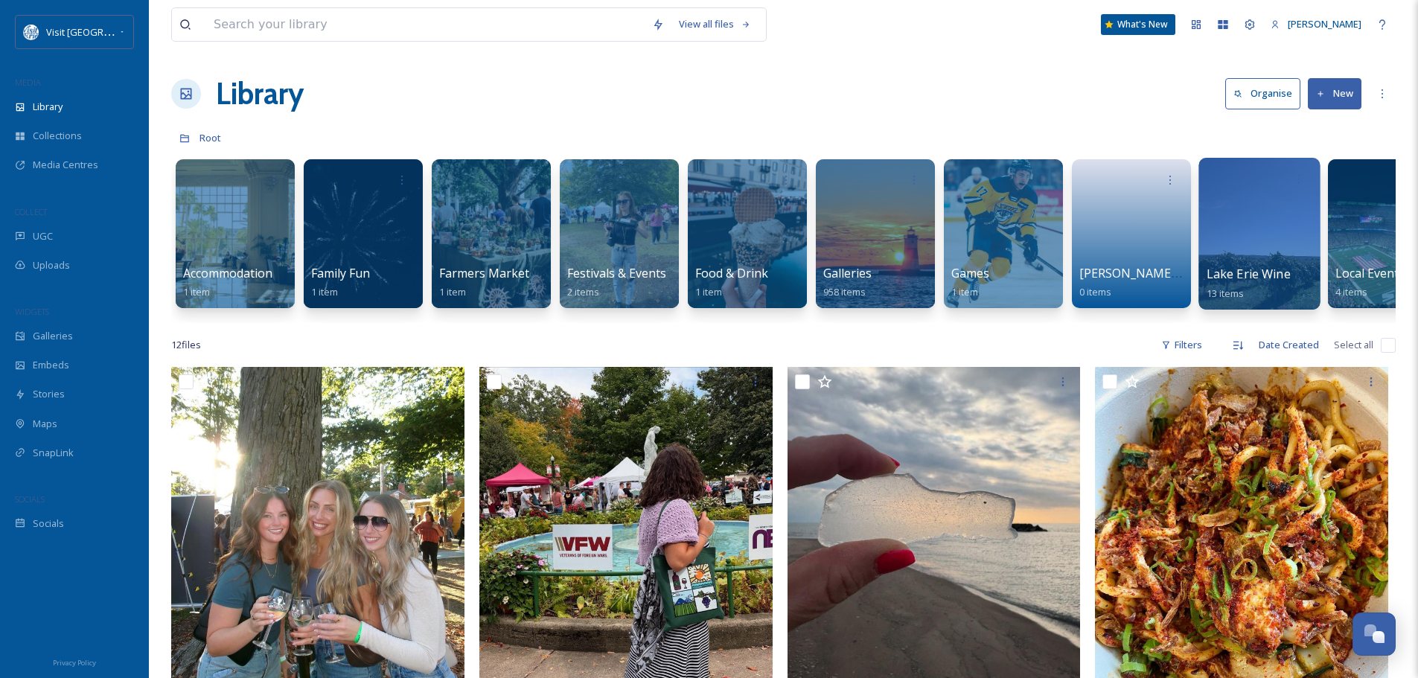
click at [1221, 244] on div at bounding box center [1258, 234] width 121 height 152
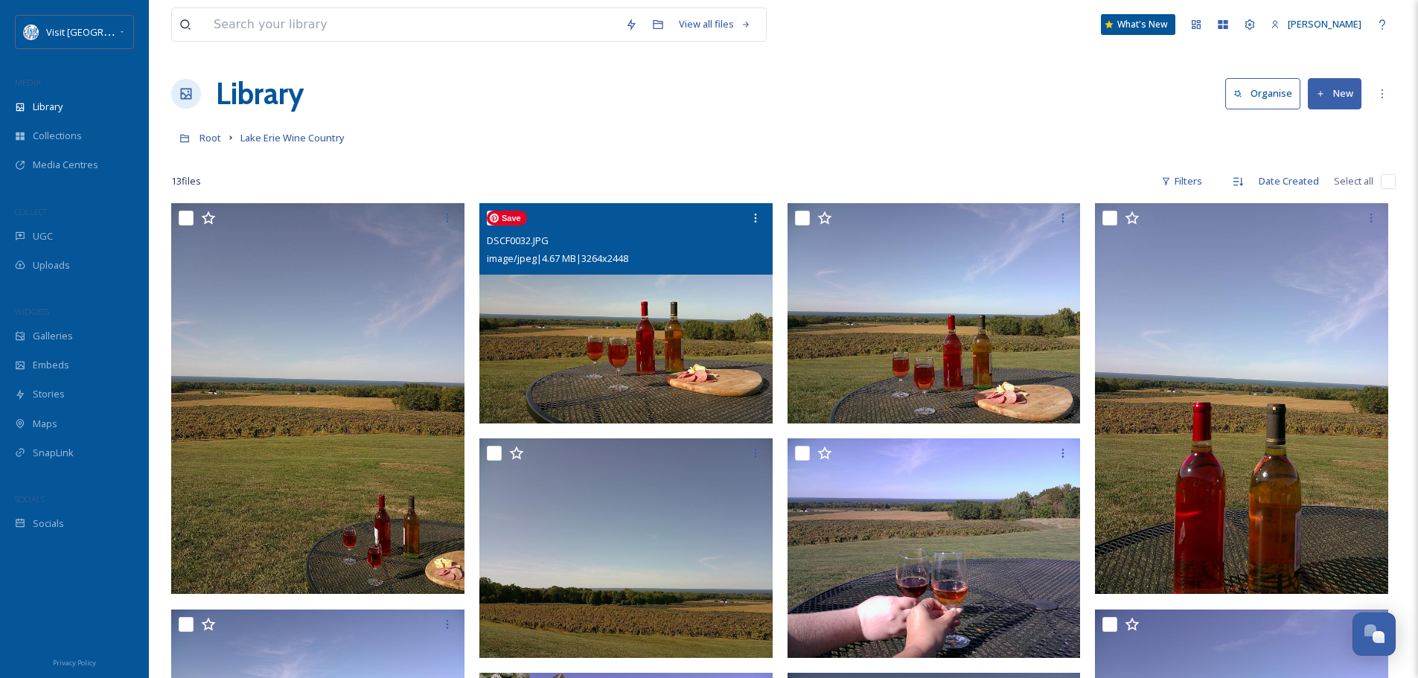
click at [662, 302] on img at bounding box center [625, 313] width 293 height 220
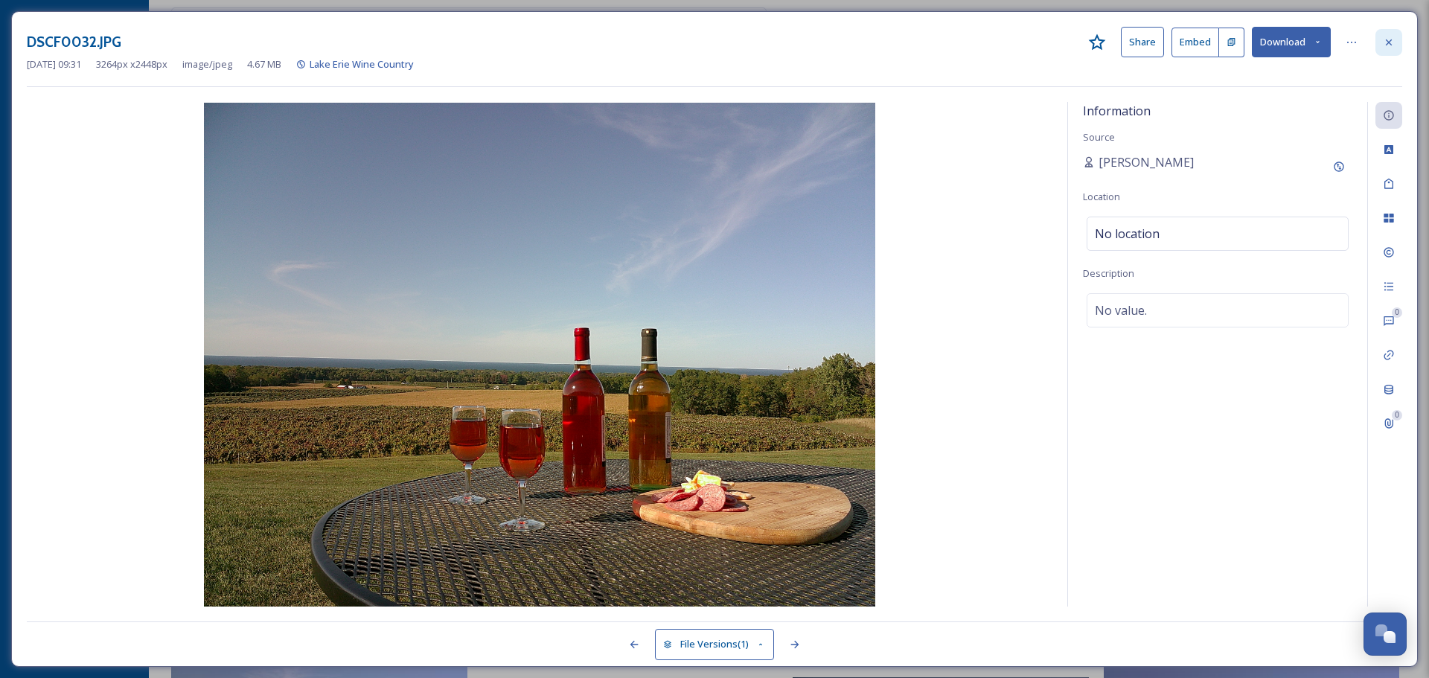
click at [1396, 37] on div at bounding box center [1389, 42] width 27 height 27
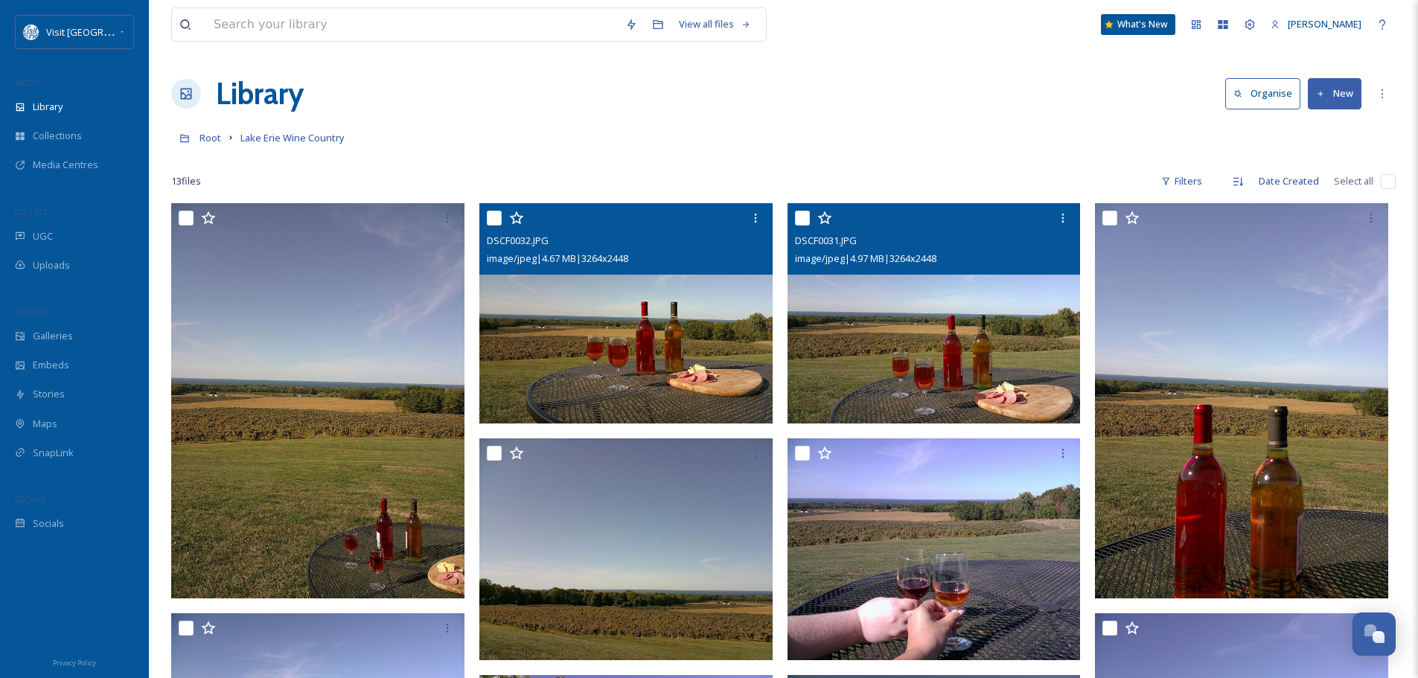
drag, startPoint x: 1022, startPoint y: 229, endPoint x: 1005, endPoint y: 259, distance: 34.3
click at [1005, 259] on div "image/jpeg | 4.97 MB | 3264 x 2448" at bounding box center [936, 258] width 282 height 18
click at [996, 342] on img at bounding box center [934, 313] width 293 height 220
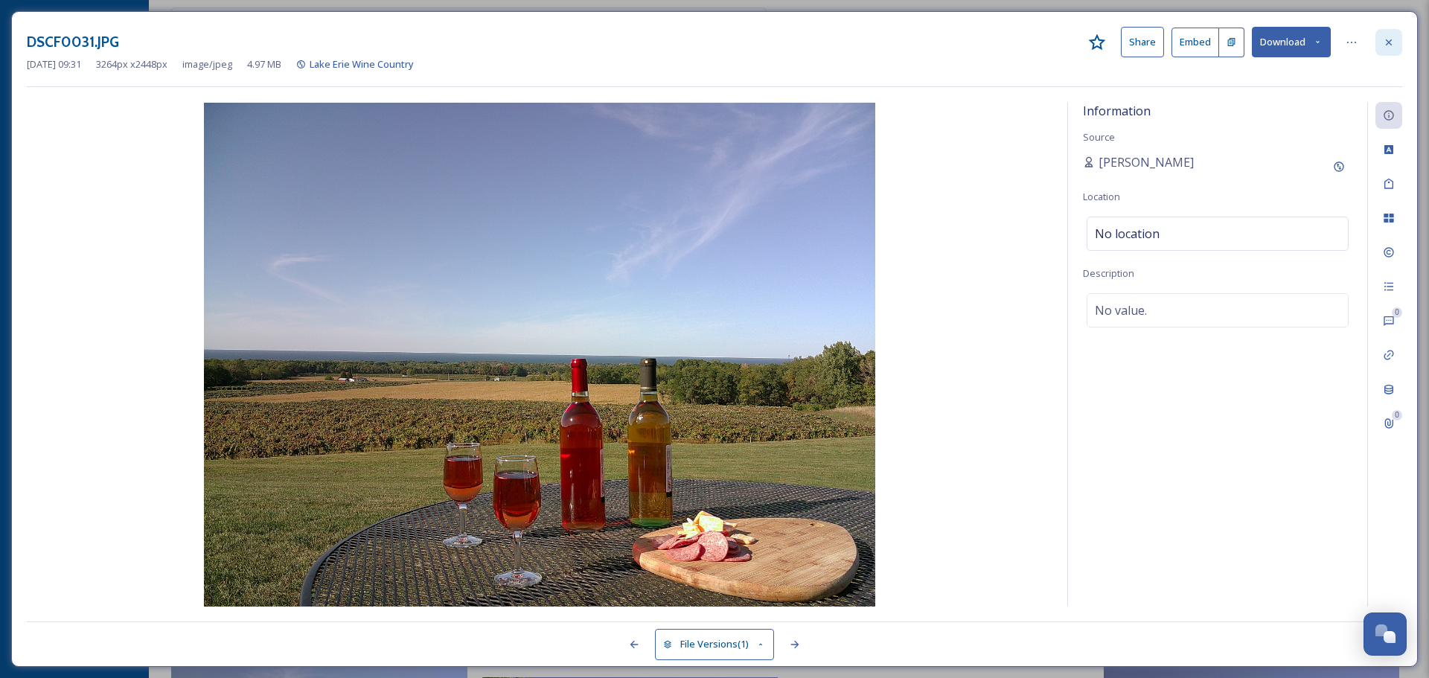
click at [1393, 34] on div at bounding box center [1389, 42] width 27 height 27
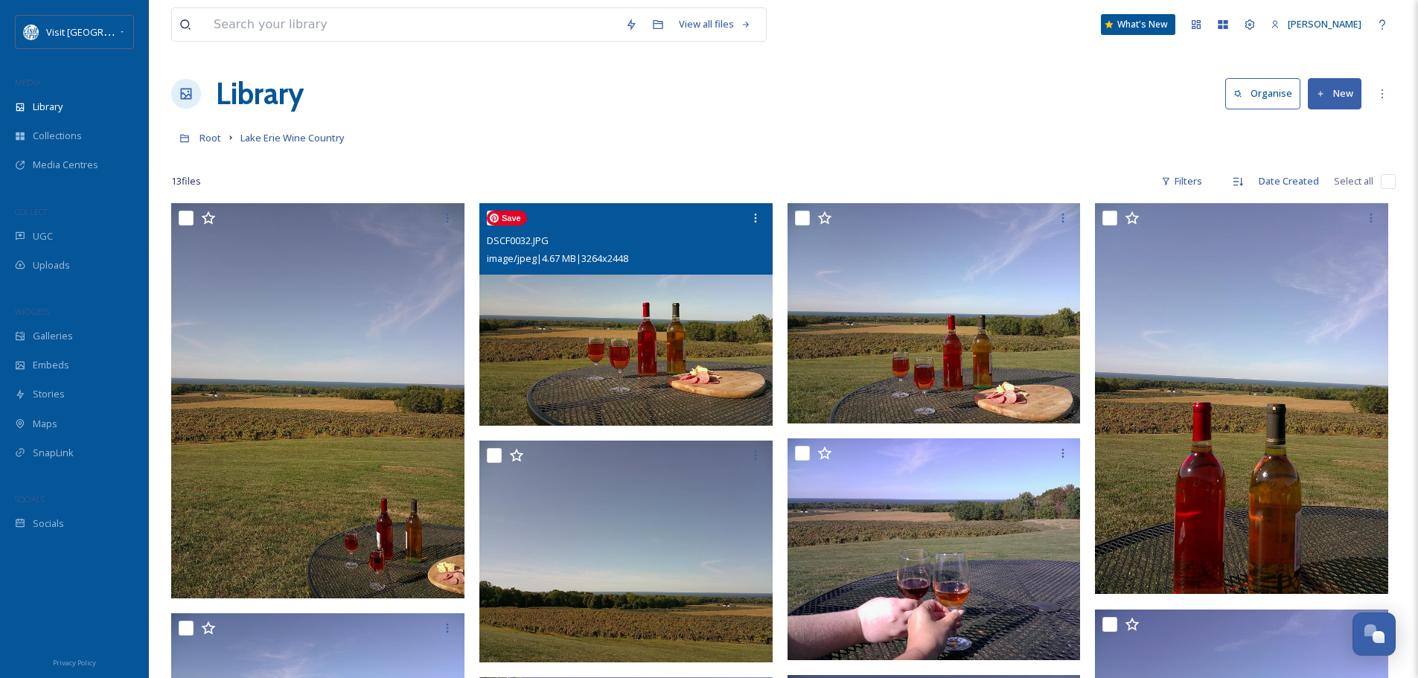
click at [697, 342] on img at bounding box center [627, 314] width 296 height 223
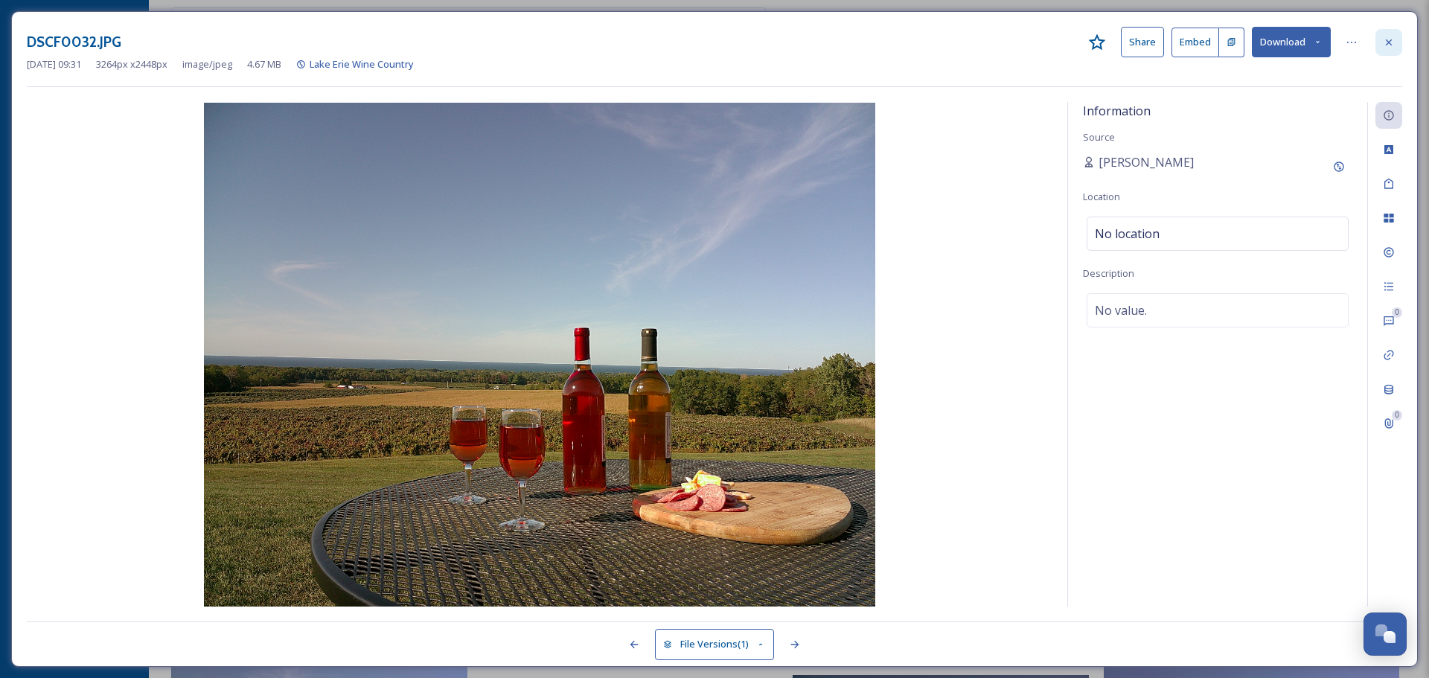
click at [1393, 45] on icon at bounding box center [1389, 42] width 12 height 12
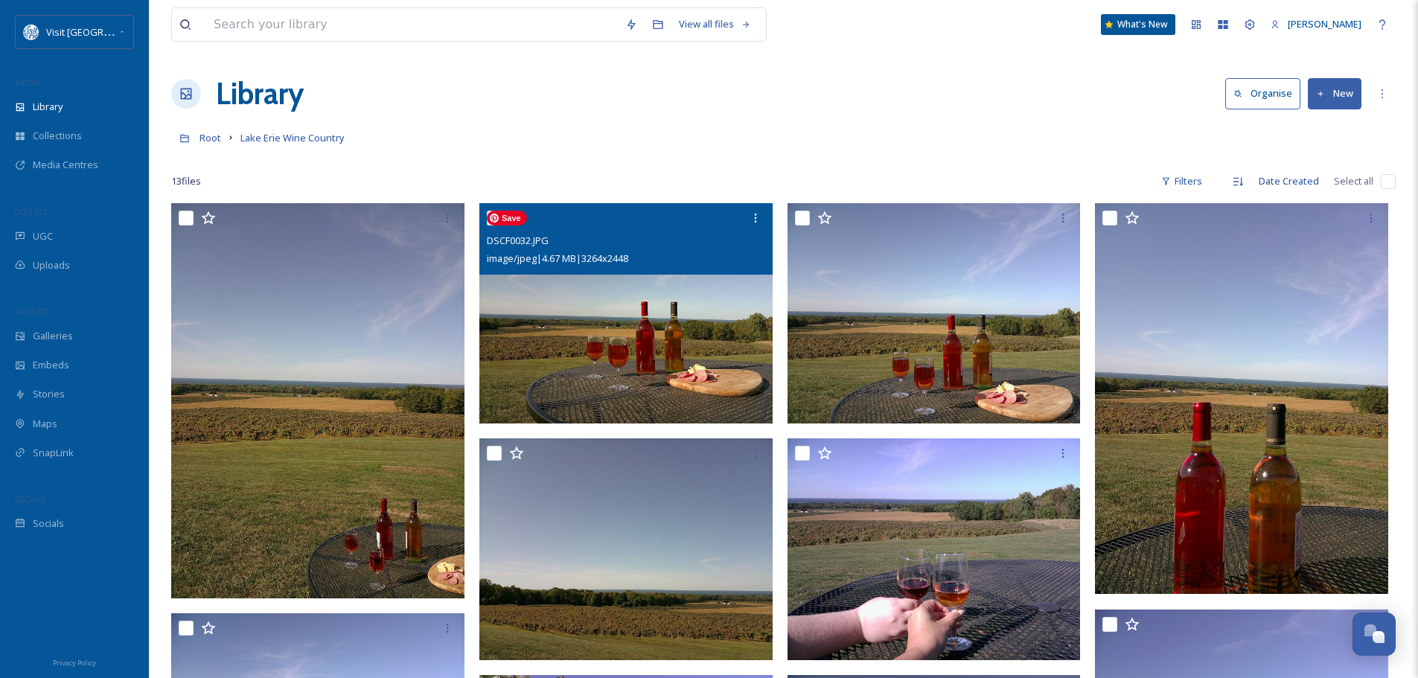
click at [729, 380] on img at bounding box center [625, 313] width 293 height 220
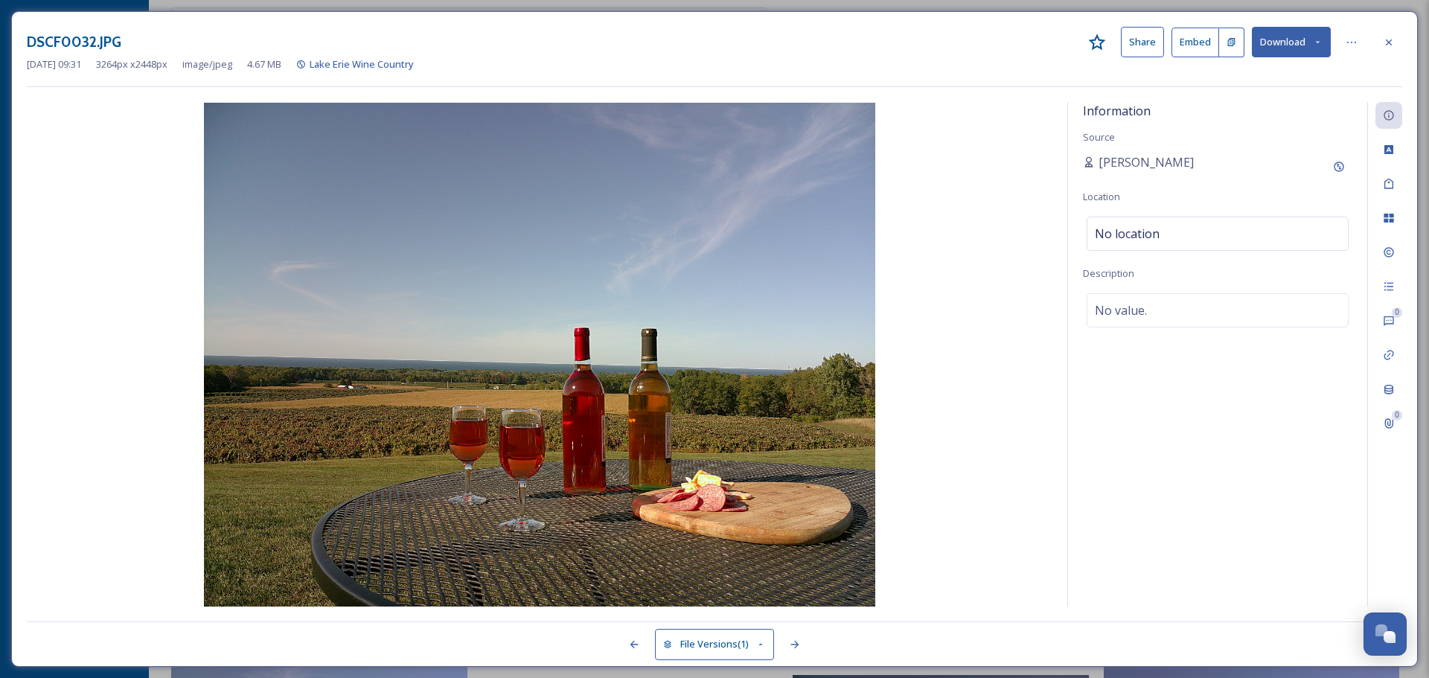
click at [1303, 36] on button "Download" at bounding box center [1291, 42] width 79 height 31
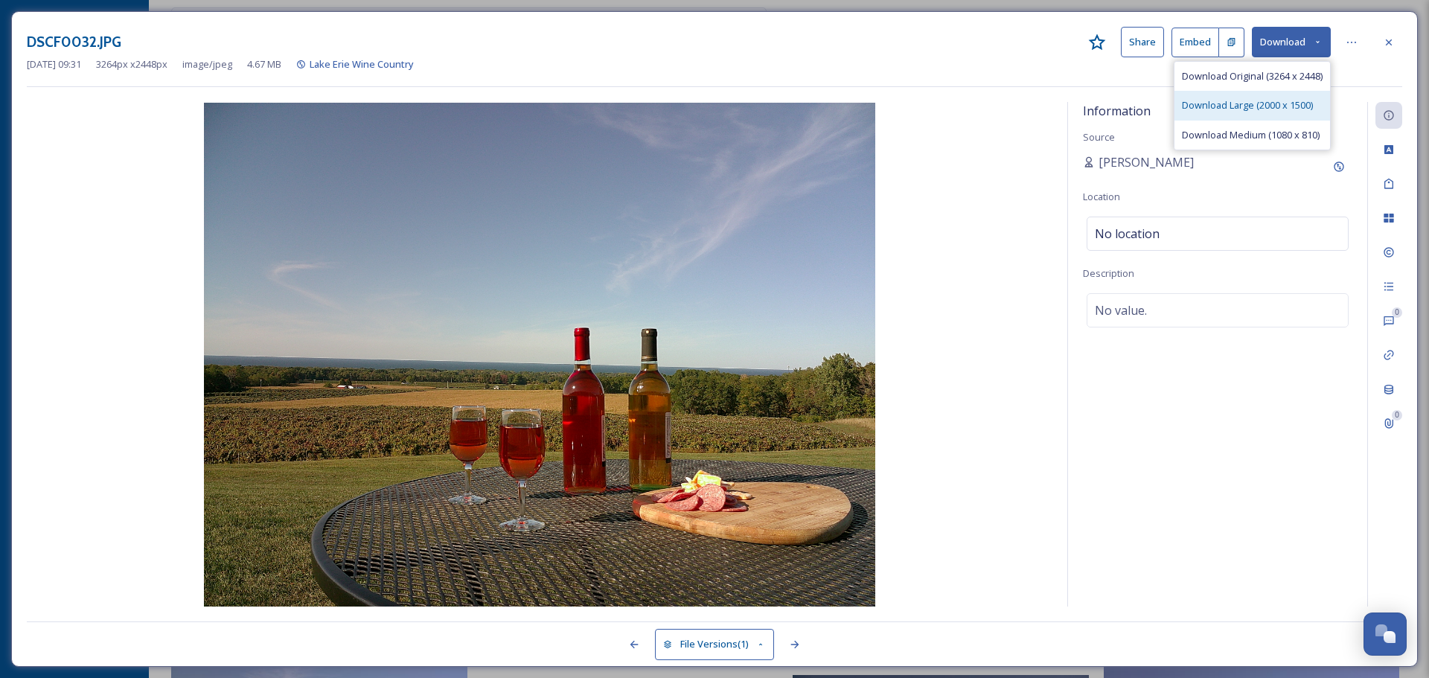
click at [1282, 104] on span "Download Large (2000 x 1500)" at bounding box center [1247, 105] width 131 height 14
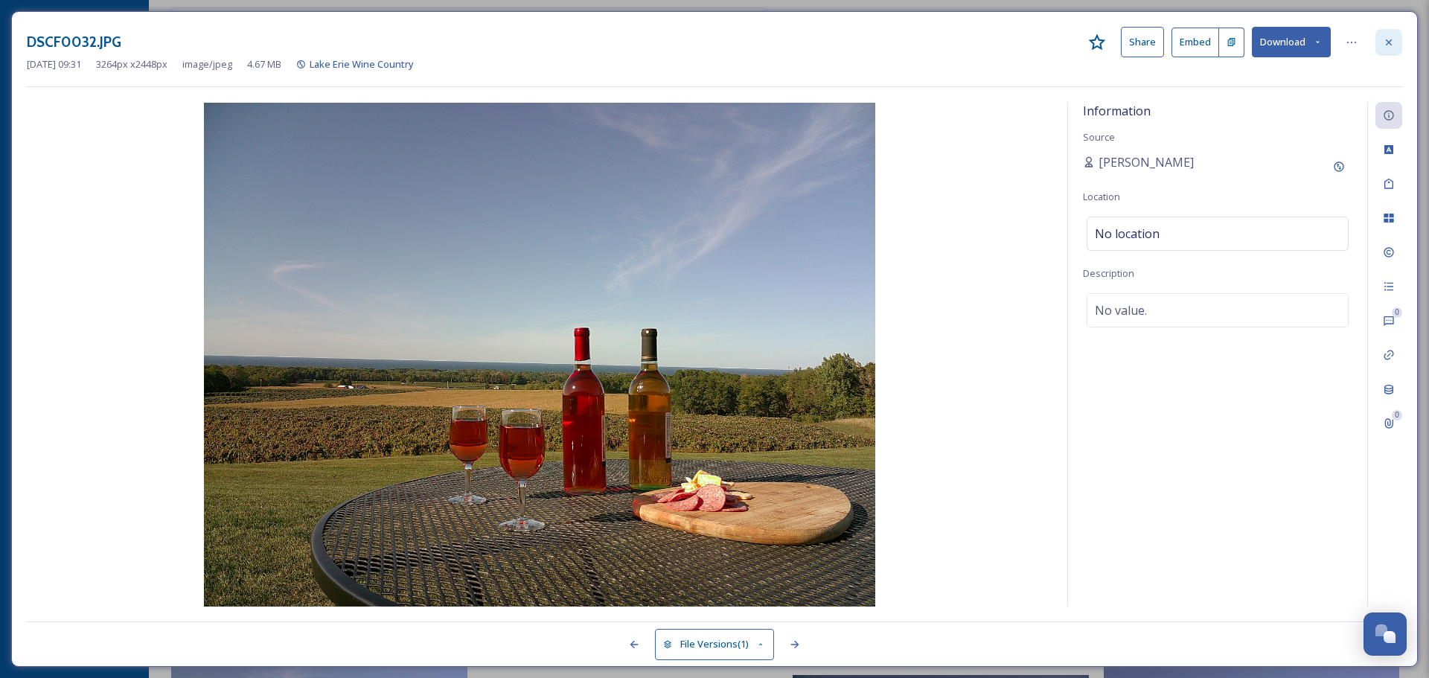
click at [1386, 36] on icon at bounding box center [1389, 42] width 12 height 12
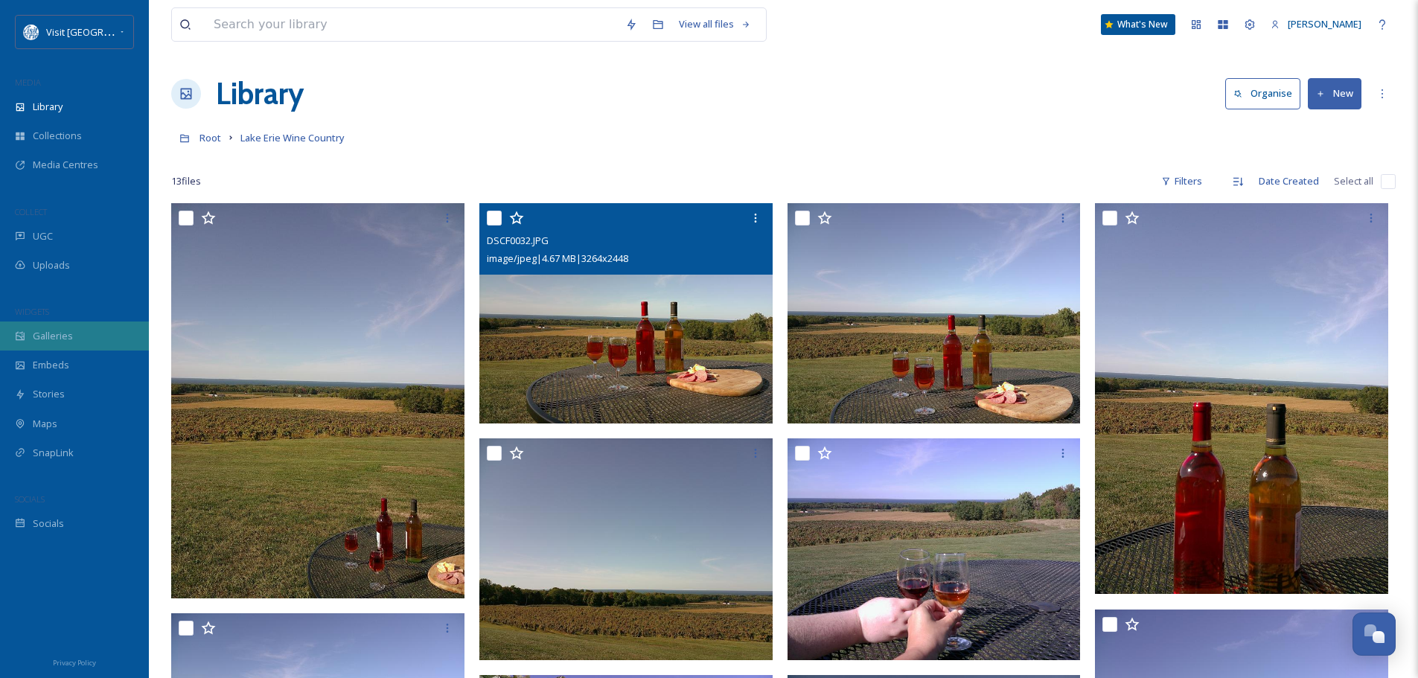
click at [74, 339] on div "Galleries" at bounding box center [74, 336] width 149 height 29
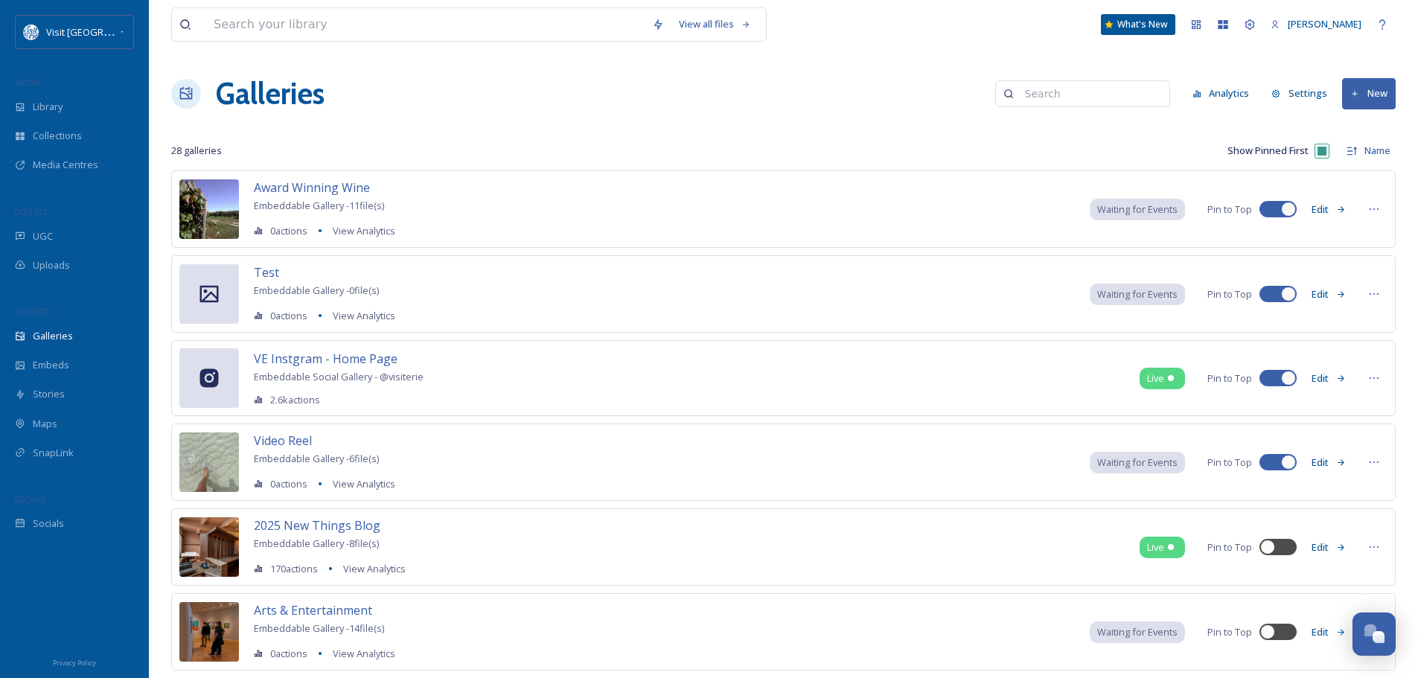
click at [1329, 206] on button "Edit" at bounding box center [1328, 209] width 49 height 29
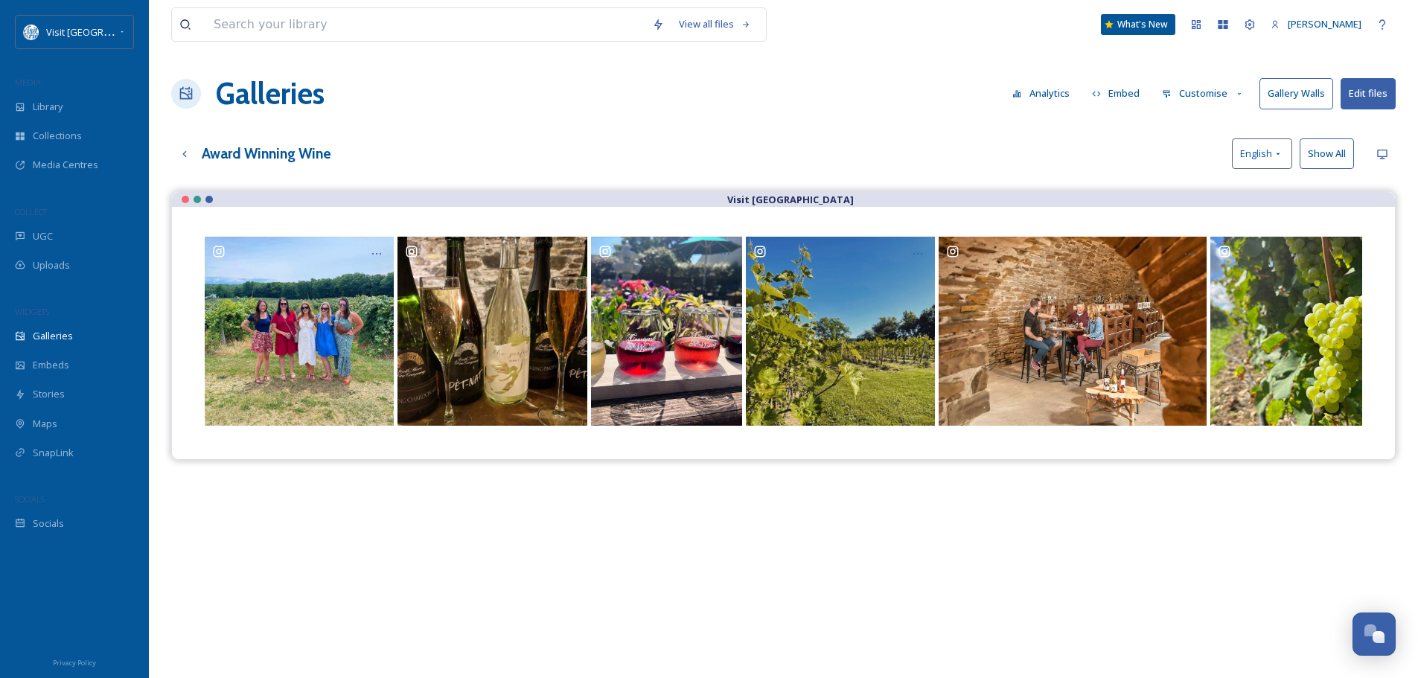
click at [1122, 91] on button "Embed" at bounding box center [1116, 93] width 63 height 29
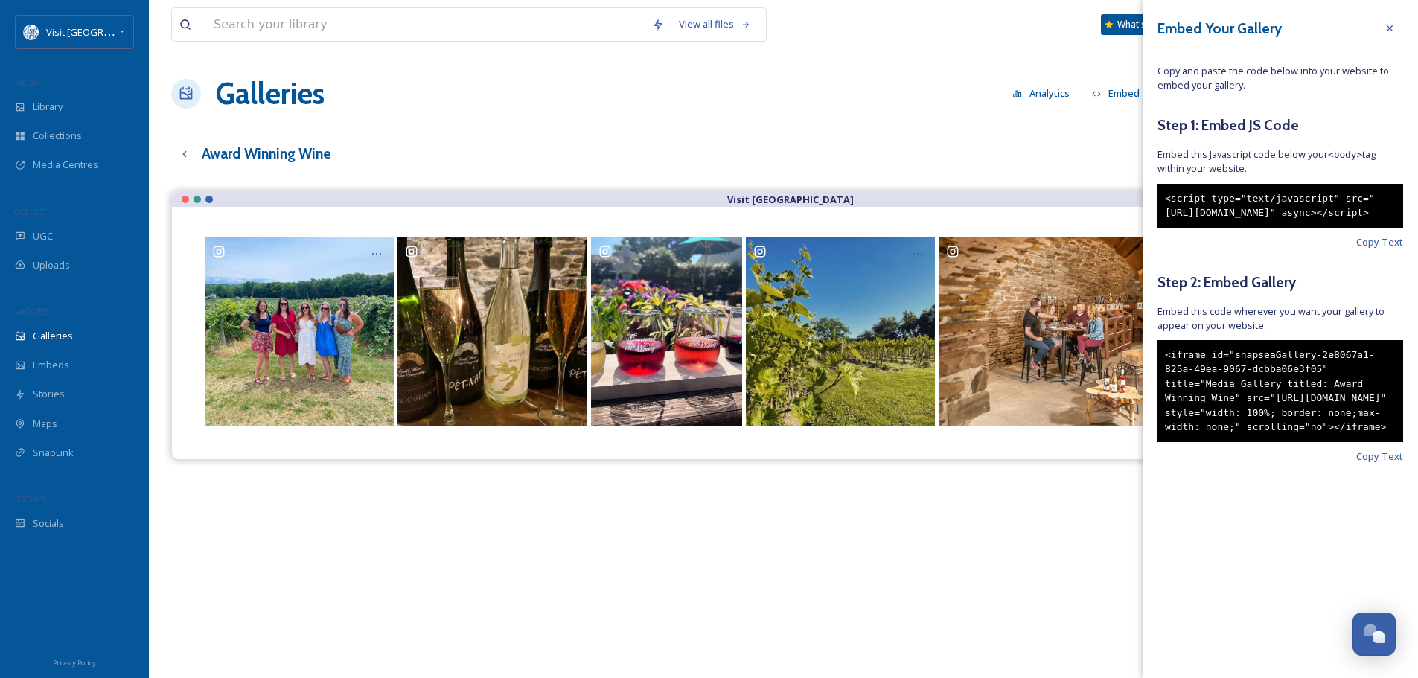
click at [1383, 464] on span "Copy Text" at bounding box center [1379, 457] width 47 height 14
click at [1388, 27] on icon at bounding box center [1390, 28] width 6 height 6
